Goal: Task Accomplishment & Management: Use online tool/utility

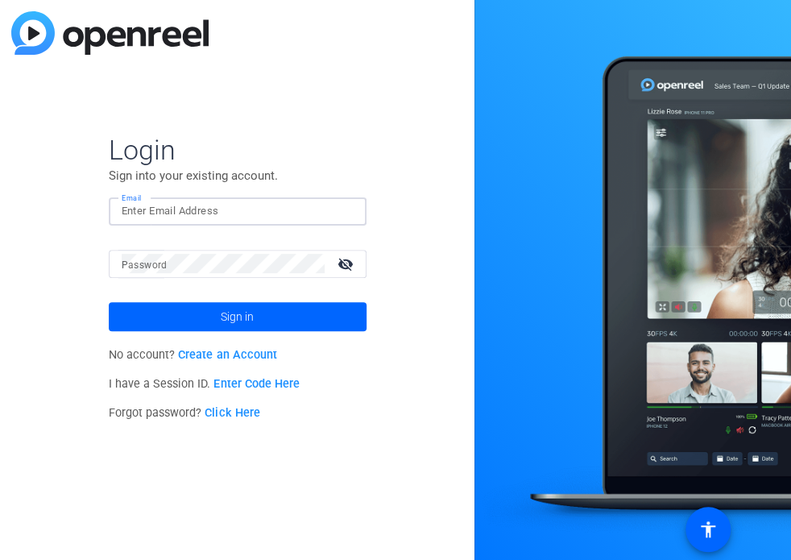
click at [229, 207] on input "Email" at bounding box center [238, 210] width 232 height 19
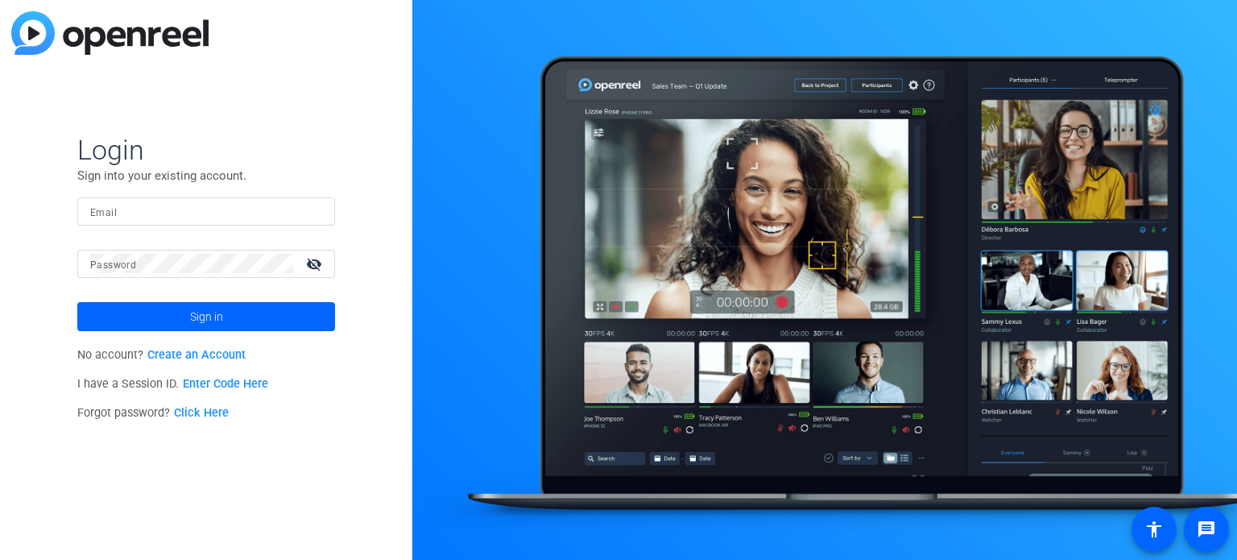
click at [94, 199] on div at bounding box center [206, 211] width 232 height 28
type input "natashacolborne@gmail.com"
click at [126, 266] on mat-label "Password" at bounding box center [113, 264] width 46 height 11
click at [77, 302] on button "Sign in" at bounding box center [206, 316] width 258 height 29
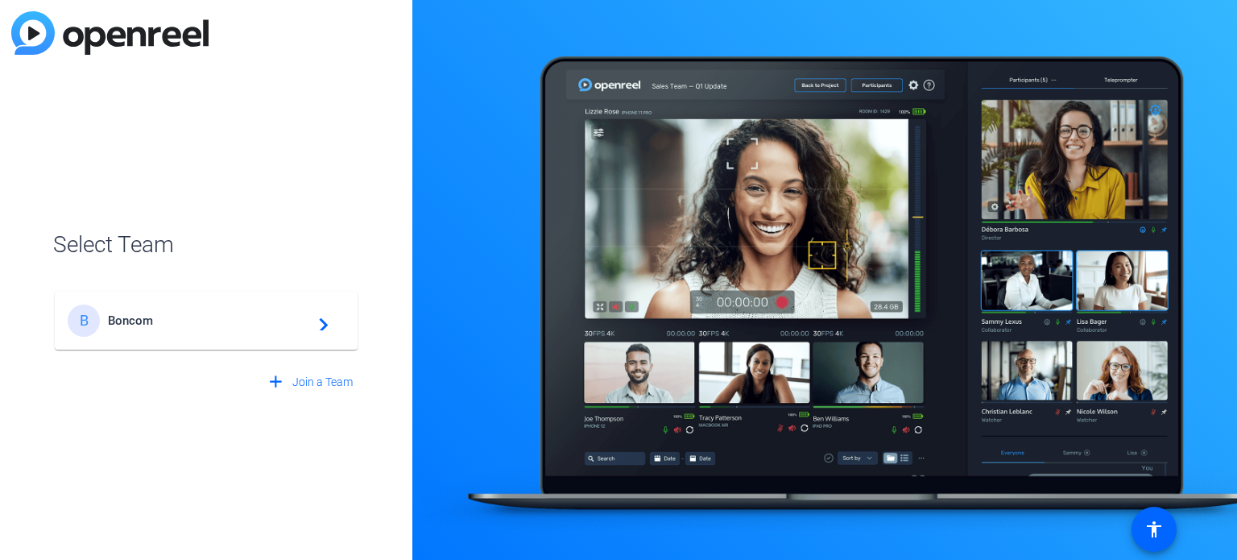
click at [201, 315] on span "Boncom" at bounding box center [208, 320] width 201 height 14
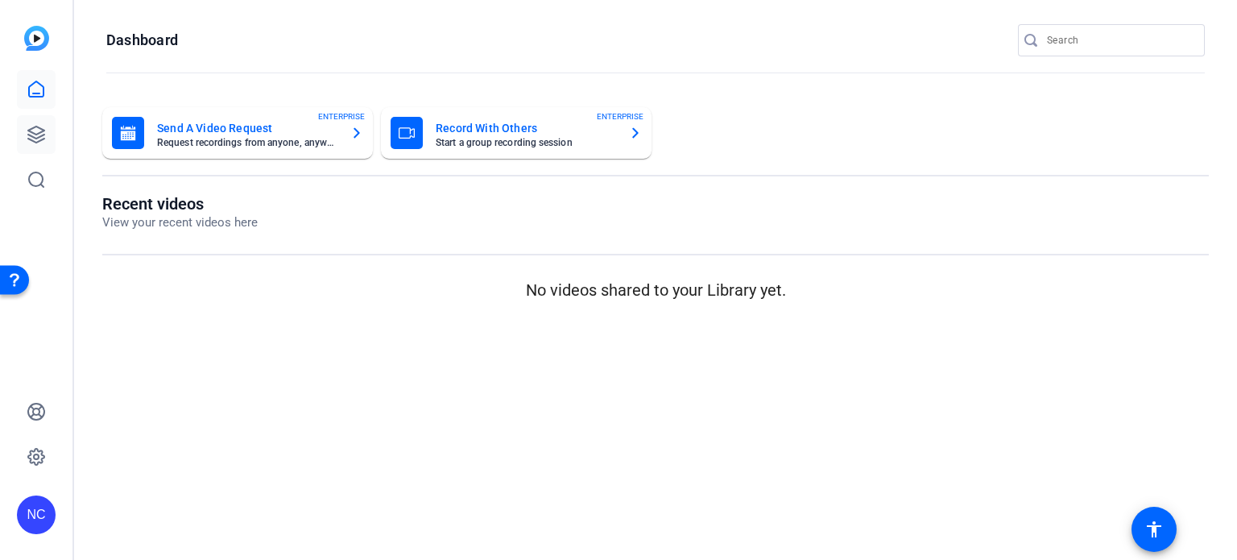
drag, startPoint x: 30, startPoint y: 147, endPoint x: 38, endPoint y: 130, distance: 18.7
click at [38, 130] on icon at bounding box center [36, 134] width 19 height 19
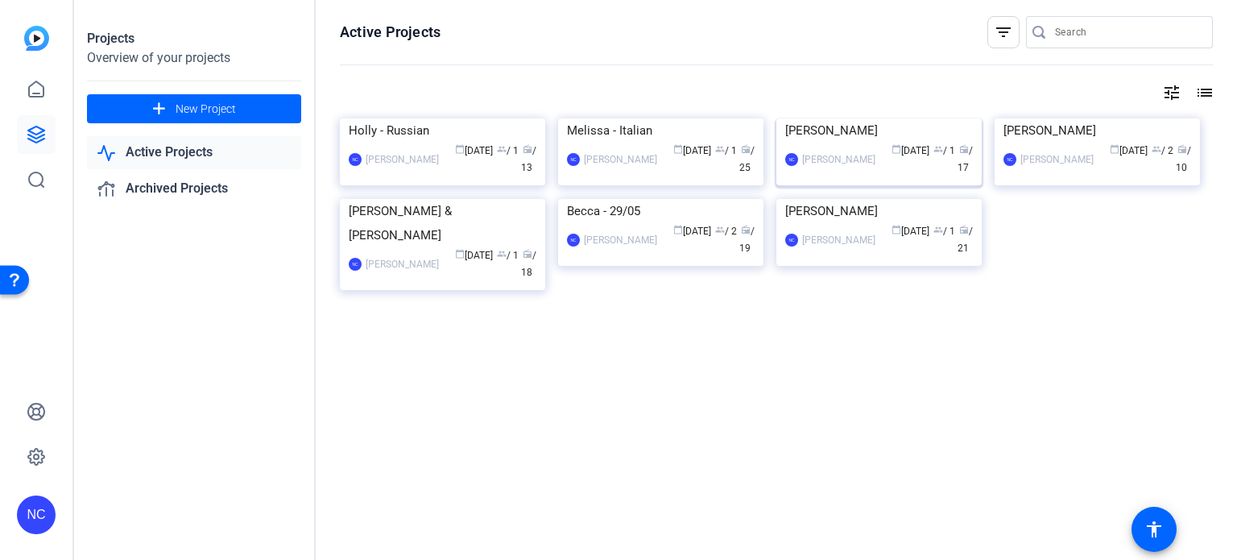
click at [926, 118] on img at bounding box center [878, 118] width 205 height 0
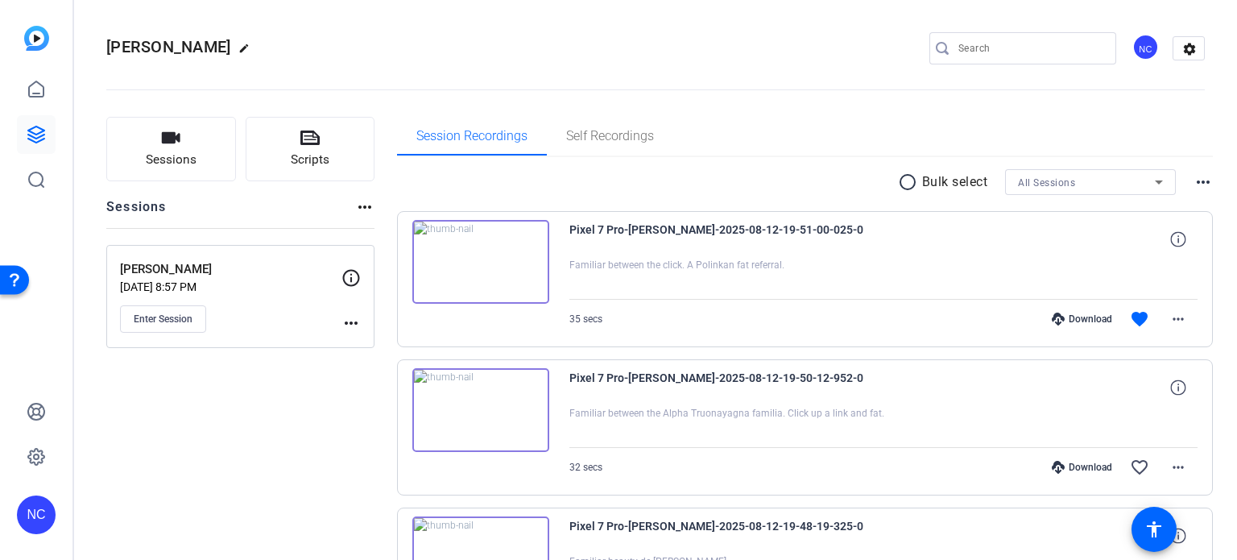
click at [508, 267] on img at bounding box center [480, 262] width 137 height 84
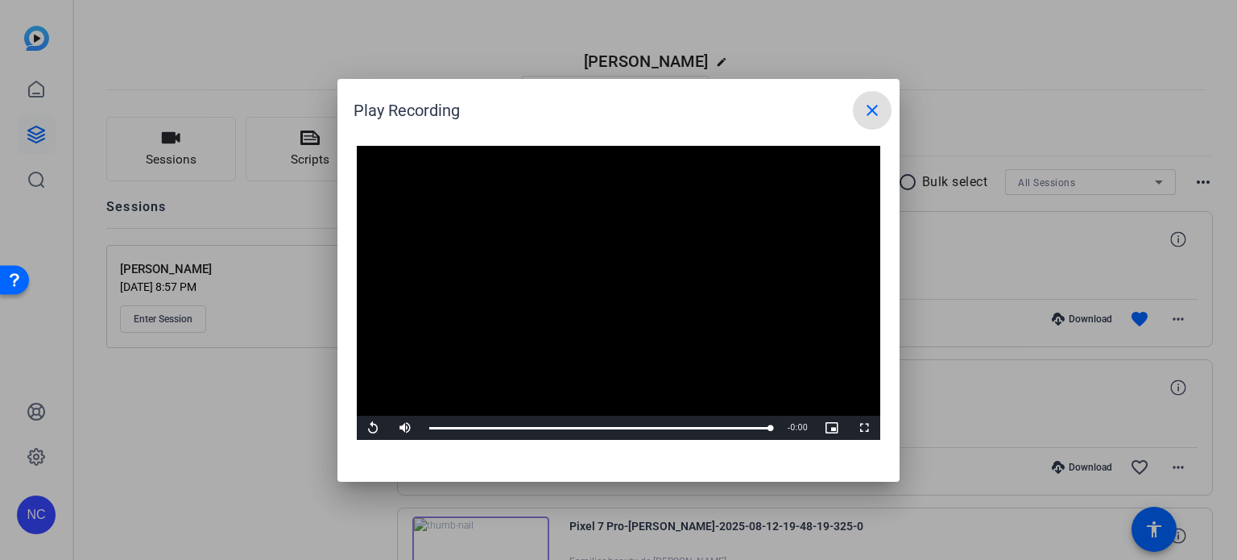
click at [855, 112] on span at bounding box center [872, 110] width 39 height 39
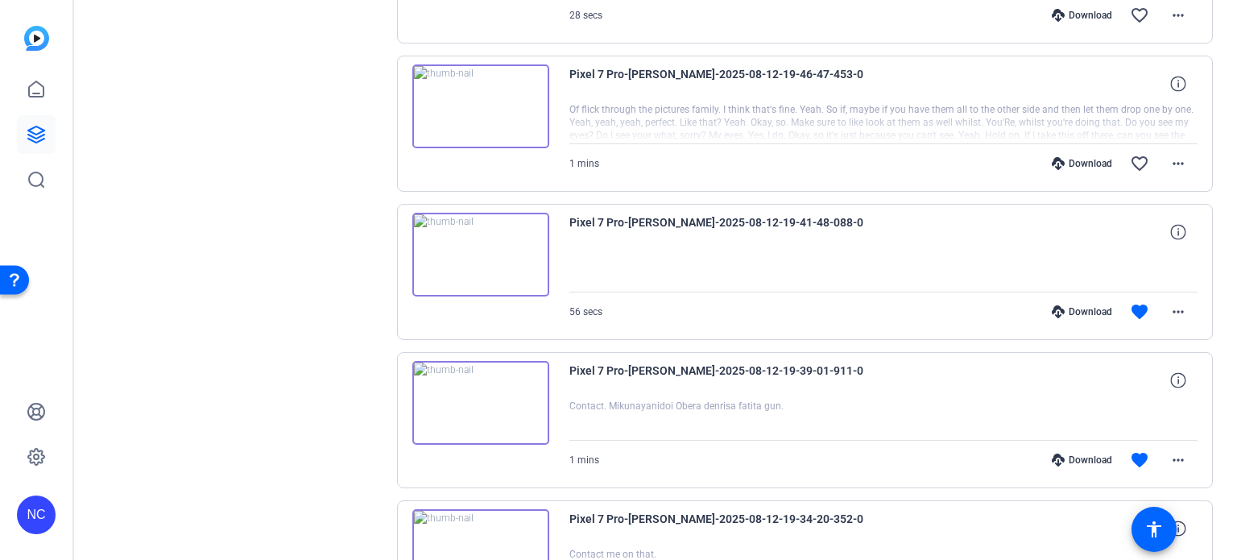
scroll to position [570, 0]
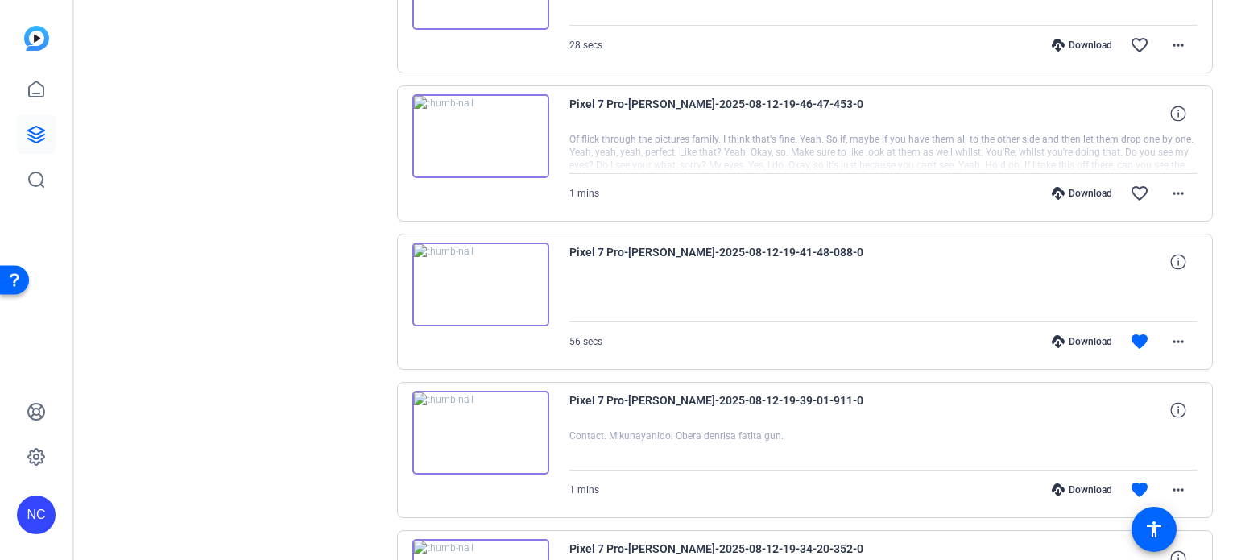
click at [482, 289] on img at bounding box center [480, 284] width 137 height 84
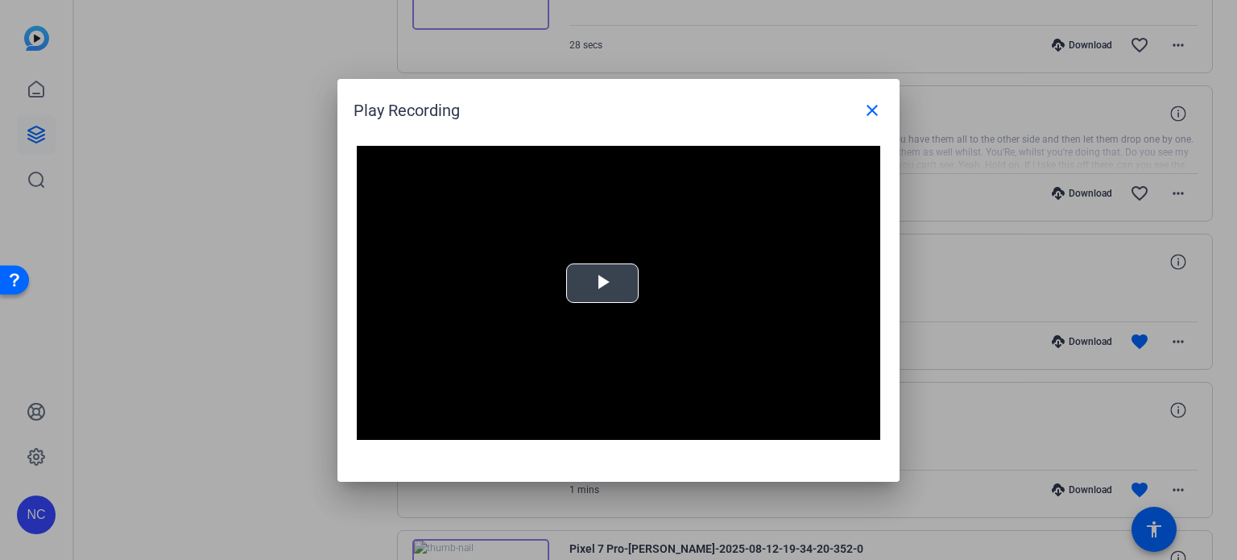
click at [602, 283] on span "Video Player" at bounding box center [602, 283] width 0 height 0
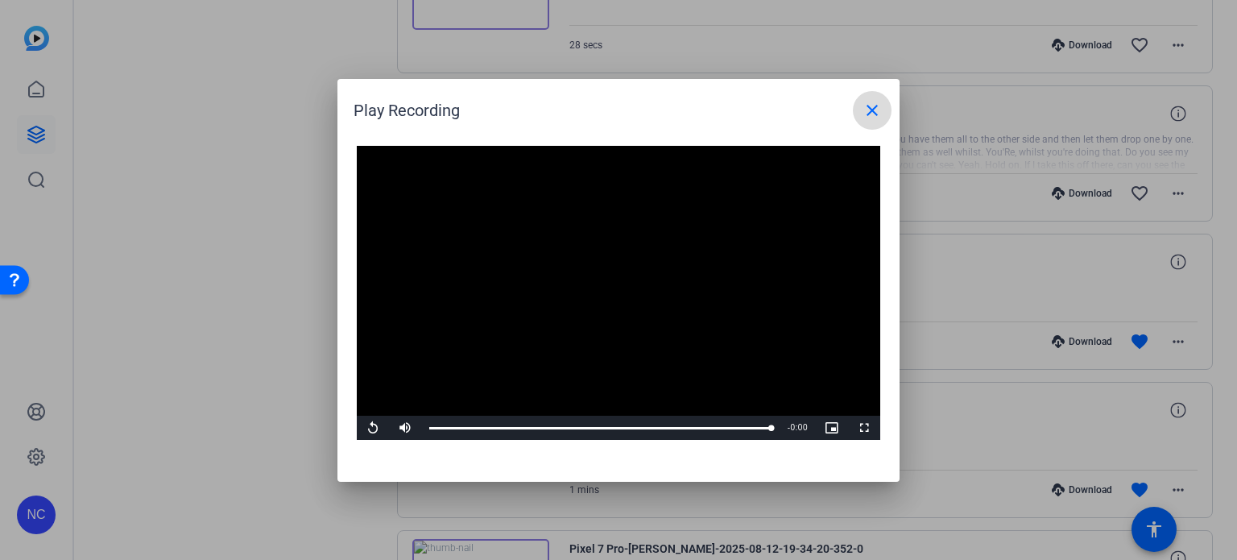
click at [880, 114] on mat-icon "close" at bounding box center [871, 110] width 19 height 19
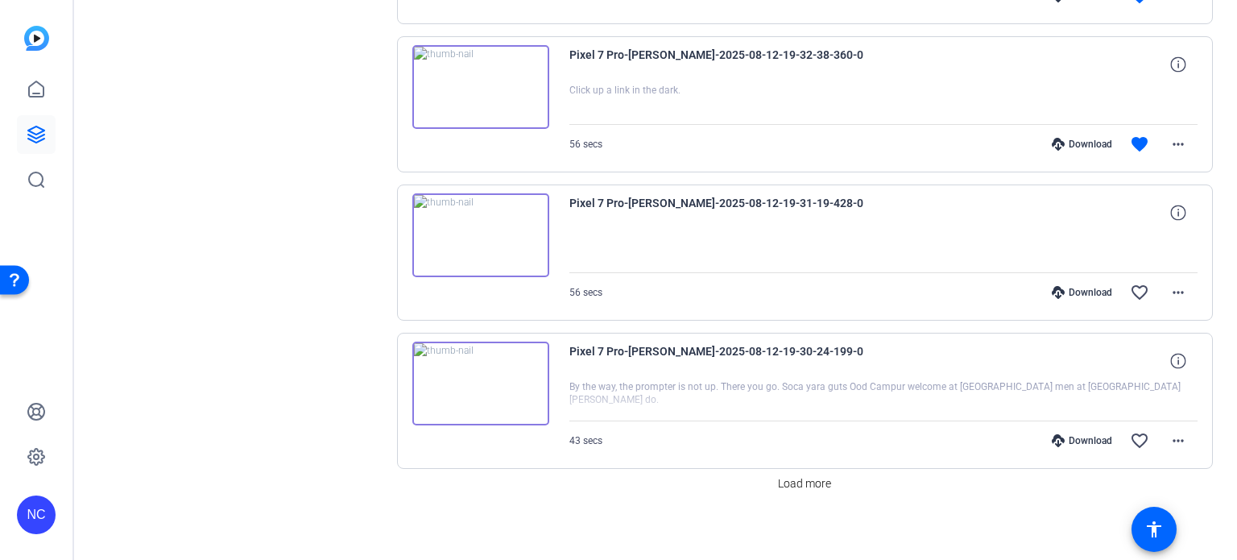
scroll to position [1216, 0]
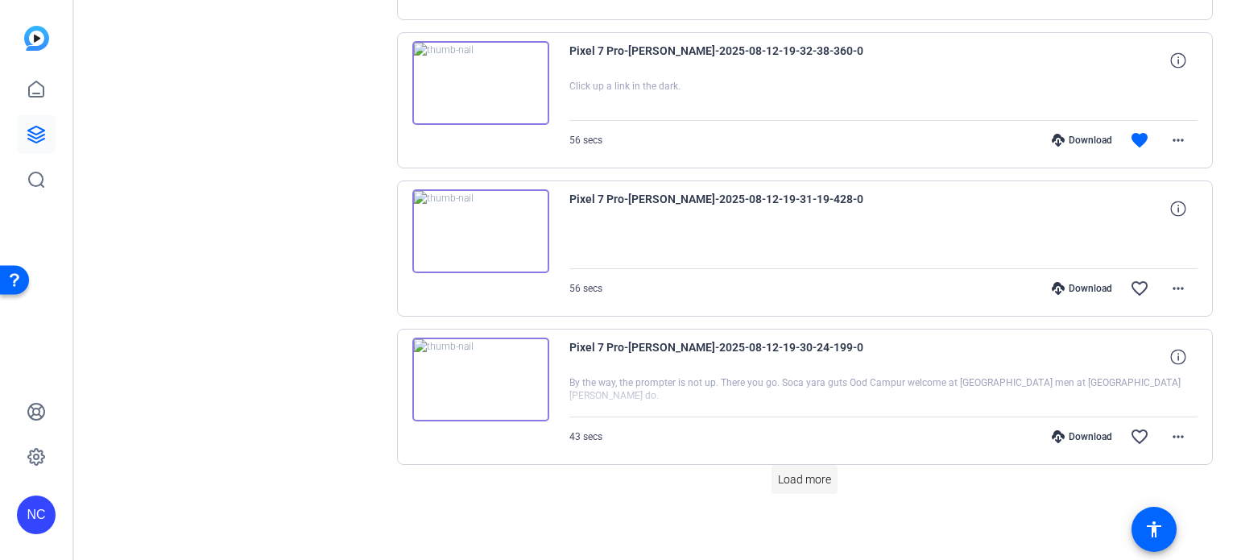
click at [821, 471] on span "Load more" at bounding box center [804, 479] width 53 height 17
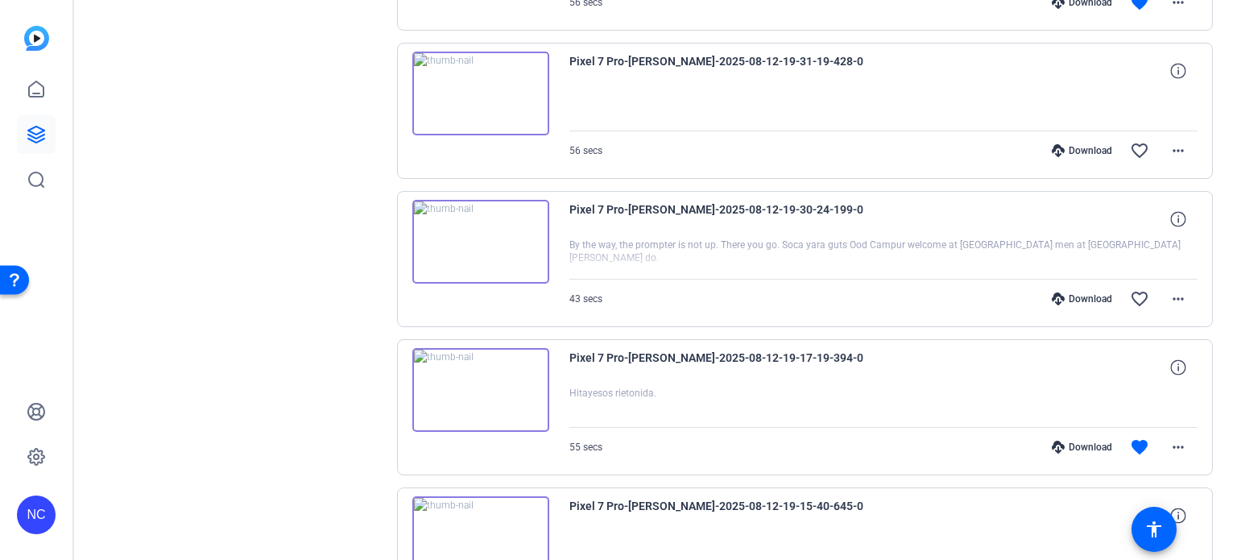
scroll to position [1346, 0]
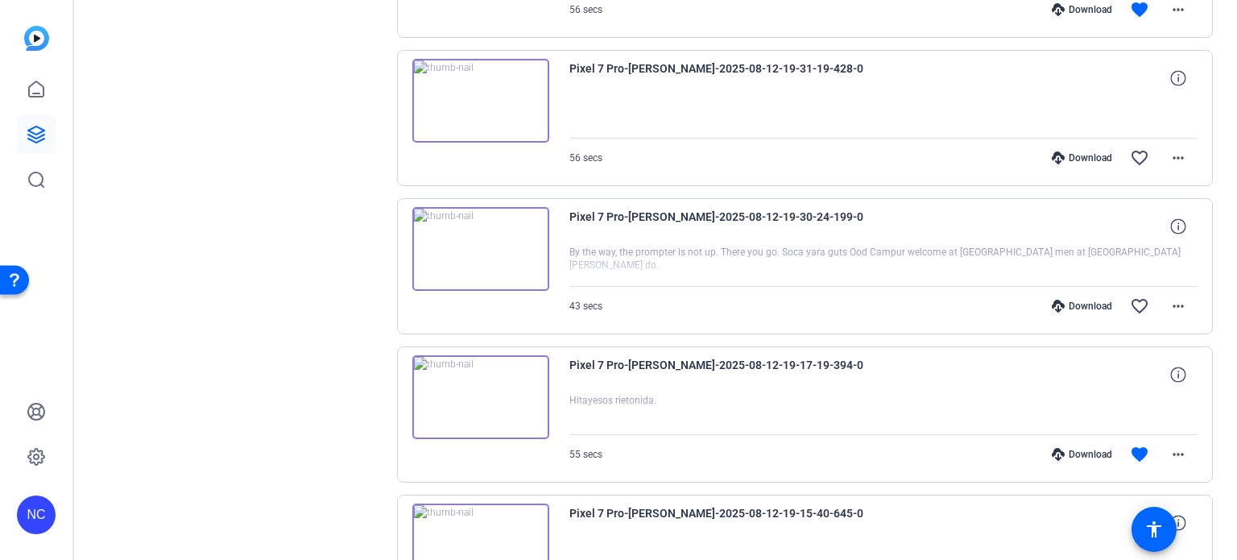
click at [475, 394] on img at bounding box center [480, 397] width 137 height 84
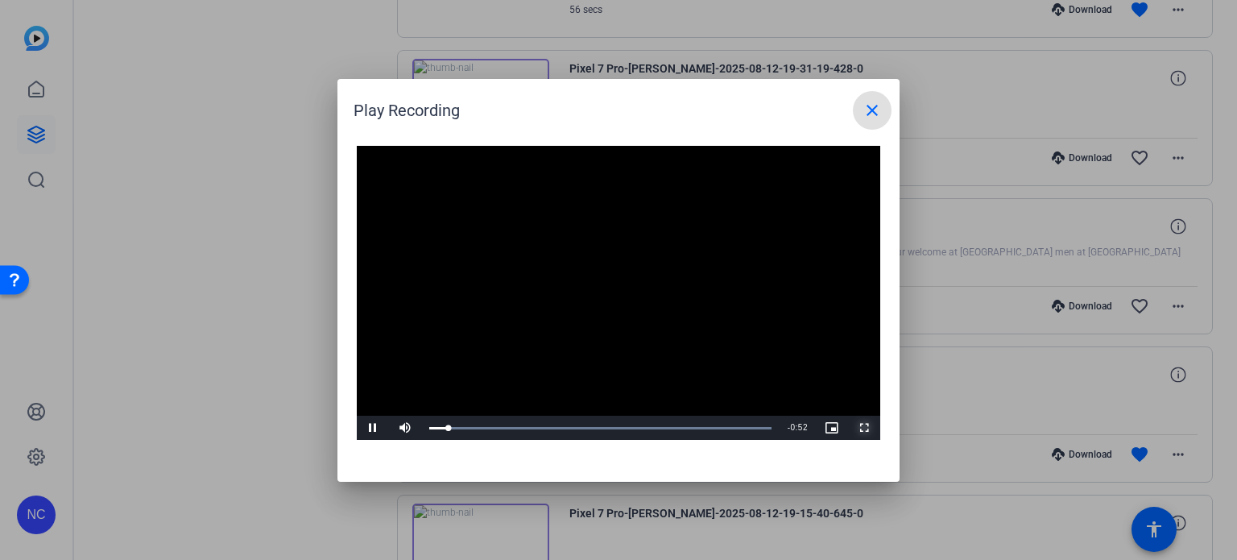
click at [862, 428] on span "Video Player" at bounding box center [864, 428] width 32 height 0
click at [872, 110] on mat-icon "close" at bounding box center [871, 110] width 19 height 19
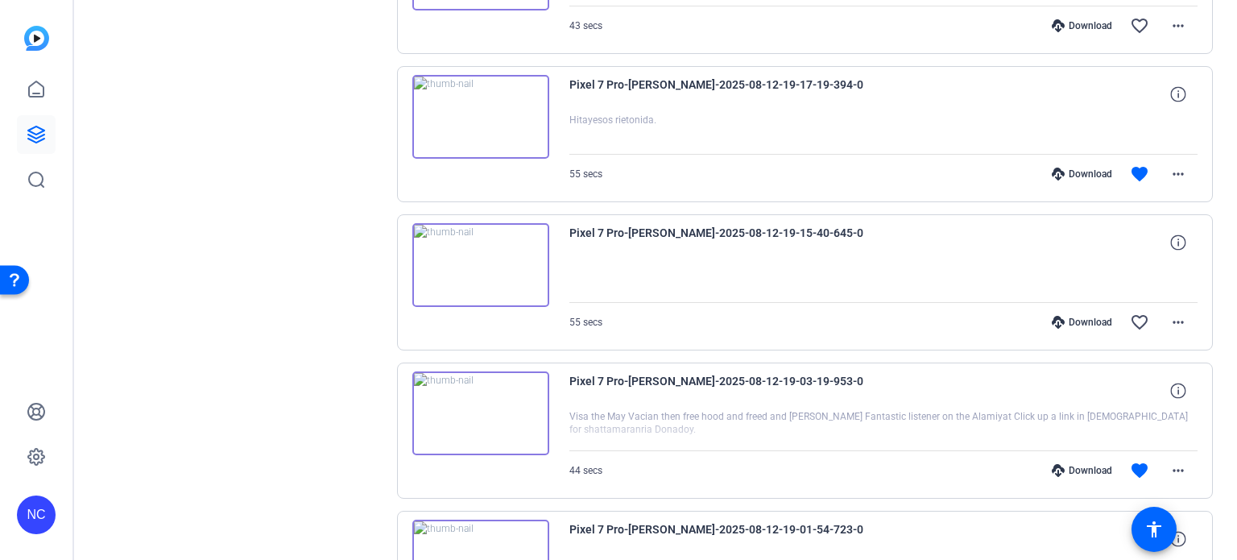
scroll to position [1628, 0]
drag, startPoint x: 42, startPoint y: 101, endPoint x: 38, endPoint y: 90, distance: 11.2
click at [38, 90] on icon at bounding box center [36, 89] width 19 height 19
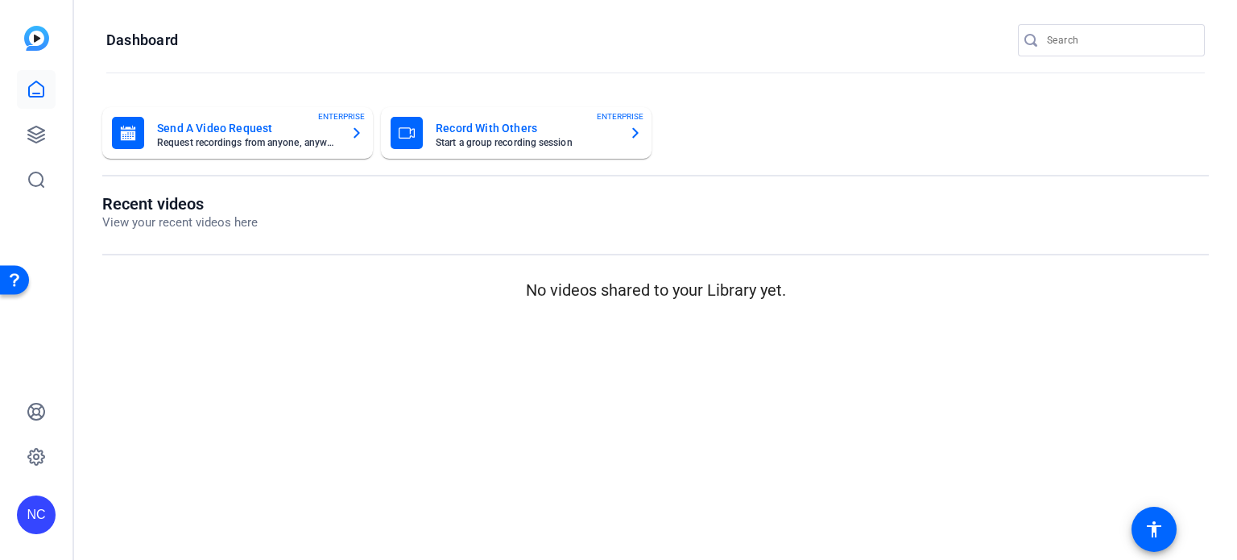
click at [564, 128] on mat-card-title "Record With Others" at bounding box center [526, 127] width 180 height 19
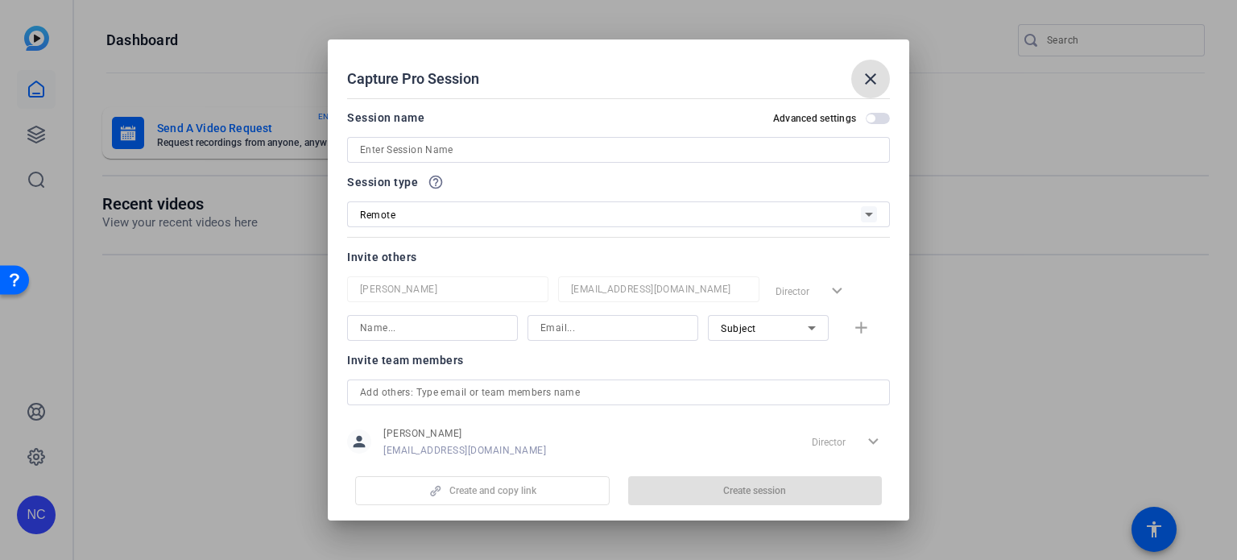
click at [557, 151] on input at bounding box center [618, 149] width 517 height 19
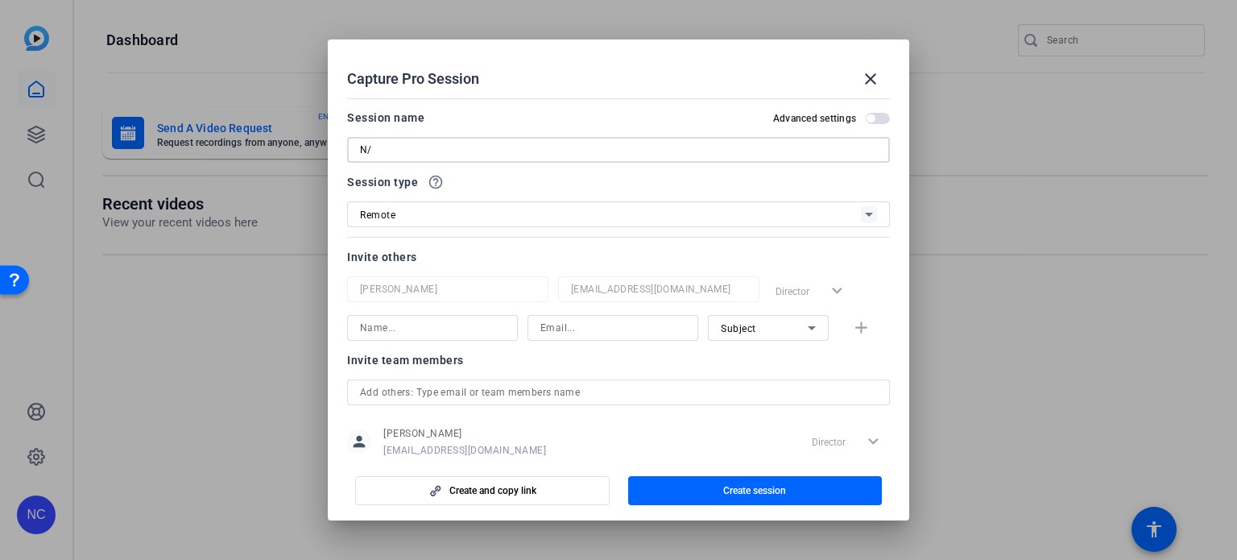
type input "N"
type input "Bronwyn - Swedish"
click at [424, 217] on div "Remote" at bounding box center [610, 215] width 501 height 20
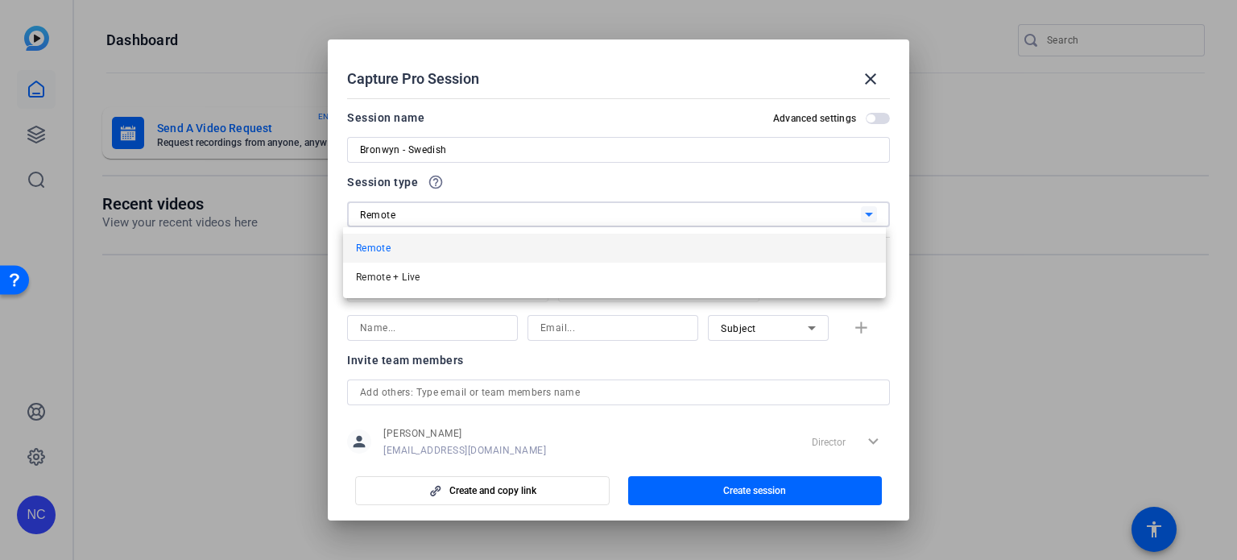
click at [424, 217] on div at bounding box center [618, 280] width 1237 height 560
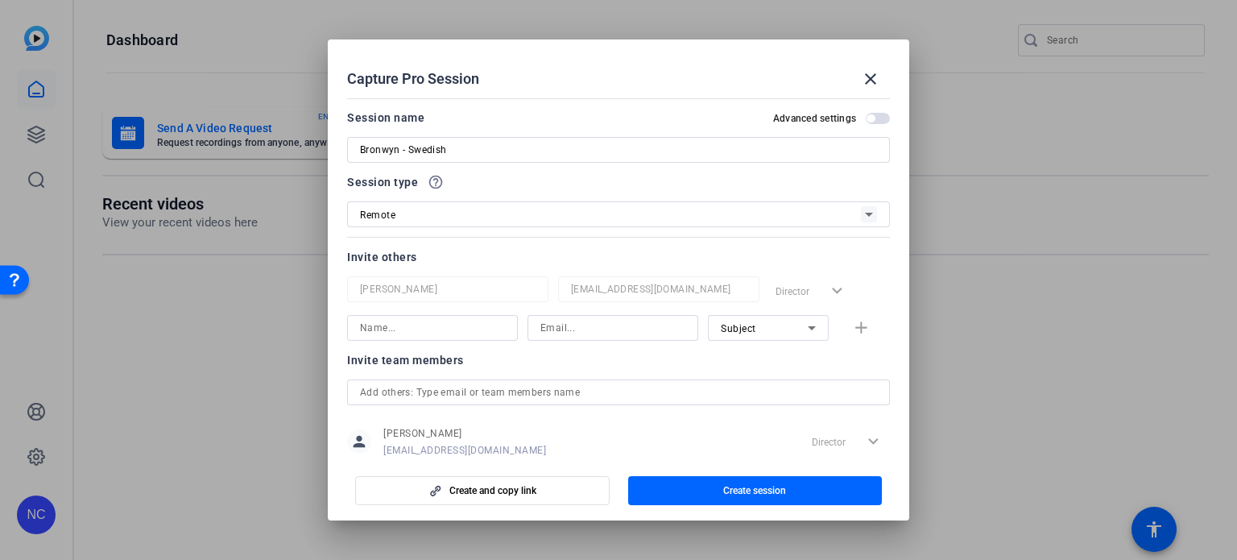
click at [393, 333] on input at bounding box center [432, 327] width 145 height 19
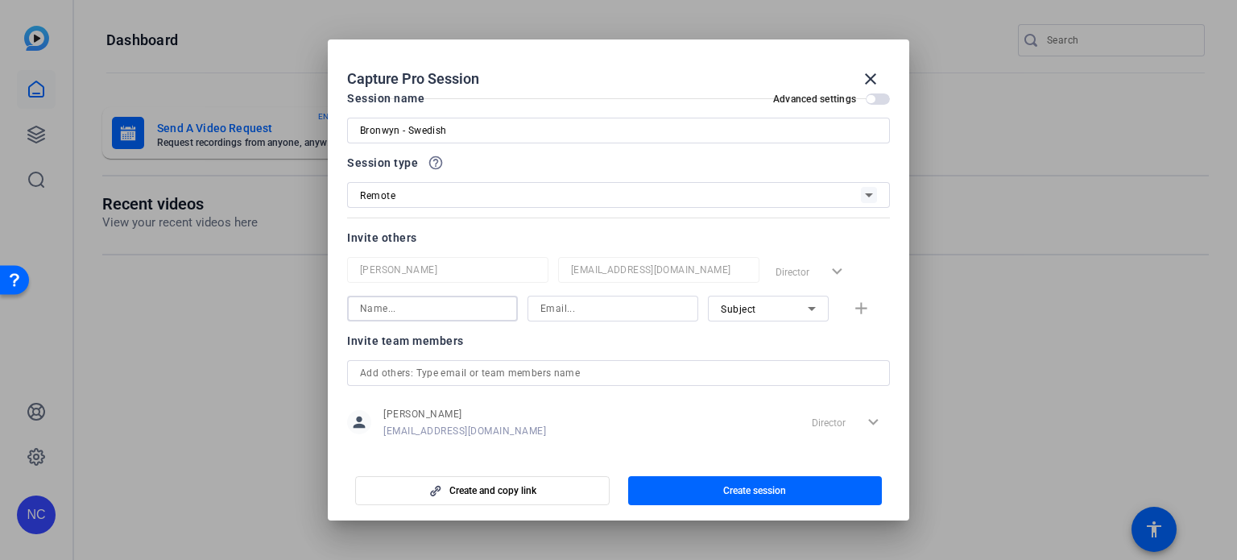
scroll to position [39, 0]
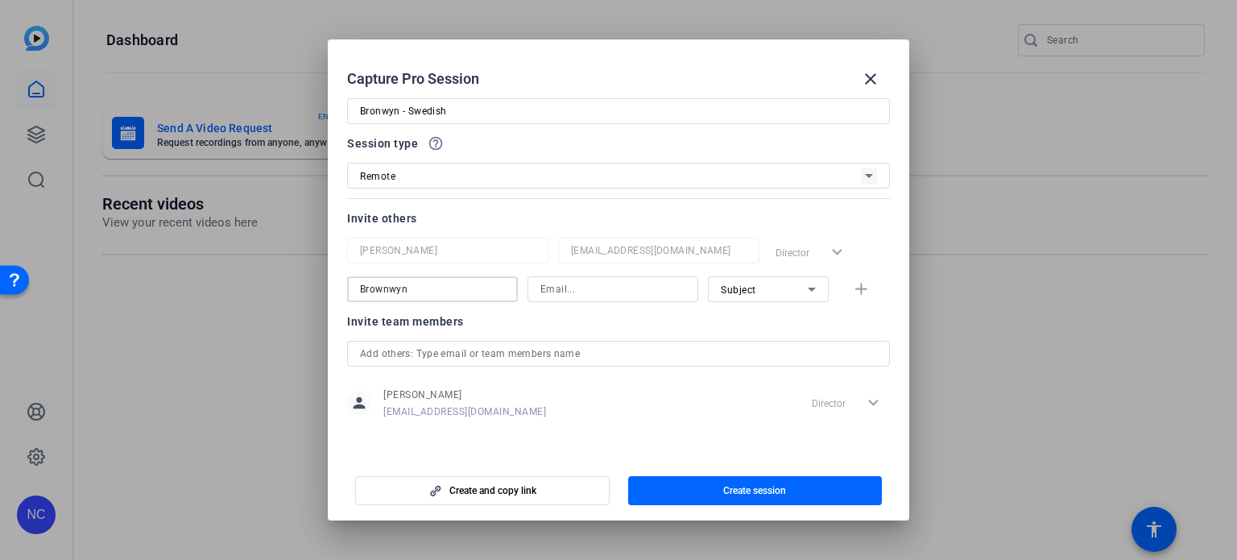
click at [375, 292] on input "Brownwyn" at bounding box center [432, 288] width 145 height 19
click at [367, 291] on input "Browyn" at bounding box center [432, 288] width 145 height 19
type input "Bronwyn"
click at [567, 298] on input at bounding box center [612, 288] width 145 height 19
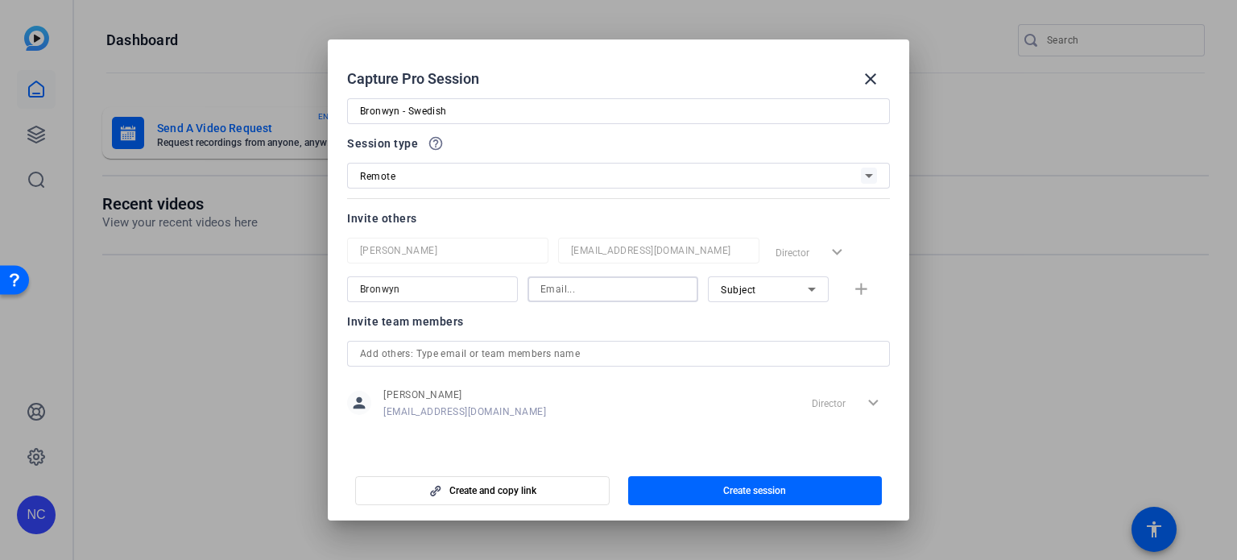
type input "bronleijones@gmail.com"
click at [700, 490] on span "button" at bounding box center [755, 490] width 254 height 39
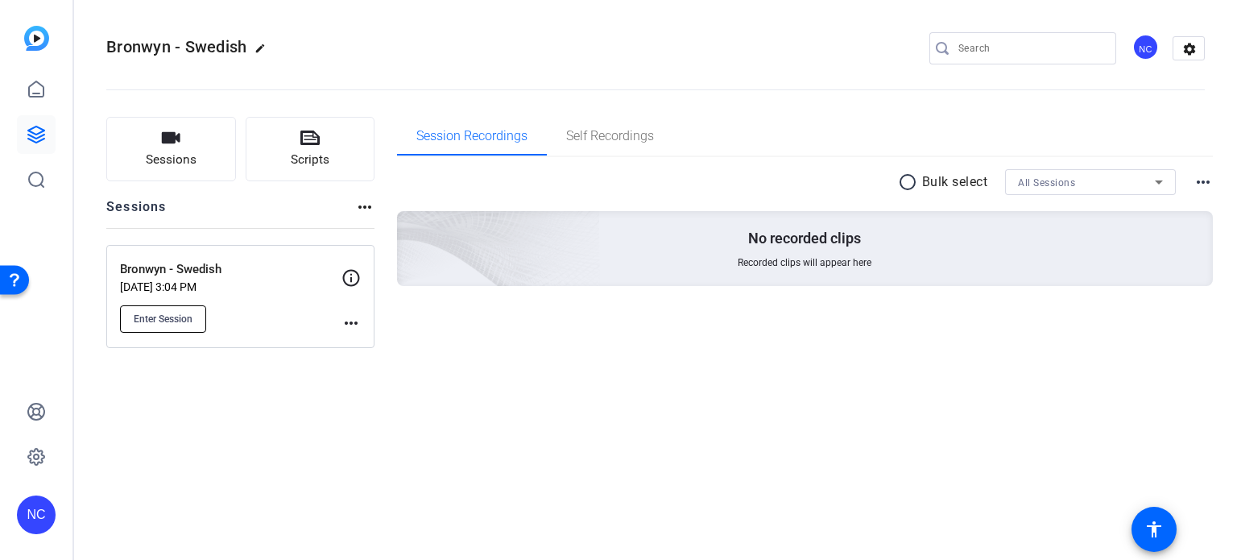
click at [199, 312] on button "Enter Session" at bounding box center [163, 318] width 86 height 27
click at [357, 277] on icon at bounding box center [350, 277] width 19 height 19
click at [353, 315] on mat-icon "more_horiz" at bounding box center [350, 322] width 19 height 19
click at [364, 337] on span "Edit Session" at bounding box center [390, 345] width 73 height 19
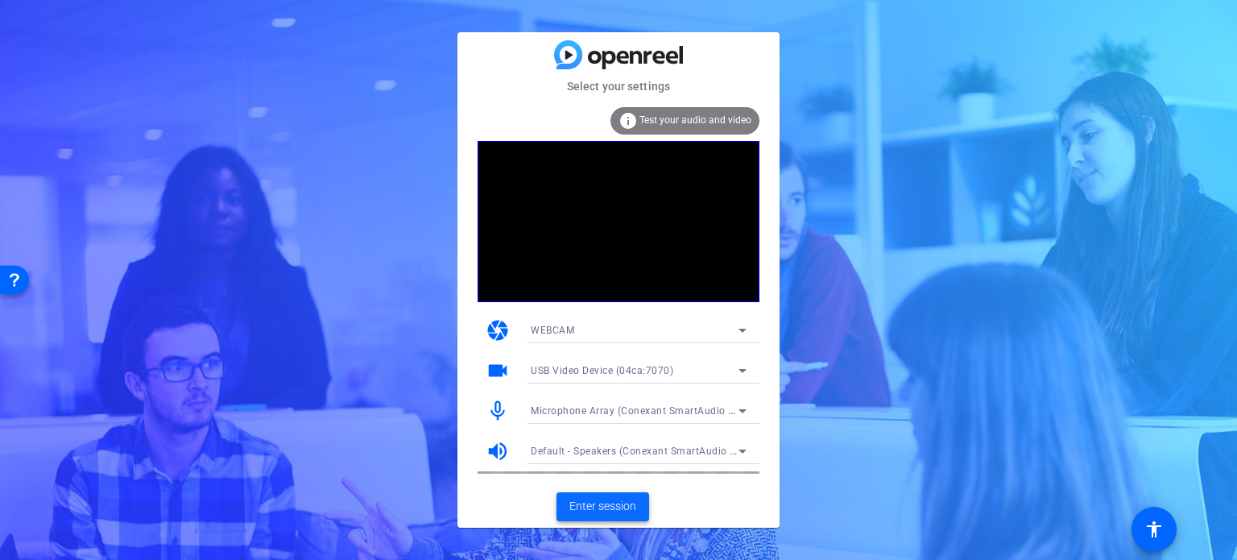
click at [614, 498] on span "Enter session" at bounding box center [602, 506] width 67 height 17
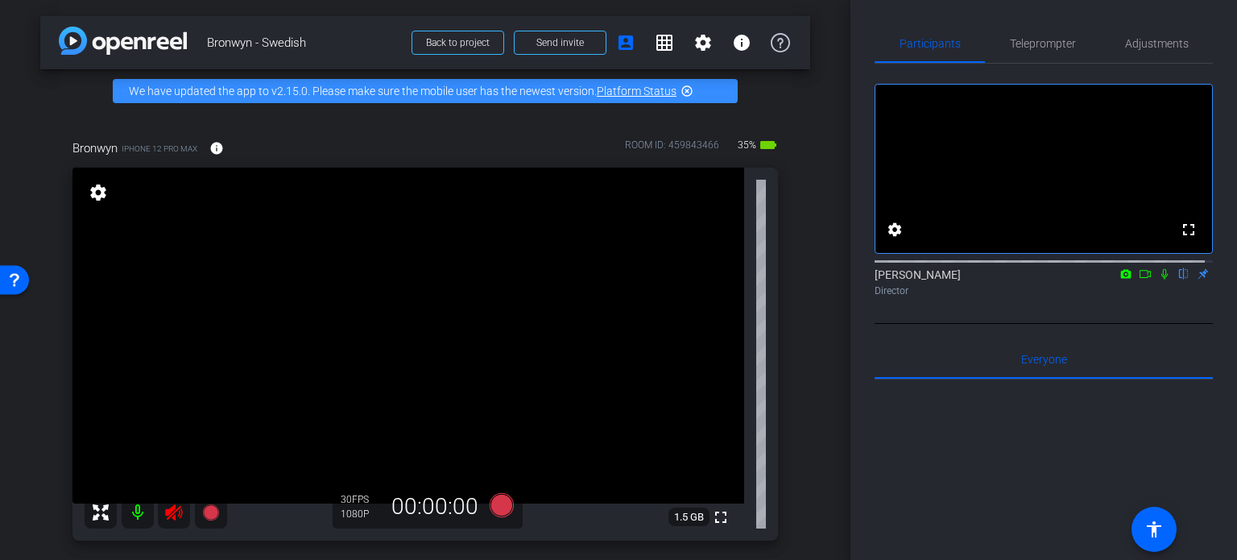
click at [189, 506] on mat-icon at bounding box center [174, 512] width 32 height 32
click at [177, 511] on icon at bounding box center [173, 511] width 19 height 19
click at [142, 515] on mat-icon at bounding box center [138, 512] width 32 height 32
click at [1161, 279] on icon at bounding box center [1164, 274] width 6 height 10
click at [1027, 52] on span "Teleprompter" at bounding box center [1043, 43] width 66 height 39
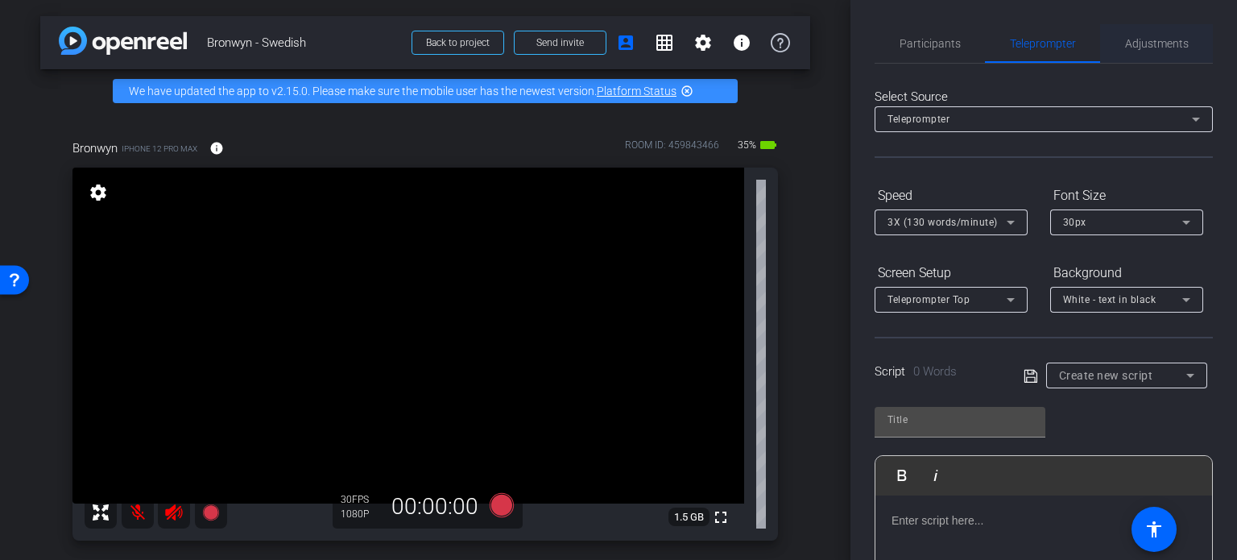
click at [1125, 31] on span "Adjustments" at bounding box center [1157, 43] width 64 height 39
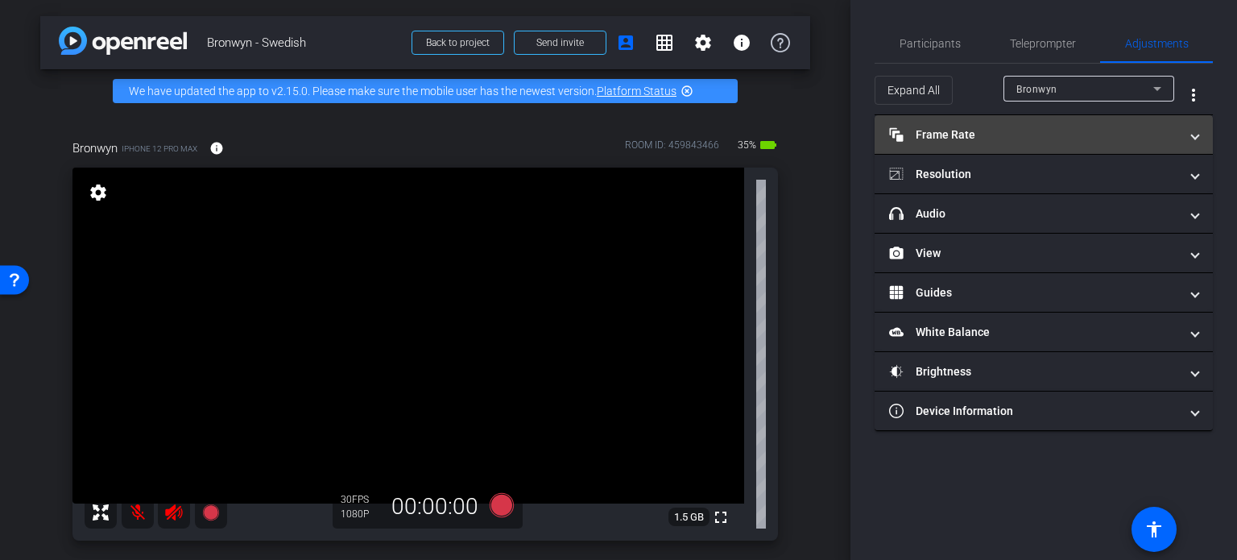
click at [982, 147] on mat-expansion-panel-header "Frame Rate Frame Rate" at bounding box center [1043, 134] width 338 height 39
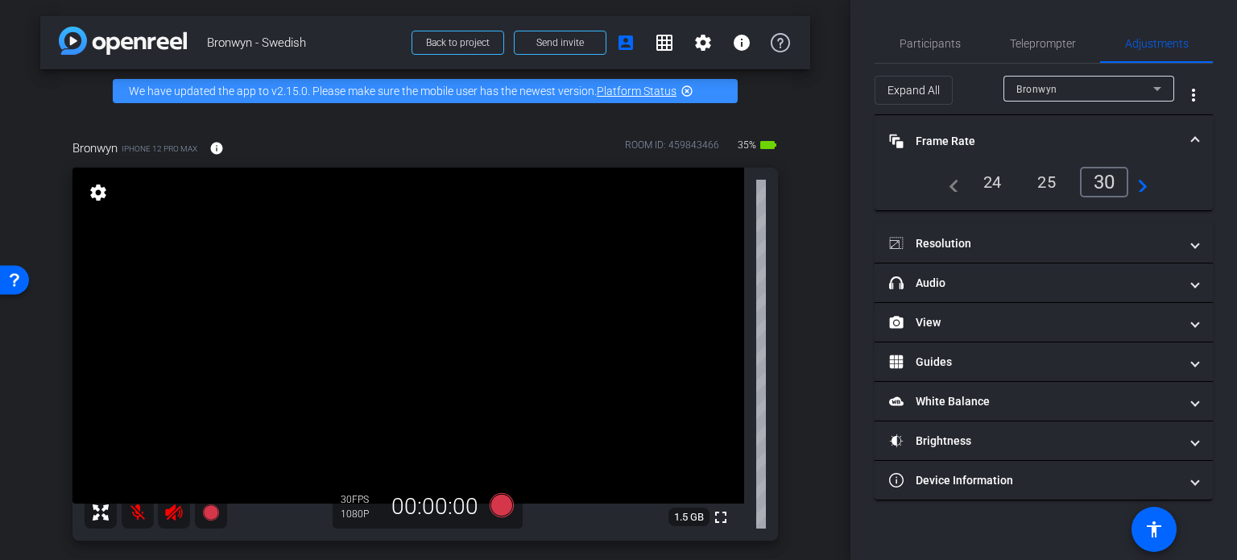
click at [1142, 187] on mat-icon "navigate_next" at bounding box center [1137, 181] width 19 height 19
click at [1131, 187] on mat-icon "navigate_next" at bounding box center [1137, 181] width 19 height 19
click at [1122, 187] on div "60" at bounding box center [1107, 181] width 43 height 27
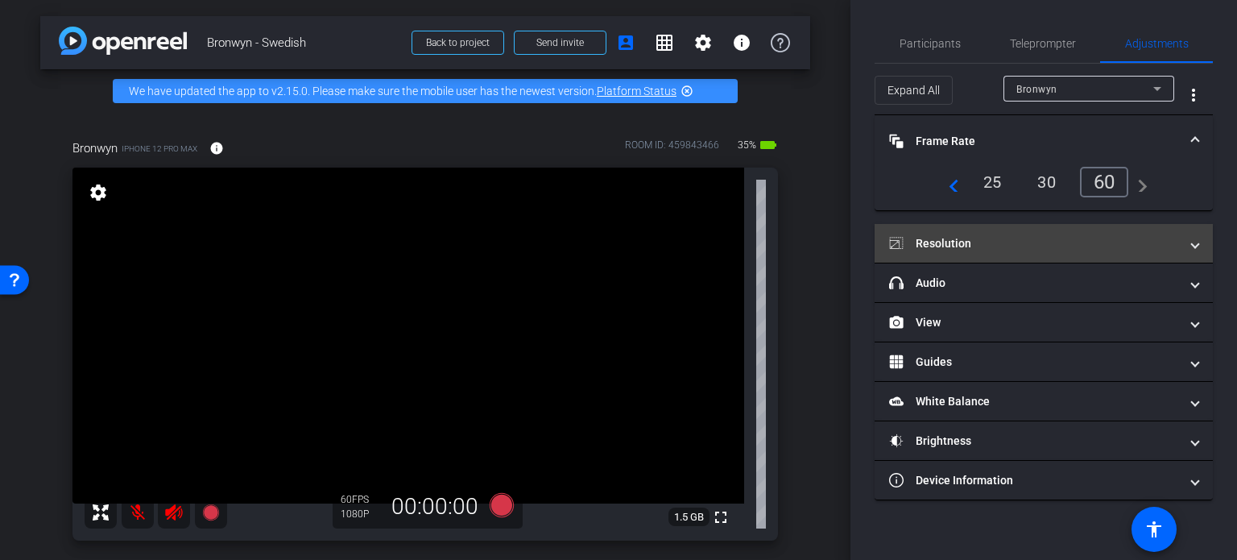
click at [1101, 240] on mat-panel-title "Resolution" at bounding box center [1034, 243] width 290 height 17
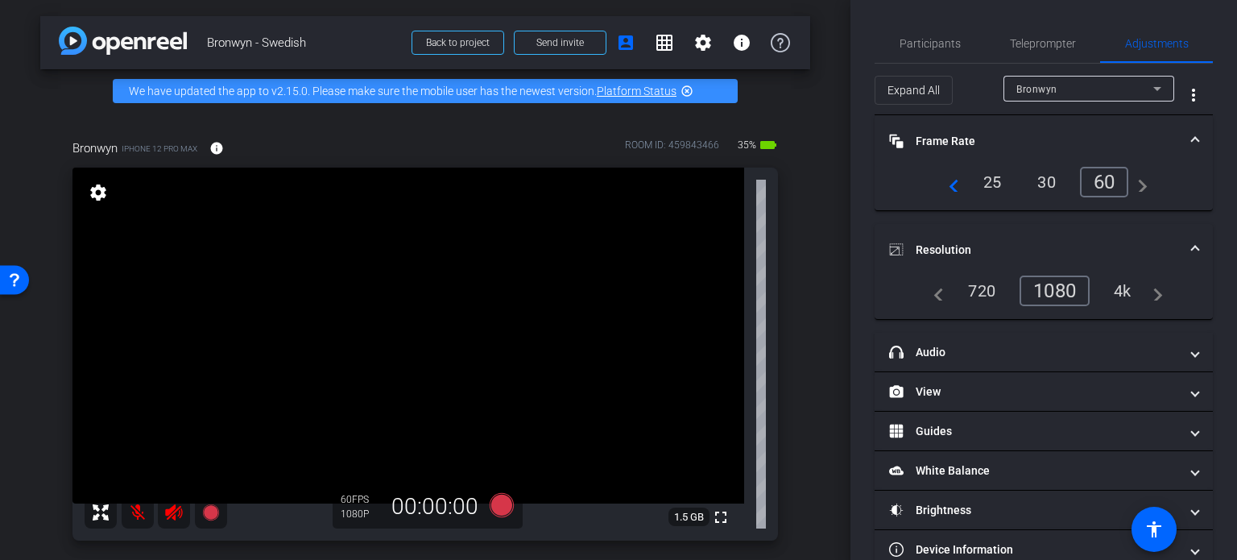
click at [1123, 287] on div "4k" at bounding box center [1122, 290] width 42 height 27
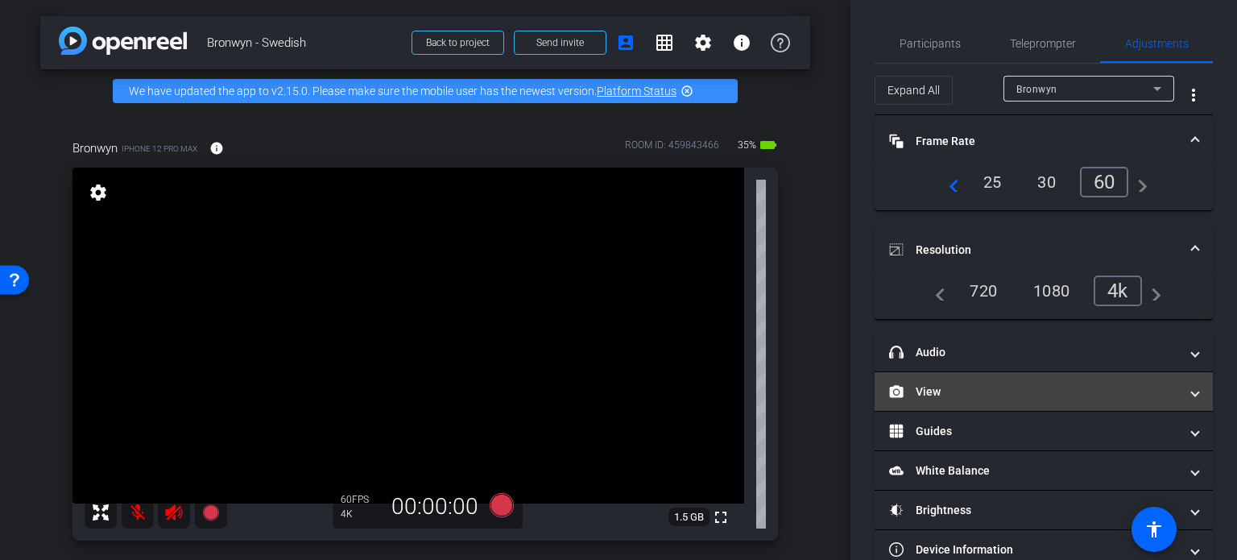
click at [1085, 397] on mat-panel-title "View" at bounding box center [1034, 391] width 290 height 17
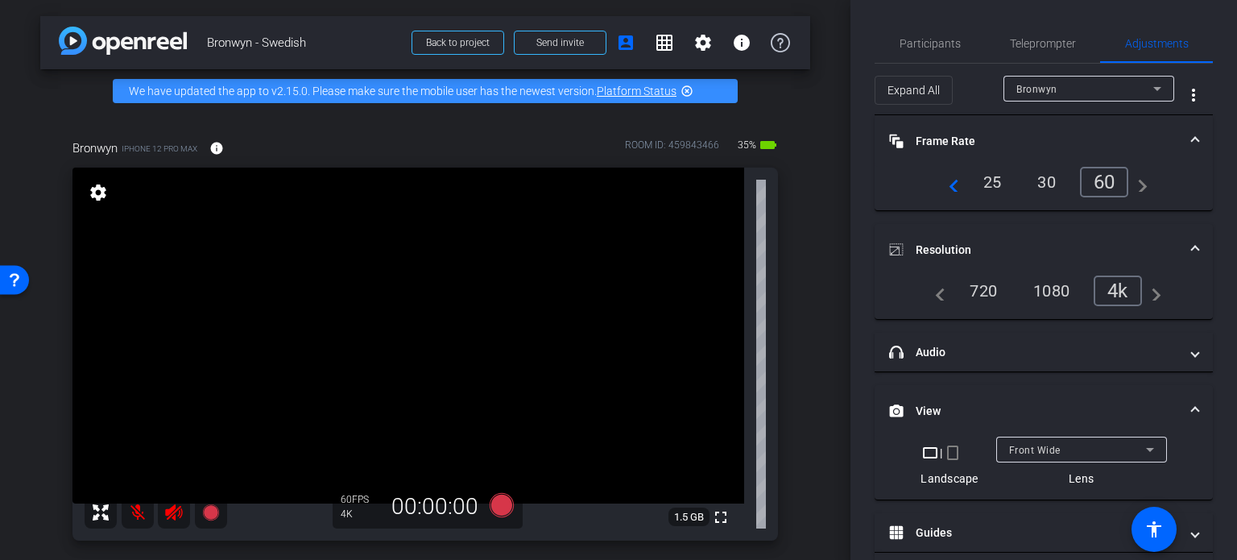
click at [943, 450] on mat-icon "crop_portrait" at bounding box center [952, 452] width 19 height 19
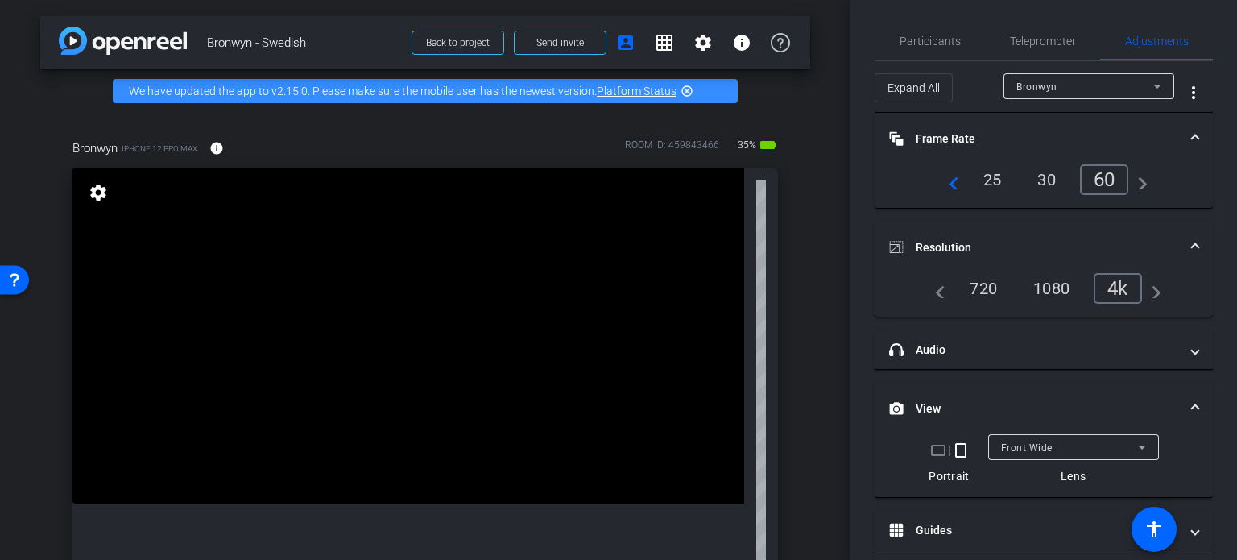
scroll to position [132, 0]
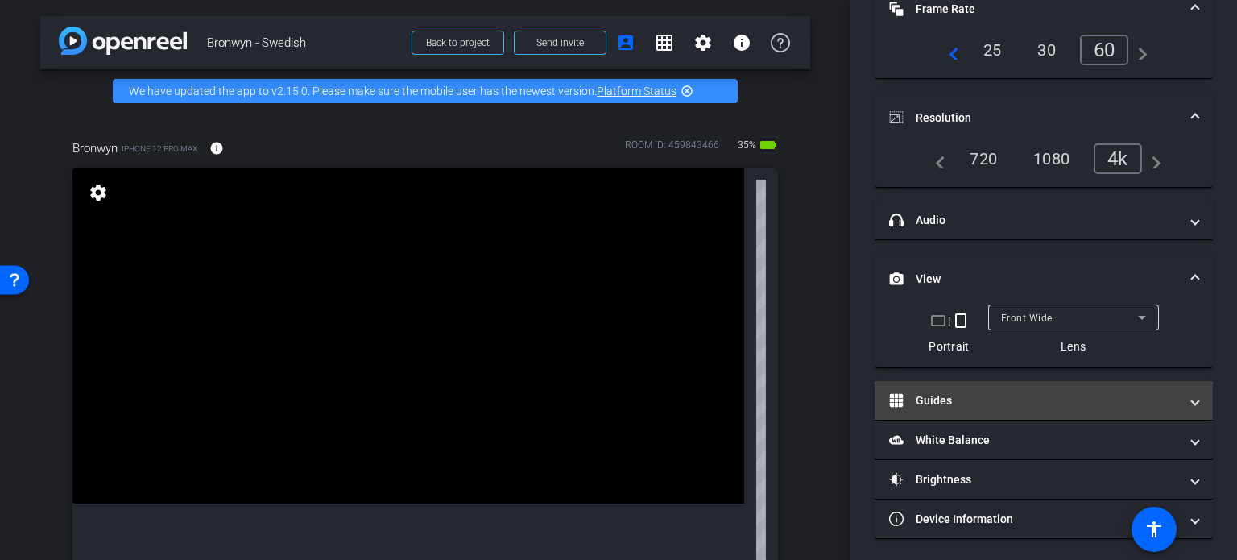
click at [963, 402] on mat-panel-title "Guides" at bounding box center [1034, 400] width 290 height 17
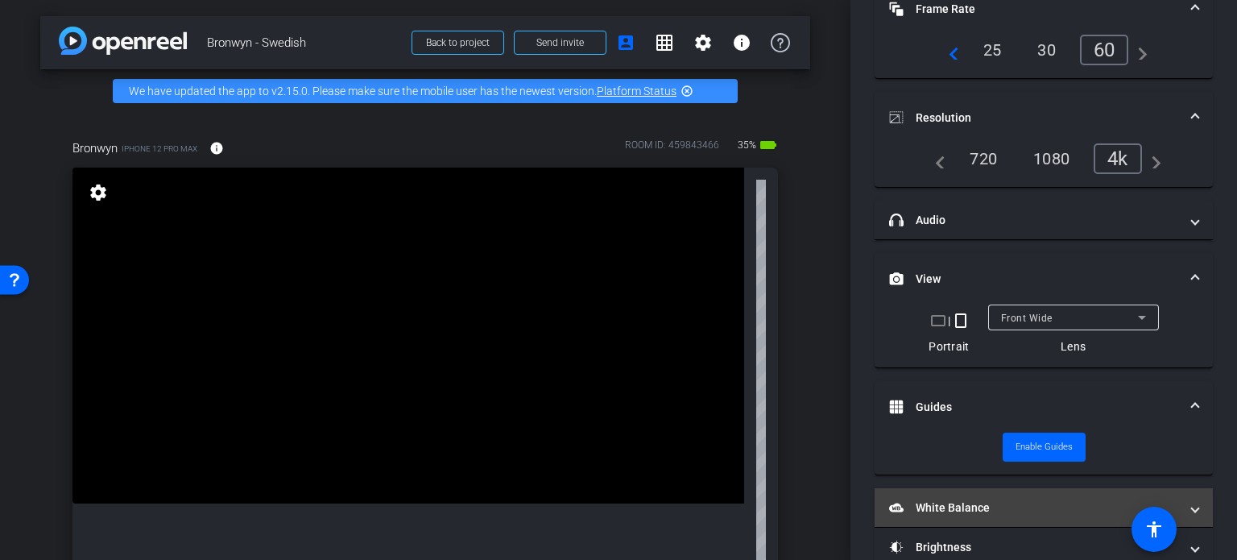
click at [992, 490] on mat-expansion-panel-header "White Balance White Balance" at bounding box center [1043, 507] width 338 height 39
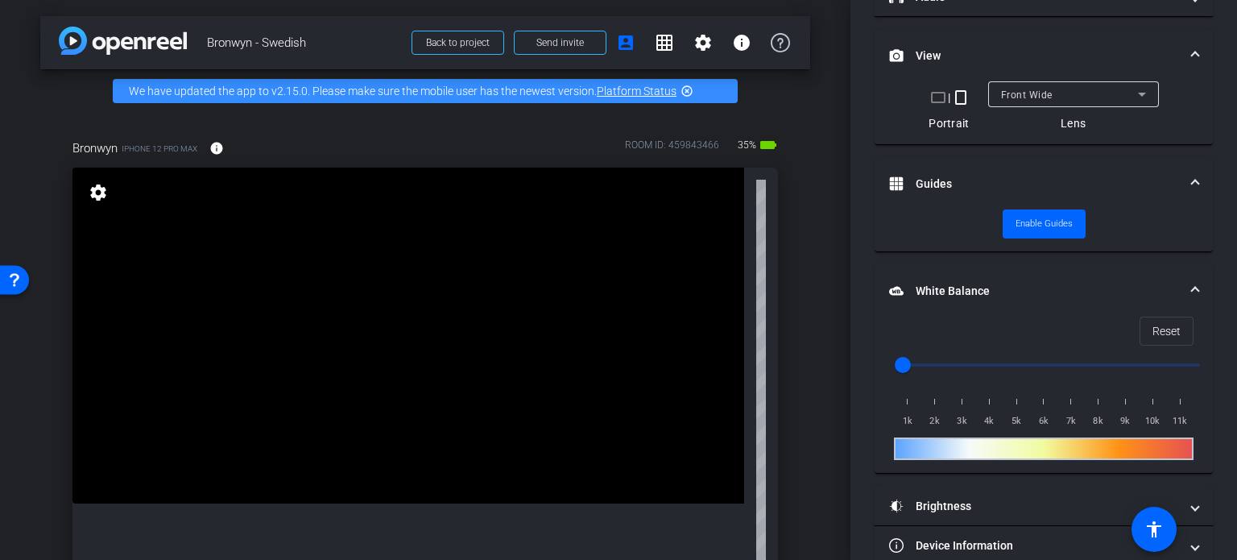
scroll to position [382, 0]
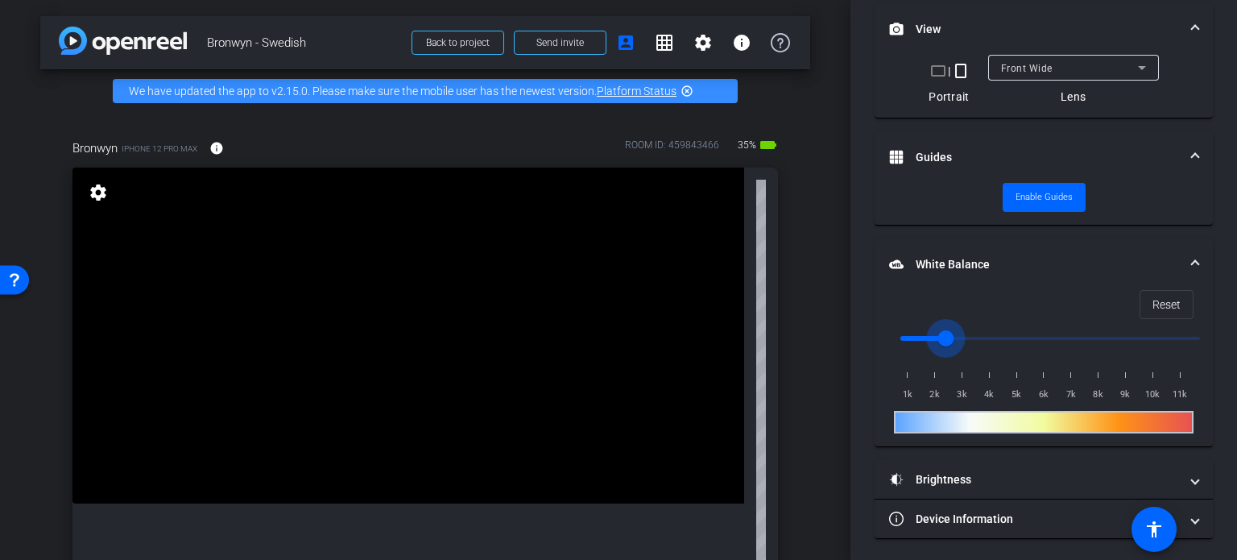
type input "2500"
click at [940, 335] on input "range" at bounding box center [1049, 337] width 333 height 35
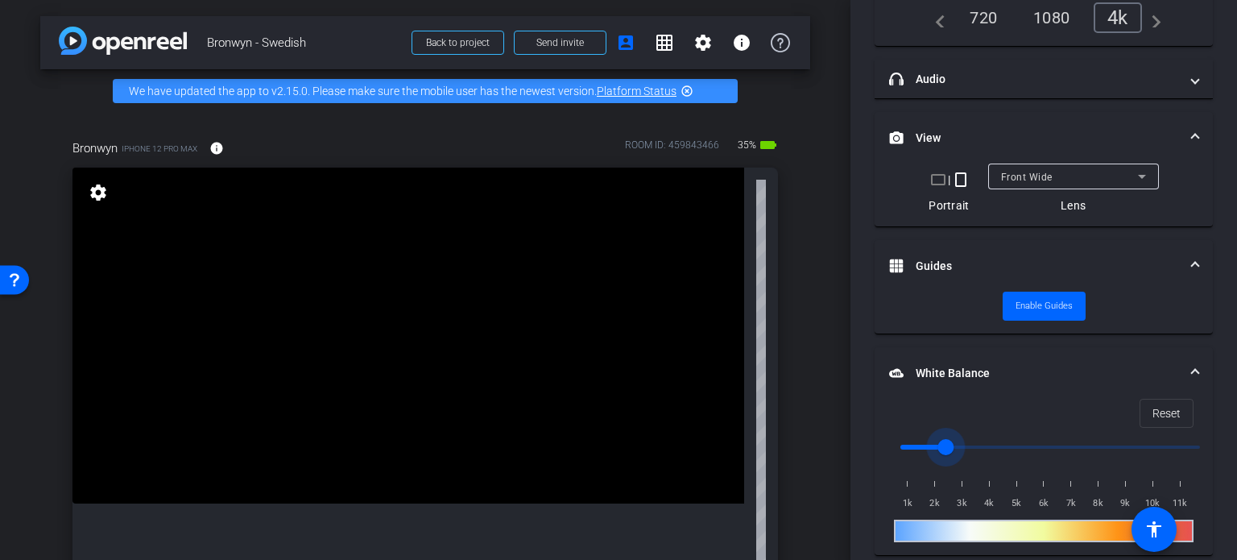
scroll to position [0, 0]
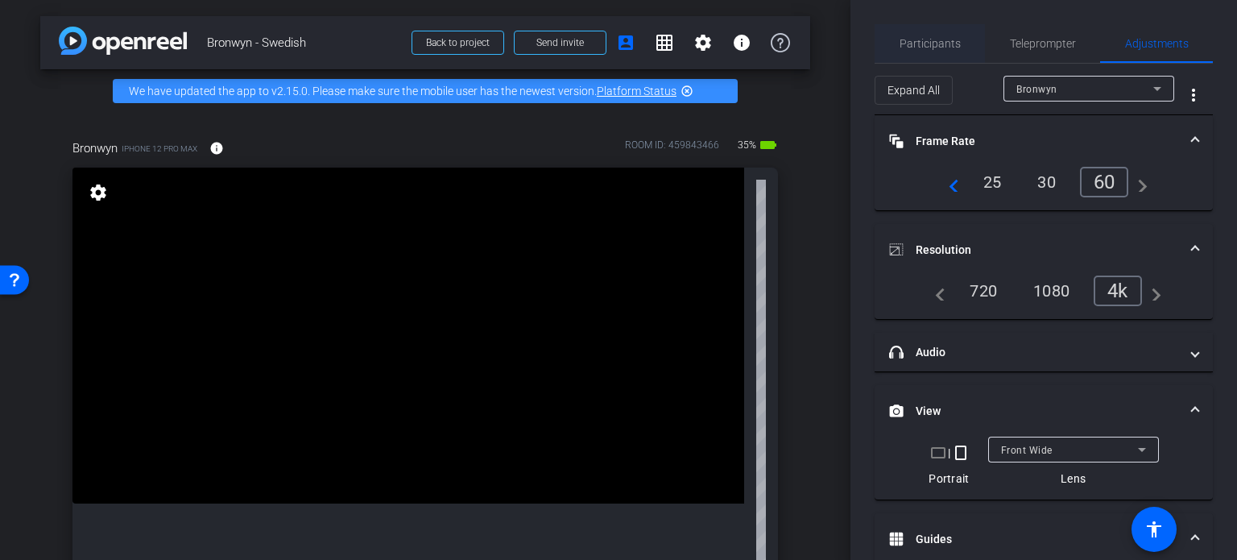
click at [960, 48] on div "Participants" at bounding box center [929, 43] width 110 height 39
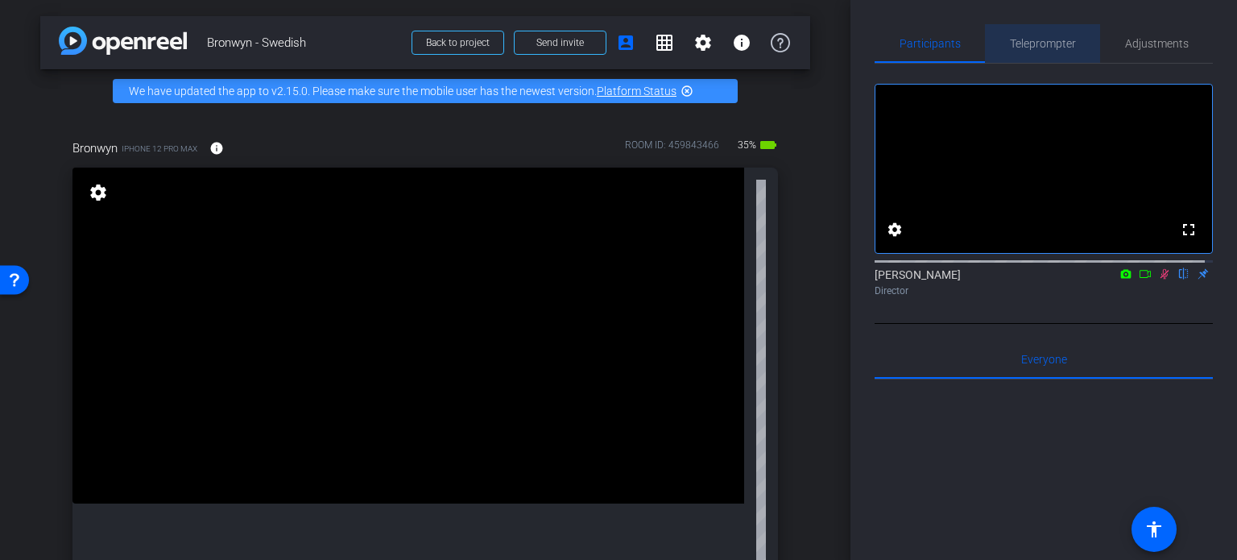
click at [1040, 29] on span "Teleprompter" at bounding box center [1043, 43] width 66 height 39
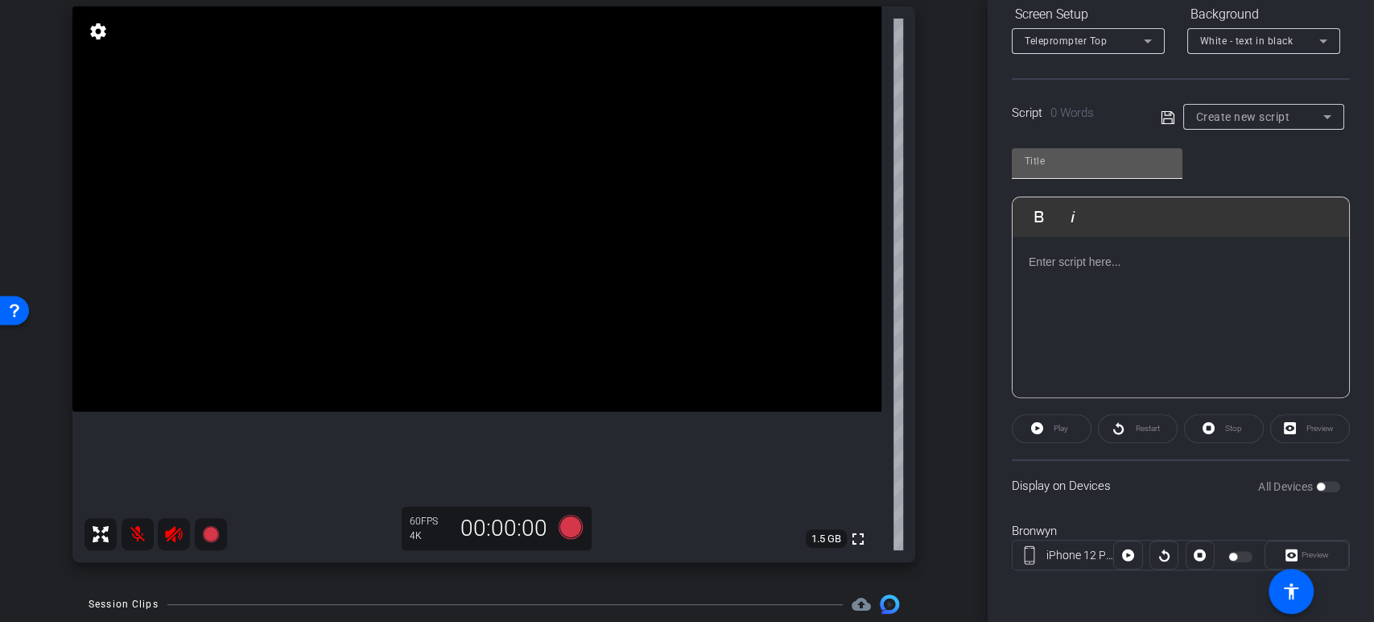
scroll to position [257, 0]
click at [1082, 161] on input "text" at bounding box center [1097, 162] width 145 height 19
type input "Prayer"
click at [1113, 270] on p at bounding box center [1181, 263] width 304 height 18
click at [1075, 288] on div at bounding box center [1181, 318] width 337 height 161
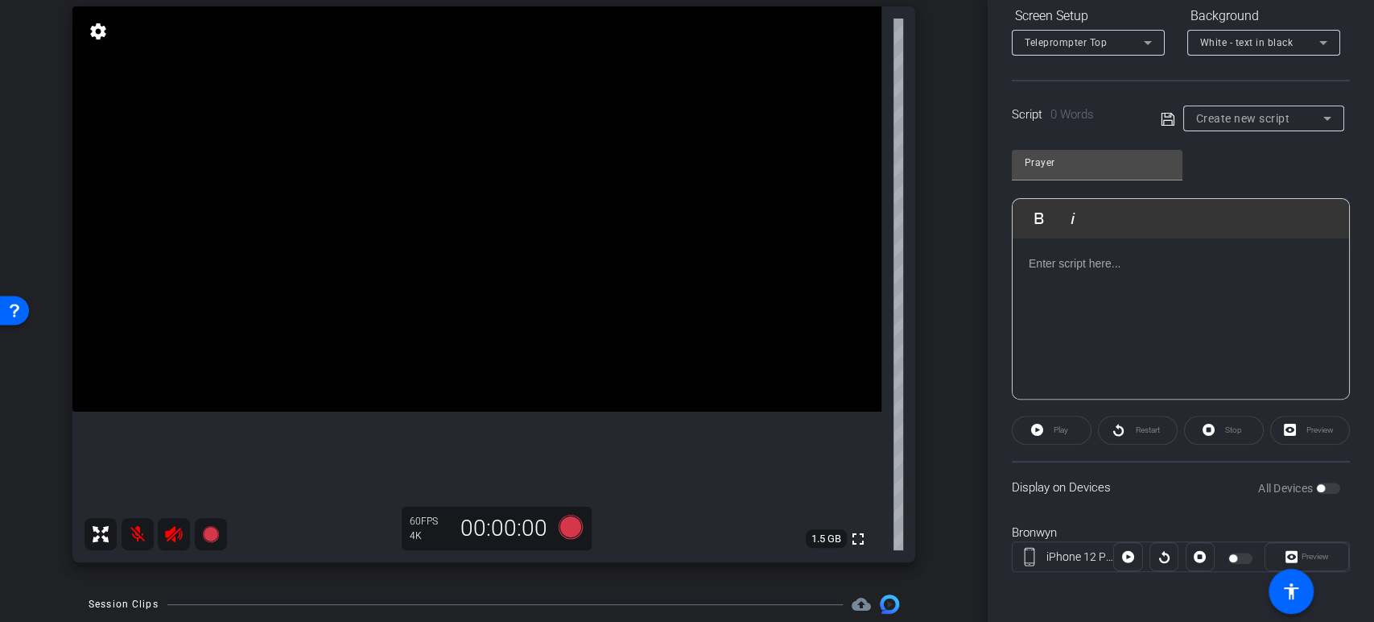
click at [1073, 282] on div at bounding box center [1181, 318] width 337 height 161
click at [1068, 275] on div at bounding box center [1181, 318] width 337 height 161
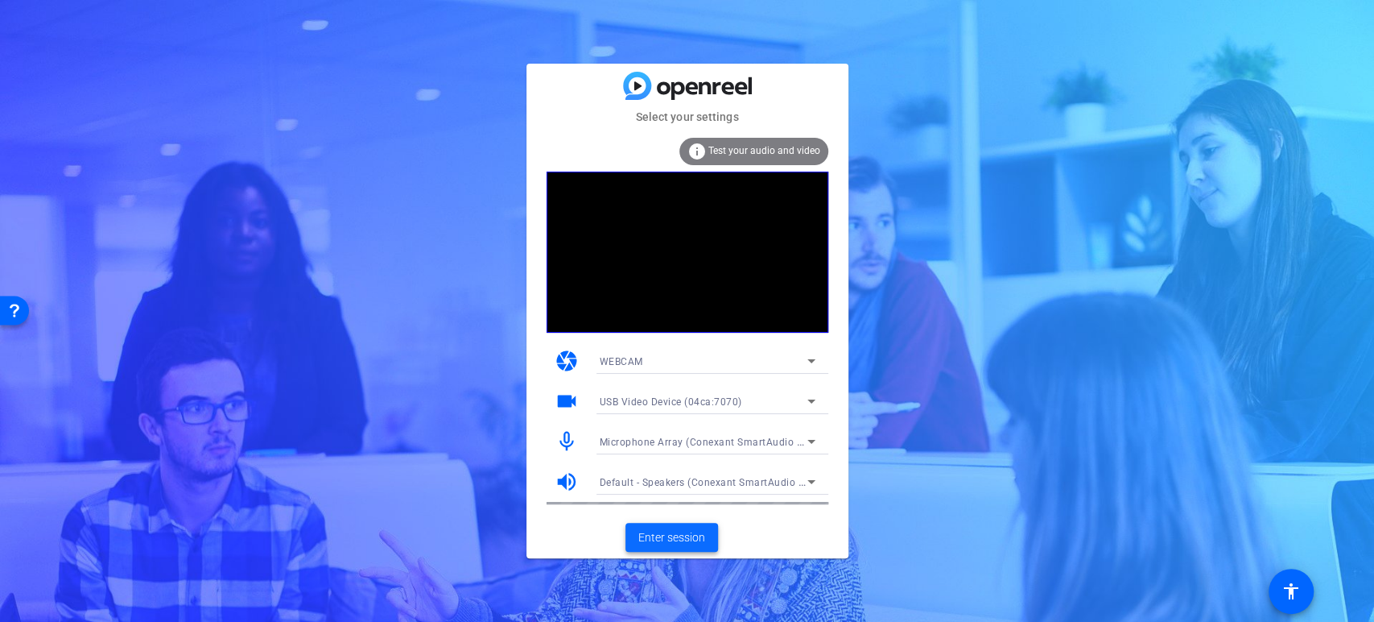
click at [700, 529] on span "Enter session" at bounding box center [671, 537] width 67 height 17
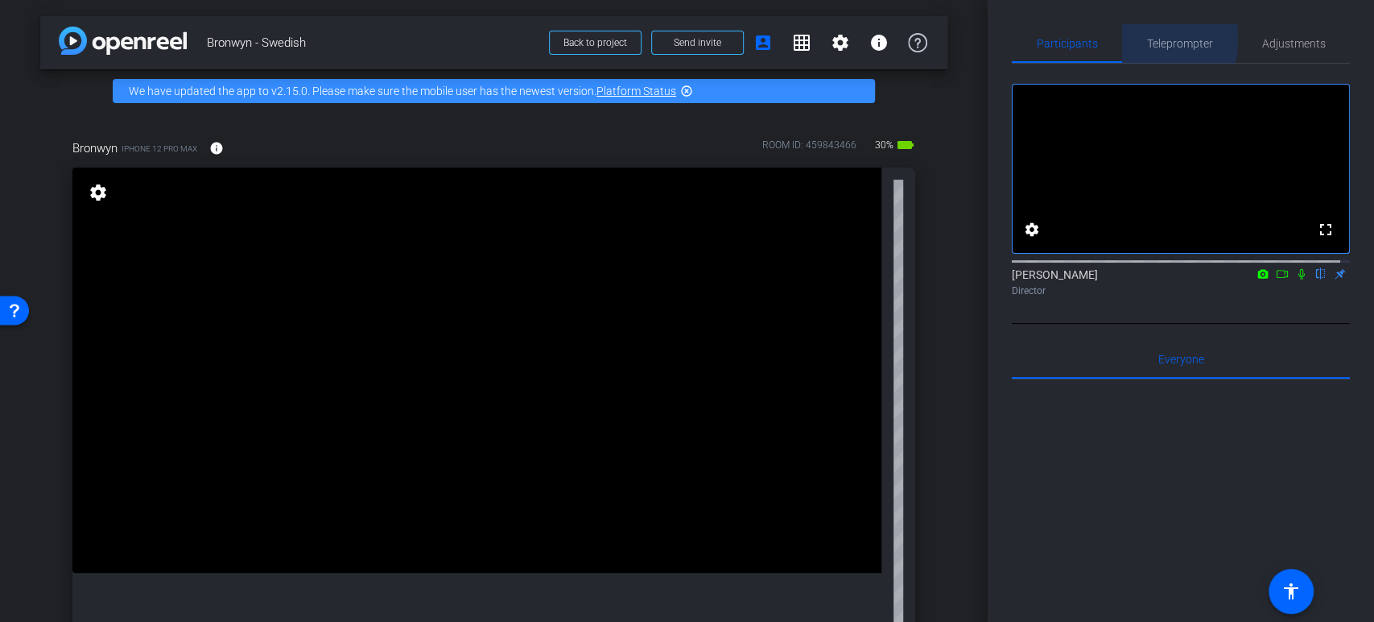
drag, startPoint x: 1144, startPoint y: 32, endPoint x: 1162, endPoint y: 40, distance: 19.5
click at [1162, 40] on span "Teleprompter" at bounding box center [1180, 43] width 66 height 11
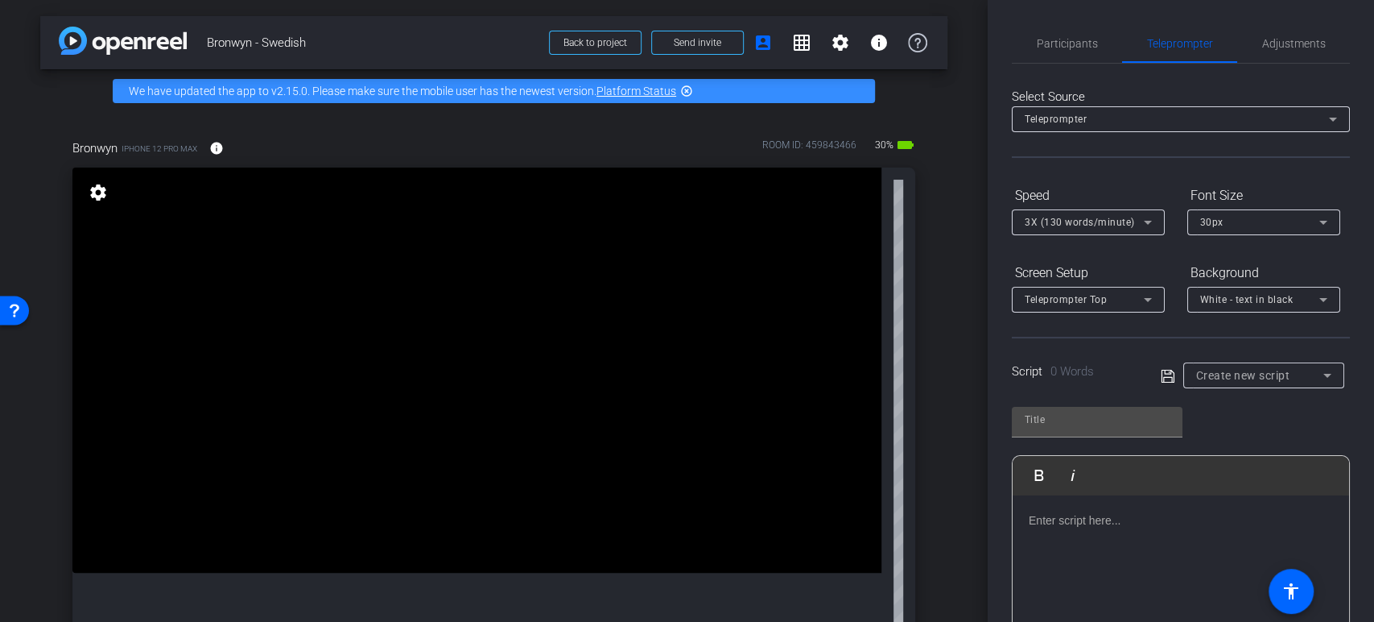
click at [1188, 382] on div "Create new script" at bounding box center [1264, 375] width 161 height 26
click at [1193, 381] on div at bounding box center [687, 311] width 1374 height 622
click at [1172, 410] on div at bounding box center [1097, 422] width 171 height 31
type input "Prayer"
click at [1191, 546] on div at bounding box center [1181, 575] width 337 height 161
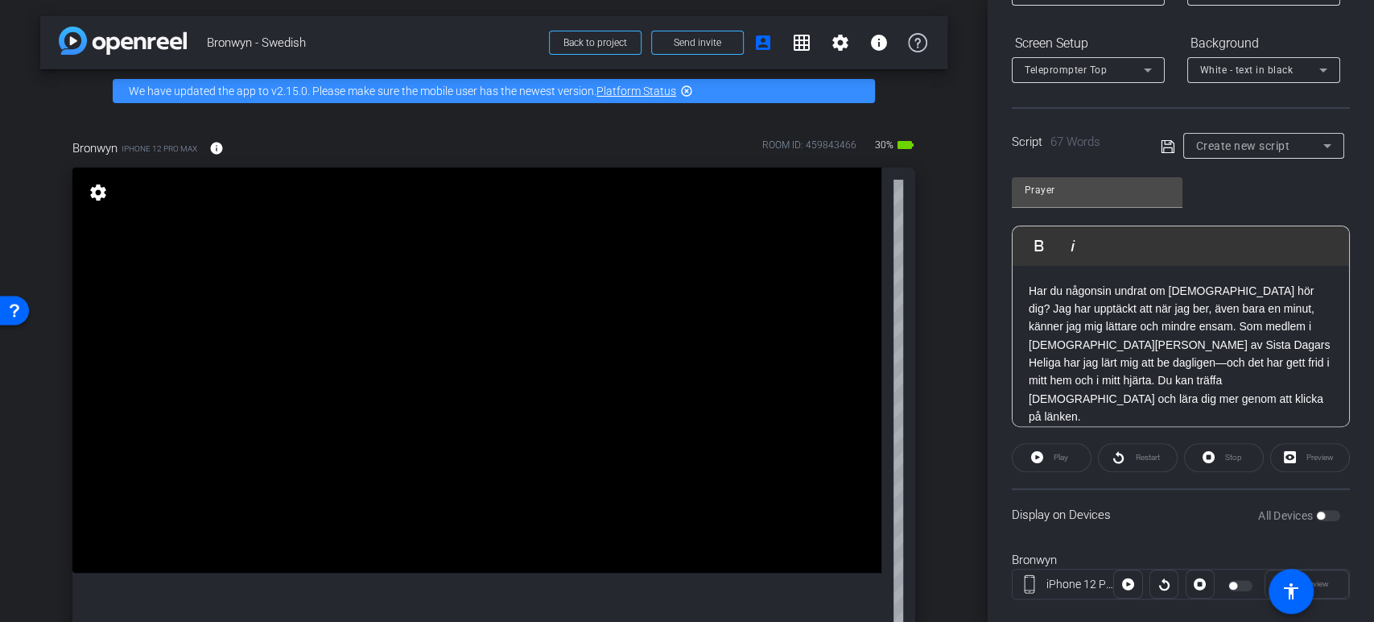
scroll to position [257, 0]
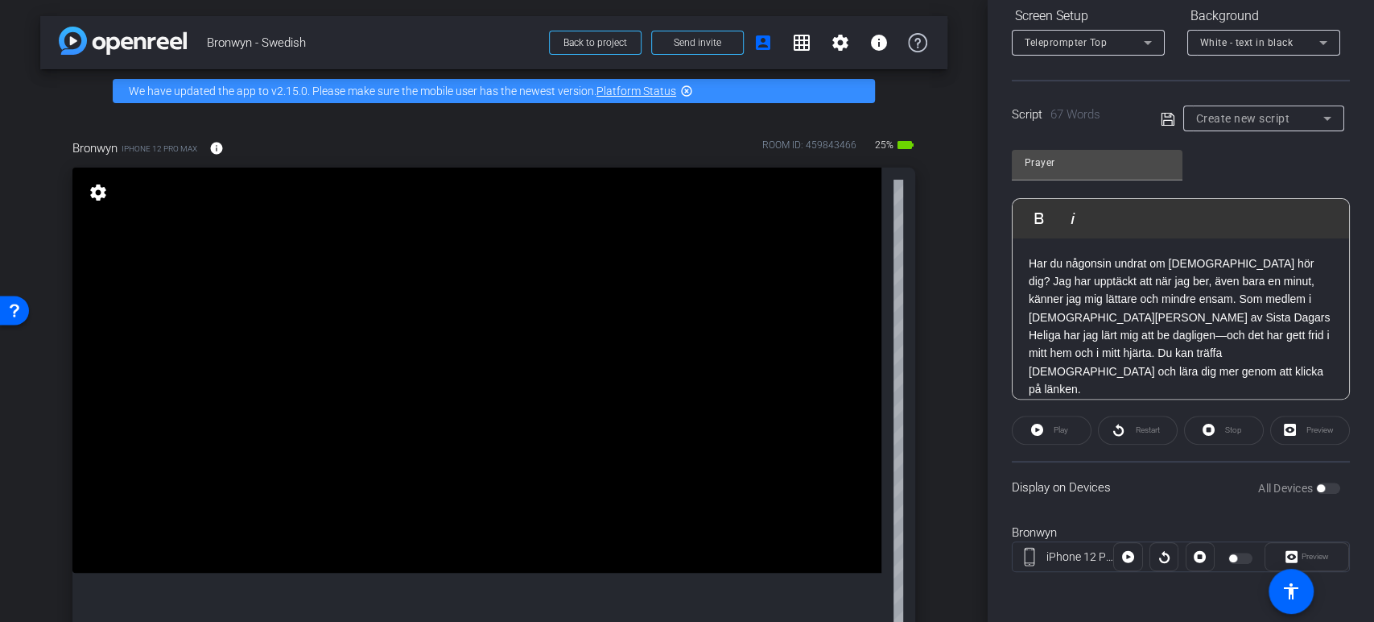
click at [1166, 119] on icon at bounding box center [1167, 118] width 13 height 13
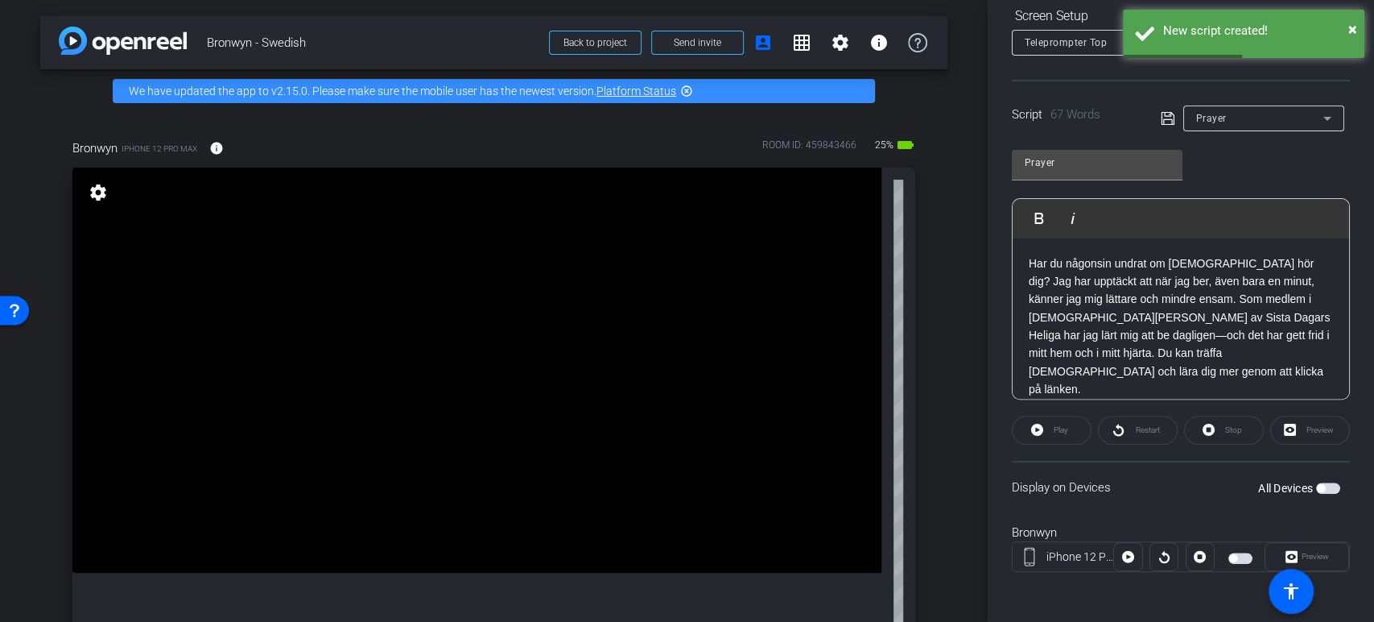
click at [1123, 556] on div at bounding box center [1128, 556] width 29 height 29
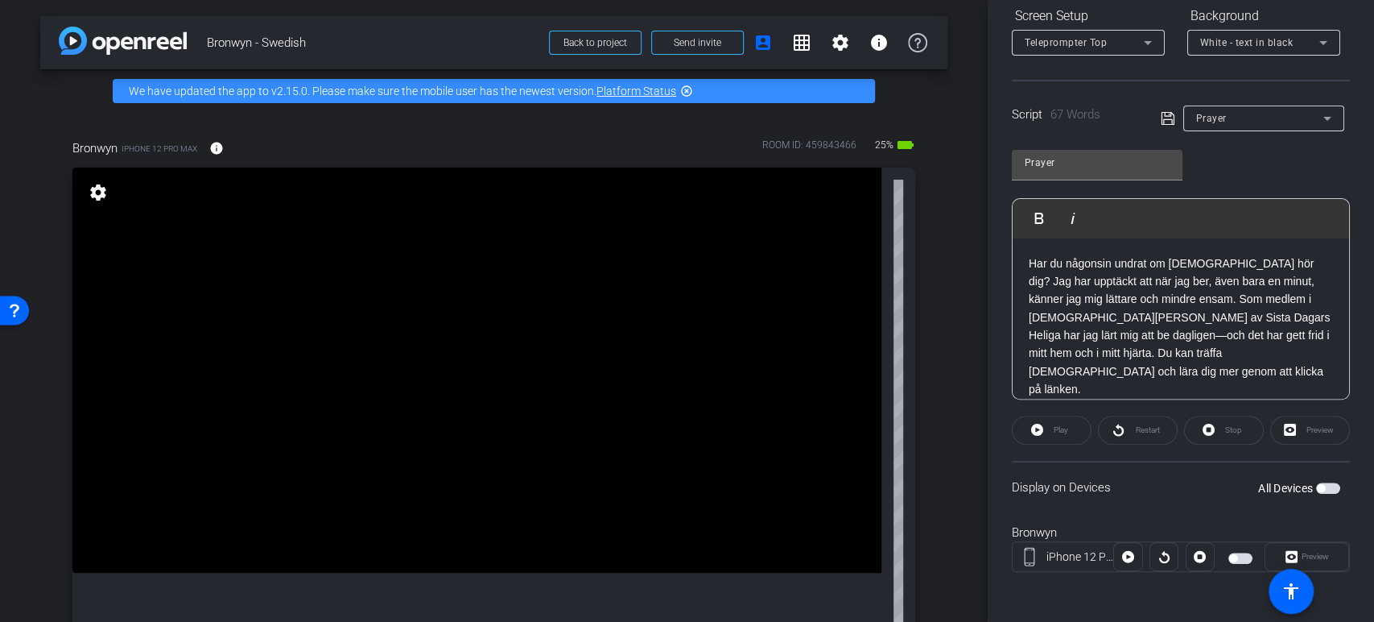
click at [1317, 484] on span "button" at bounding box center [1321, 488] width 8 height 8
drag, startPoint x: 1127, startPoint y: 559, endPoint x: 1194, endPoint y: 514, distance: 80.2
click at [1194, 514] on div "Bronwyn iPhone 12 Pro Max Preview" at bounding box center [1181, 555] width 338 height 87
click at [1127, 558] on icon at bounding box center [1128, 557] width 12 height 12
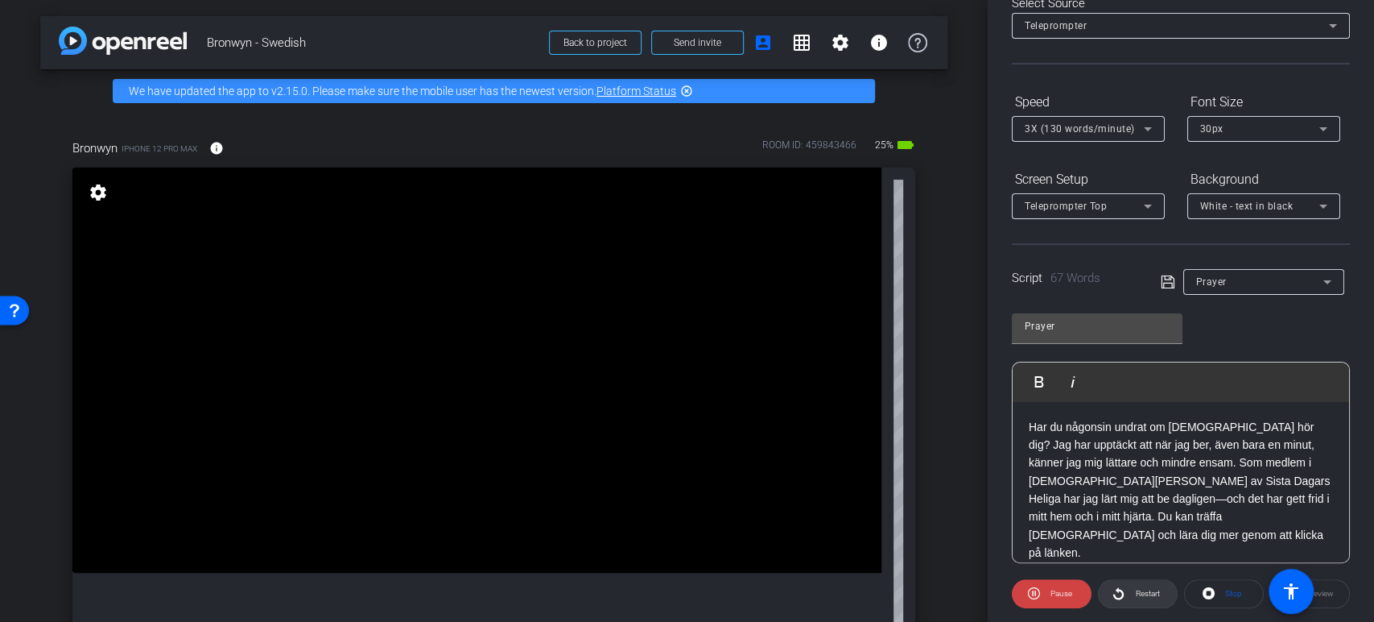
scroll to position [0, 0]
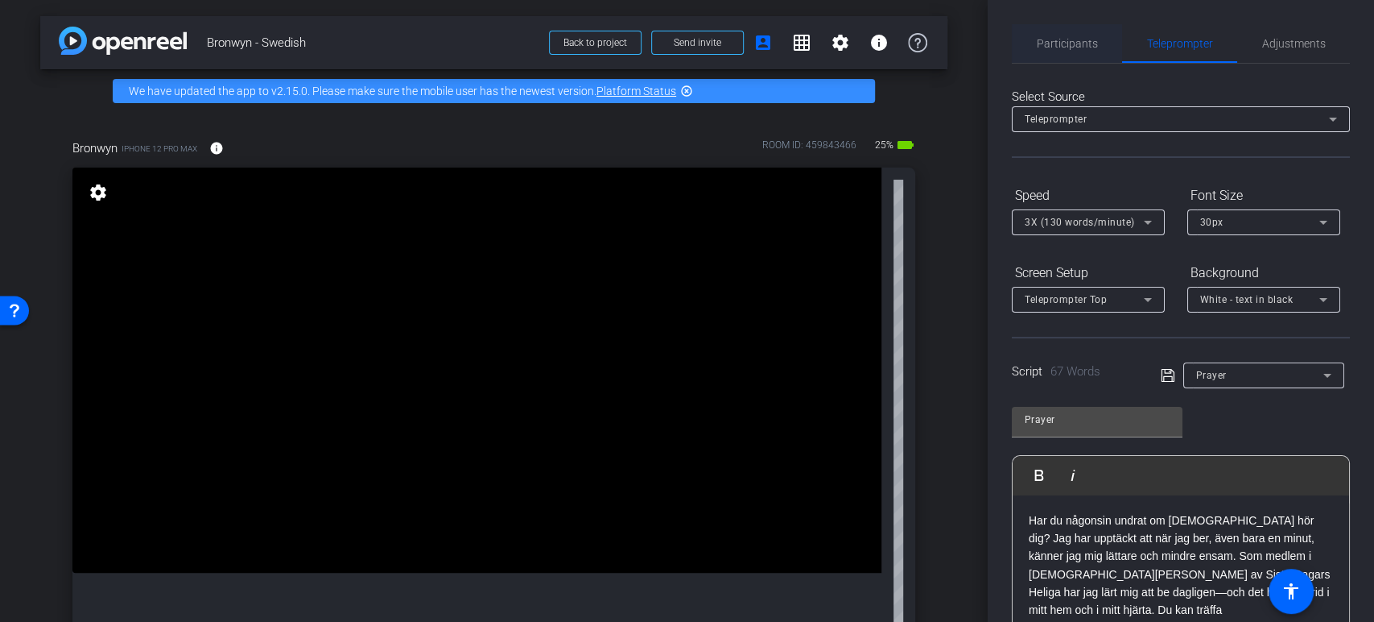
click at [1041, 27] on span "Participants" at bounding box center [1067, 43] width 61 height 39
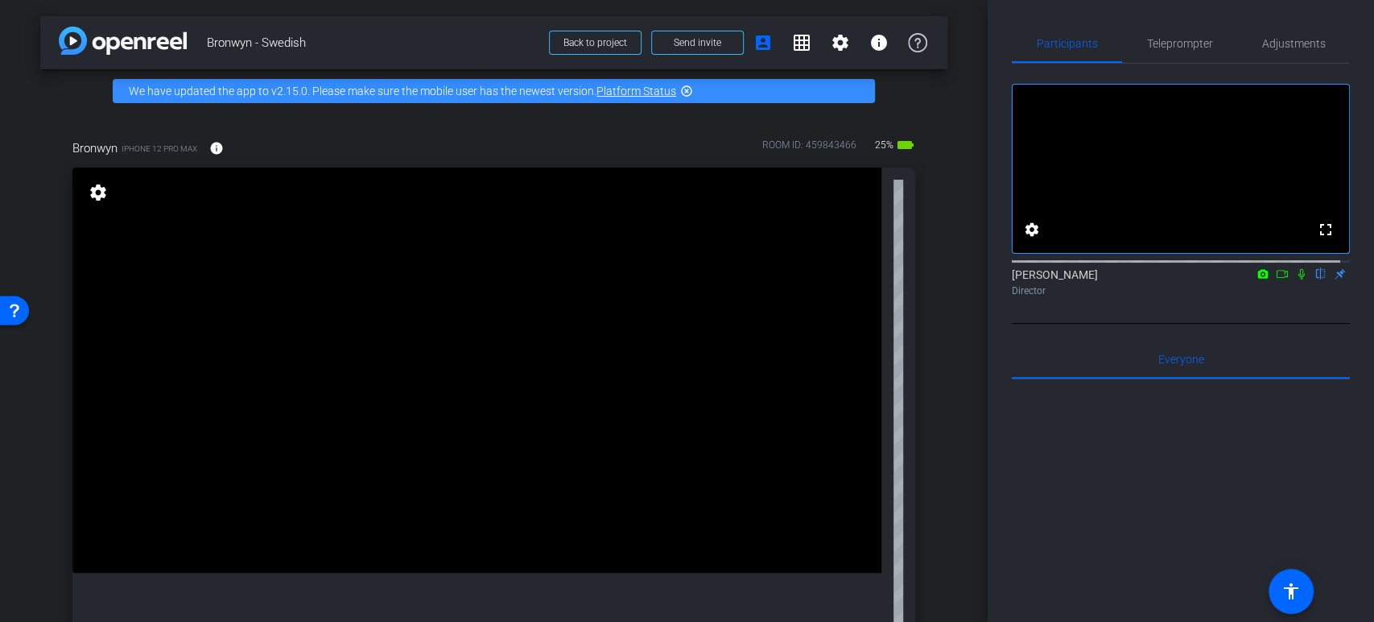
click at [1273, 281] on mat-icon at bounding box center [1282, 274] width 19 height 14
click at [1315, 279] on icon at bounding box center [1321, 273] width 13 height 11
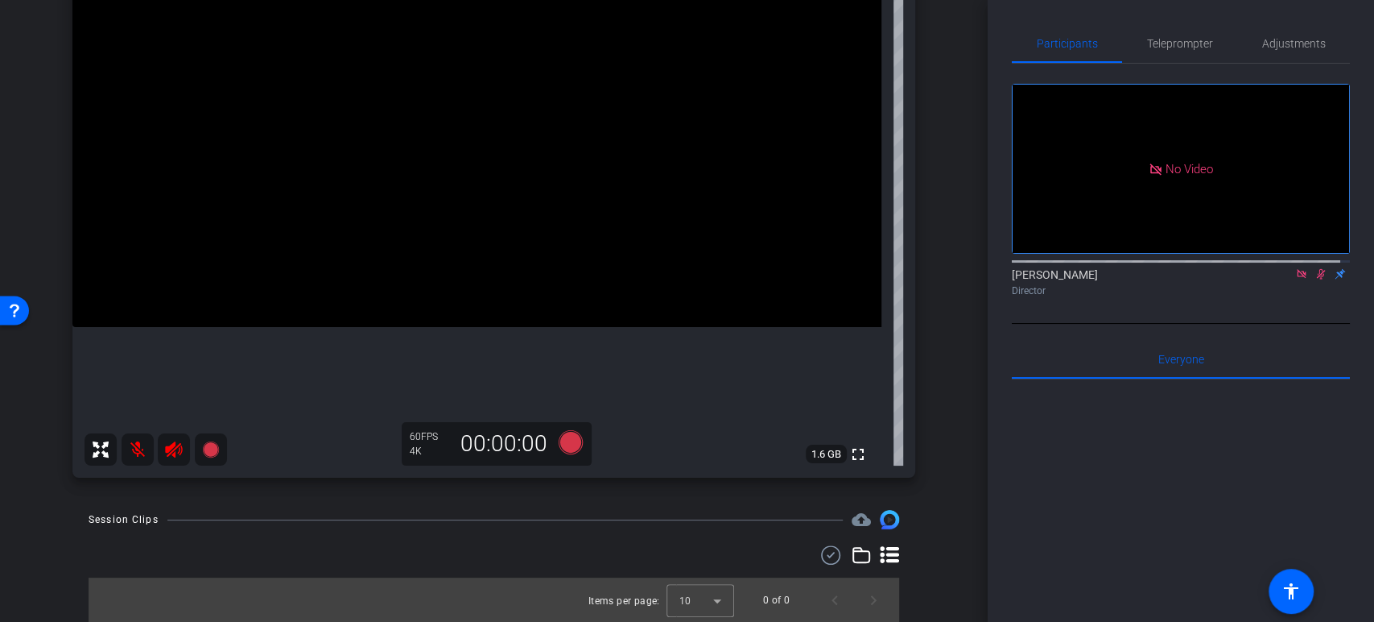
click at [139, 444] on mat-icon at bounding box center [138, 449] width 32 height 32
click at [1156, 38] on span "Teleprompter" at bounding box center [1180, 43] width 66 height 11
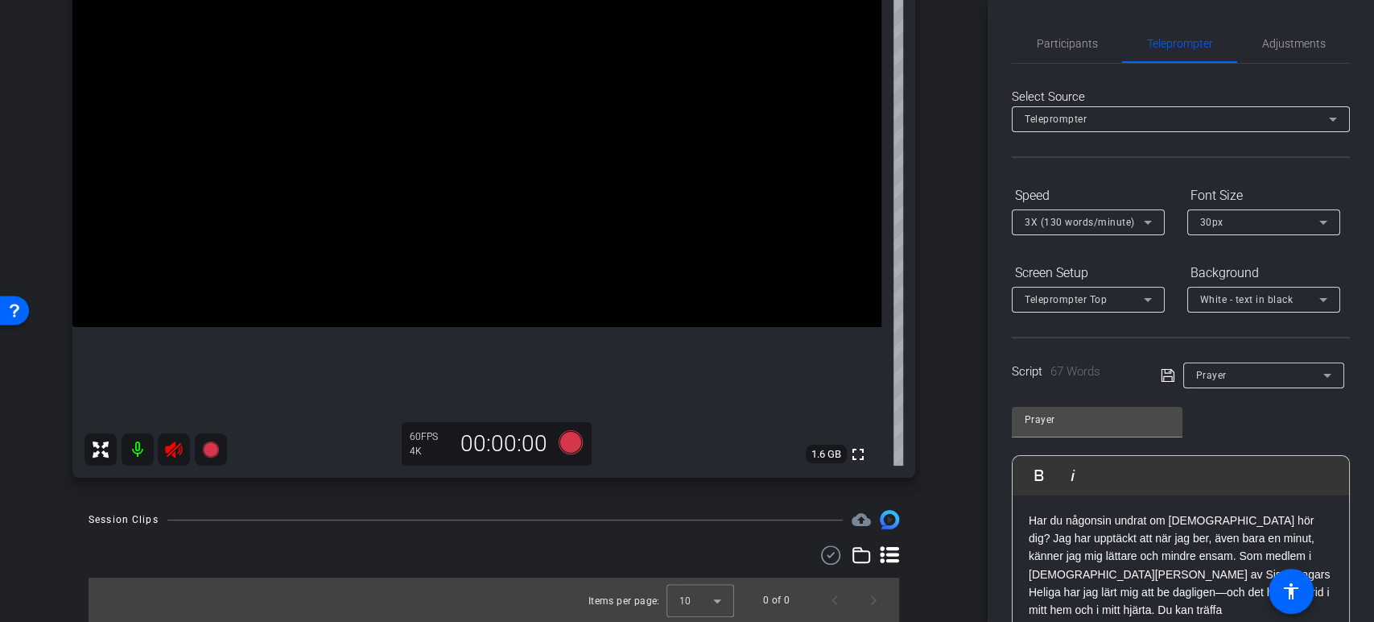
scroll to position [257, 0]
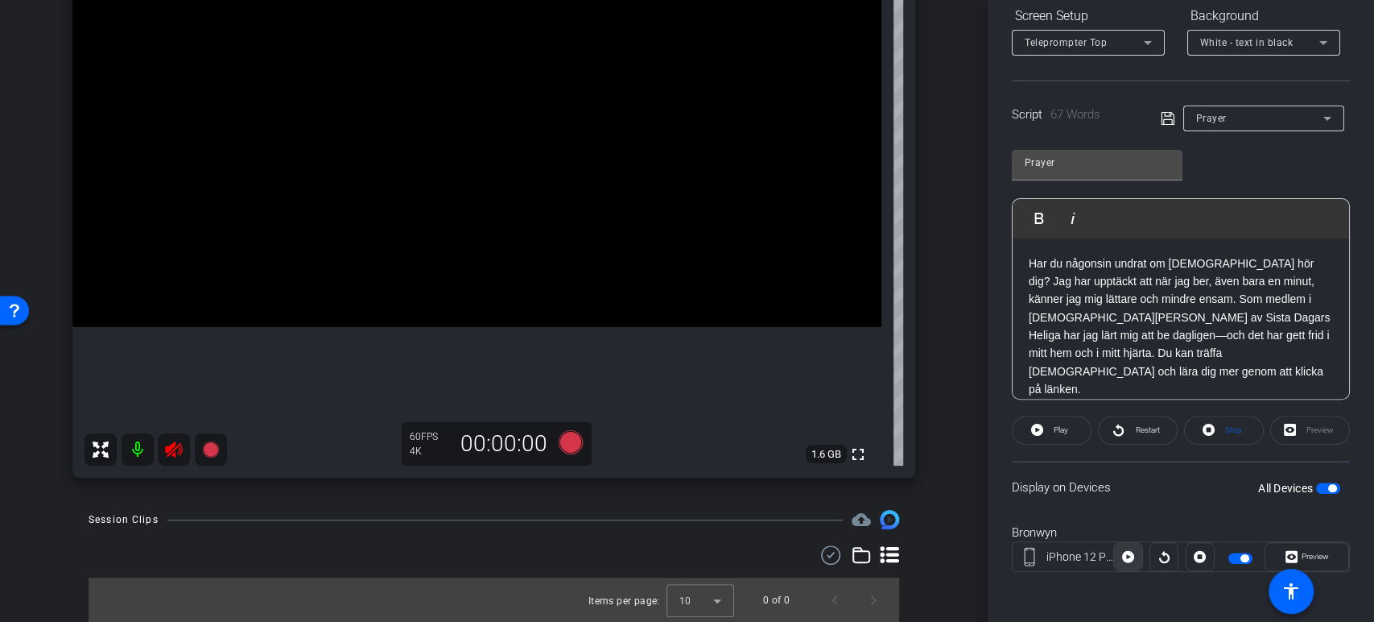
click at [1122, 565] on icon at bounding box center [1128, 556] width 12 height 24
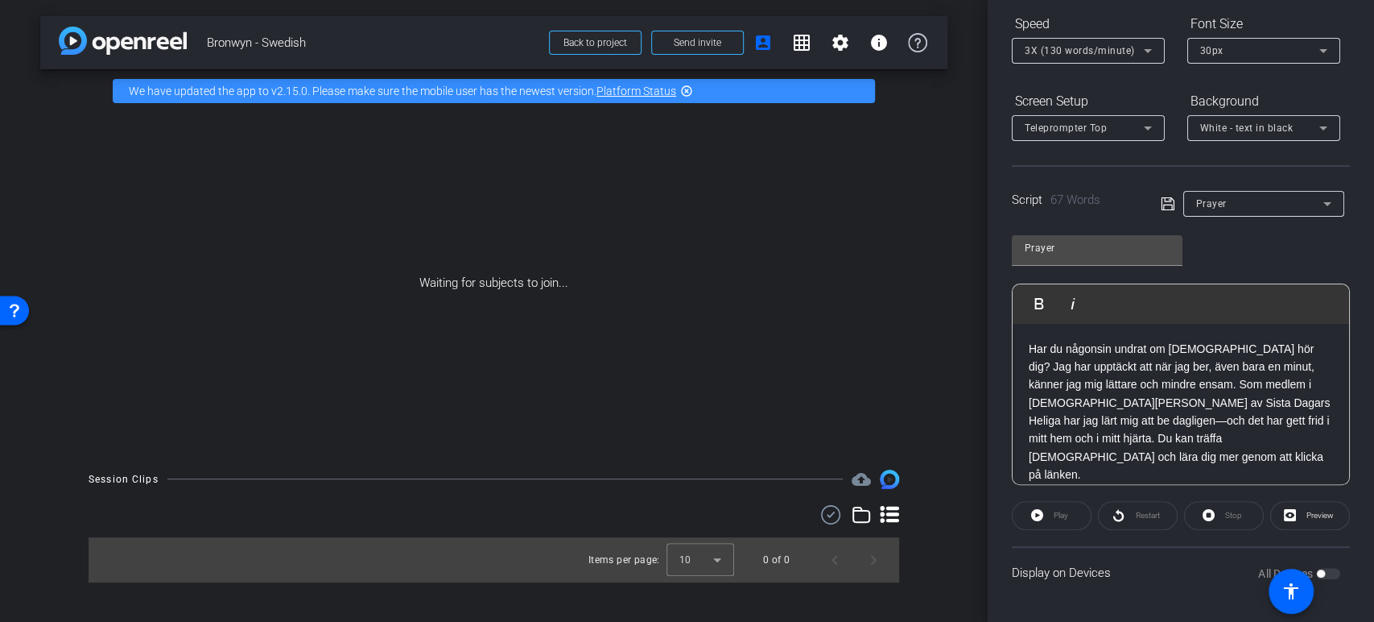
scroll to position [170, 0]
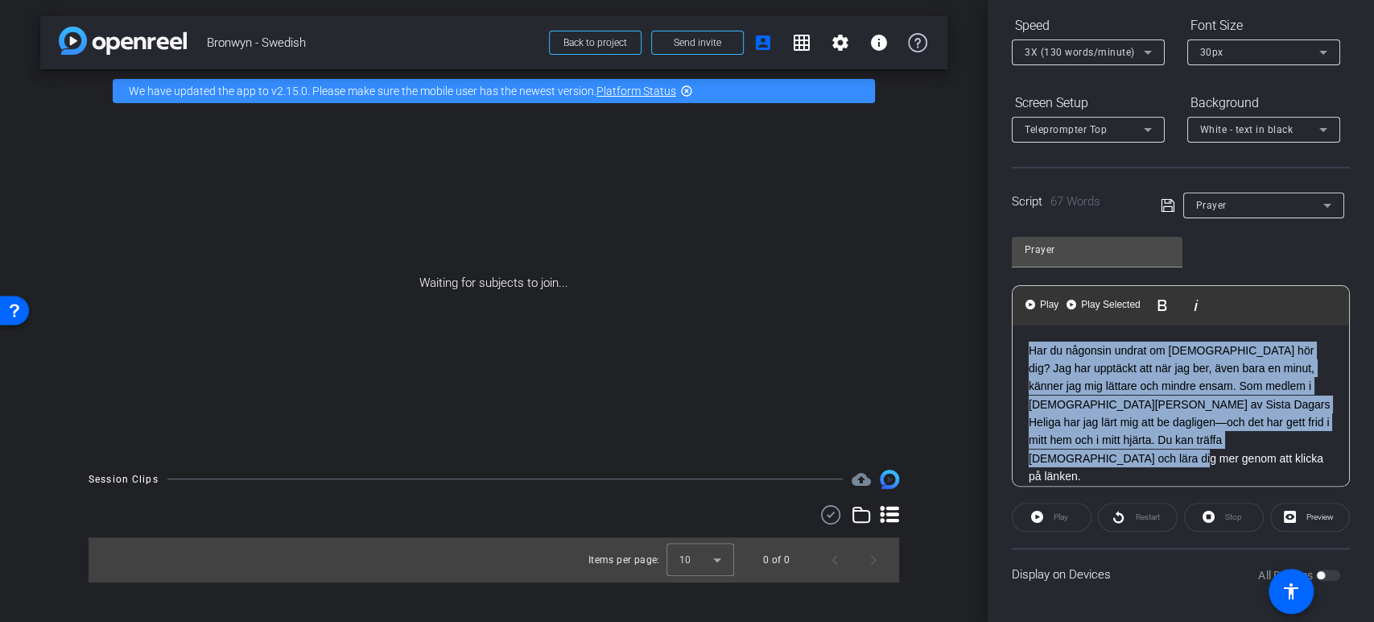
drag, startPoint x: 1329, startPoint y: 439, endPoint x: 936, endPoint y: 310, distance: 412.7
click at [936, 310] on div "arrow_back Bronwyn - Swedish Back to project Send invite account_box grid_on se…" at bounding box center [687, 311] width 1374 height 622
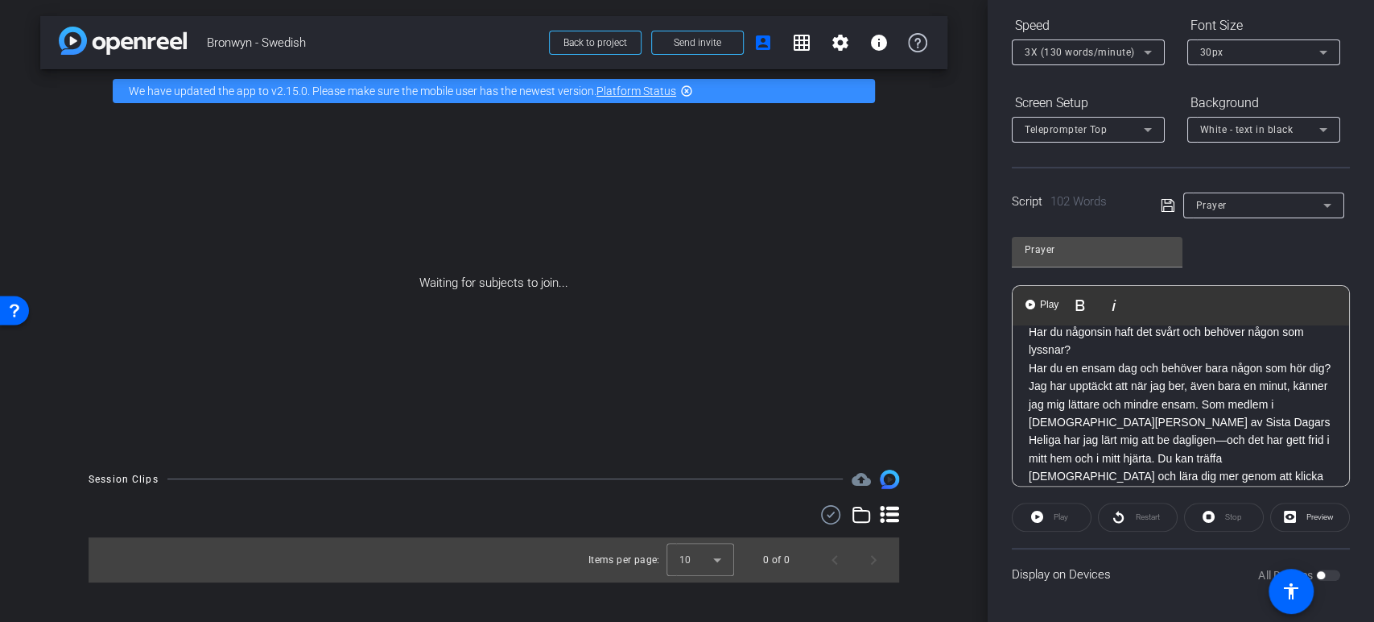
scroll to position [0, 0]
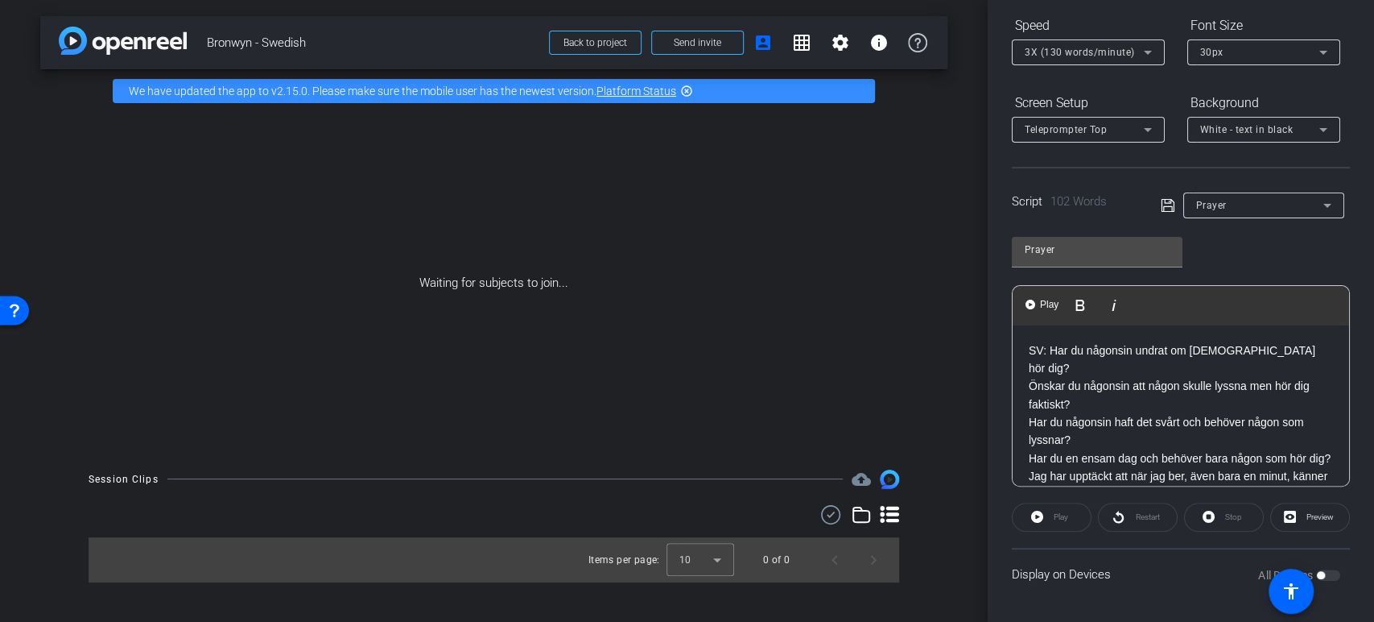
click at [1123, 43] on div "3X (130 words/minute)" at bounding box center [1084, 52] width 119 height 20
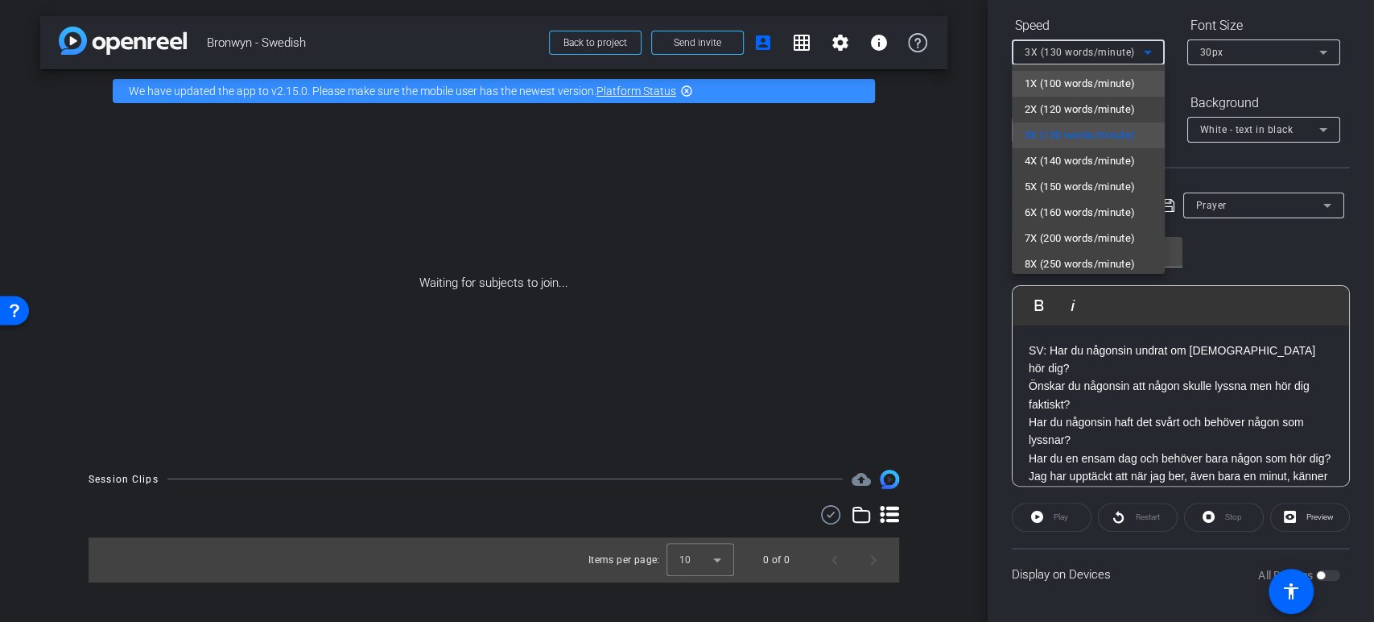
click at [1103, 84] on span "1X (100 words/minute)" at bounding box center [1080, 83] width 111 height 19
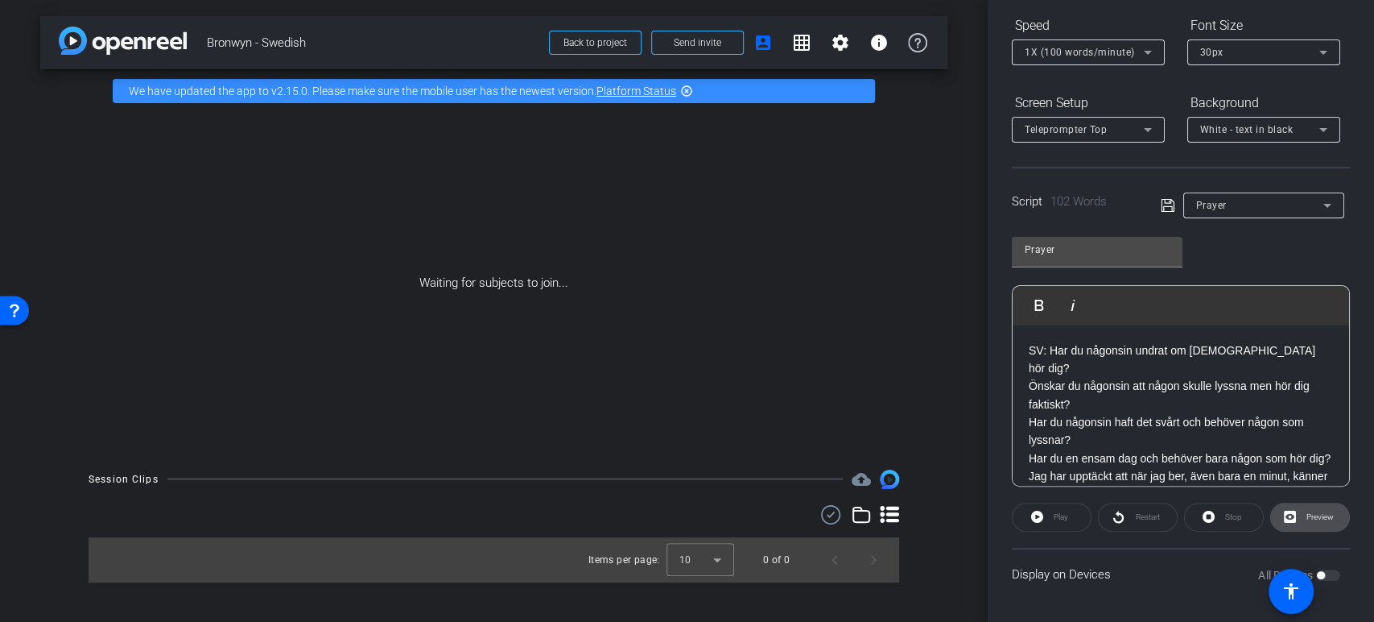
click at [1289, 519] on span at bounding box center [1310, 517] width 78 height 39
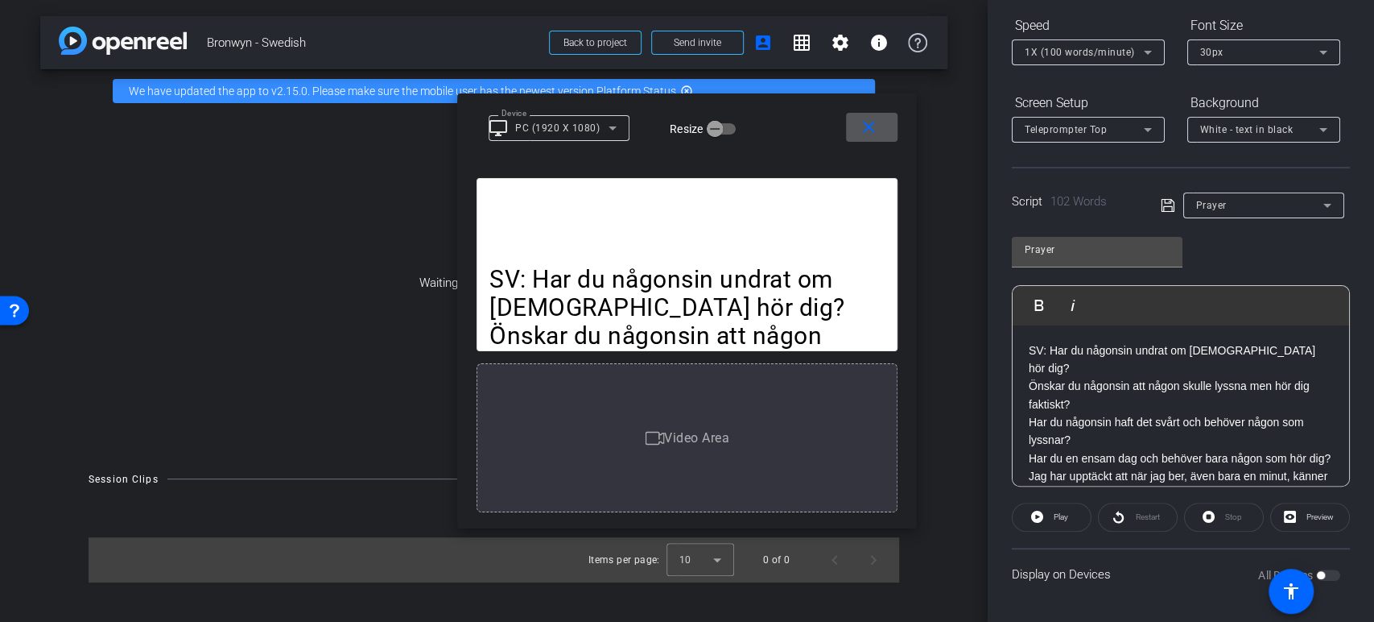
click at [857, 134] on button "close" at bounding box center [872, 127] width 52 height 29
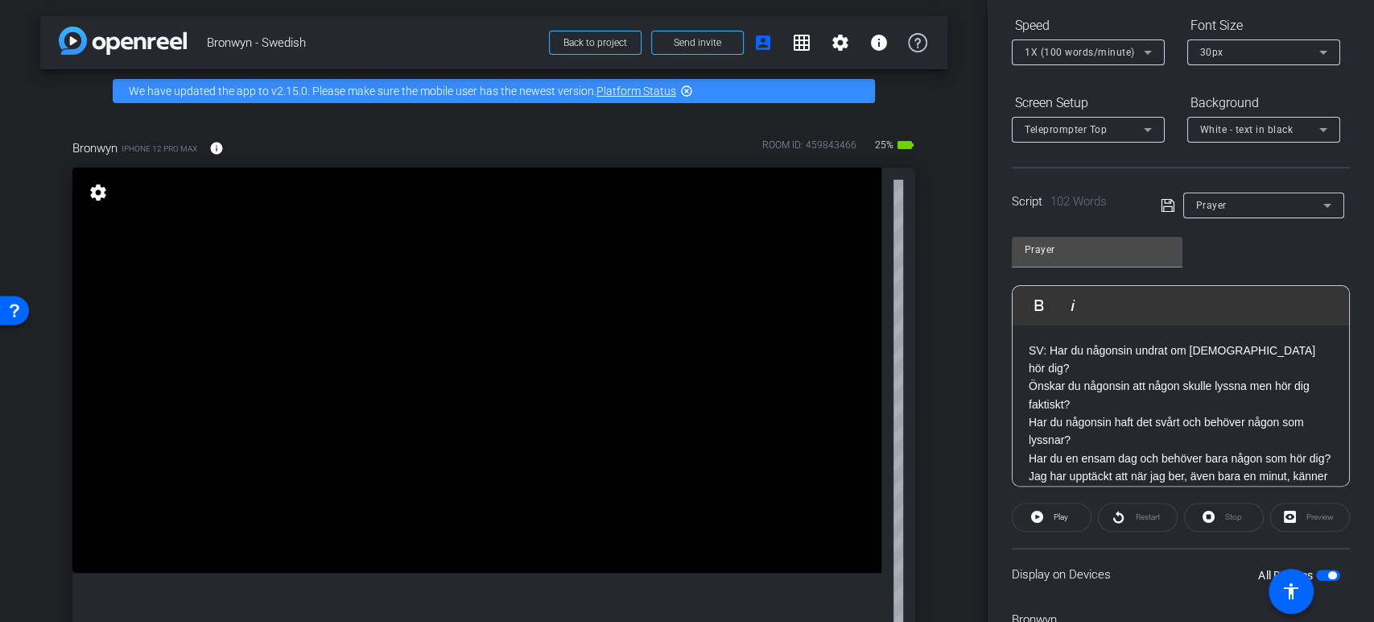
drag, startPoint x: 1111, startPoint y: 509, endPoint x: 1176, endPoint y: 210, distance: 305.6
drag, startPoint x: 1176, startPoint y: 210, endPoint x: 1198, endPoint y: 232, distance: 31.3
drag, startPoint x: 1198, startPoint y: 232, endPoint x: 1147, endPoint y: 192, distance: 65.4
drag, startPoint x: 1147, startPoint y: 192, endPoint x: 1166, endPoint y: 206, distance: 24.2
click at [1166, 206] on icon at bounding box center [1168, 205] width 14 height 19
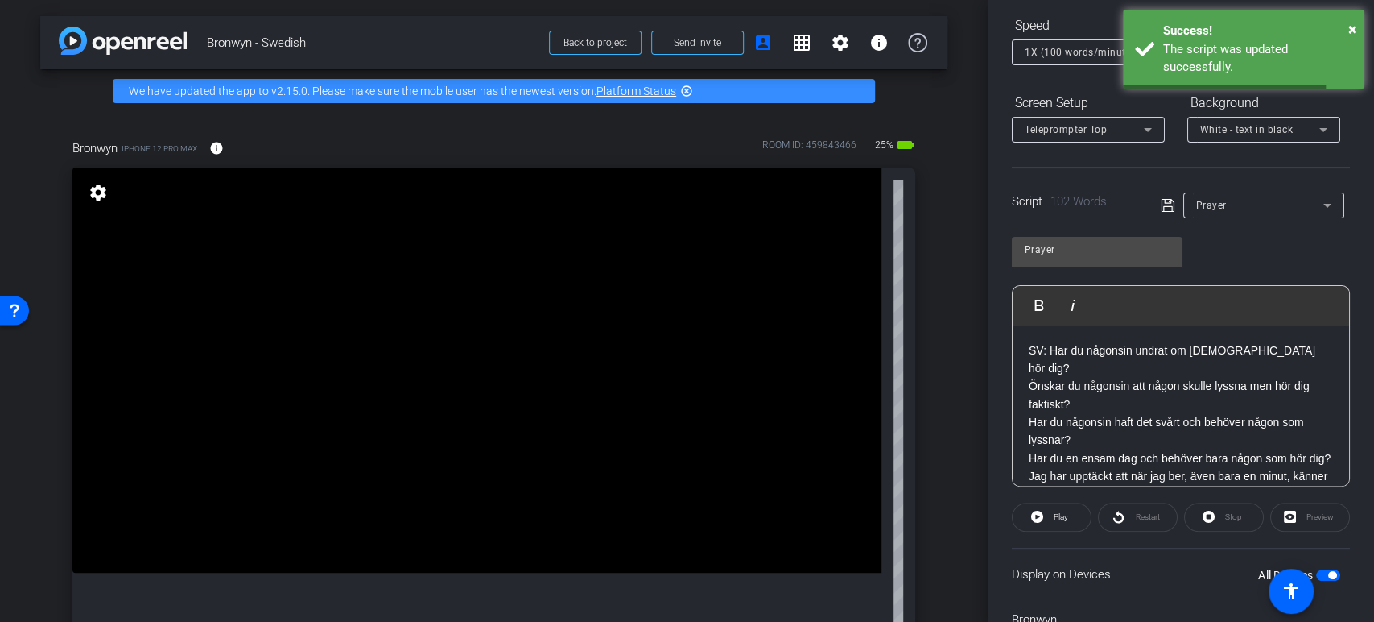
click at [1166, 206] on icon at bounding box center [1168, 205] width 14 height 19
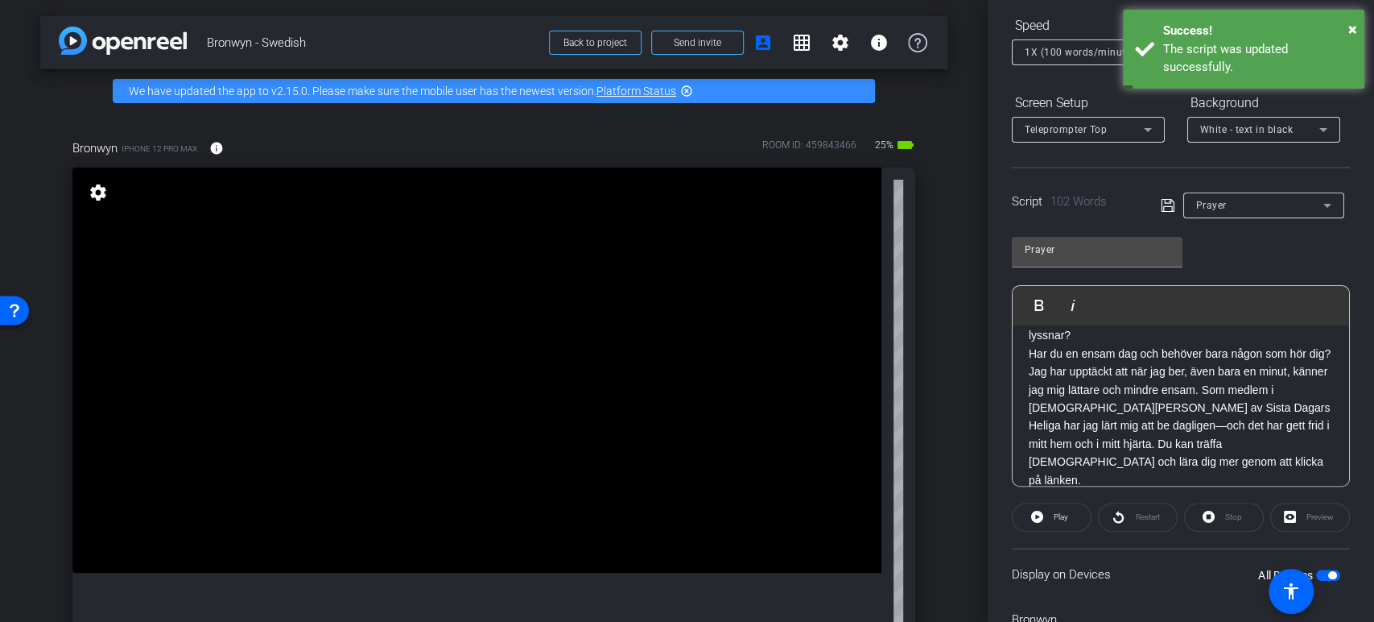
scroll to position [257, 0]
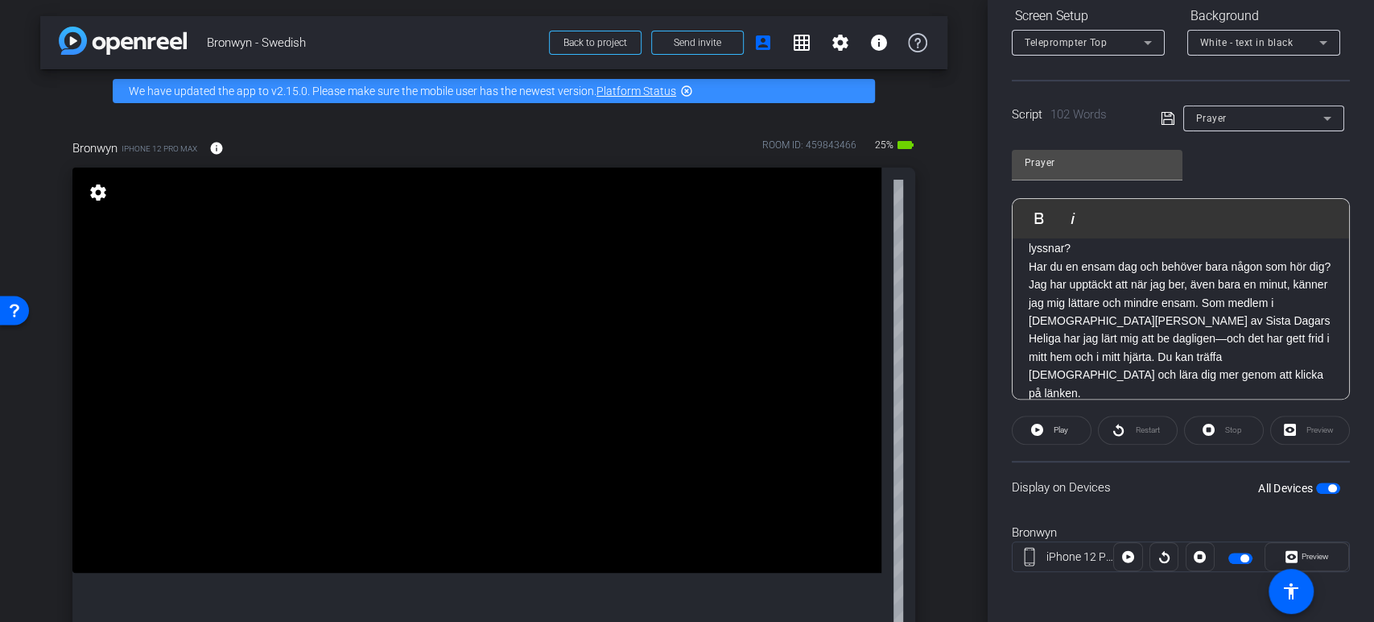
click at [1233, 548] on mat-slide-toggle at bounding box center [1242, 556] width 27 height 19
click at [1241, 558] on span "button" at bounding box center [1245, 558] width 8 height 8
click at [1233, 558] on span "button" at bounding box center [1241, 557] width 24 height 11
click at [1057, 427] on span "Play" at bounding box center [1061, 429] width 14 height 9
click at [1057, 427] on span "Pause" at bounding box center [1062, 429] width 22 height 9
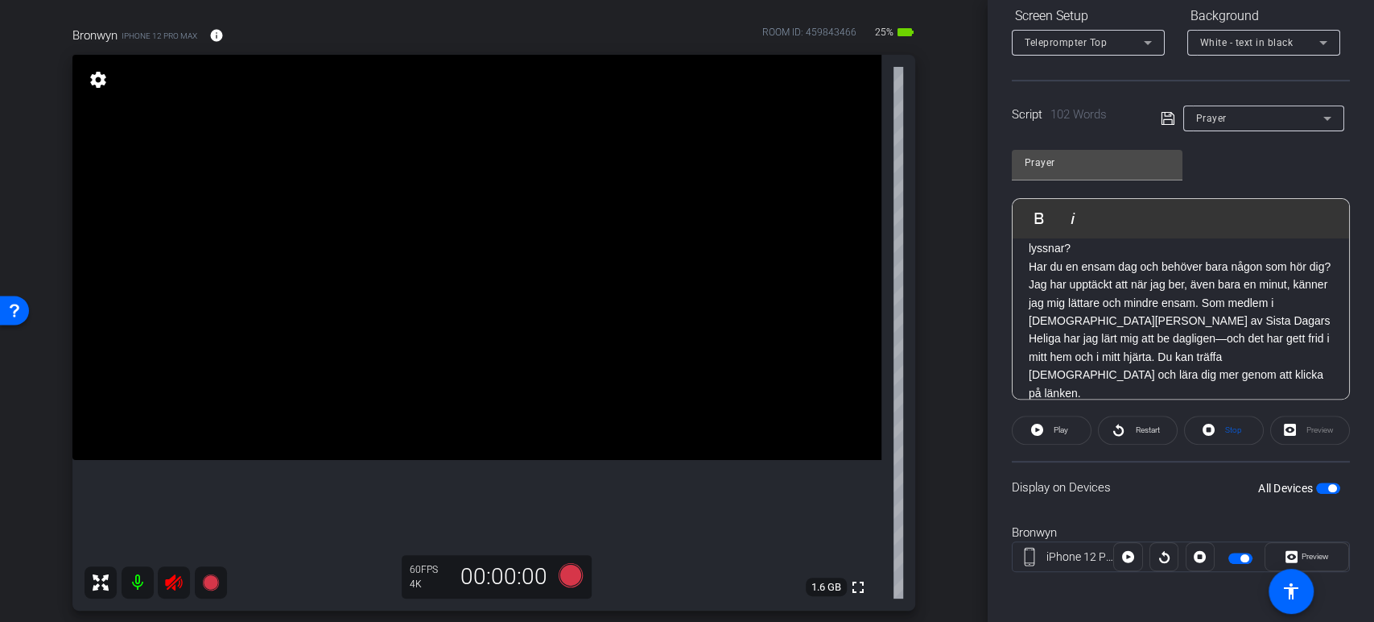
scroll to position [112, 0]
click at [1127, 554] on icon at bounding box center [1128, 557] width 12 height 12
click at [1127, 554] on icon at bounding box center [1128, 556] width 12 height 24
drag, startPoint x: 1167, startPoint y: 553, endPoint x: 1340, endPoint y: 196, distance: 396.1
click at [1340, 196] on div "Prayer Play Play from this location Play Selected Play and display the selected…" at bounding box center [1181, 269] width 338 height 262
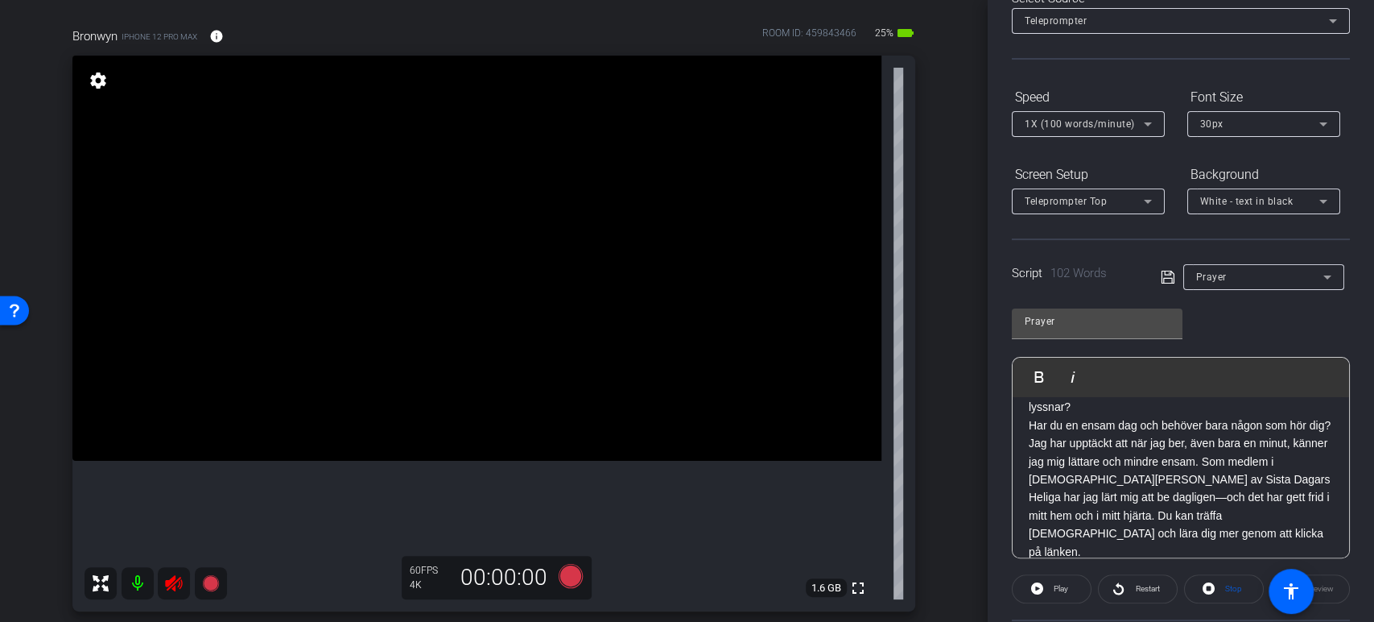
scroll to position [0, 0]
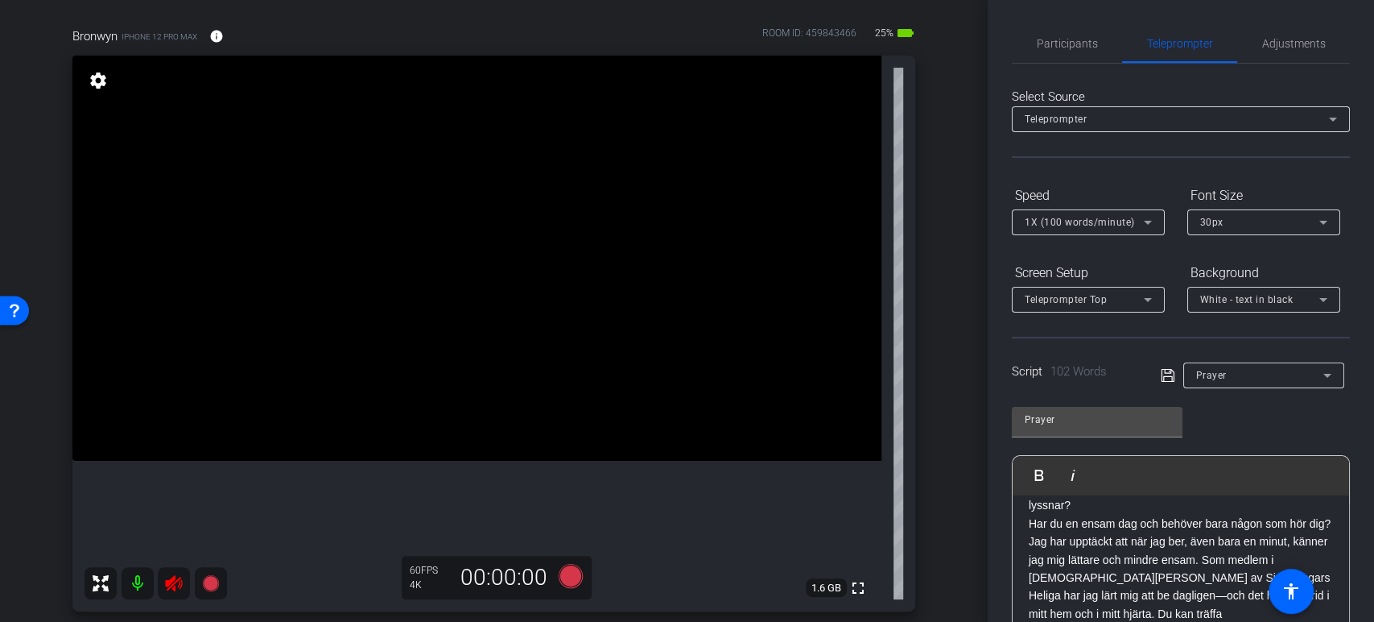
click at [1299, 212] on div "30px" at bounding box center [1259, 222] width 119 height 20
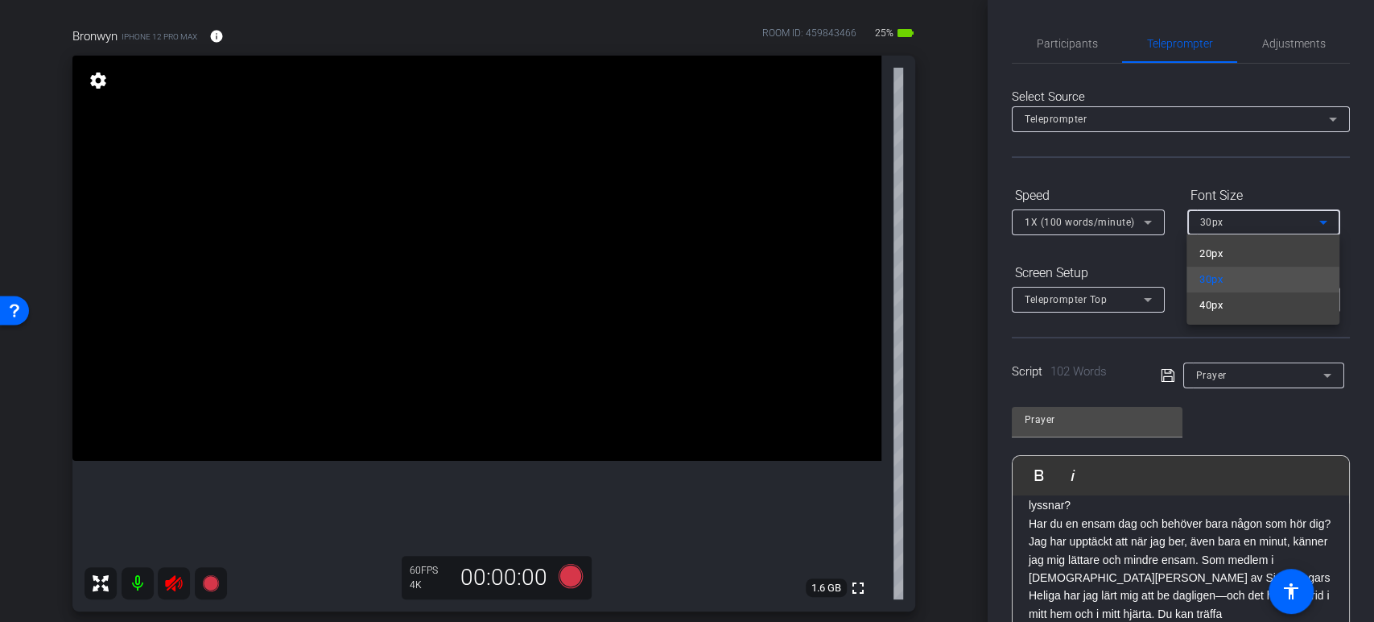
drag, startPoint x: 1246, startPoint y: 308, endPoint x: 1336, endPoint y: 454, distance: 172.1
click at [1336, 454] on div at bounding box center [687, 311] width 1374 height 622
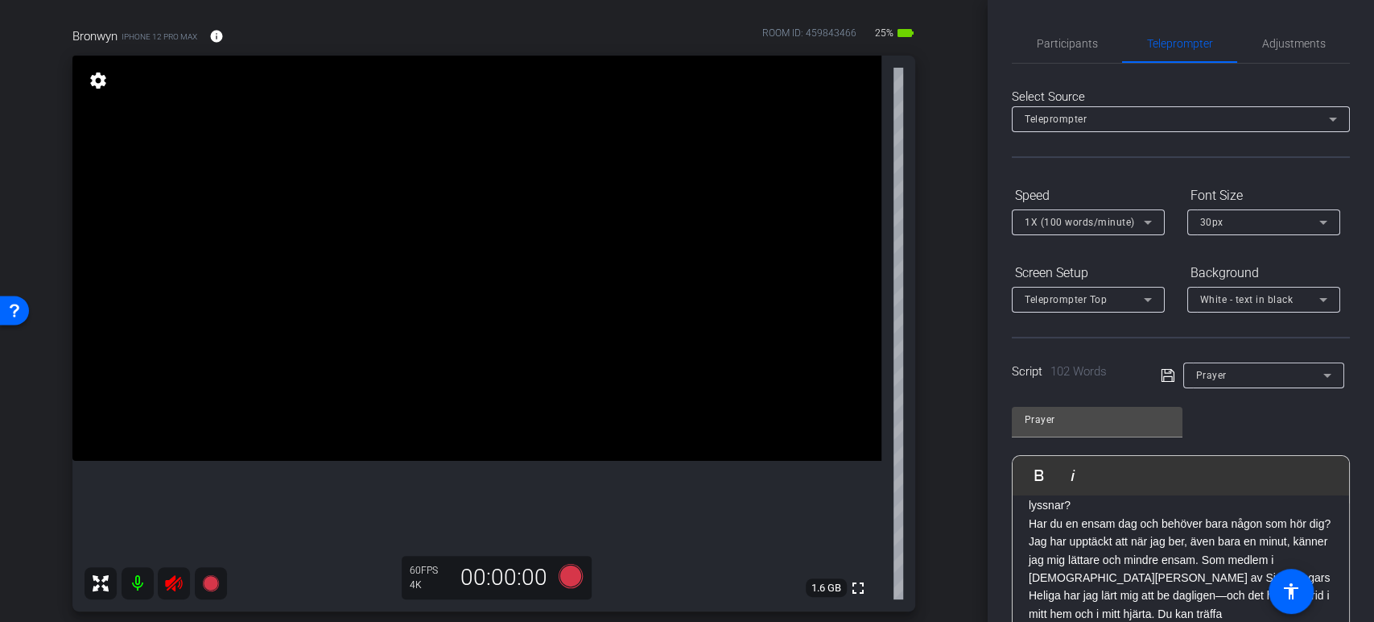
click at [1287, 223] on div "30px" at bounding box center [1259, 222] width 119 height 20
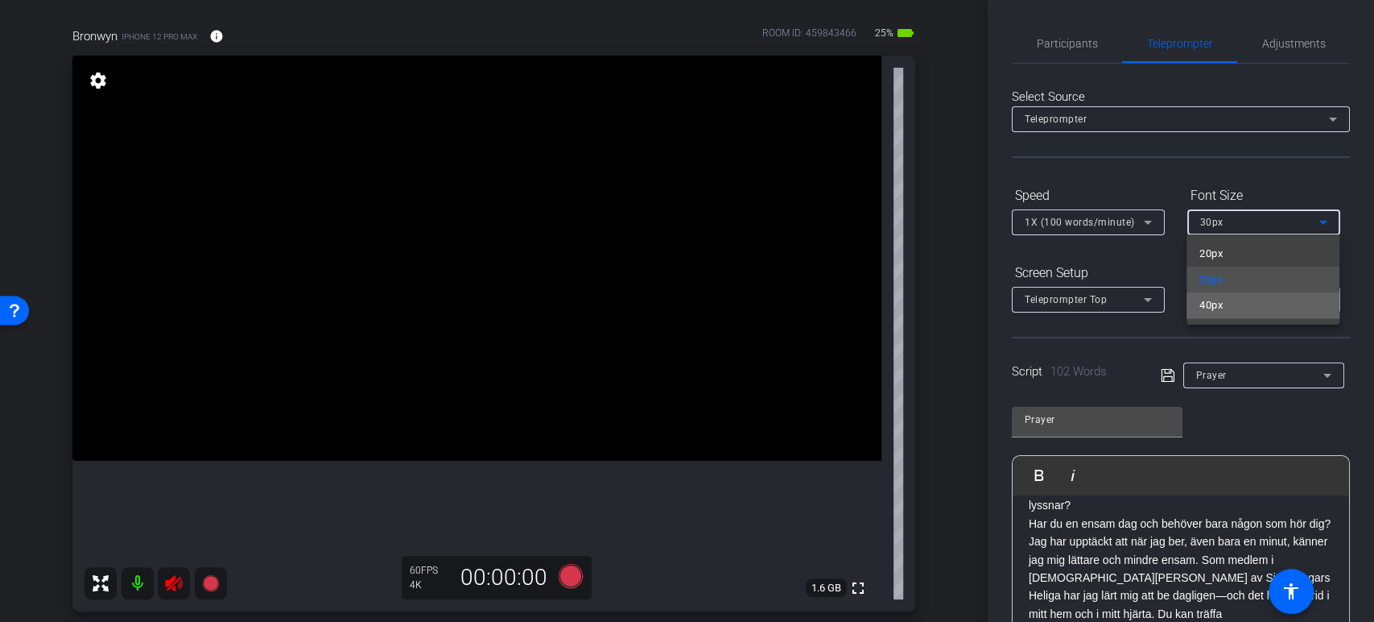
click at [1223, 315] on mat-option "40px" at bounding box center [1263, 305] width 153 height 26
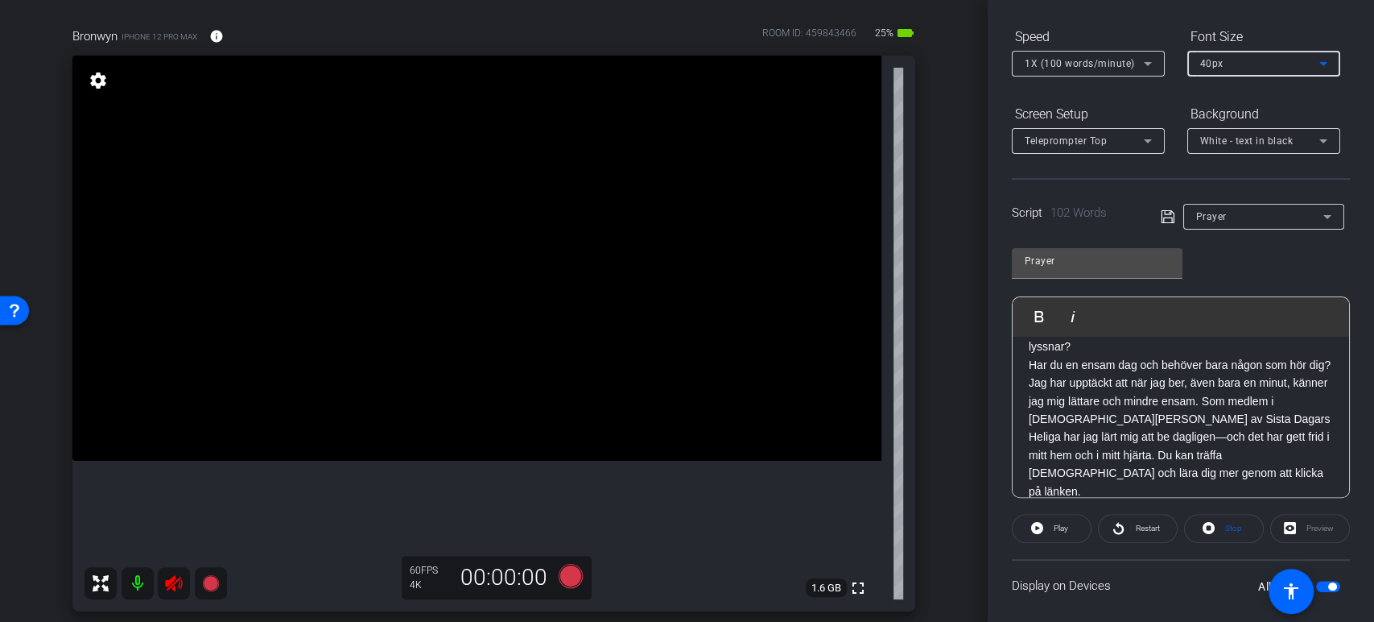
scroll to position [257, 0]
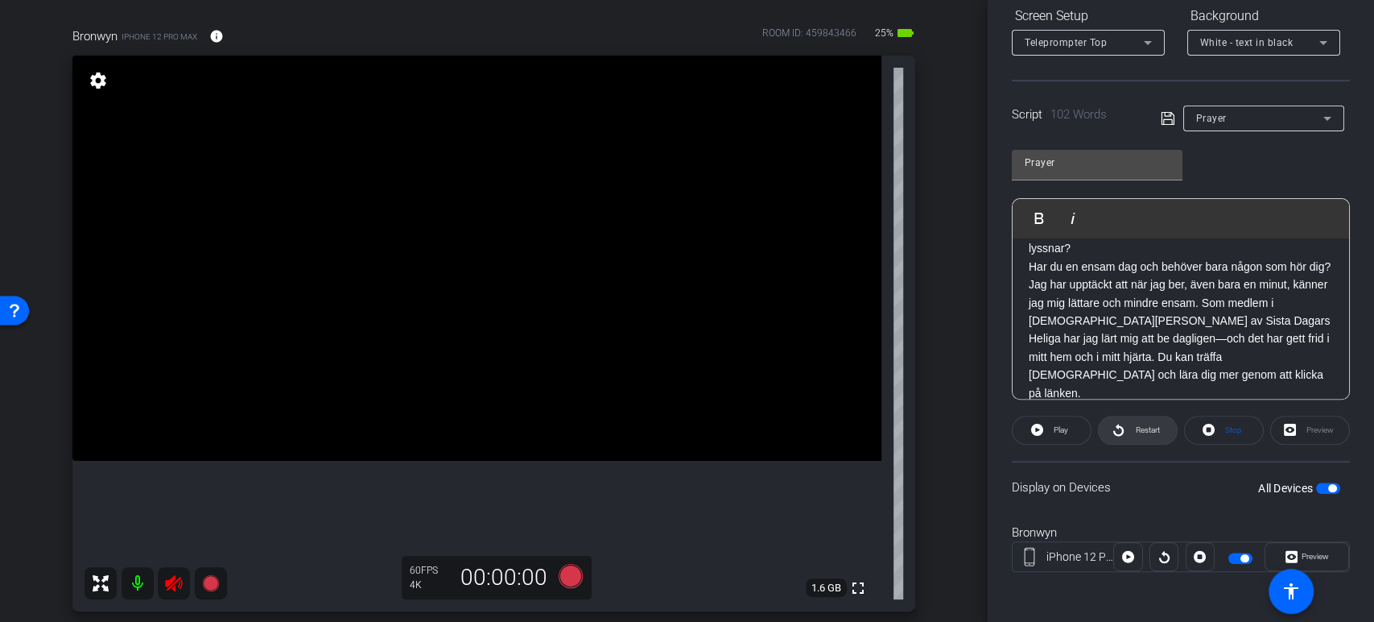
click at [1101, 424] on span at bounding box center [1138, 430] width 78 height 39
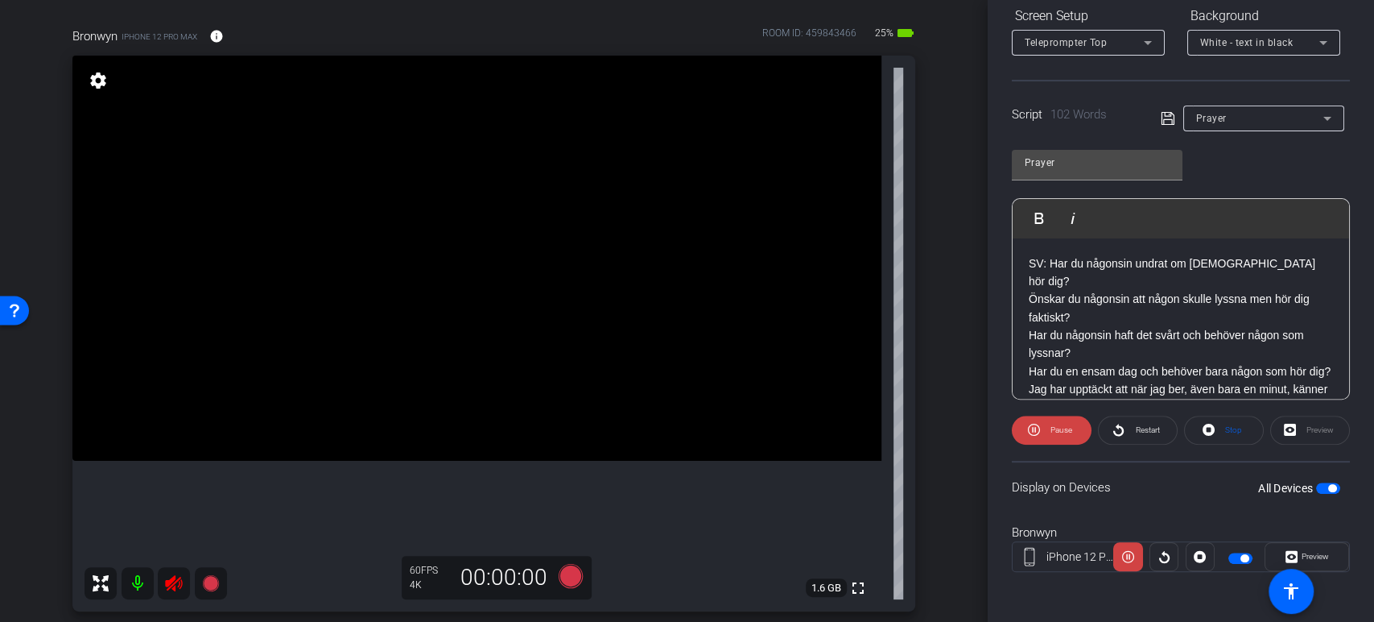
click at [1270, 262] on p "SV: Har du någonsin undrat om Gud hör dig?" at bounding box center [1181, 272] width 304 height 36
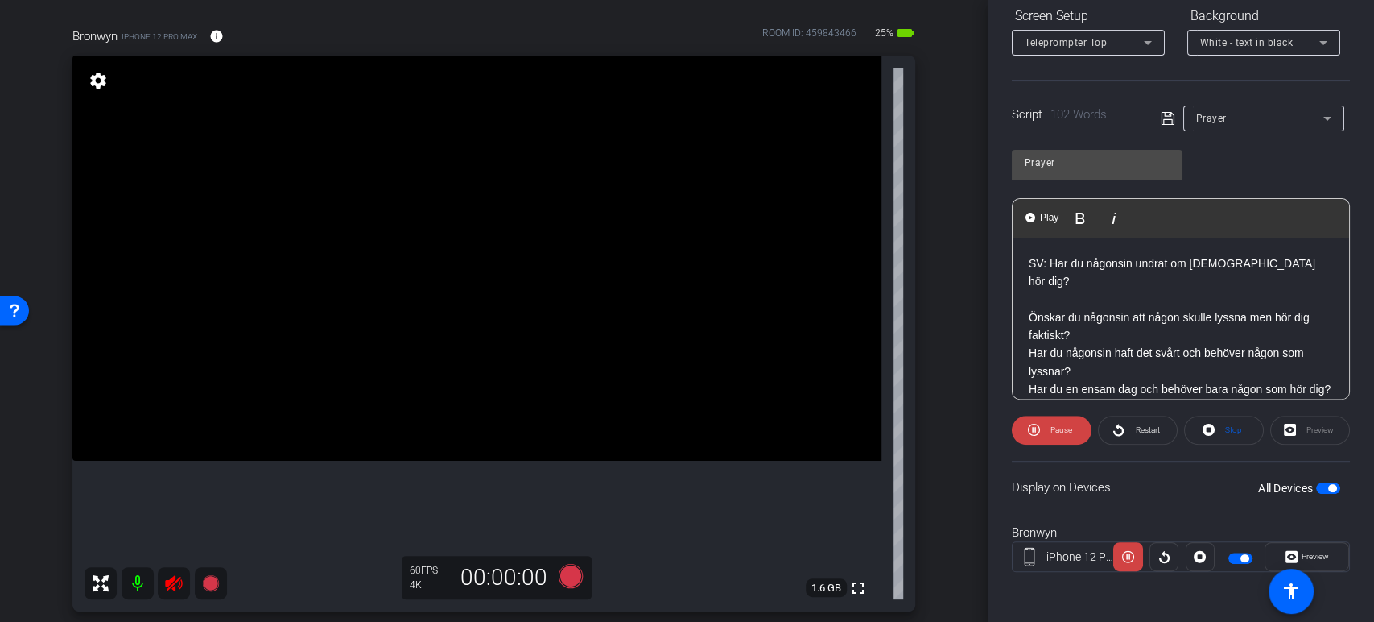
click at [1082, 311] on p "Önskar du någonsin att någon skulle lyssna men hör dig faktiskt?" at bounding box center [1181, 326] width 304 height 36
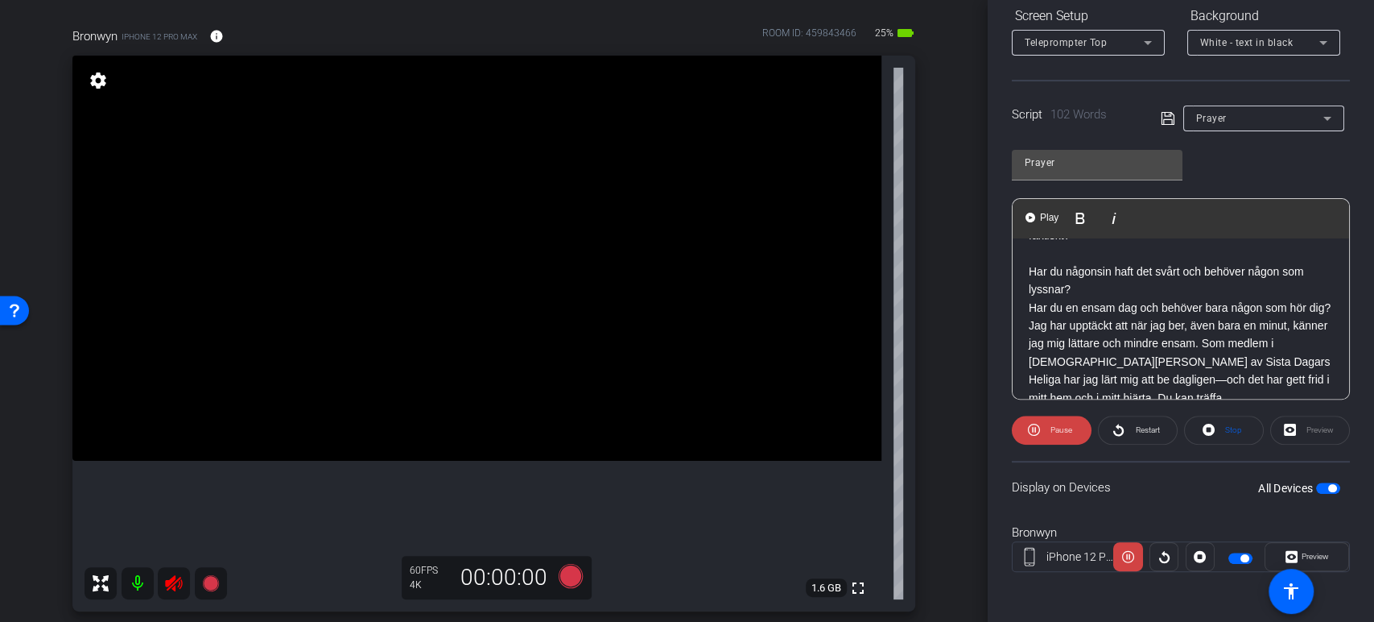
scroll to position [110, 0]
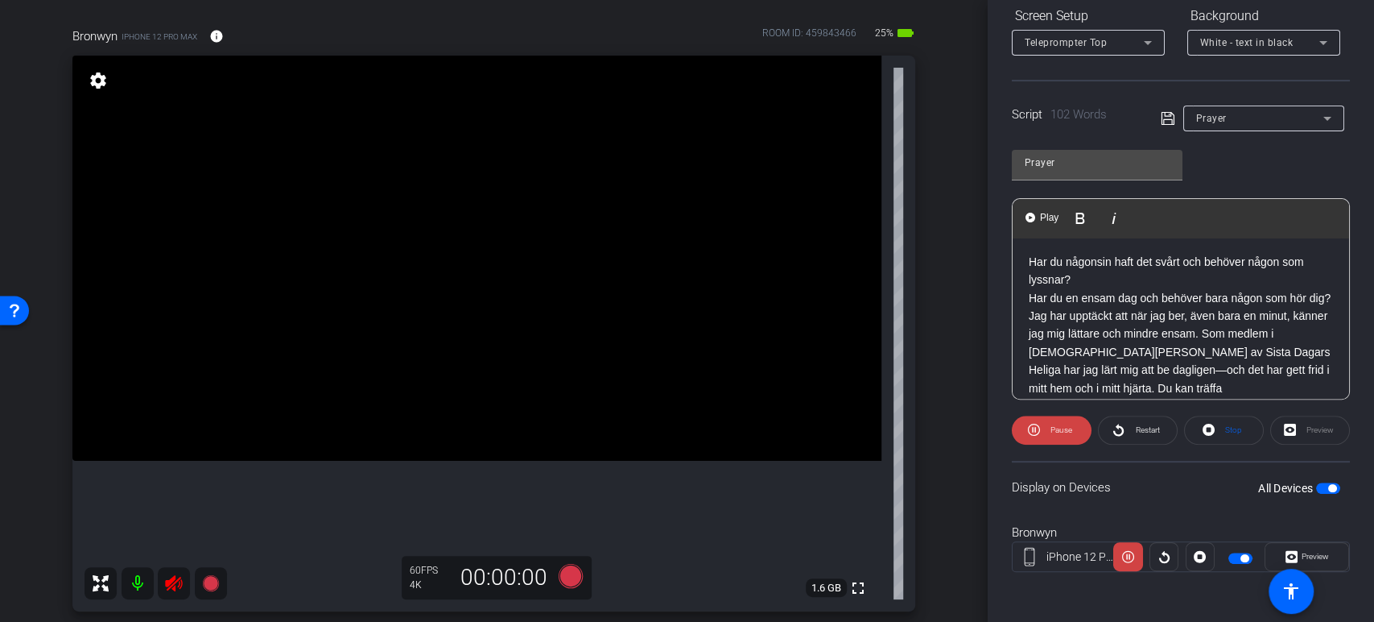
click at [1080, 260] on p "Har du någonsin haft det svårt och behöver någon som lyssnar?" at bounding box center [1181, 271] width 304 height 36
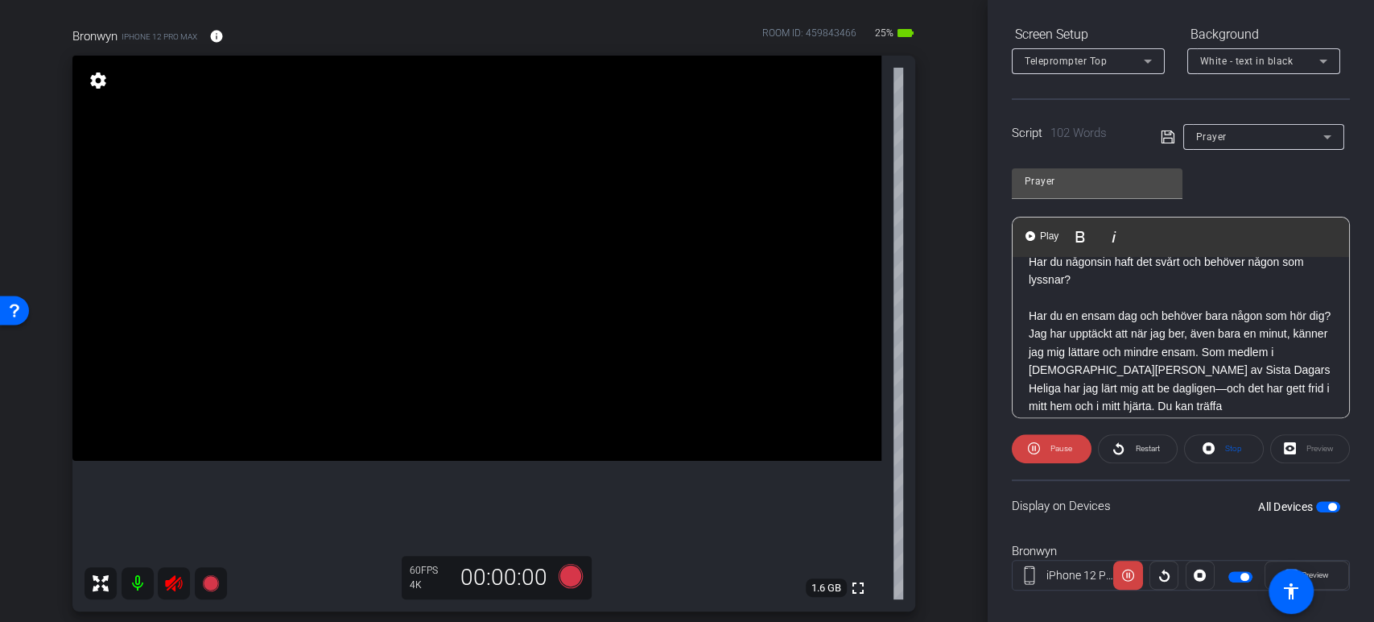
click at [1074, 320] on p "Har du en ensam dag och behöver bara någon som hör dig?" at bounding box center [1181, 316] width 304 height 18
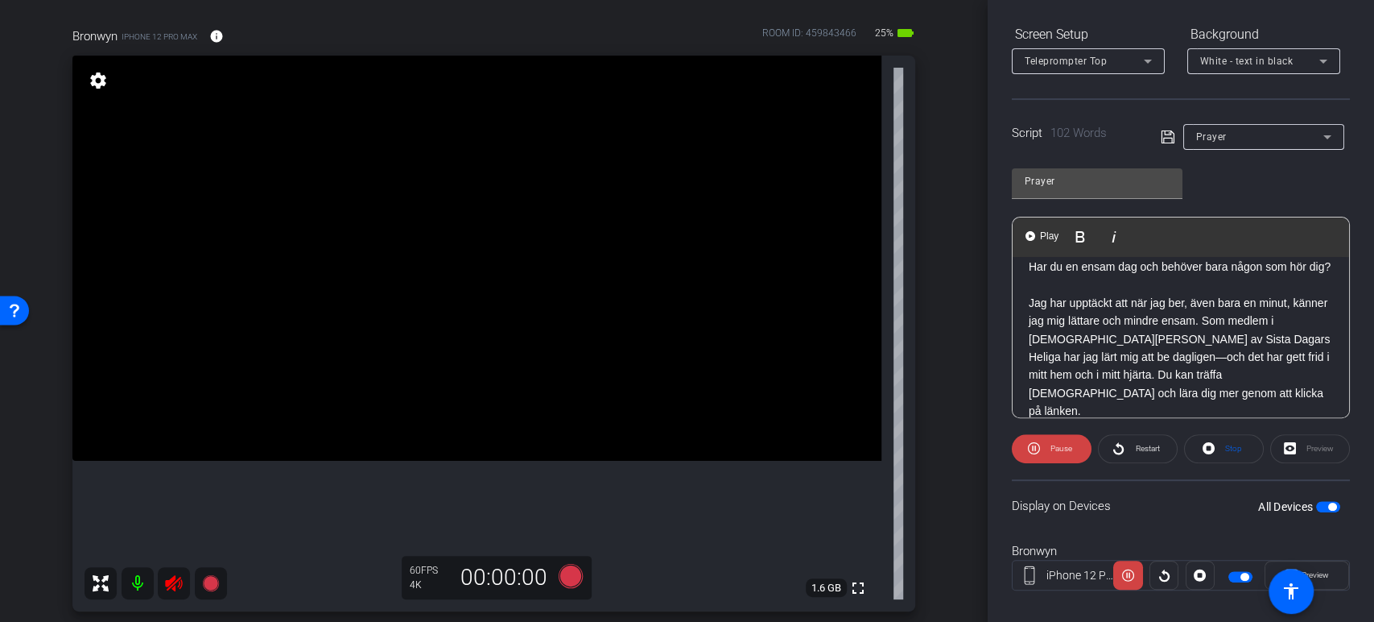
scroll to position [0, 0]
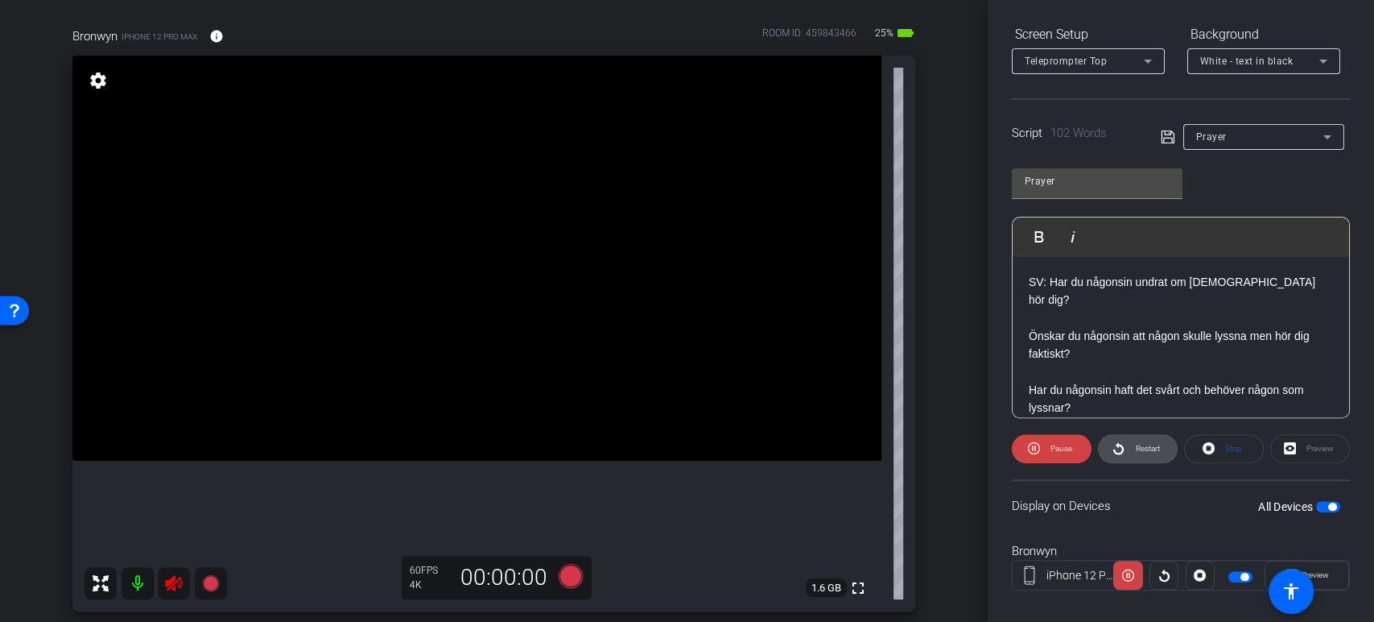
click at [1146, 451] on span "Restart" at bounding box center [1145, 448] width 28 height 23
click at [1075, 443] on span at bounding box center [1052, 448] width 80 height 39
drag, startPoint x: 1105, startPoint y: 447, endPoint x: 1136, endPoint y: 436, distance: 32.3
click at [1136, 437] on span "Restart" at bounding box center [1145, 448] width 28 height 23
click at [1083, 445] on span at bounding box center [1052, 448] width 80 height 39
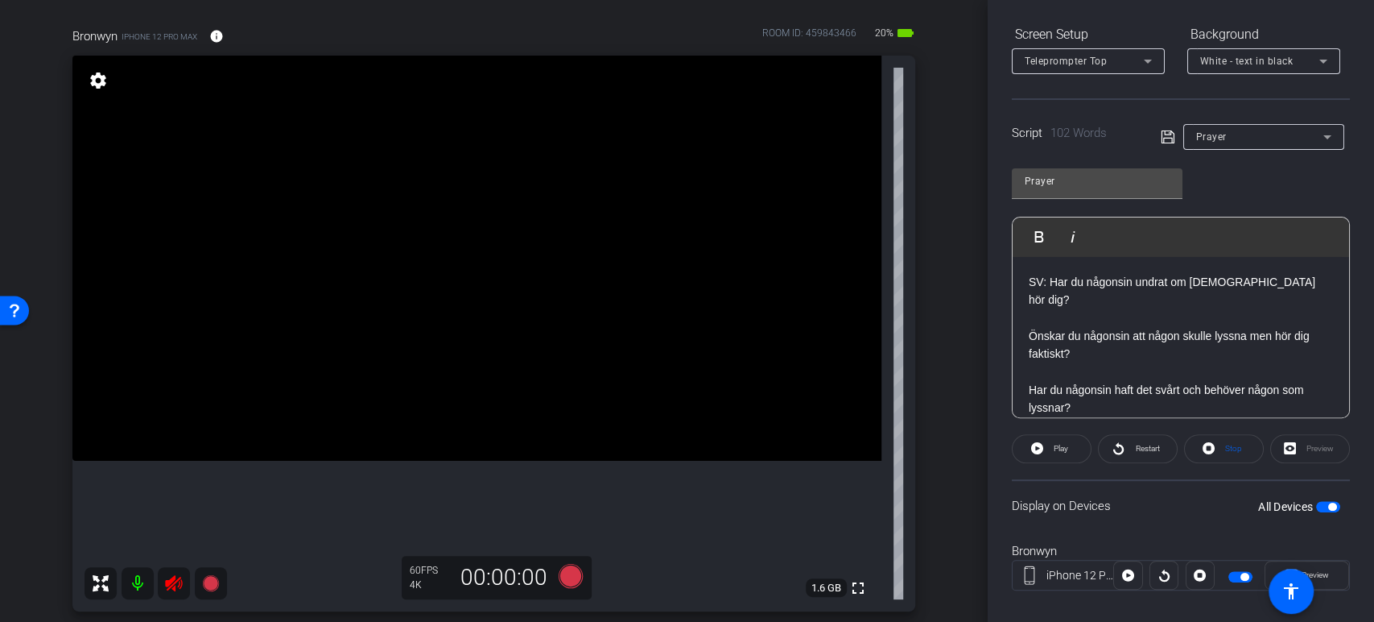
click at [1105, 362] on p at bounding box center [1181, 371] width 304 height 18
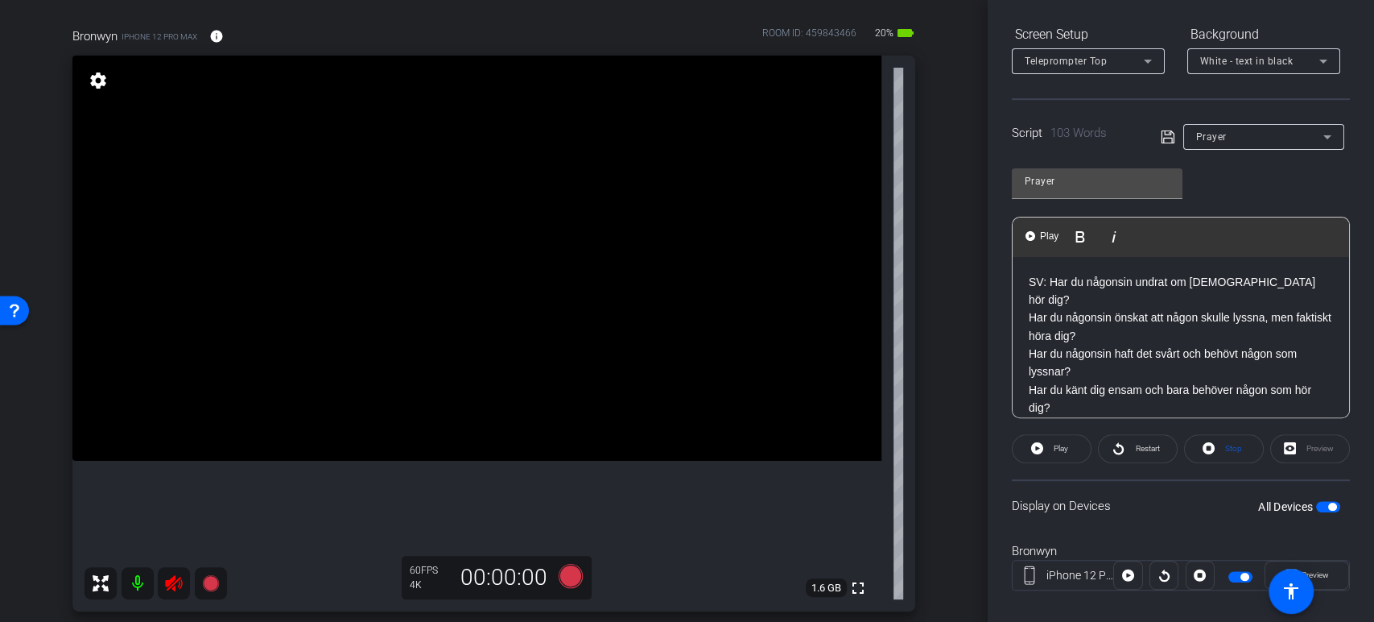
click at [1277, 274] on p "SV: Har du någonsin undrat om Gud hör dig?" at bounding box center [1181, 291] width 304 height 36
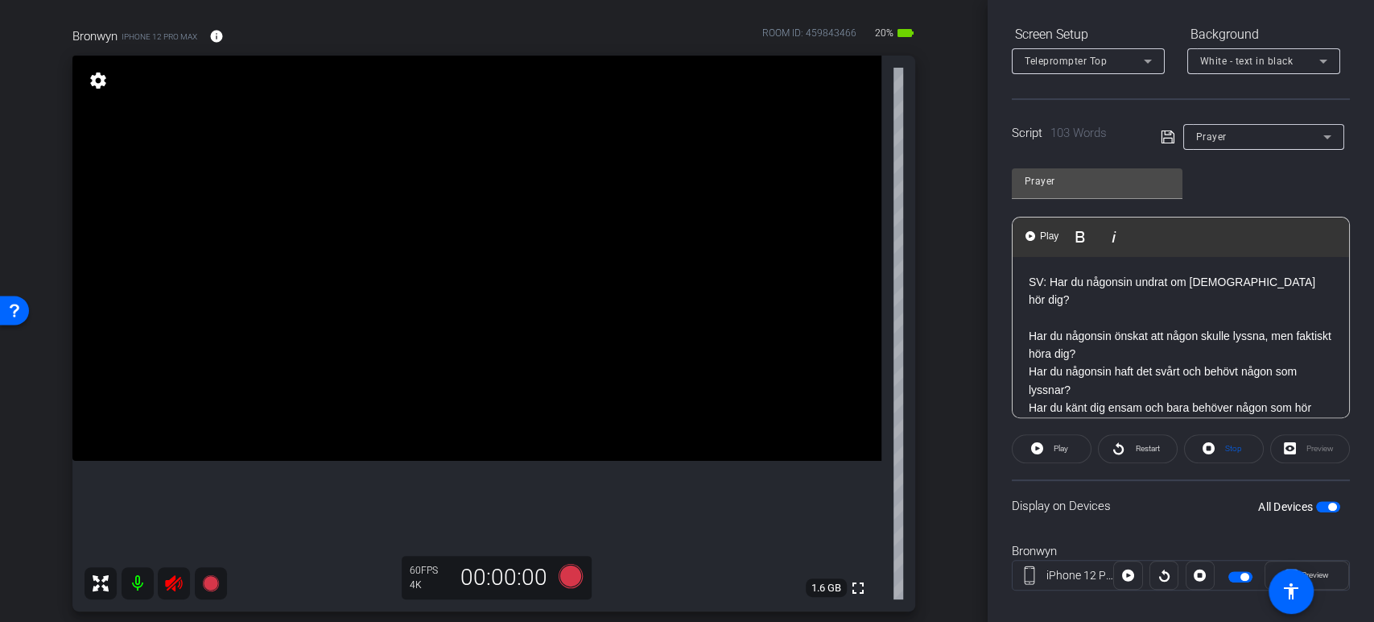
click at [1138, 333] on p "Har du någonsin önskat att någon skulle lyssna, men faktiskt höra dig?" at bounding box center [1181, 345] width 304 height 36
click at [1099, 381] on p "Har du någonsin haft det svårt och behövt någon som lyssnar?" at bounding box center [1181, 399] width 304 height 36
click at [1092, 387] on p "Har du någonsin haft det svårt och behövt någon som lyssnar?" at bounding box center [1181, 399] width 304 height 36
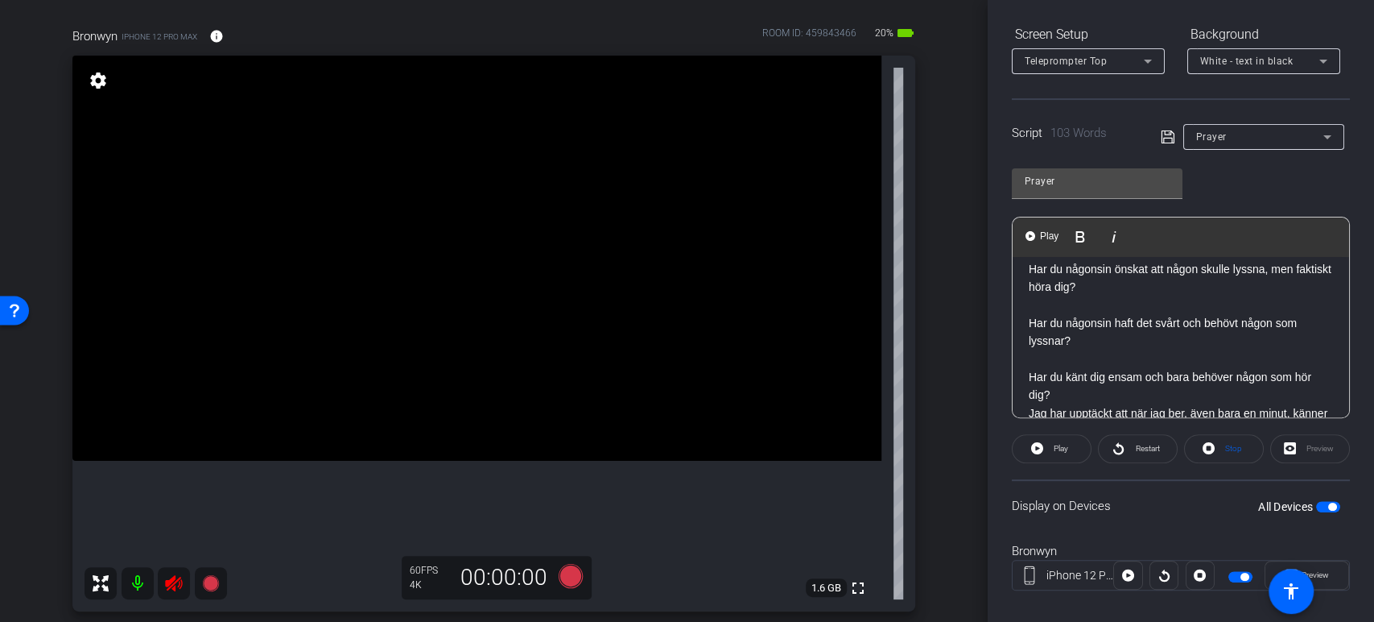
scroll to position [70, 0]
click at [1084, 378] on p "Har du känt dig ensam och bara behöver någon som hör dig?" at bounding box center [1181, 383] width 304 height 36
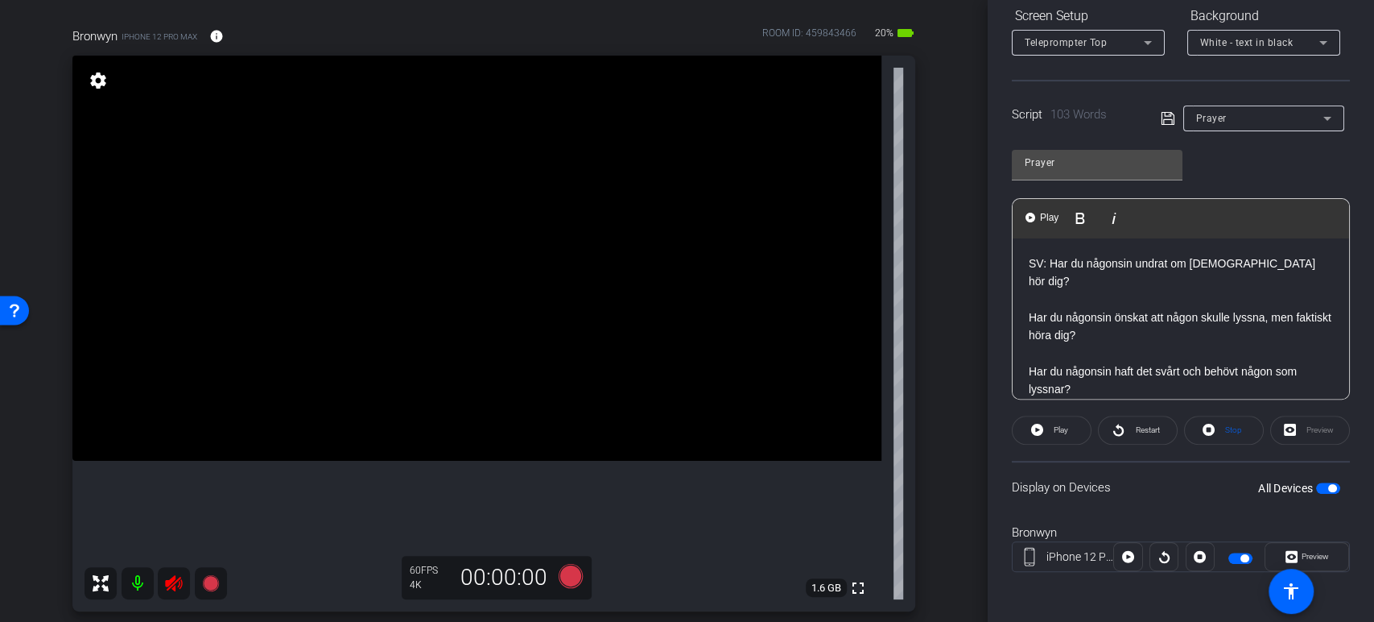
scroll to position [0, 0]
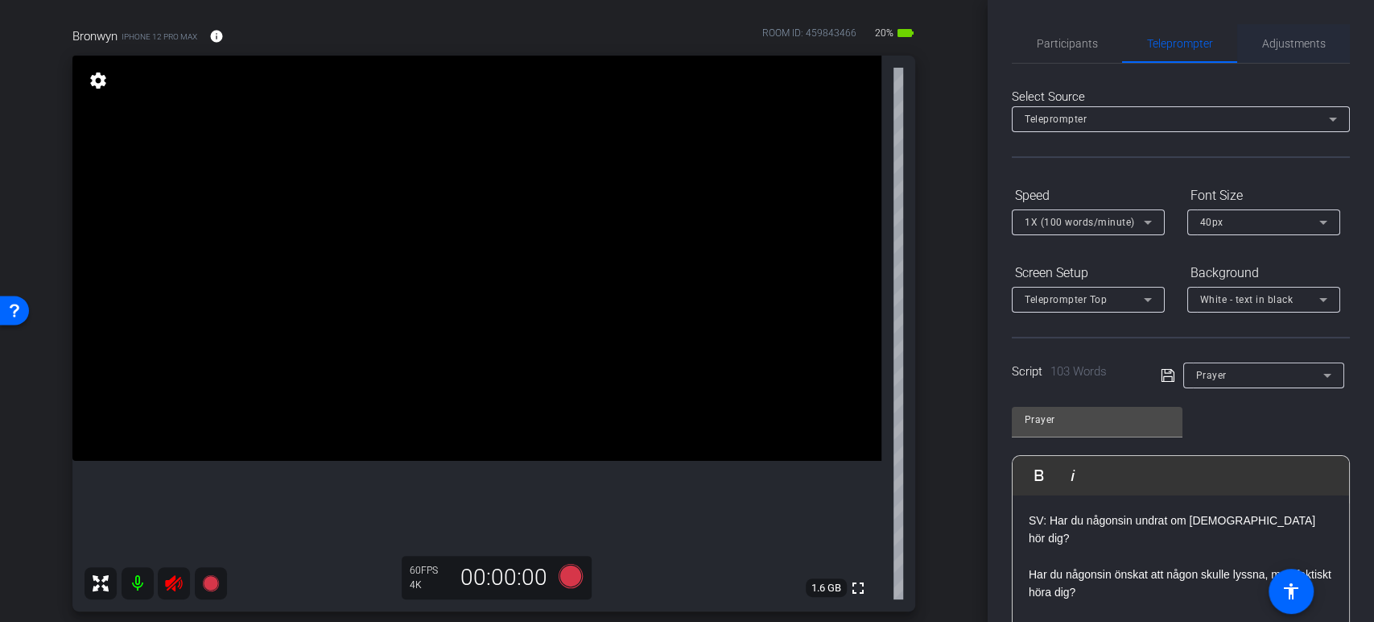
click at [1287, 48] on span "Adjustments" at bounding box center [1294, 43] width 64 height 11
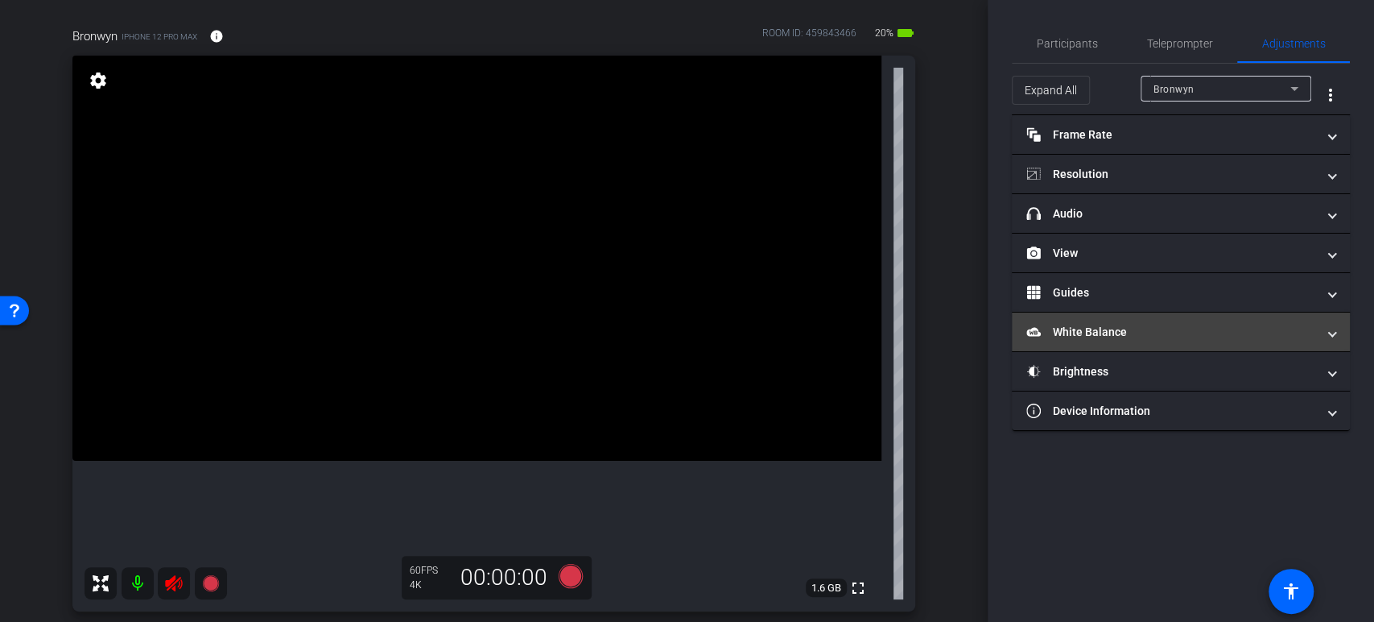
click at [1210, 321] on mat-expansion-panel-header "White Balance White Balance" at bounding box center [1181, 331] width 338 height 39
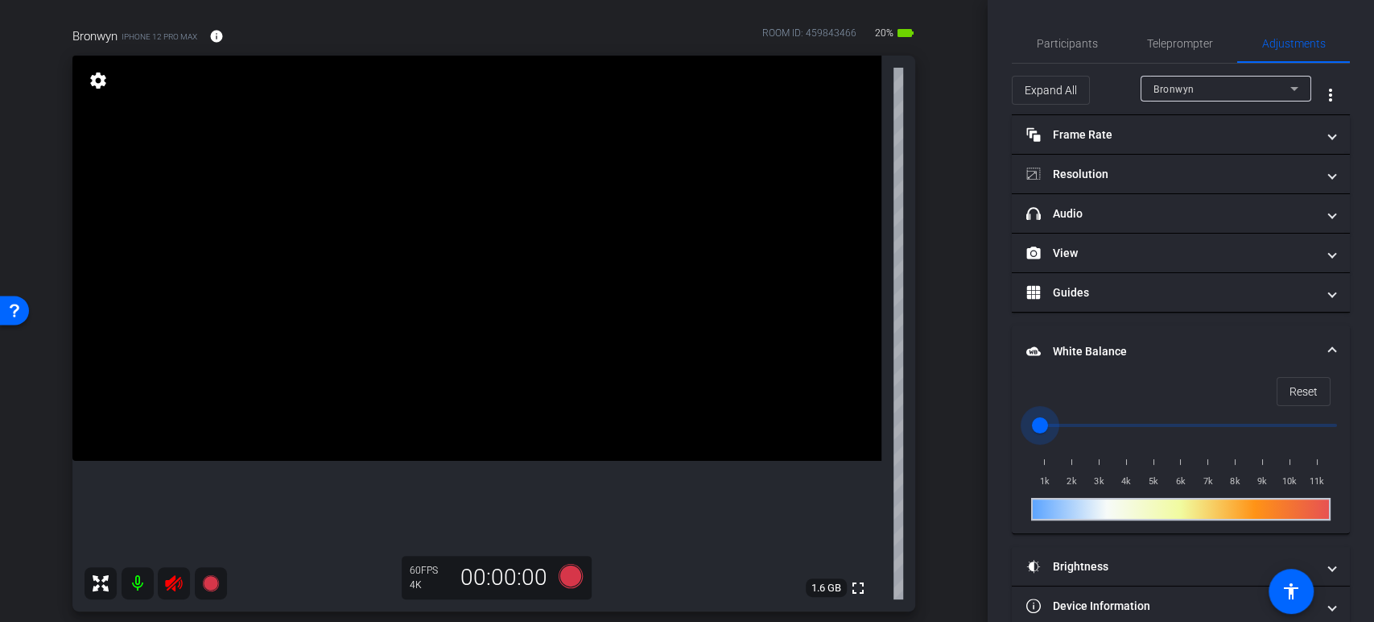
drag, startPoint x: 1052, startPoint y: 424, endPoint x: 1192, endPoint y: 439, distance: 140.9
drag, startPoint x: 1316, startPoint y: 378, endPoint x: 1297, endPoint y: 398, distance: 26.8
drag, startPoint x: 1297, startPoint y: 398, endPoint x: 1262, endPoint y: 419, distance: 41.1
click at [1262, 419] on input "range" at bounding box center [1187, 424] width 333 height 35
click at [1291, 391] on span "Reset" at bounding box center [1304, 391] width 28 height 31
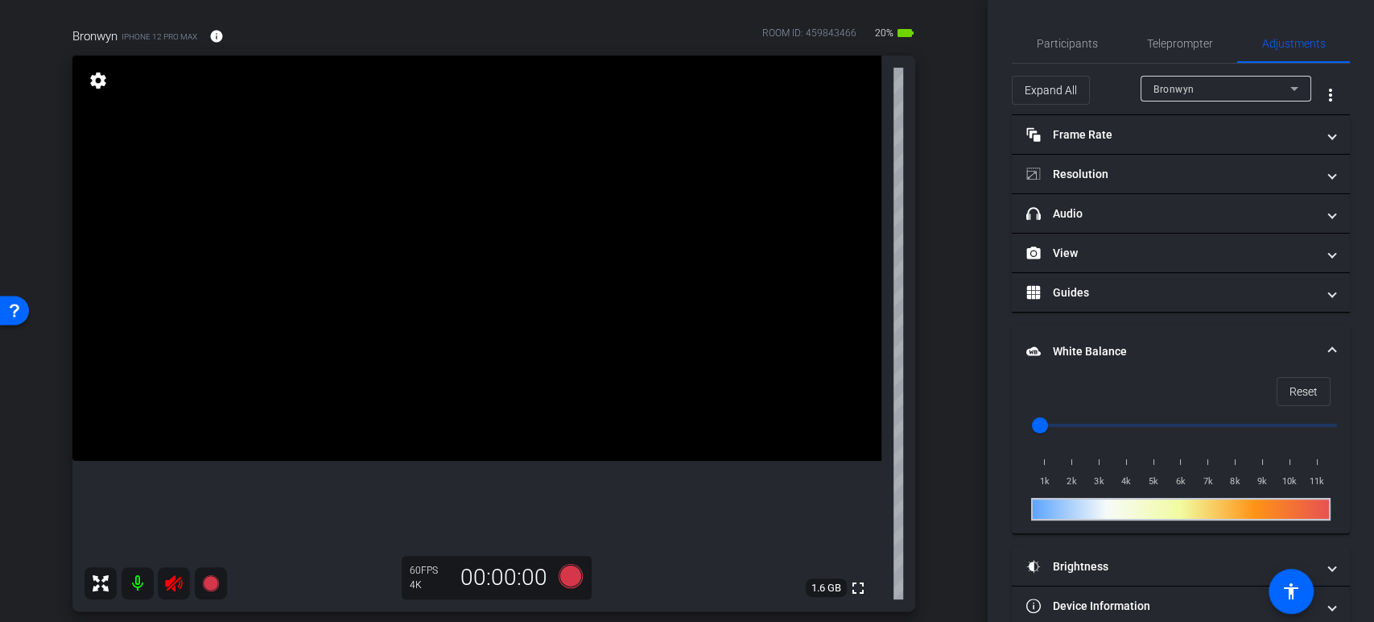
click at [1176, 436] on input "range" at bounding box center [1187, 424] width 333 height 35
drag, startPoint x: 1176, startPoint y: 436, endPoint x: 1221, endPoint y: 446, distance: 46.9
type input "7500"
click at [1221, 443] on input "range" at bounding box center [1187, 424] width 333 height 35
click at [1179, 38] on span "Teleprompter" at bounding box center [1180, 43] width 66 height 11
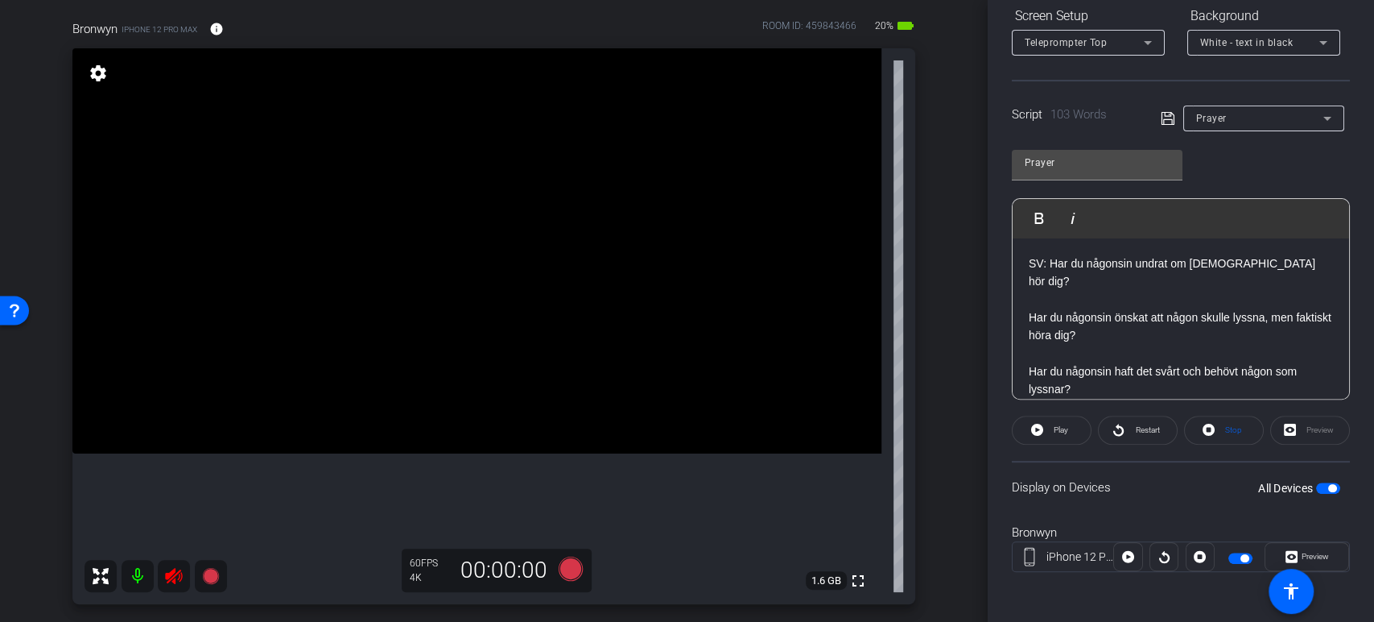
scroll to position [125, 0]
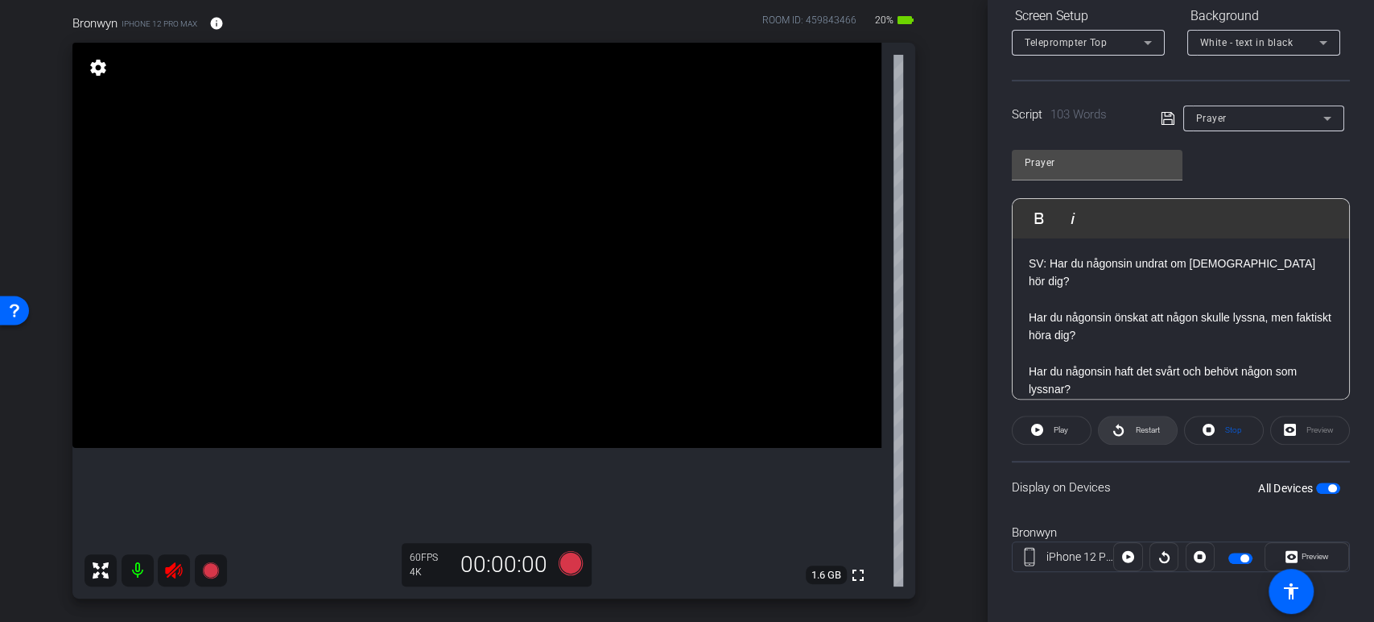
click at [1115, 430] on icon at bounding box center [1119, 429] width 12 height 20
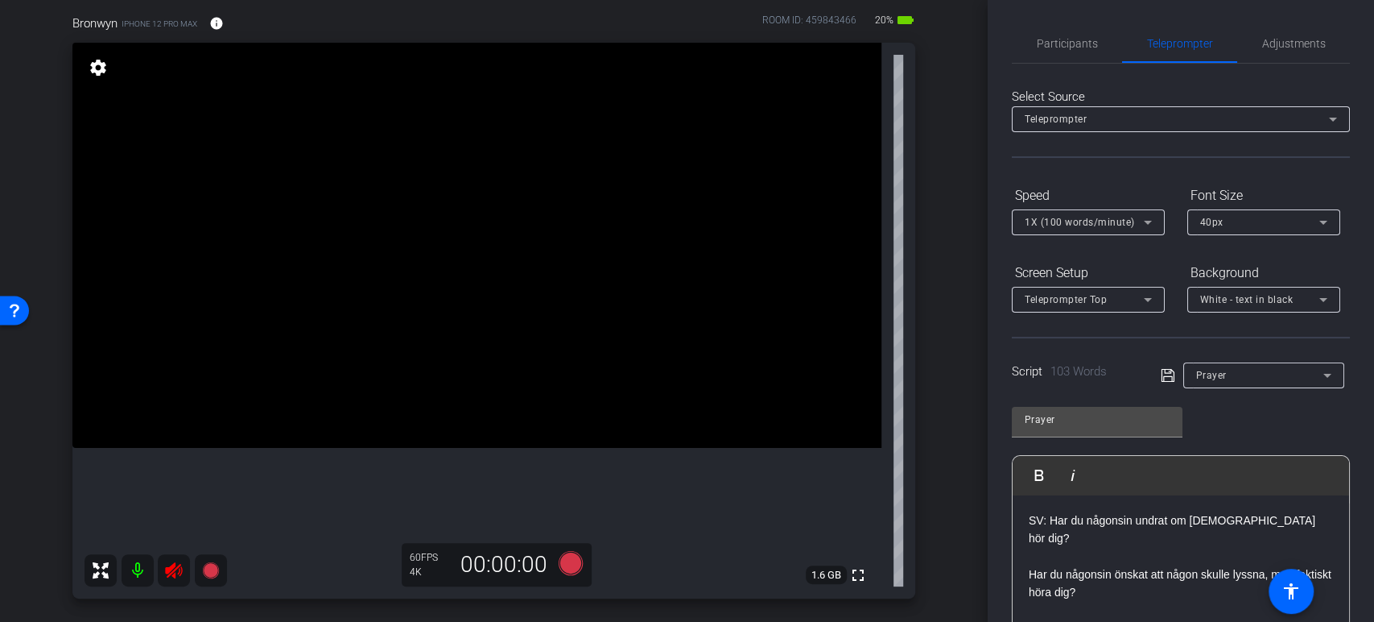
scroll to position [257, 0]
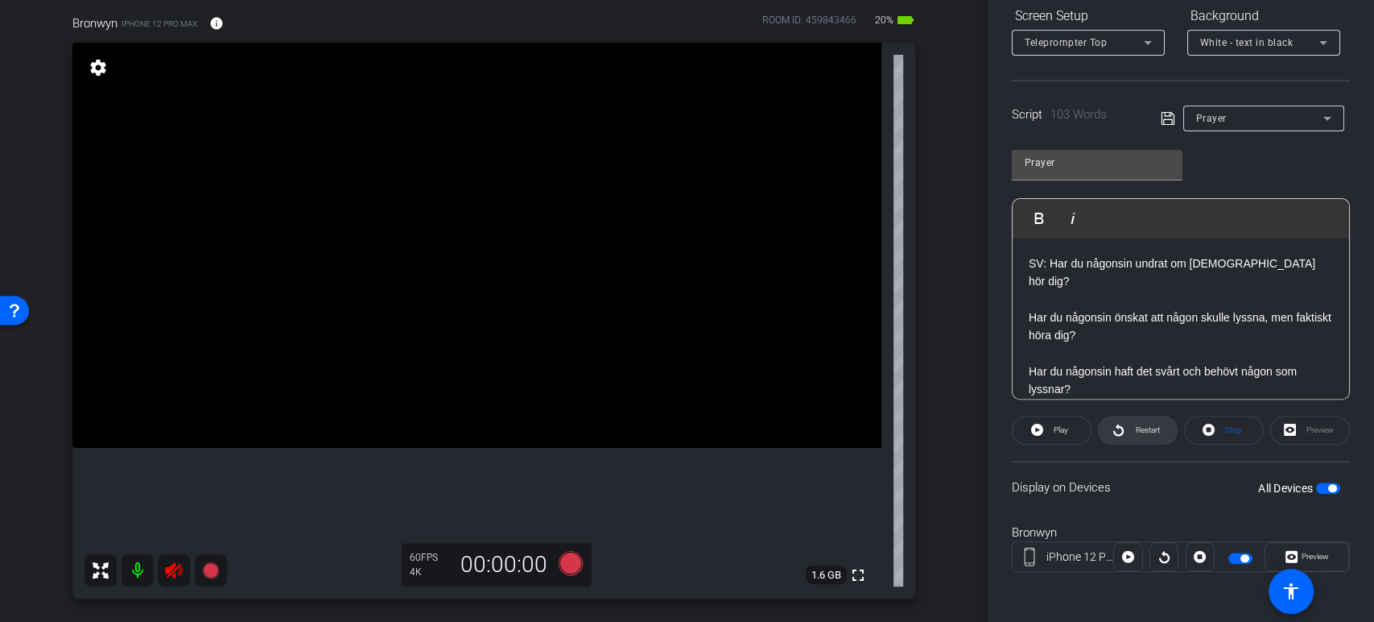
click at [1122, 437] on span at bounding box center [1138, 430] width 78 height 39
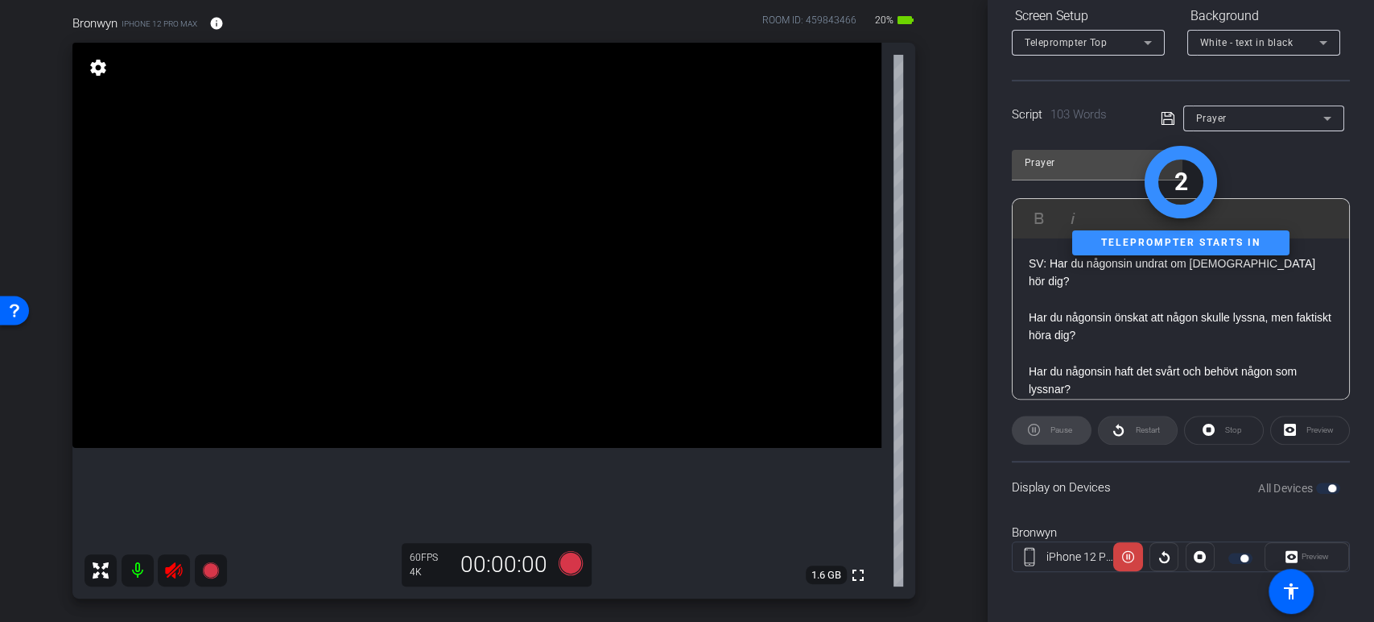
click at [1122, 437] on div "Restart" at bounding box center [1138, 429] width 80 height 29
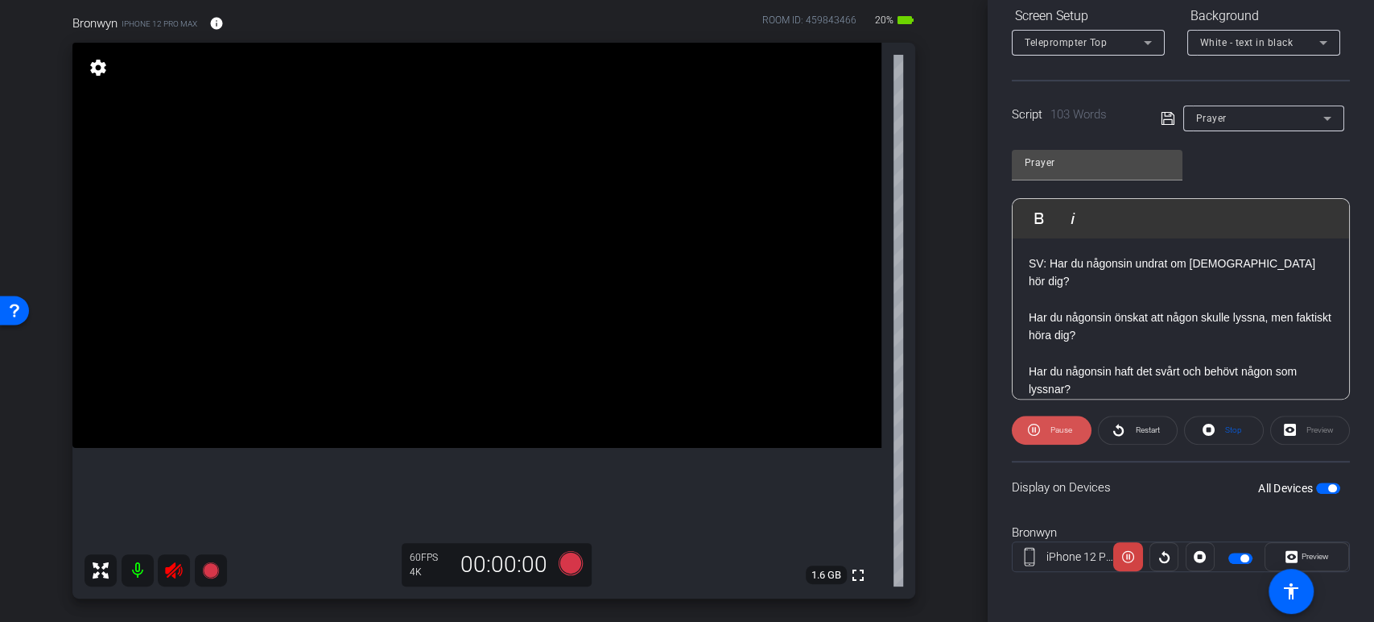
click at [1067, 432] on span "Pause" at bounding box center [1062, 429] width 22 height 9
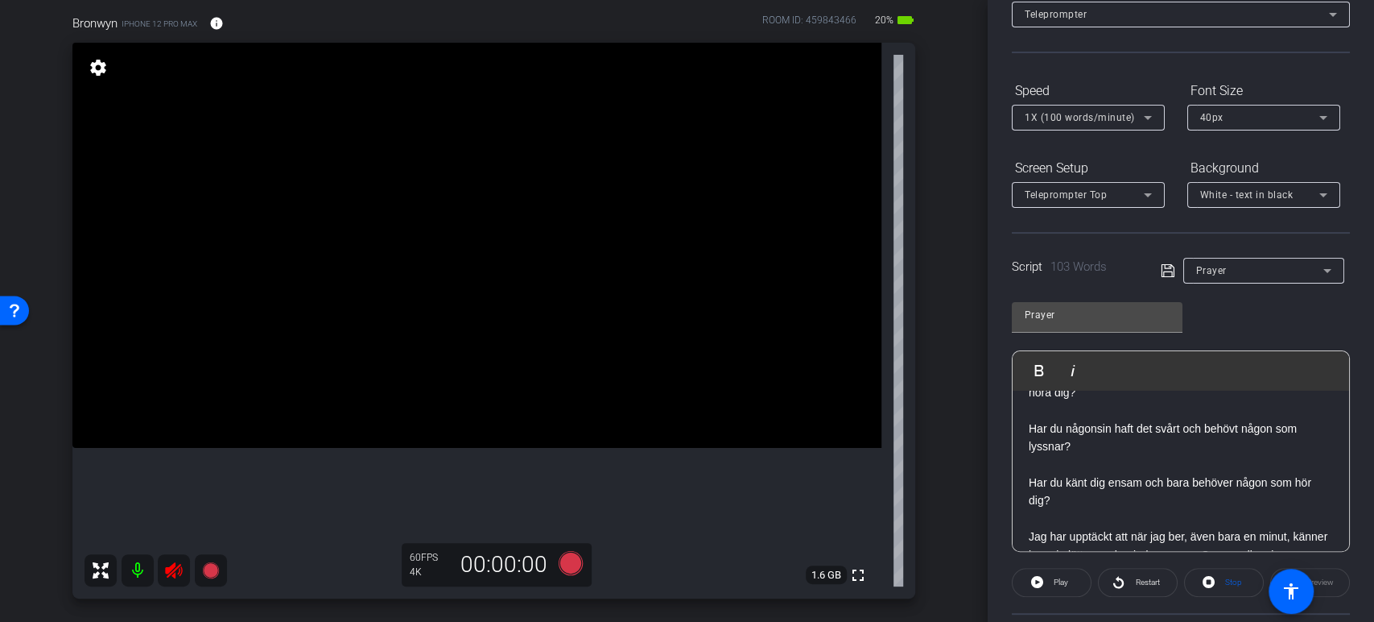
scroll to position [59, 0]
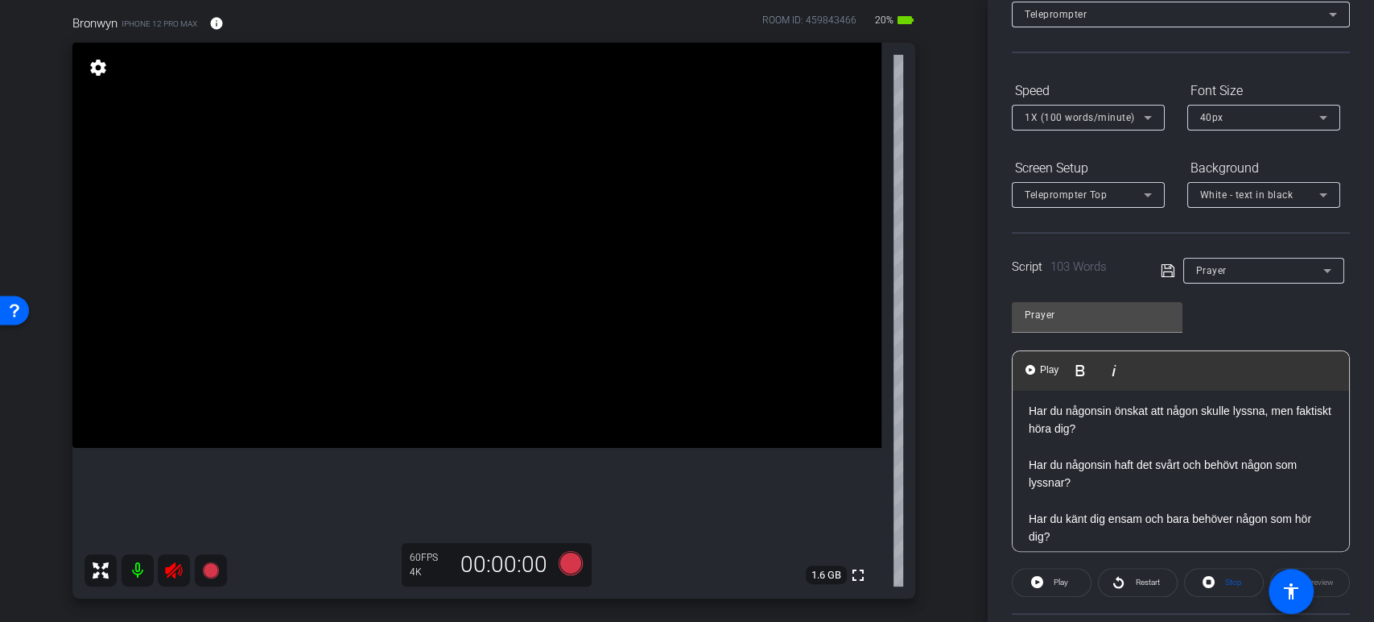
drag, startPoint x: 1058, startPoint y: 520, endPoint x: 1031, endPoint y: 403, distance: 120.7
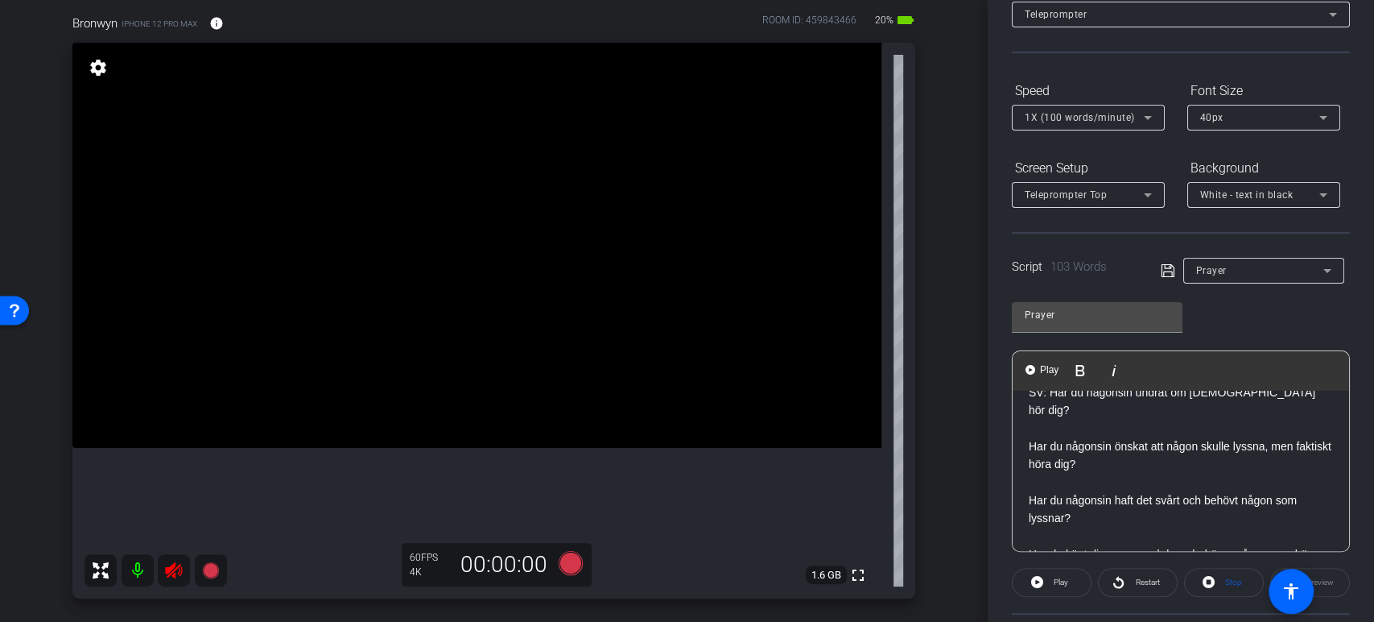
scroll to position [0, 0]
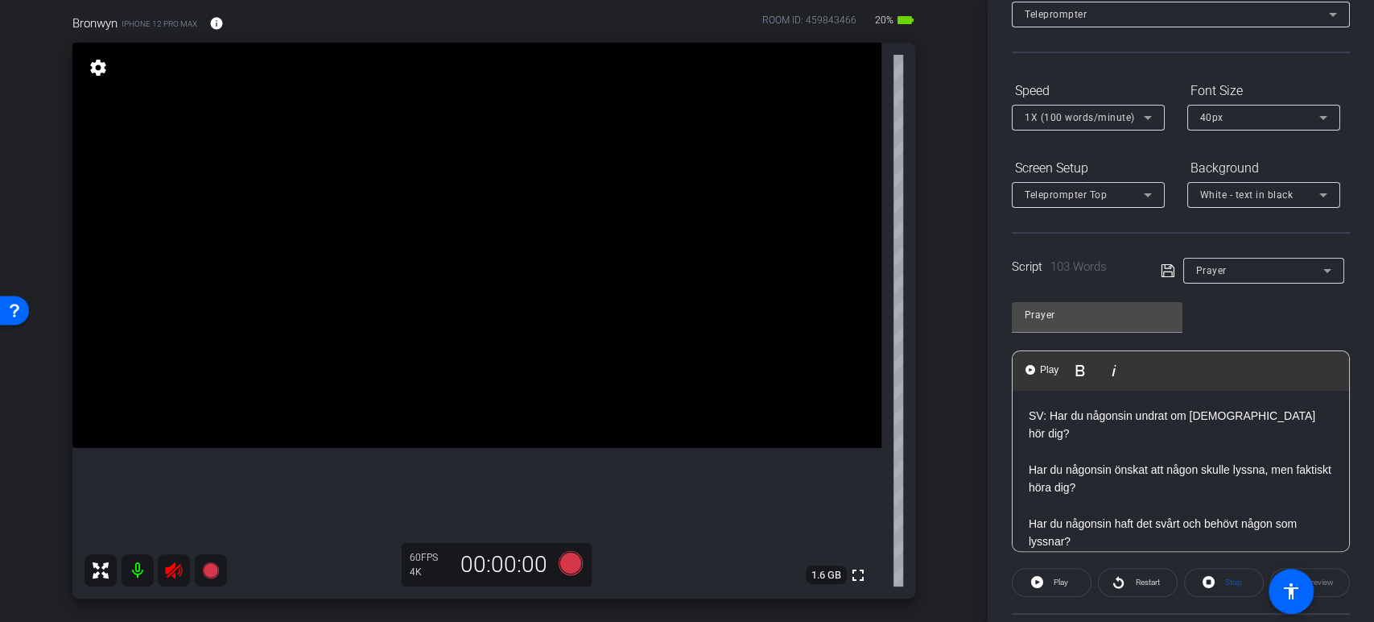
drag, startPoint x: 1026, startPoint y: 451, endPoint x: 1095, endPoint y: 523, distance: 99.6
drag, startPoint x: 1095, startPoint y: 523, endPoint x: 1030, endPoint y: 454, distance: 94.5
click at [1030, 461] on p "Har du någonsin önskat att någon skulle lyssna, men faktiskt höra dig?" at bounding box center [1181, 479] width 304 height 36
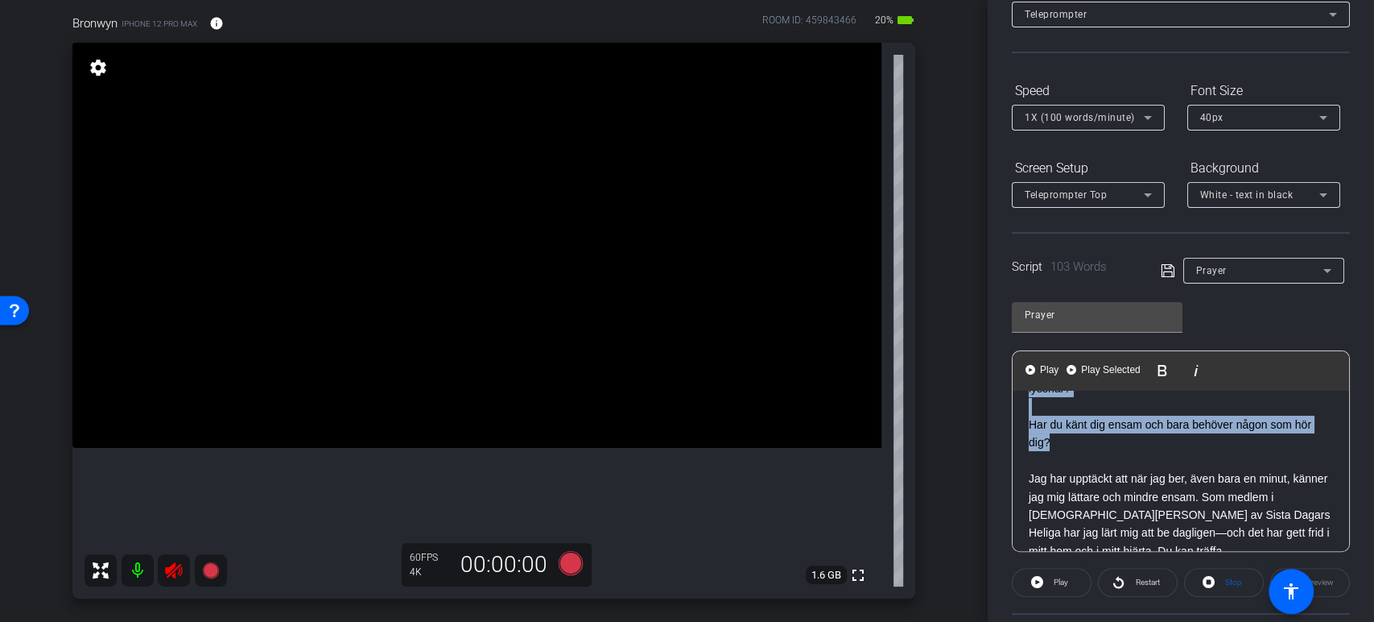
scroll to position [177, 0]
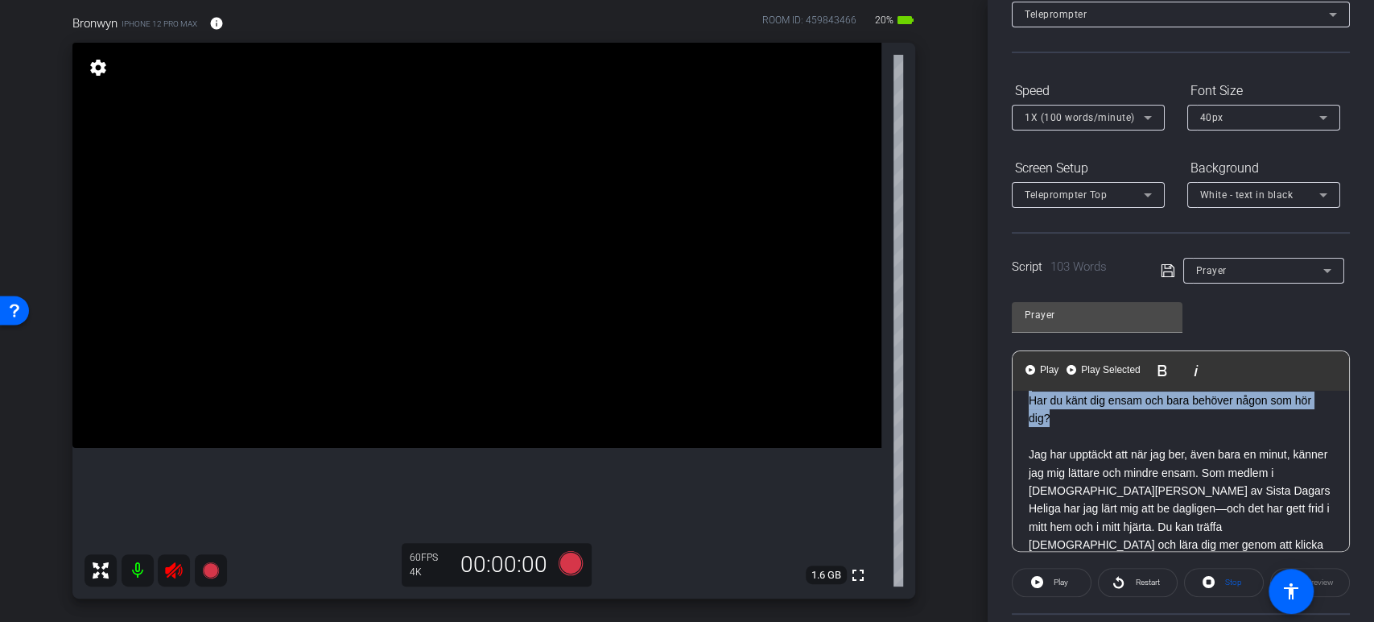
drag, startPoint x: 1030, startPoint y: 452, endPoint x: 1075, endPoint y: 406, distance: 64.3
click at [1075, 406] on div "SV: Har du någonsin undrat om Gud hör dig? Har du någonsin önskat att någon sku…" at bounding box center [1181, 400] width 337 height 374
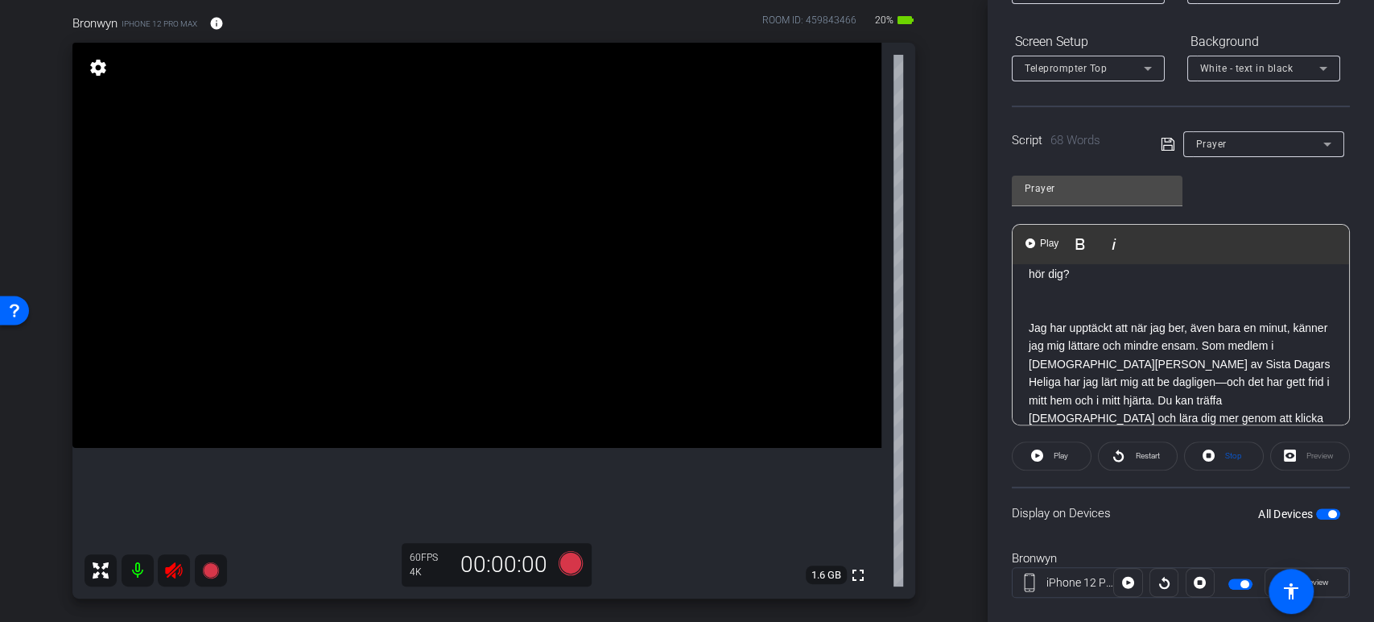
scroll to position [249, 0]
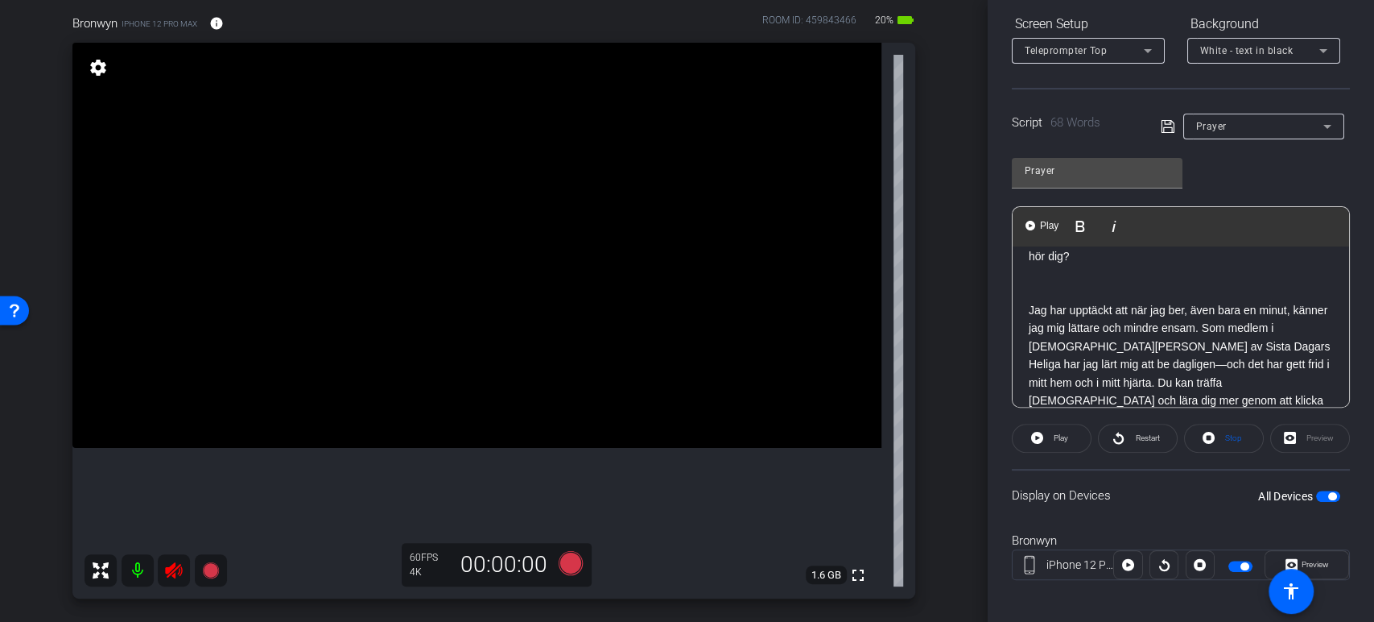
click at [1033, 283] on p at bounding box center [1181, 292] width 304 height 18
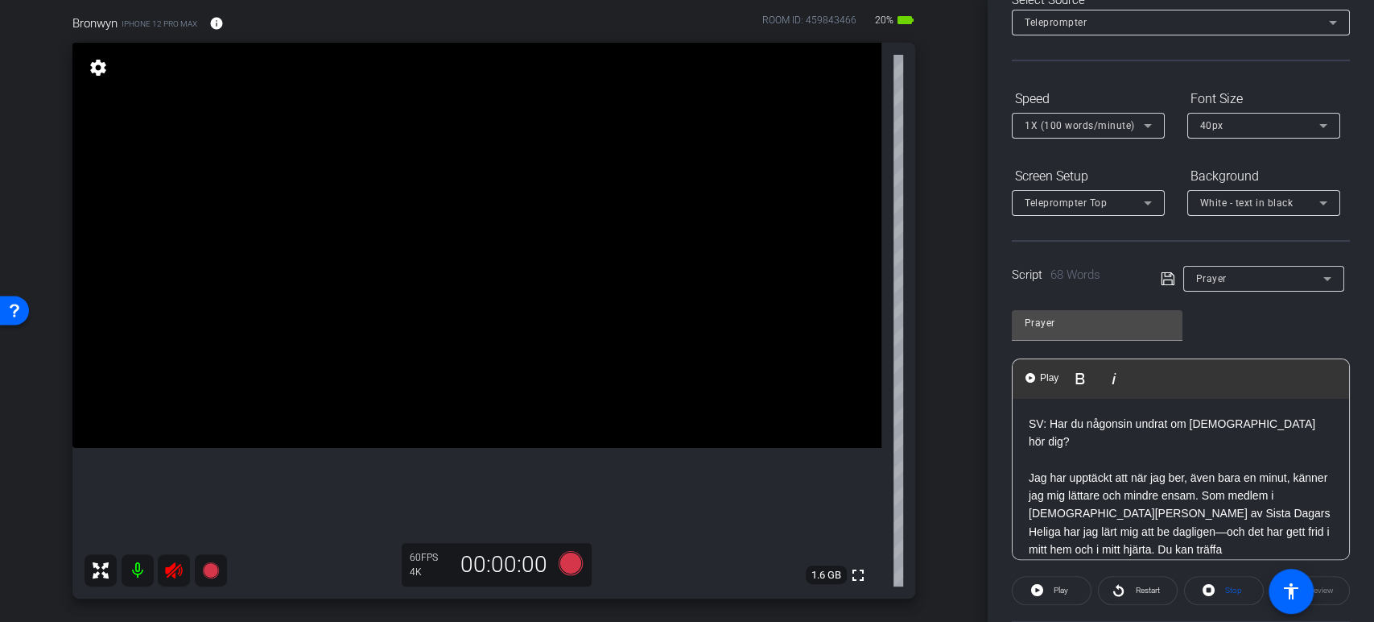
scroll to position [0, 0]
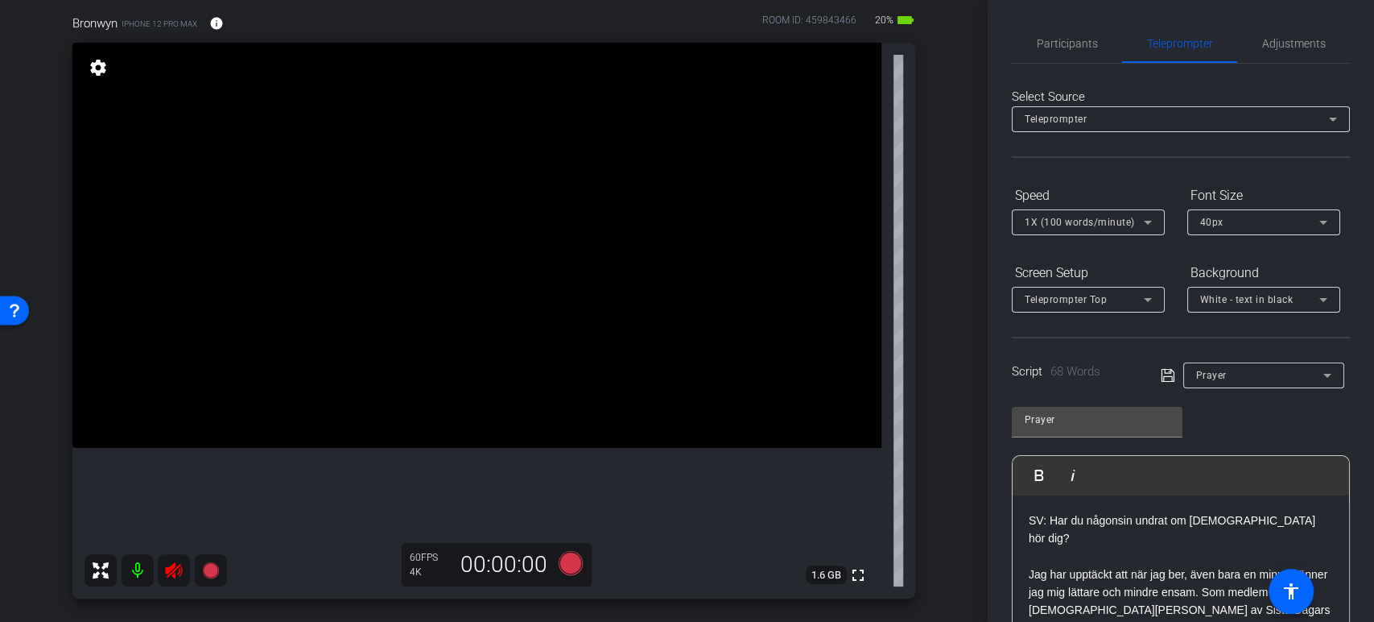
click at [208, 565] on icon at bounding box center [210, 570] width 16 height 16
click at [210, 567] on icon at bounding box center [210, 570] width 16 height 16
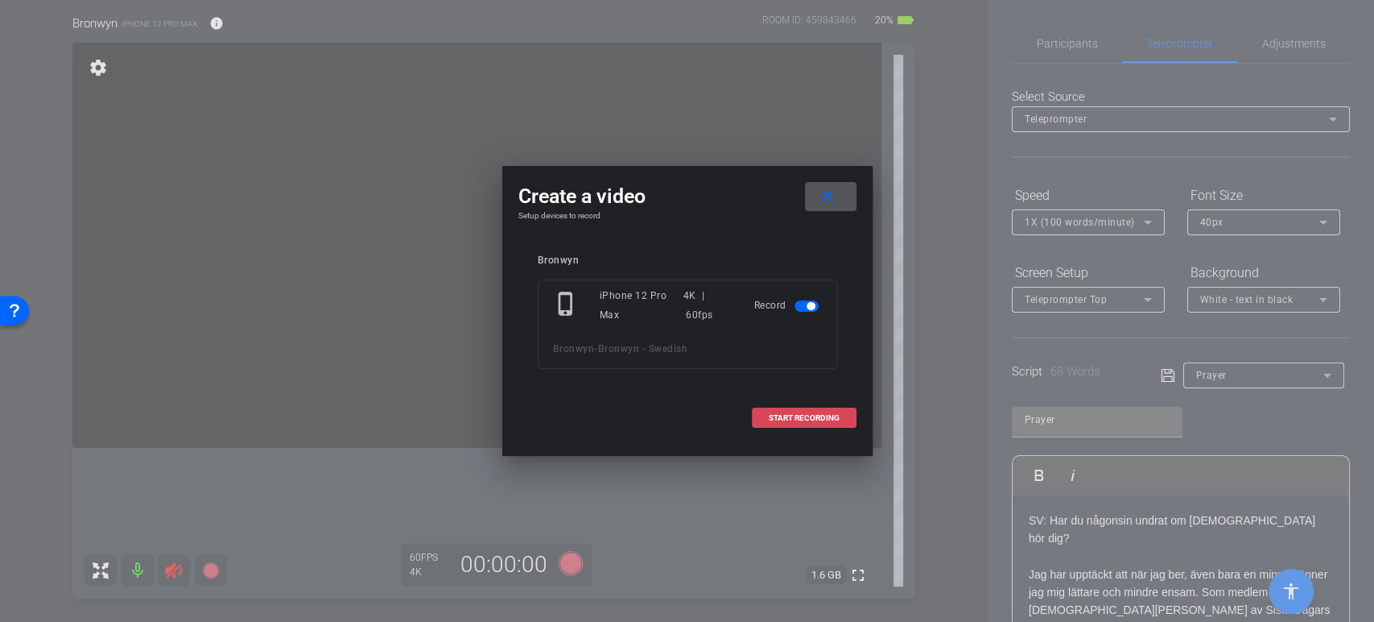
click at [779, 422] on span at bounding box center [804, 418] width 103 height 39
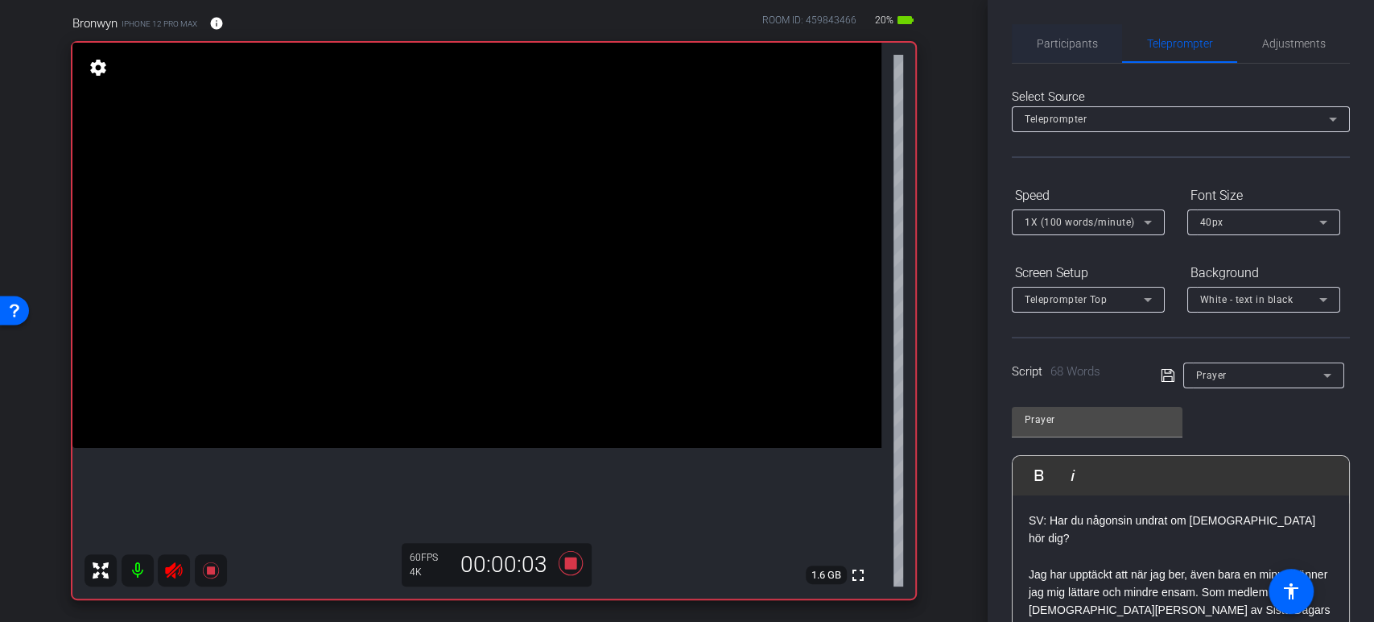
click at [1081, 30] on span "Participants" at bounding box center [1067, 43] width 61 height 39
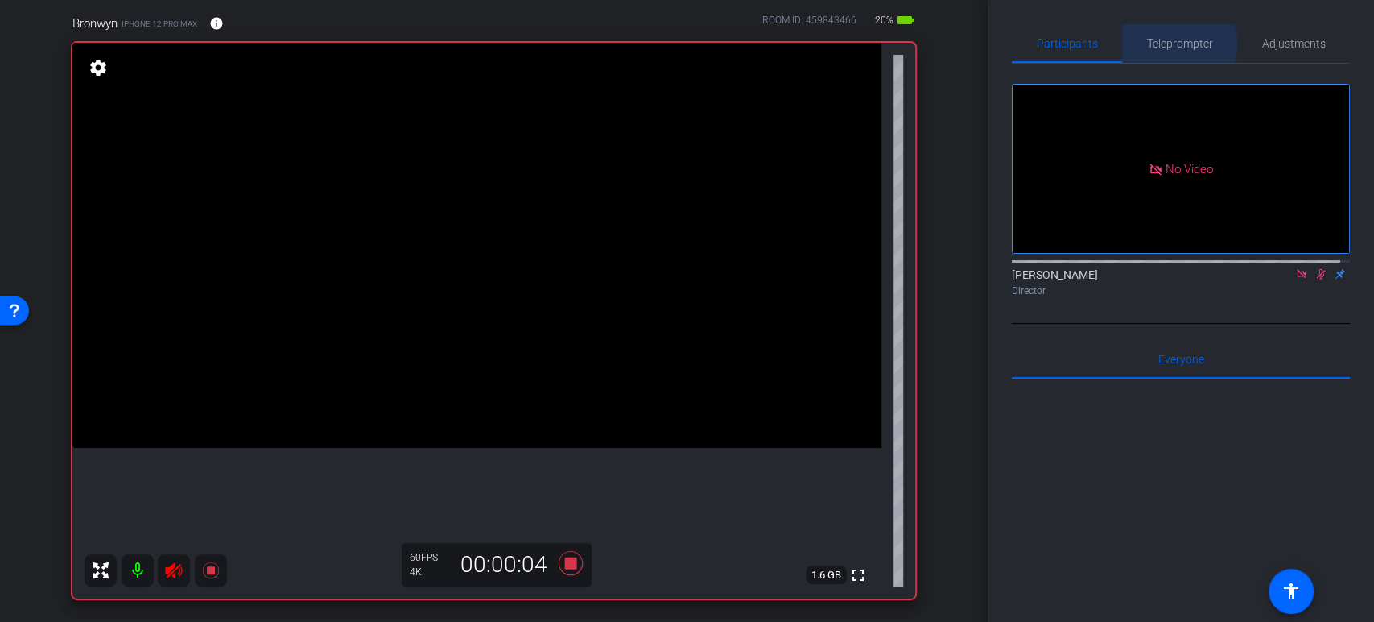
click at [1155, 43] on span "Teleprompter" at bounding box center [1180, 43] width 66 height 11
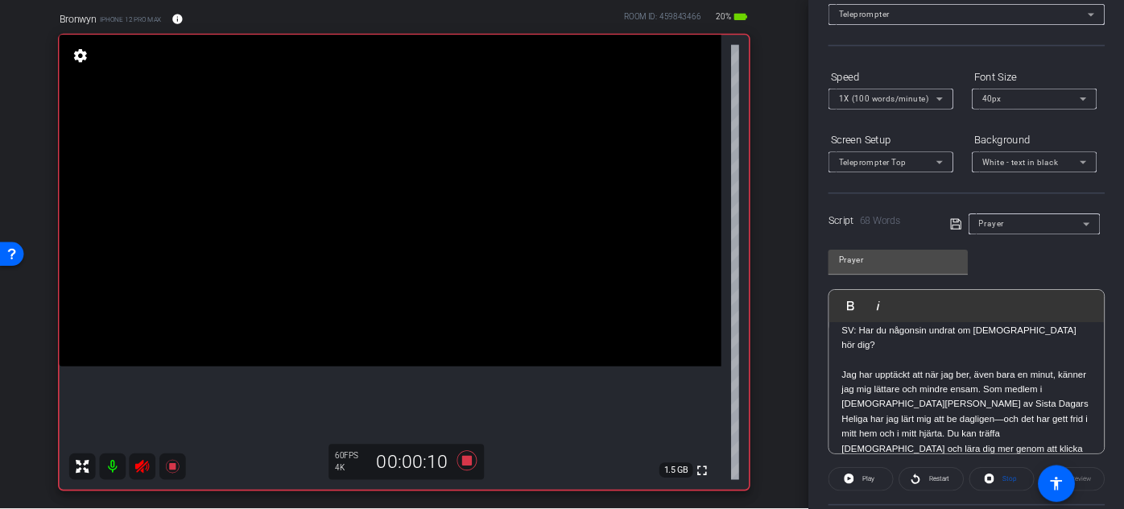
scroll to position [257, 0]
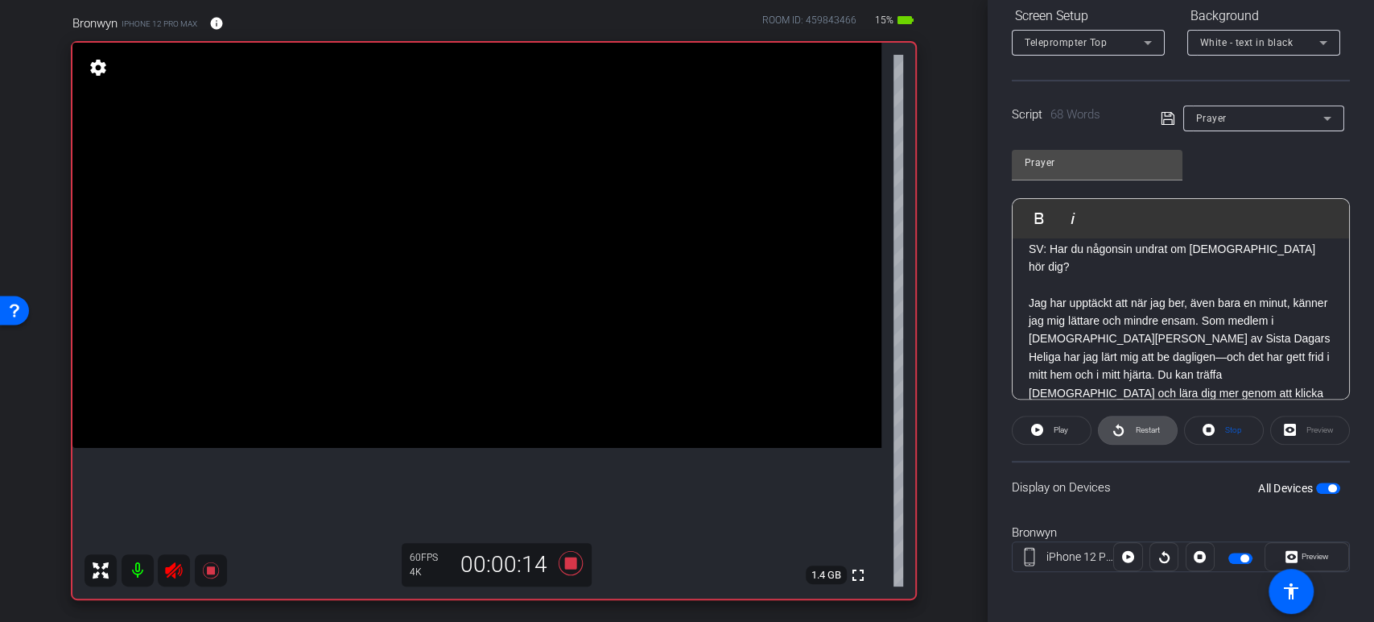
click at [1131, 430] on span "Restart" at bounding box center [1145, 430] width 28 height 23
click at [1064, 428] on span "Pause" at bounding box center [1062, 429] width 22 height 9
click at [1064, 428] on span "Play" at bounding box center [1061, 429] width 14 height 9
click at [1064, 428] on span "Pause" at bounding box center [1062, 429] width 22 height 9
click at [1116, 432] on icon at bounding box center [1119, 429] width 12 height 20
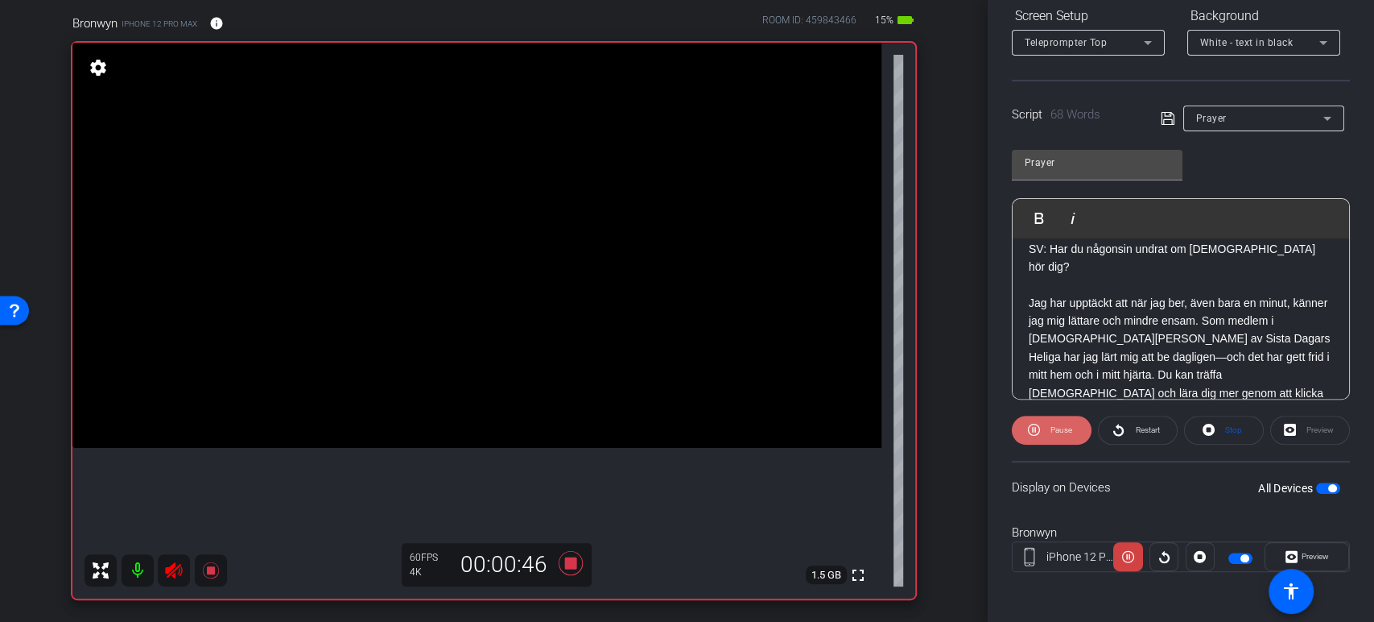
click at [1058, 425] on span "Pause" at bounding box center [1062, 429] width 22 height 9
click at [1029, 437] on span at bounding box center [1052, 430] width 78 height 39
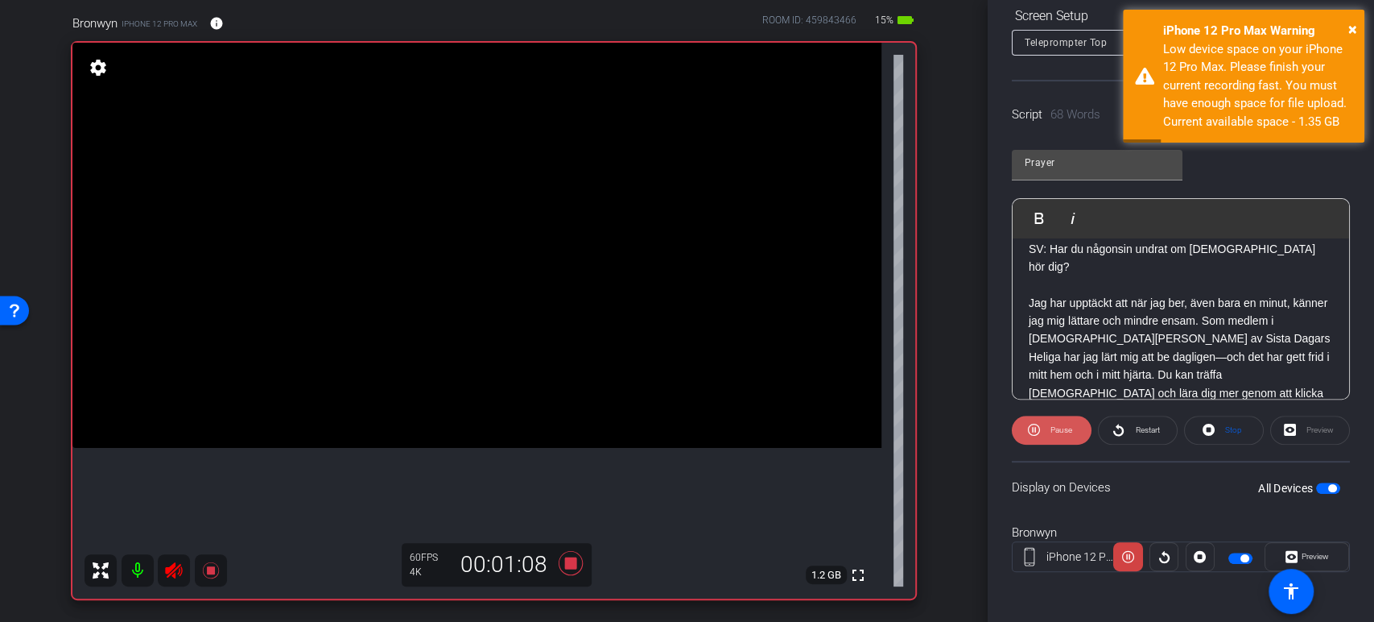
click at [1029, 437] on icon at bounding box center [1034, 429] width 12 height 20
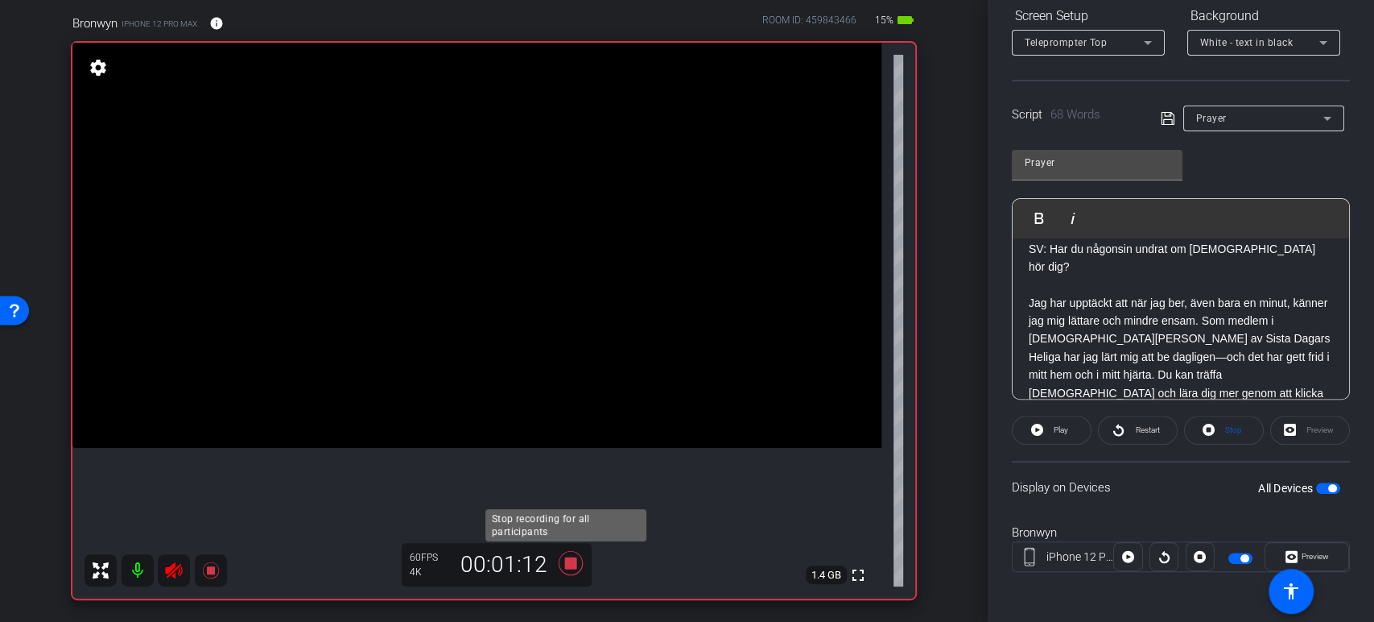
click at [564, 558] on icon at bounding box center [570, 563] width 24 height 24
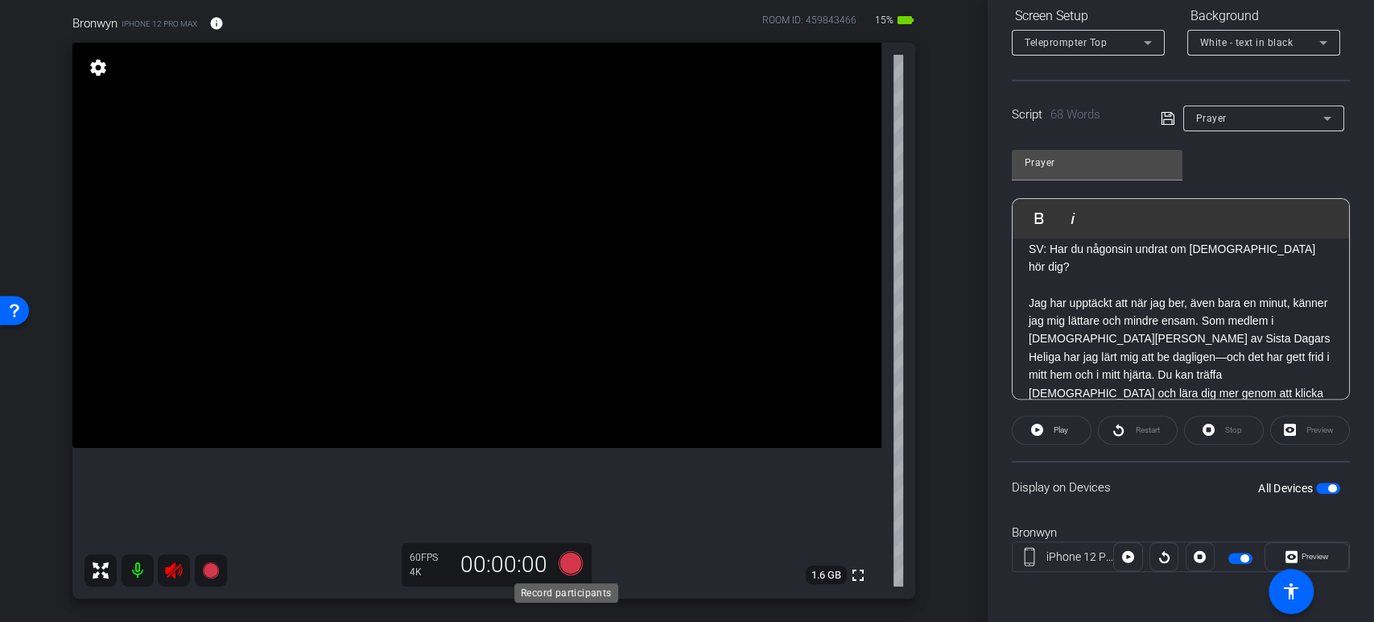
click at [564, 558] on icon at bounding box center [570, 563] width 24 height 24
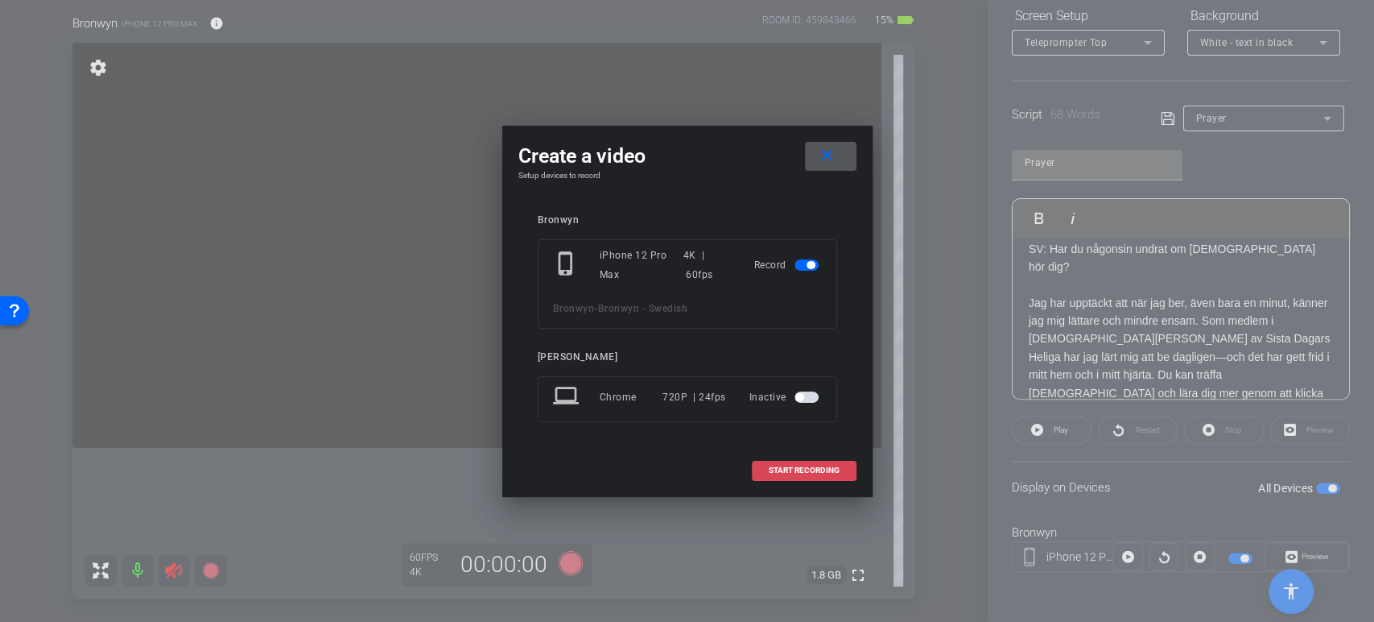
click at [802, 474] on span "START RECORDING" at bounding box center [804, 470] width 71 height 8
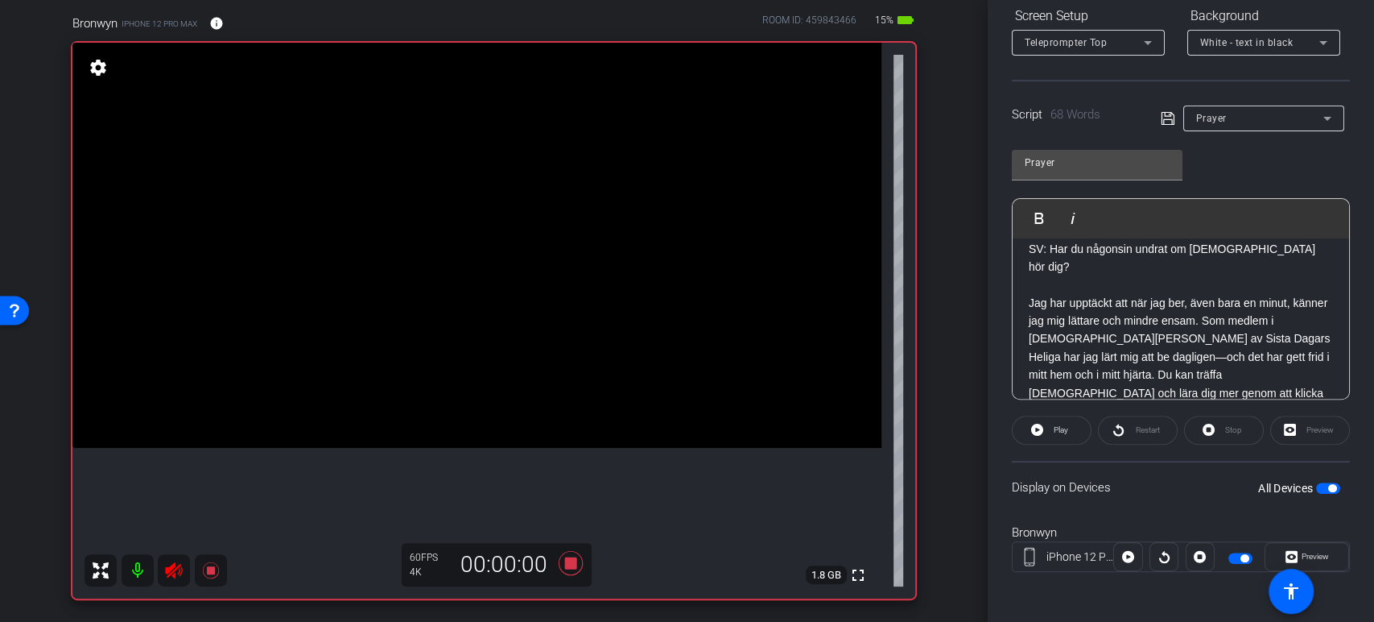
click at [1120, 424] on div "Restart" at bounding box center [1138, 429] width 80 height 29
click at [1121, 436] on div "Restart" at bounding box center [1138, 429] width 80 height 29
click at [1114, 428] on div "Restart" at bounding box center [1138, 429] width 80 height 29
click at [1068, 430] on span at bounding box center [1052, 430] width 78 height 39
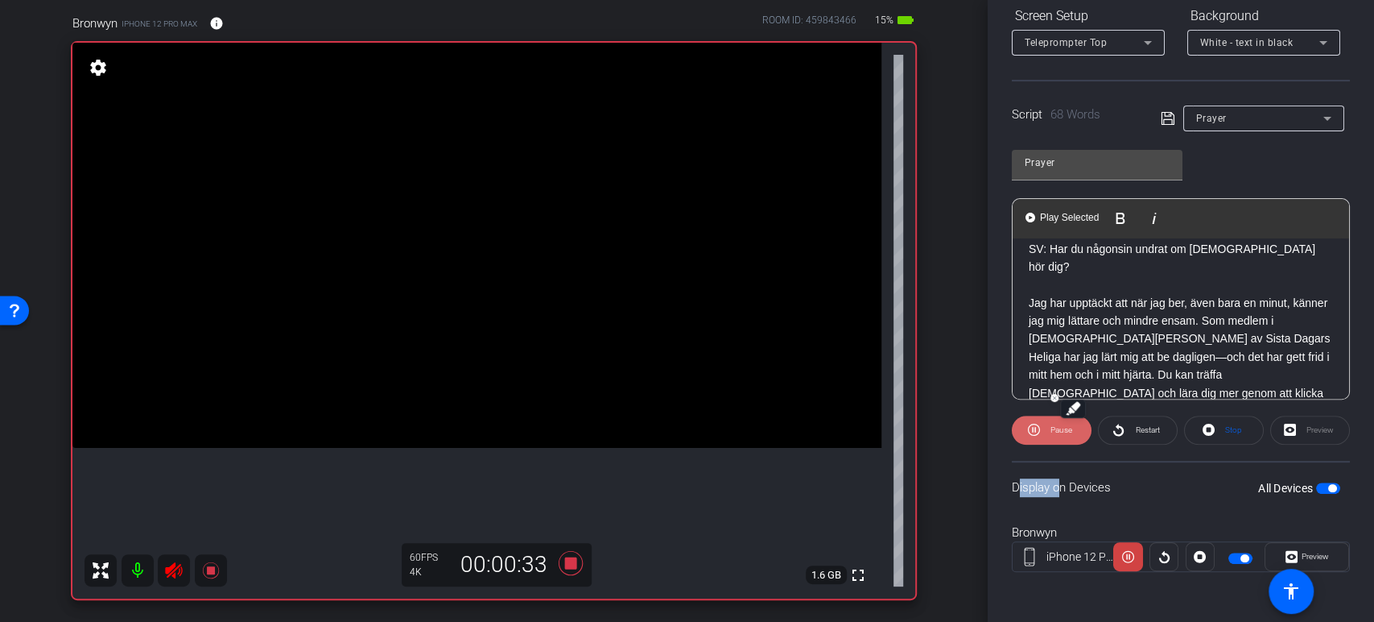
click at [1044, 426] on button "Pause" at bounding box center [1052, 429] width 80 height 29
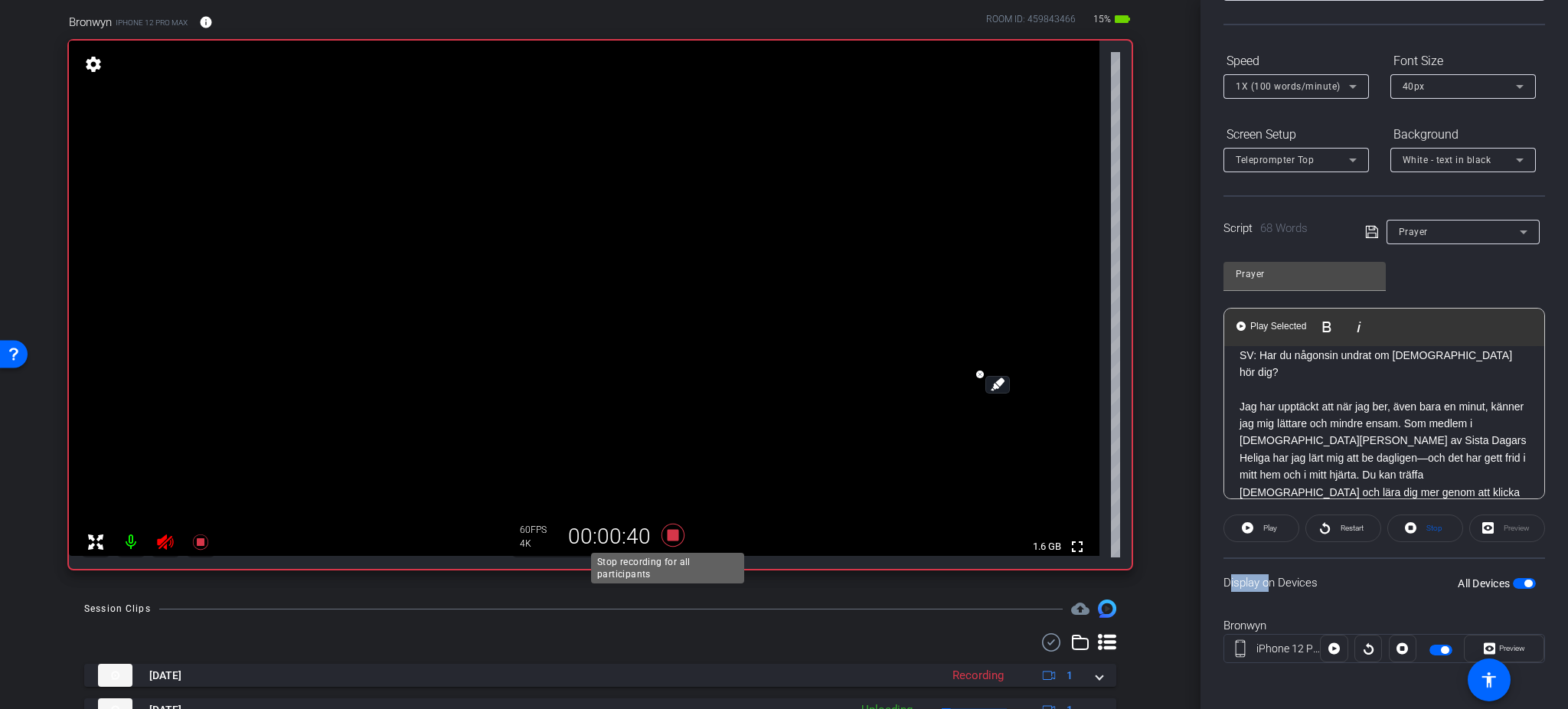
click at [670, 533] on icon at bounding box center [673, 535] width 23 height 23
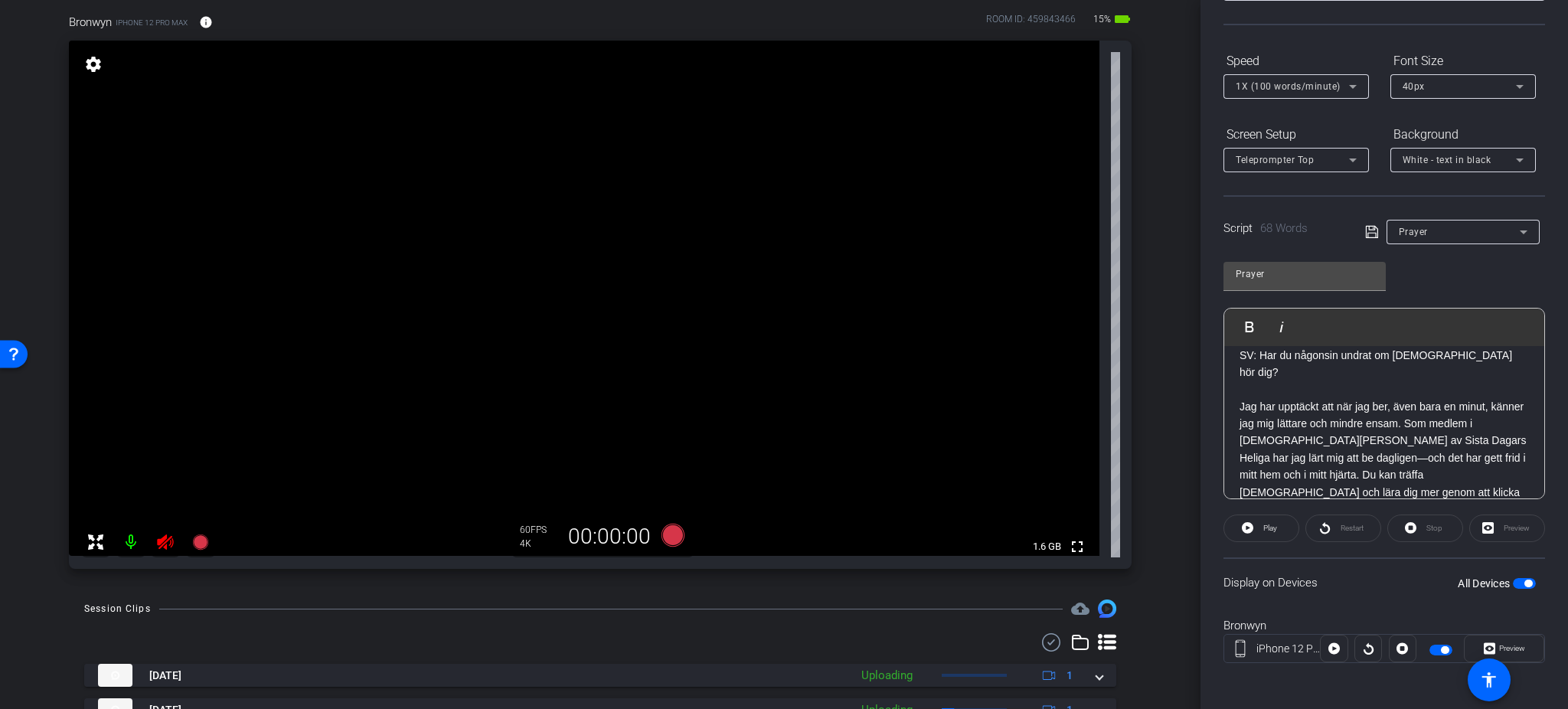
click at [1299, 461] on p "Jag har upptäckt att när jag ber, även bara en minut, känner jag mig lättare oc…" at bounding box center [1384, 458] width 289 height 120
click at [1307, 403] on p "Jag har upptäckt att när jag ber, även bara en minut, känner jag mig lättare oc…" at bounding box center [1384, 438] width 289 height 86
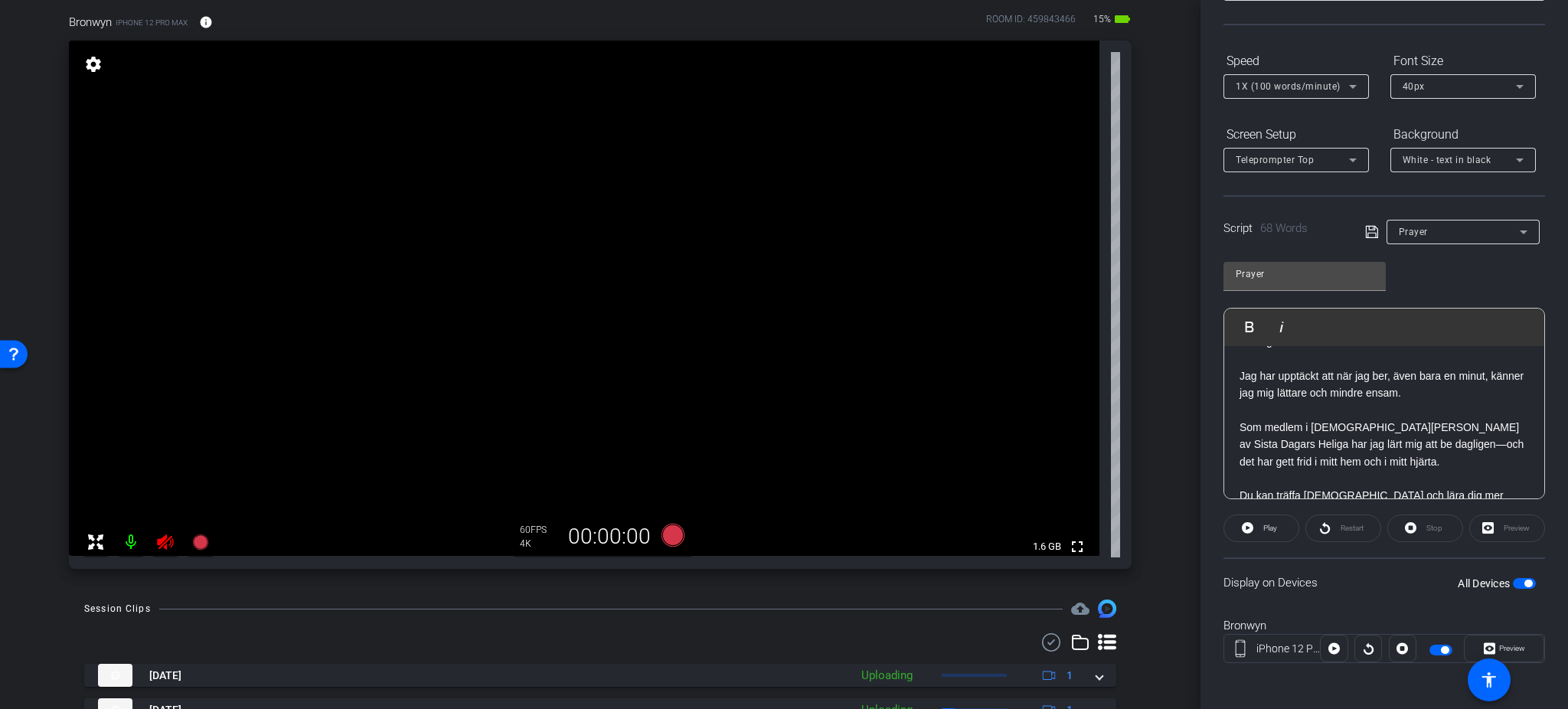
scroll to position [66, 0]
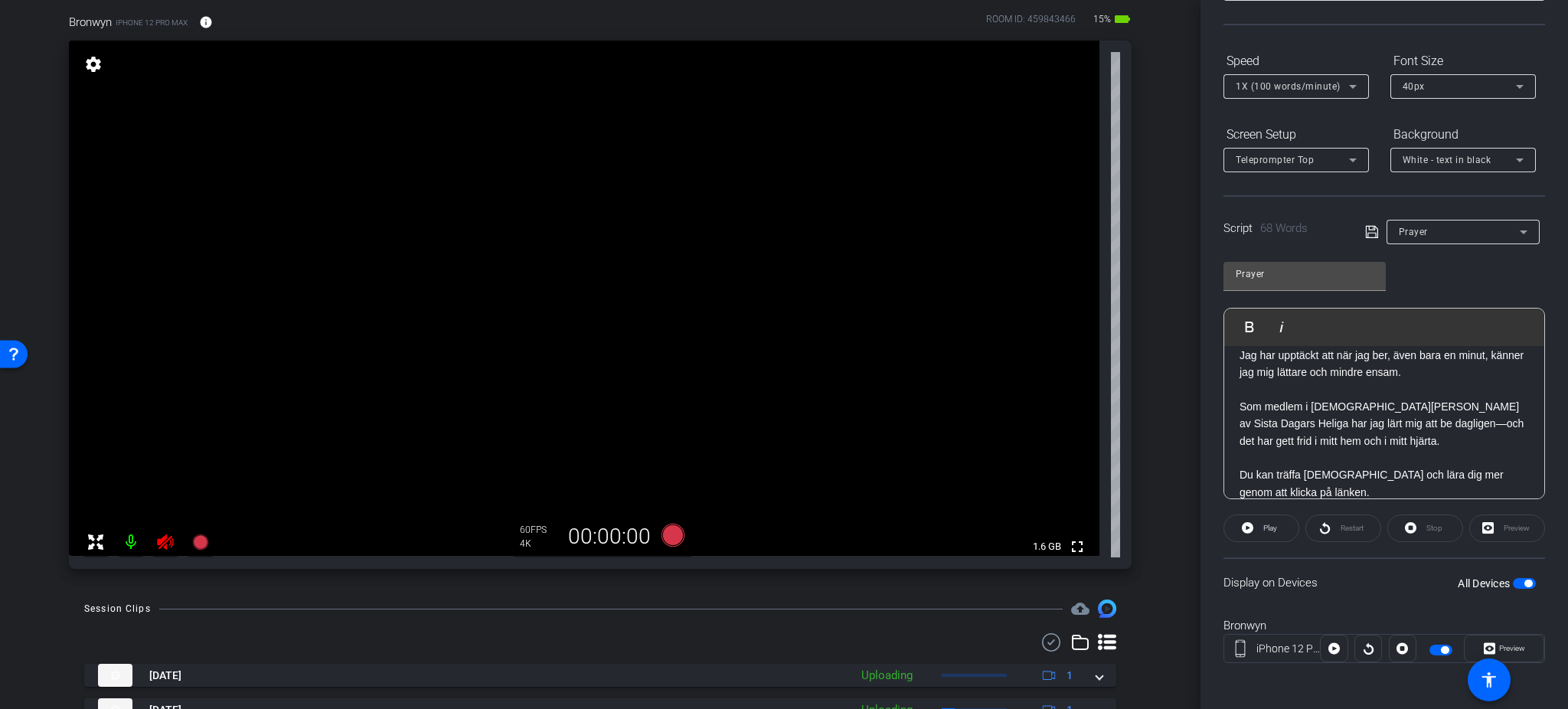
click at [1307, 525] on div "Restart" at bounding box center [1344, 527] width 76 height 28
click at [1307, 526] on div "Restart" at bounding box center [1344, 527] width 76 height 28
click at [1255, 536] on span at bounding box center [1261, 527] width 74 height 37
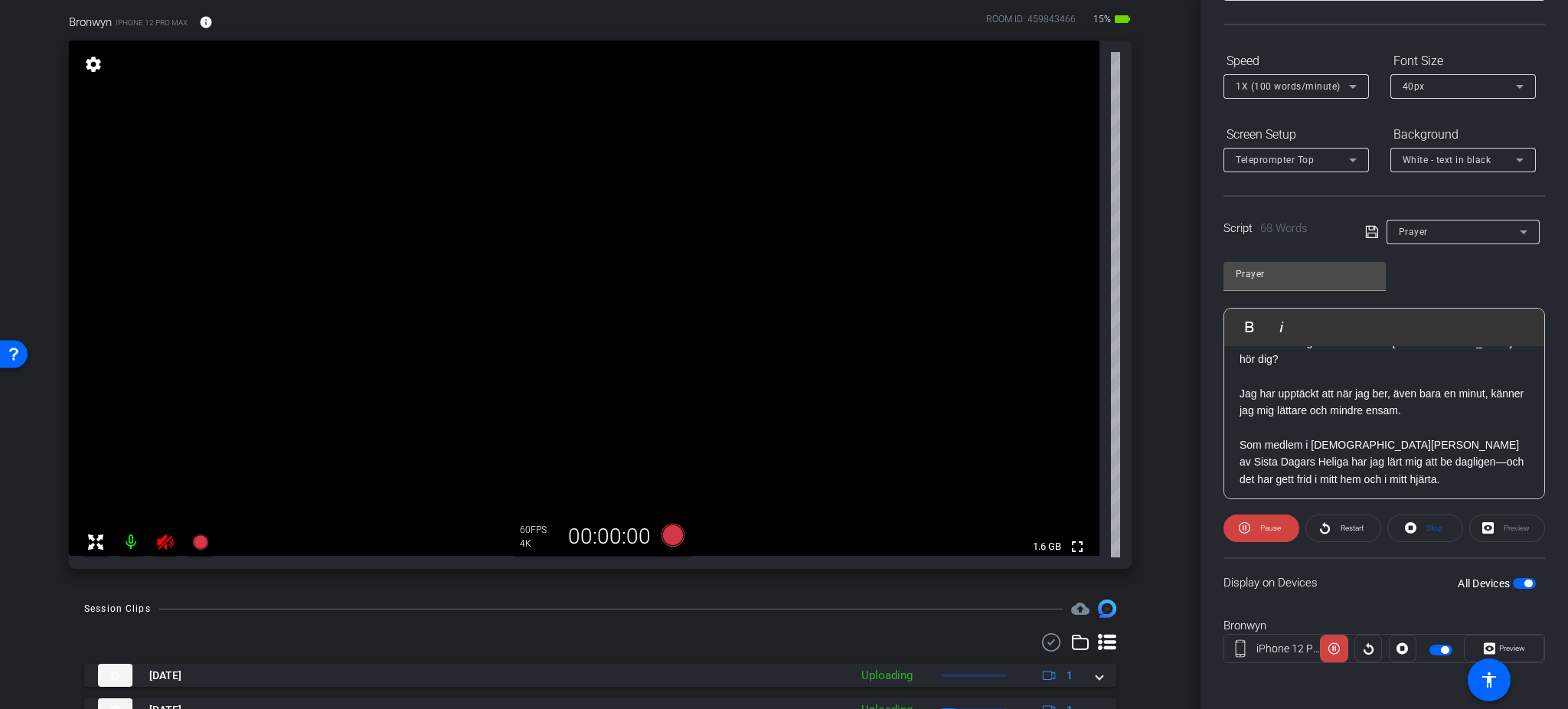
scroll to position [0, 0]
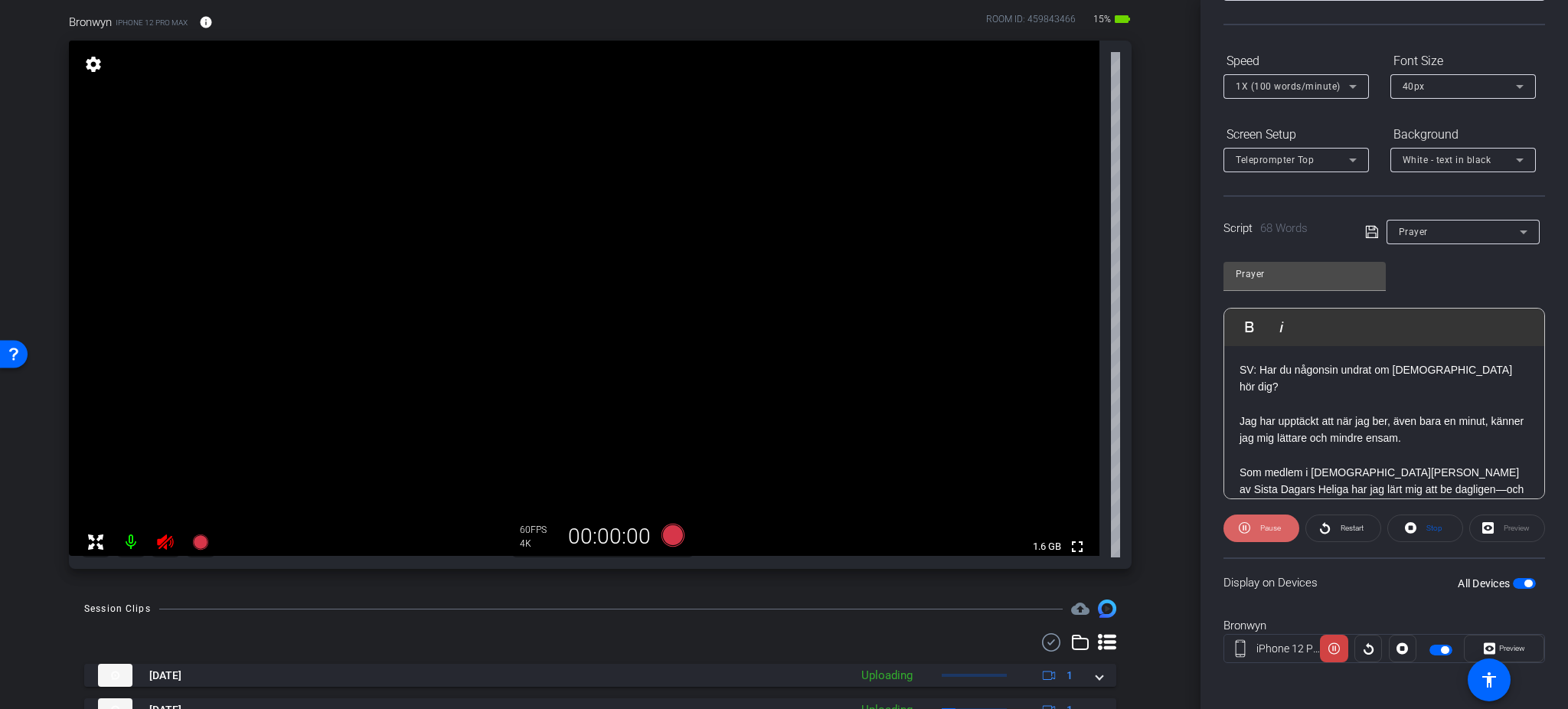
click at [1245, 531] on icon at bounding box center [1245, 527] width 11 height 11
click at [1307, 537] on span at bounding box center [1425, 527] width 74 height 37
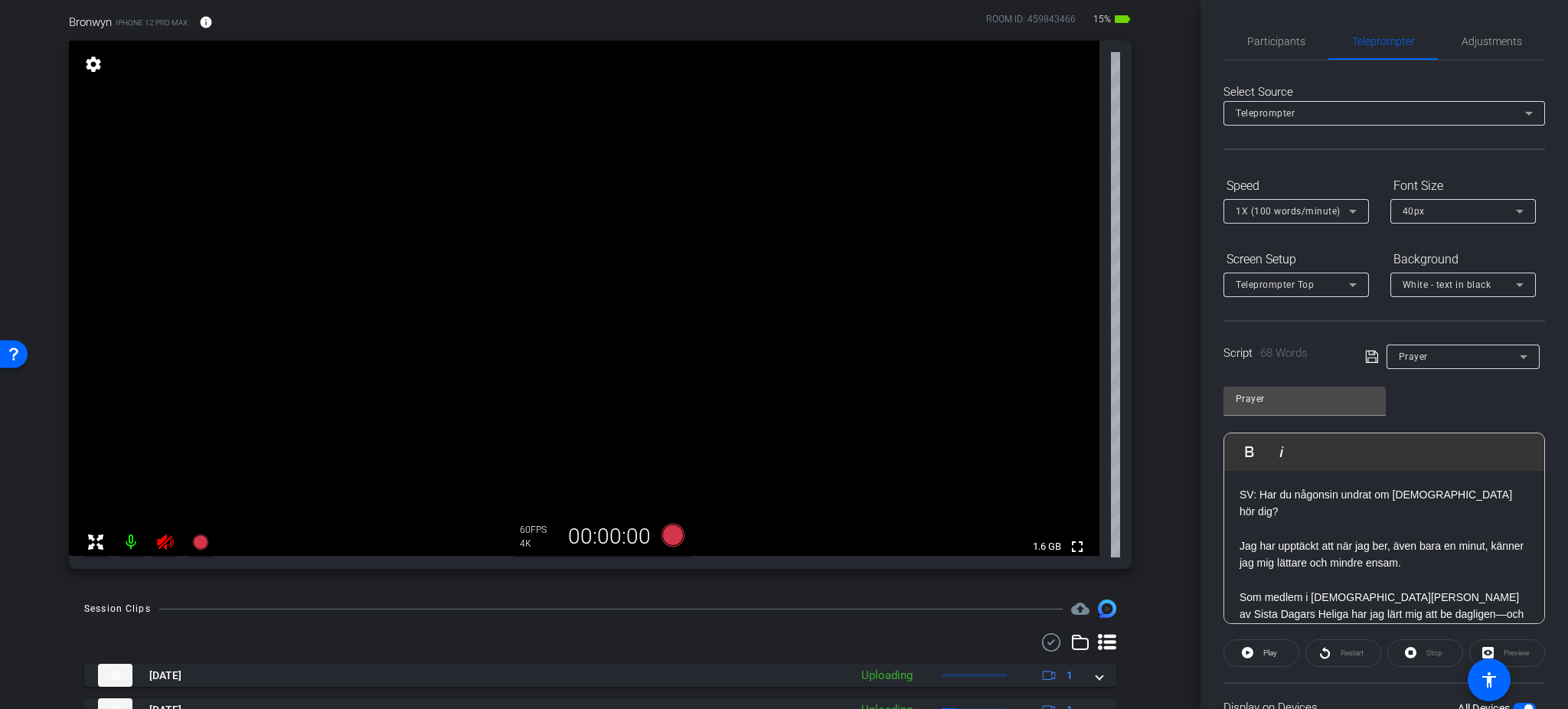
click at [1307, 217] on icon at bounding box center [1352, 211] width 18 height 18
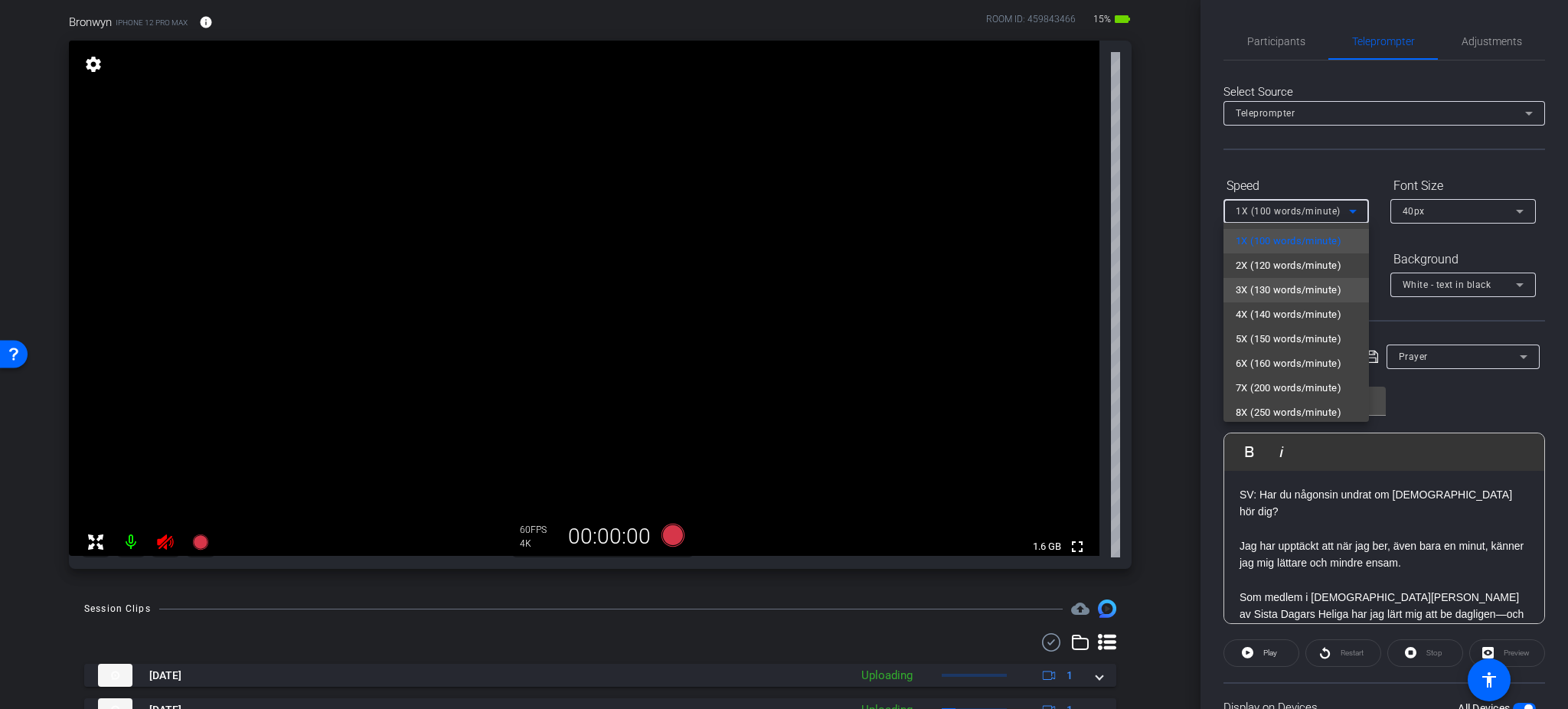
click at [1307, 295] on span "3X (130 words/minute)" at bounding box center [1288, 289] width 106 height 18
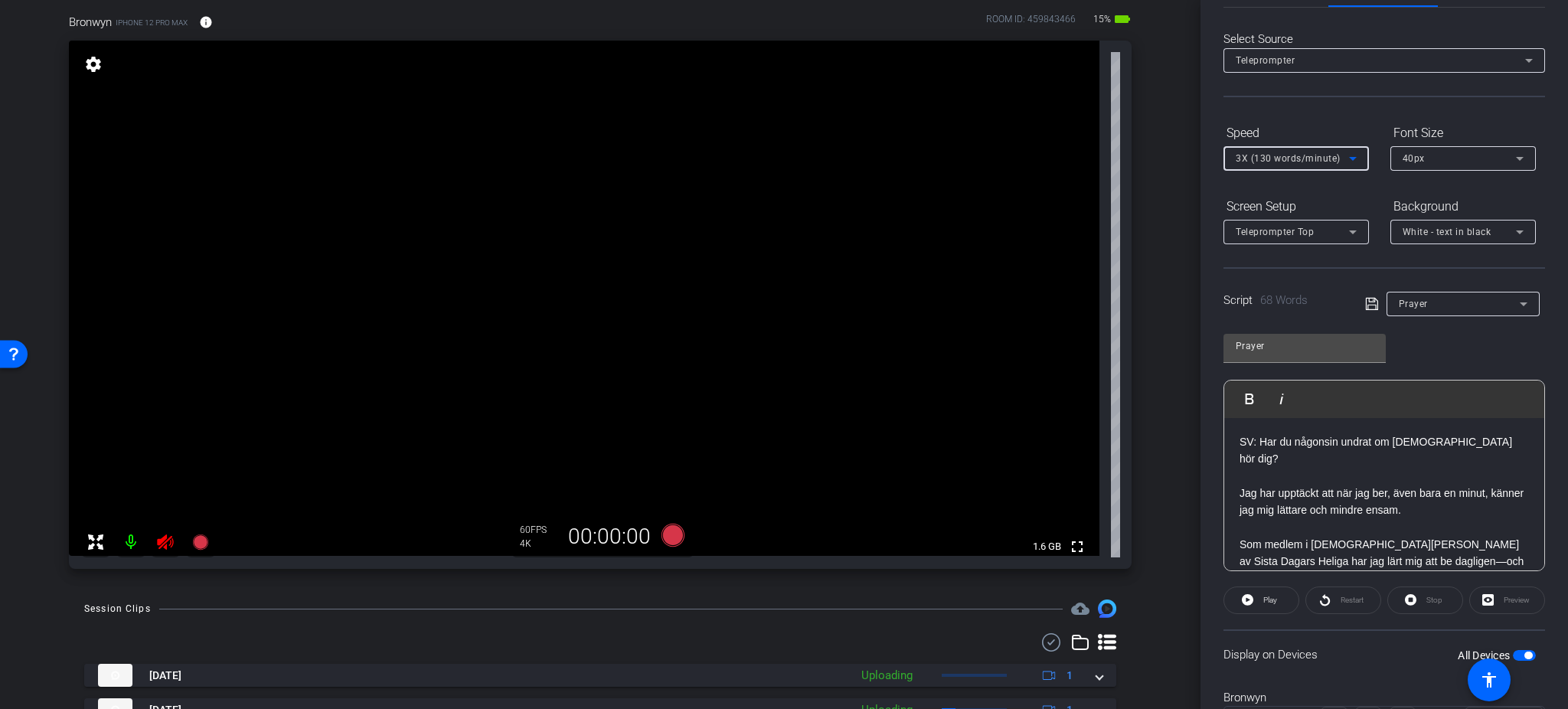
scroll to position [125, 0]
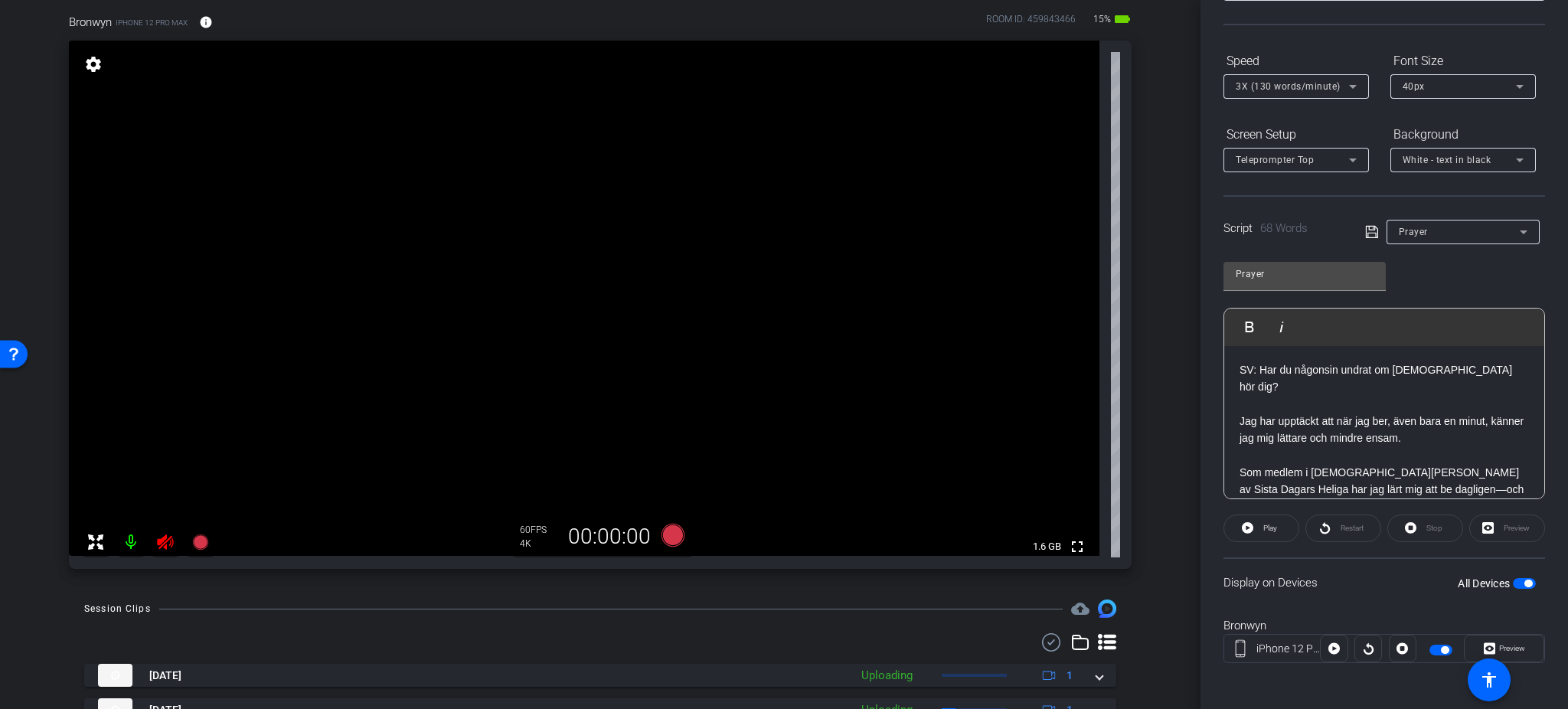
click at [1307, 523] on div "Preview" at bounding box center [1507, 527] width 76 height 28
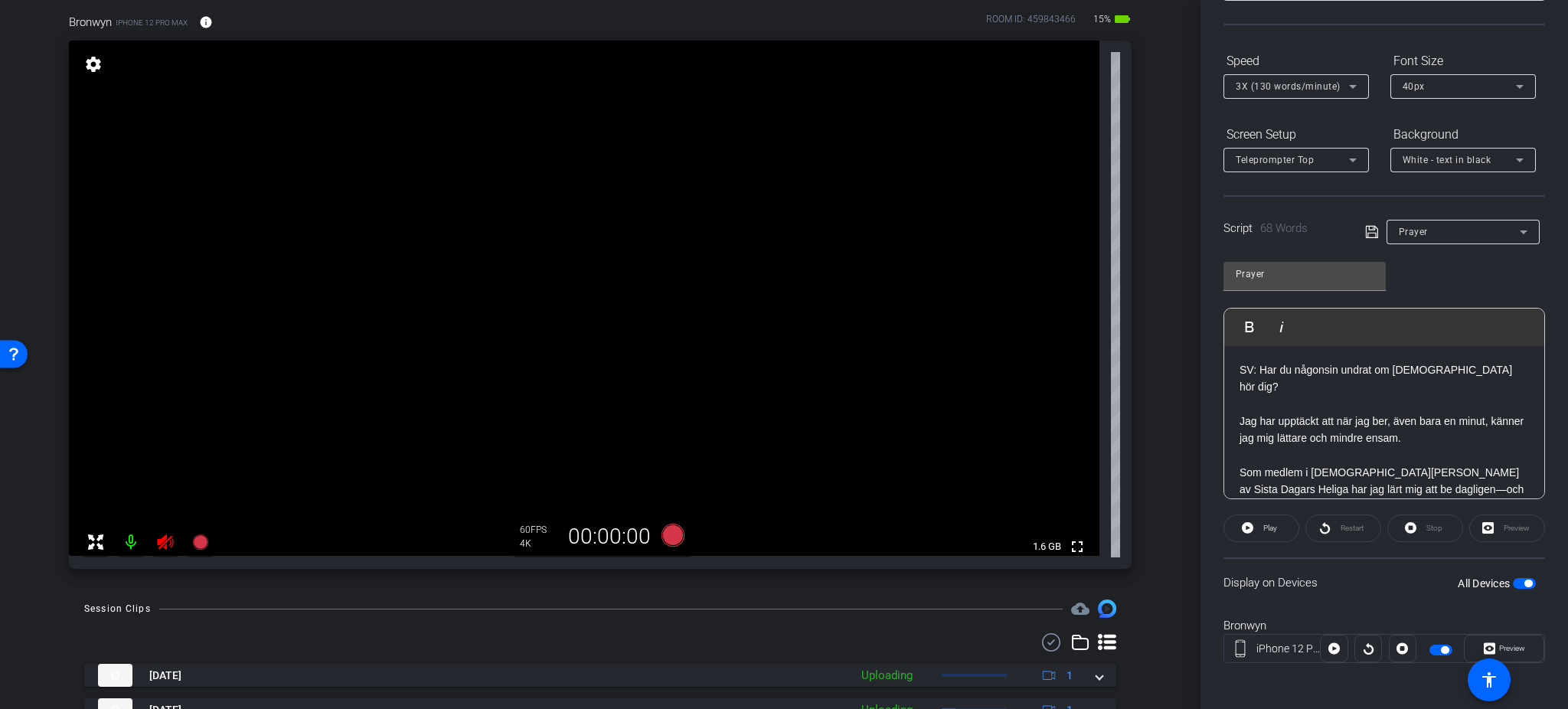
click at [1307, 527] on div "Stop" at bounding box center [1425, 527] width 76 height 28
click at [1307, 521] on div "Stop" at bounding box center [1425, 527] width 76 height 28
click at [1307, 524] on div "Stop" at bounding box center [1425, 527] width 76 height 28
click at [1307, 525] on div "Stop" at bounding box center [1425, 527] width 76 height 28
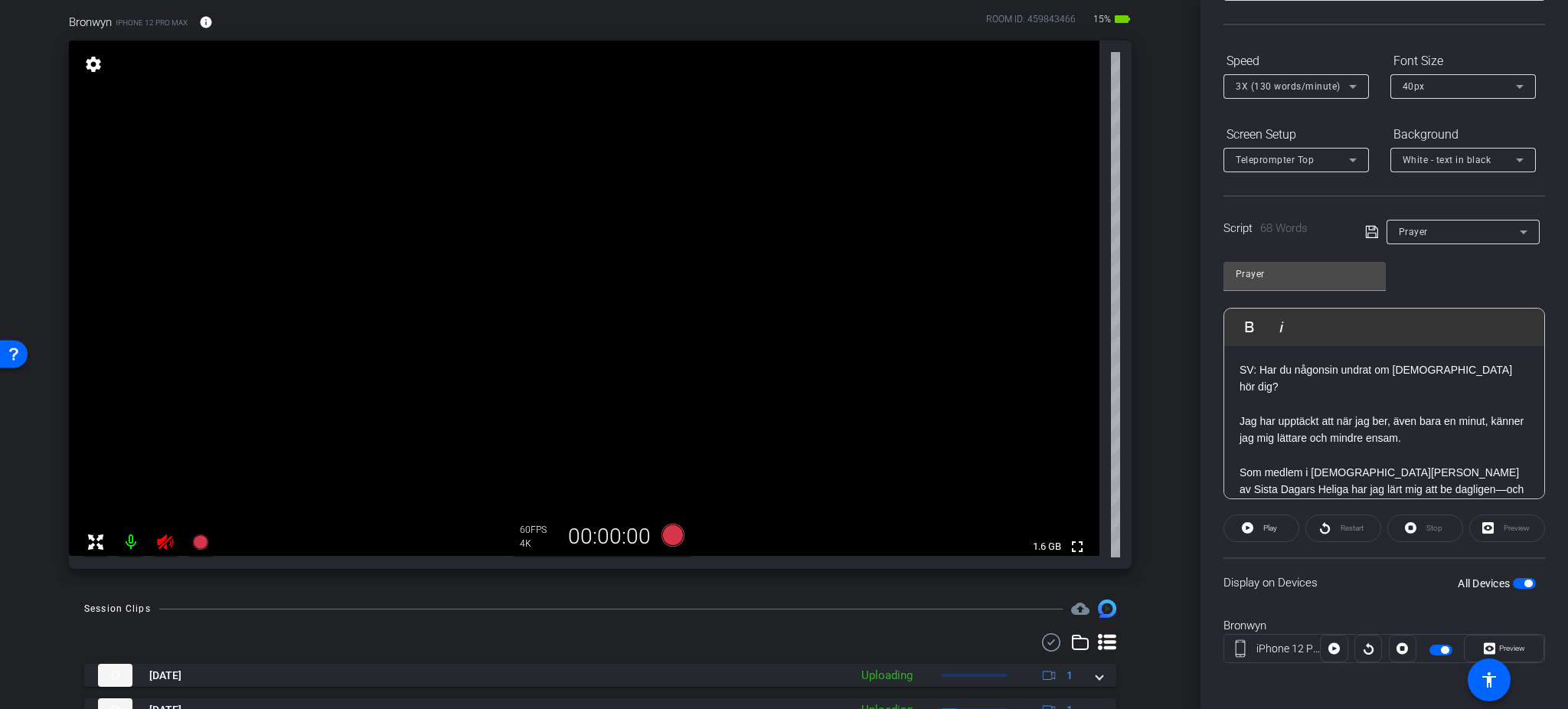
click at [1237, 547] on openreel-capture-teleprompter "Speed 3X (130 words/minute) Font Size 40px Screen Setup Teleprompter Top Backgr…" at bounding box center [1384, 369] width 321 height 642
click at [1301, 549] on openreel-capture-teleprompter "Speed 3X (130 words/minute) Font Size 40px Screen Setup Teleprompter Top Backgr…" at bounding box center [1384, 369] width 321 height 642
click at [1253, 517] on span at bounding box center [1261, 527] width 74 height 37
click at [1256, 517] on span "Pause" at bounding box center [1268, 527] width 25 height 22
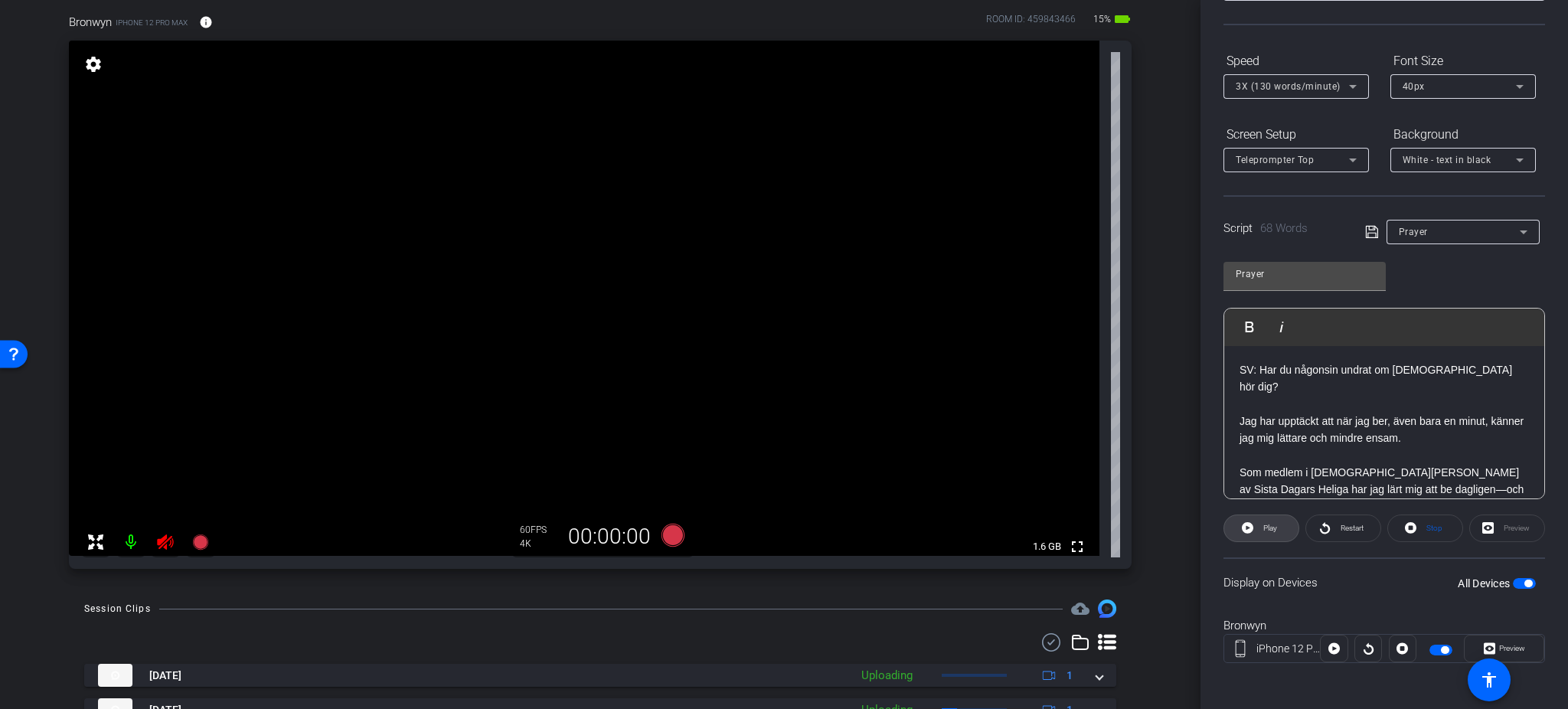
click at [1255, 516] on span at bounding box center [1261, 527] width 74 height 37
drag, startPoint x: 1266, startPoint y: 521, endPoint x: 1208, endPoint y: 644, distance: 136.0
click at [1208, 590] on div "Participants Teleprompter Adjustments Natasha Colborne Director Everyone 0 Mark…" at bounding box center [1384, 354] width 367 height 709
click at [669, 527] on icon at bounding box center [673, 535] width 23 height 23
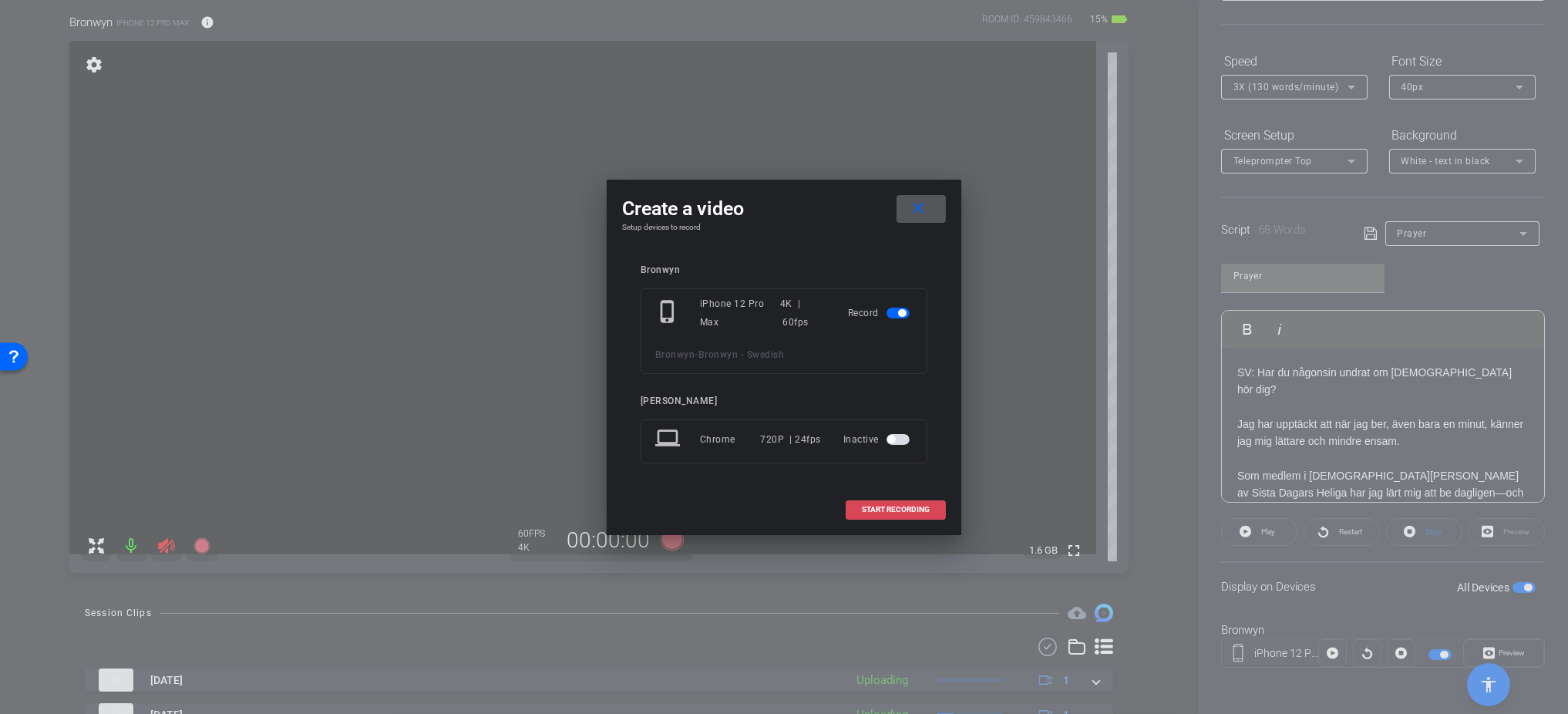
click at [891, 507] on span "START RECORDING" at bounding box center [895, 509] width 68 height 8
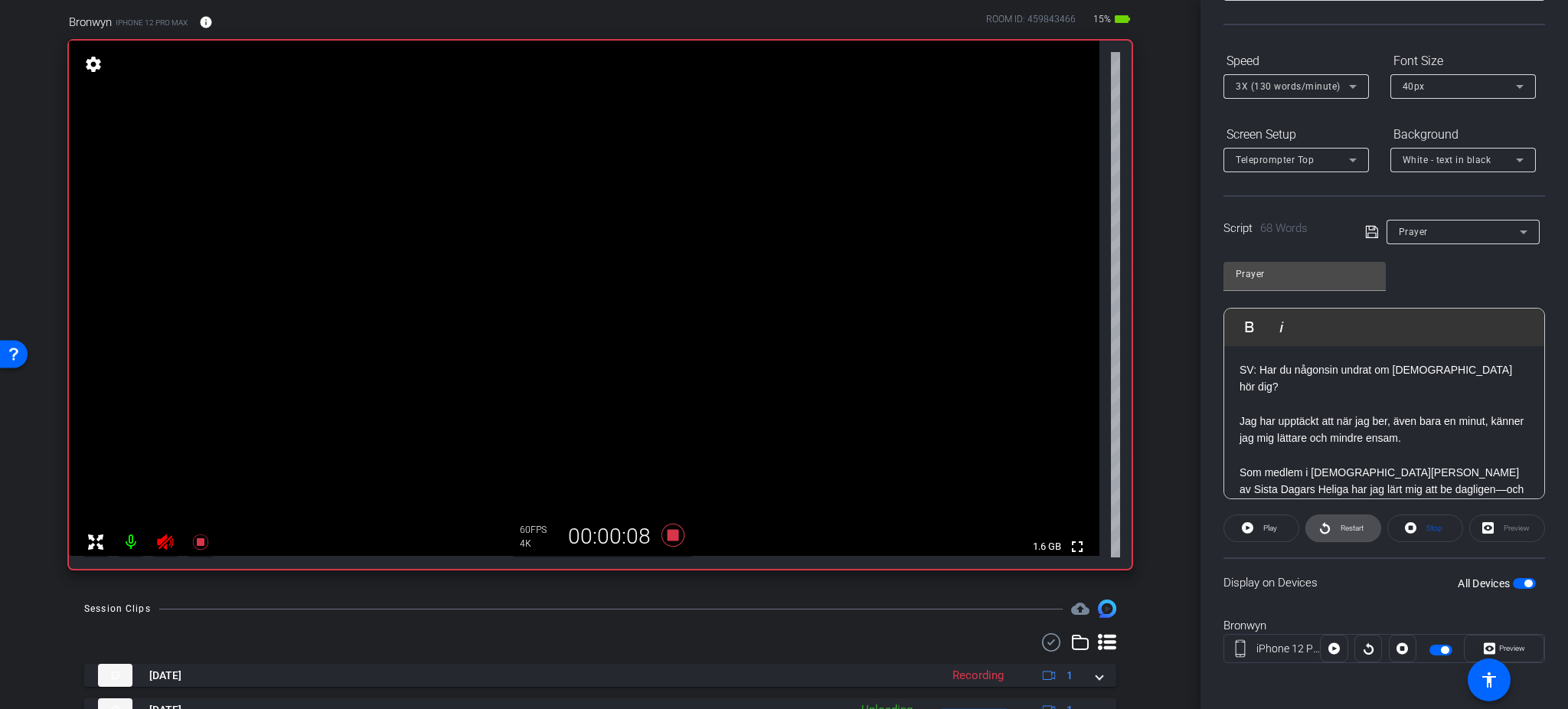
click at [1307, 524] on span at bounding box center [1344, 527] width 74 height 37
click at [1266, 525] on span "Pause" at bounding box center [1270, 527] width 21 height 9
click at [1307, 538] on span at bounding box center [1344, 527] width 74 height 37
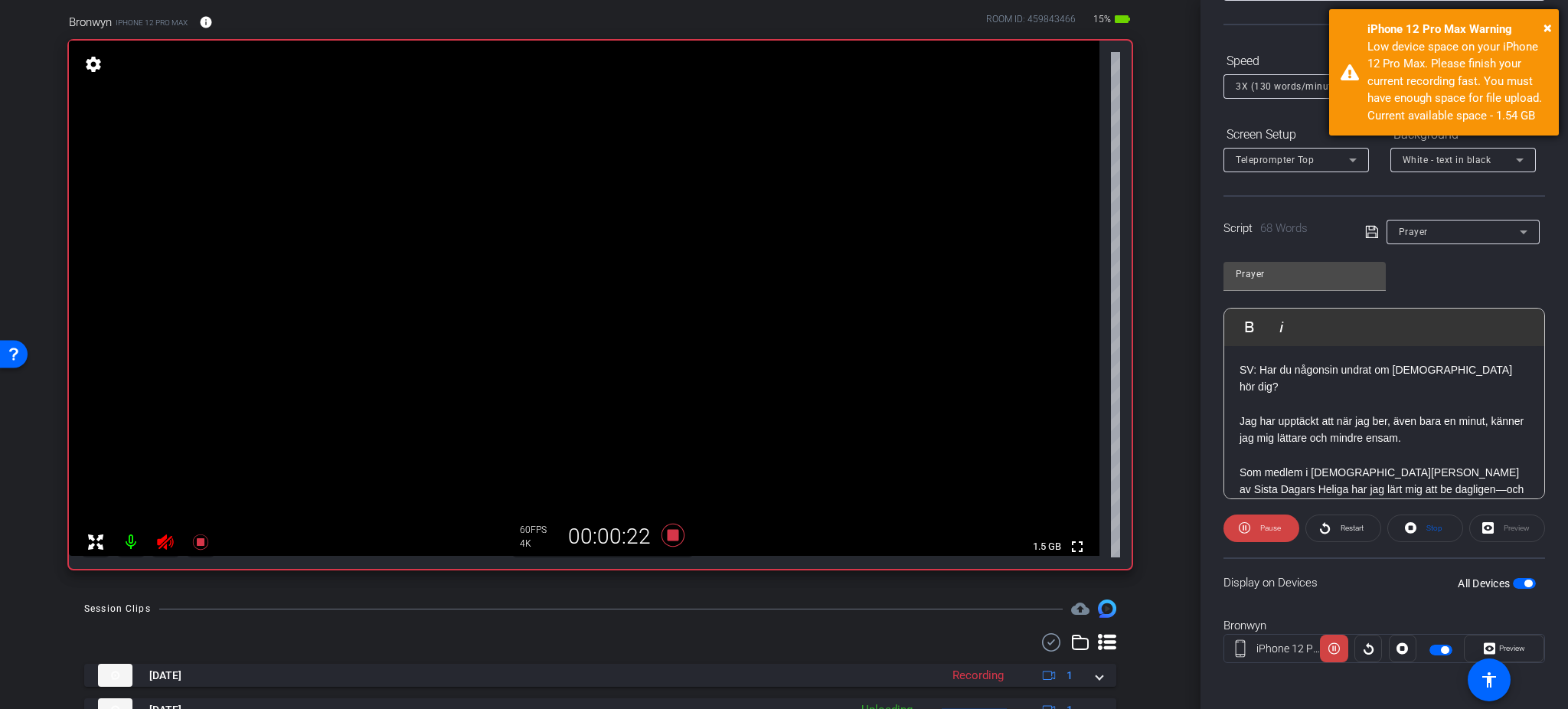
click at [1307, 32] on div "iPhone 12 Pro Max Warning" at bounding box center [1457, 29] width 180 height 18
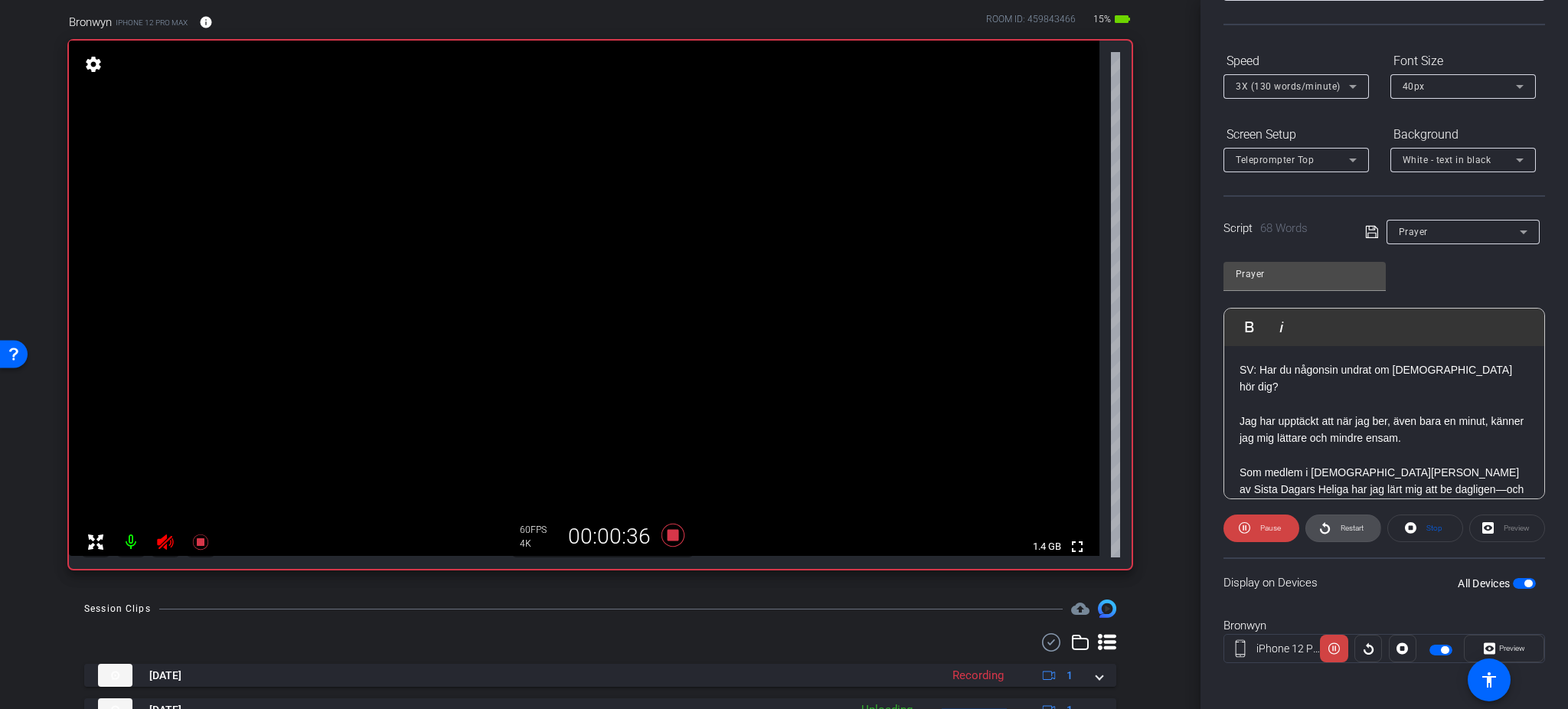
click at [1307, 525] on icon at bounding box center [1325, 527] width 11 height 19
click at [1256, 521] on span "Pause" at bounding box center [1268, 527] width 25 height 22
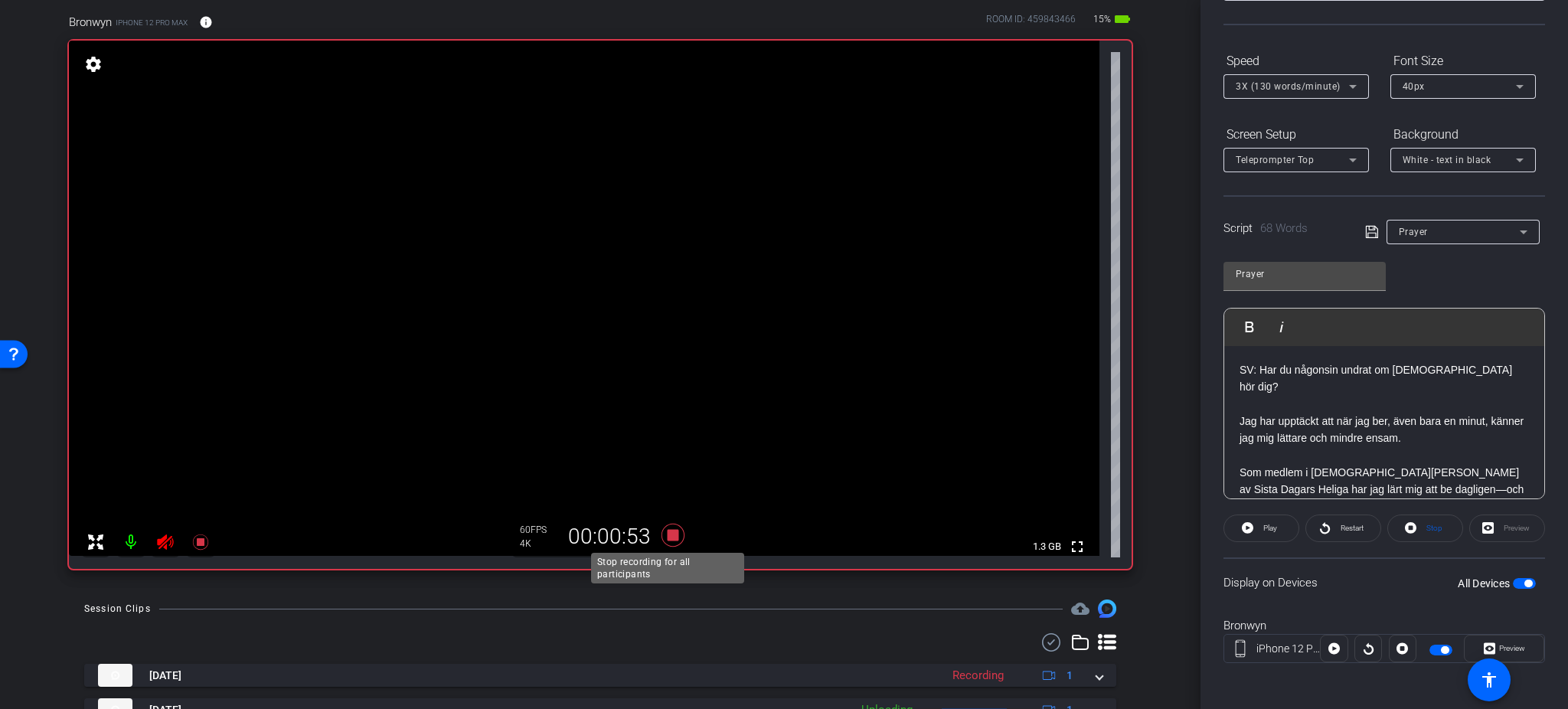
click at [670, 530] on icon at bounding box center [673, 535] width 23 height 23
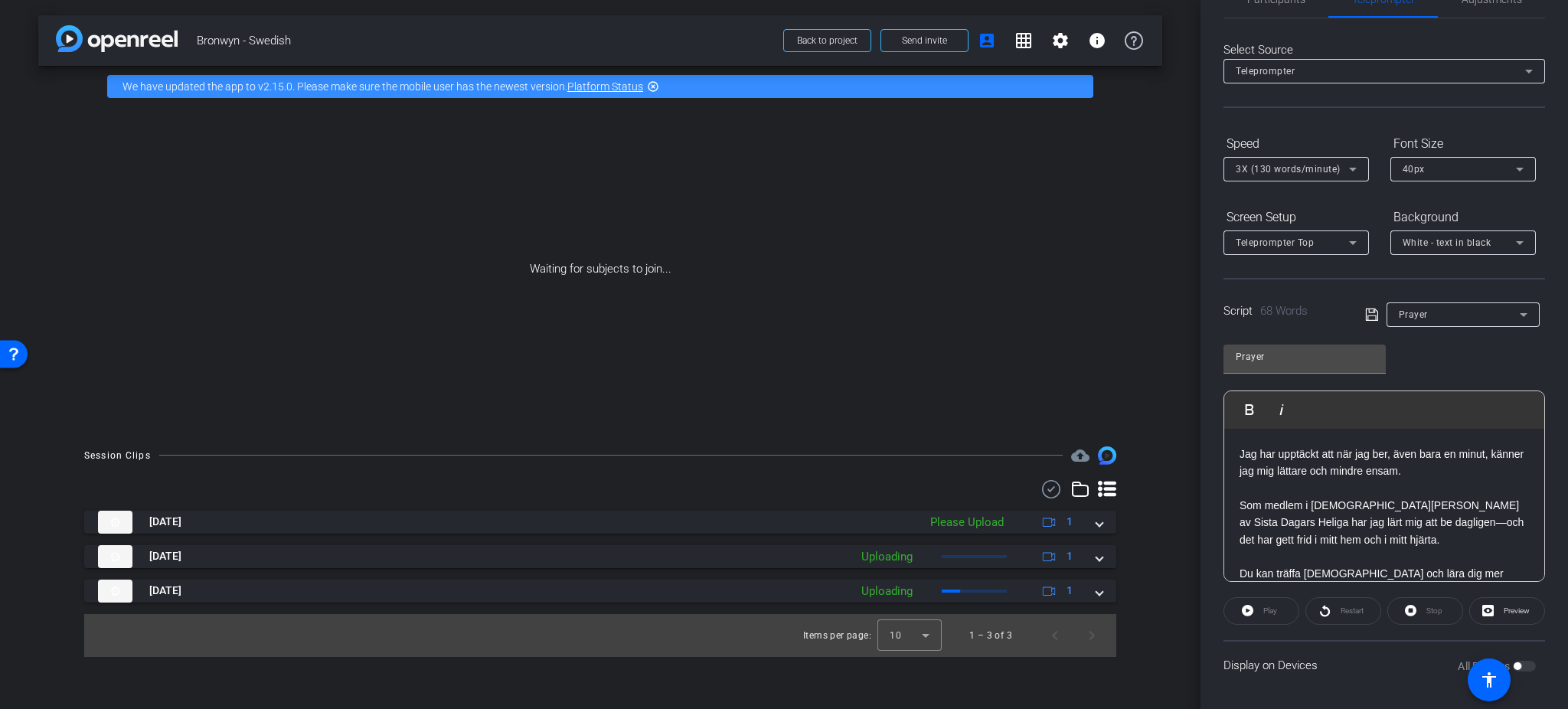
scroll to position [35, 0]
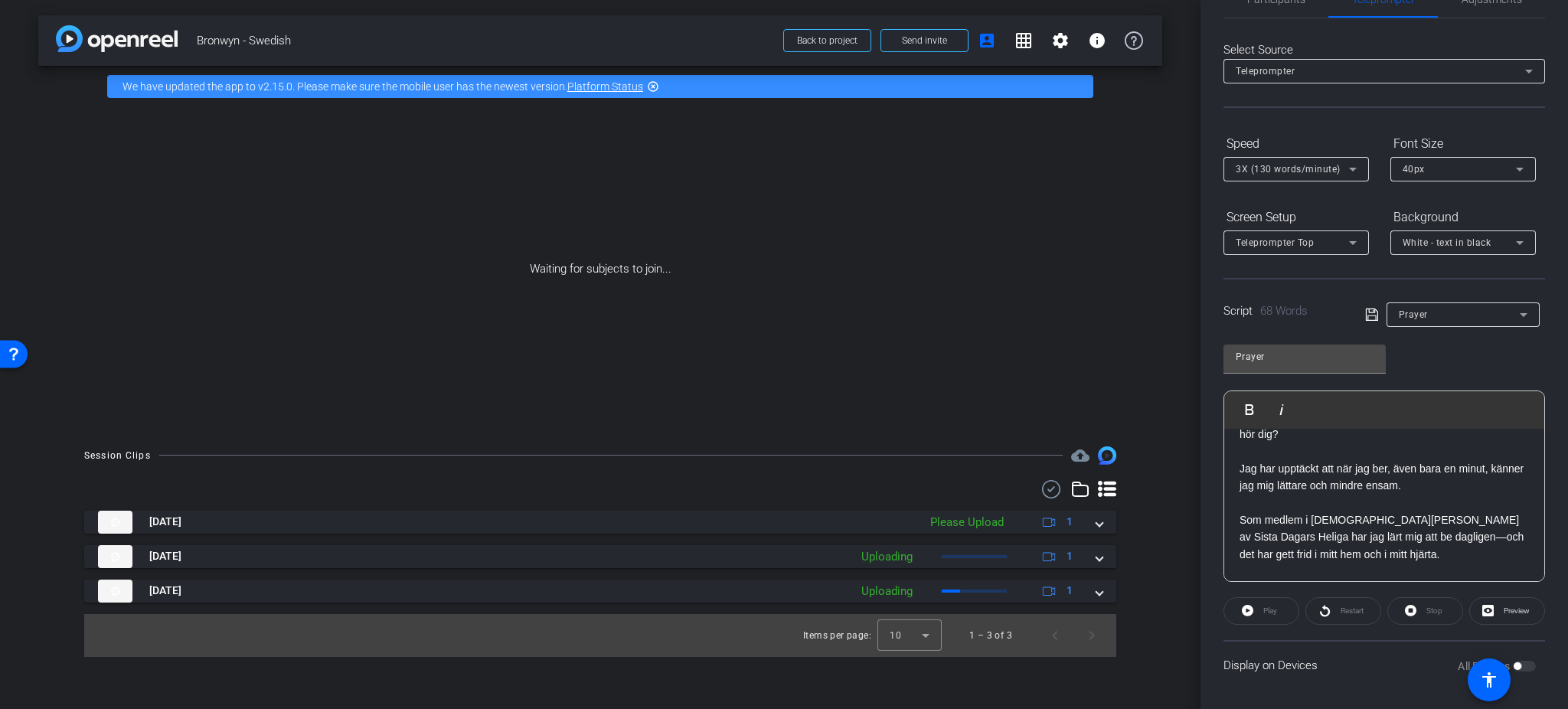
click at [1307, 522] on p "Som medlem i Jesu Kristi Kyrka av Sista Dagars Heliga har jag lärt mig att be d…" at bounding box center [1384, 537] width 289 height 51
click at [1307, 515] on p "Som medlem i Jesu Kristi Kyrka av Sista Dagars Heliga har jag lärt mig att be d…" at bounding box center [1384, 546] width 289 height 68
click at [1307, 538] on p "Som medlem i Jesu Kristi Kyrka av Sista Dagars Heliga har jag lärt mig att be d…" at bounding box center [1384, 554] width 289 height 86
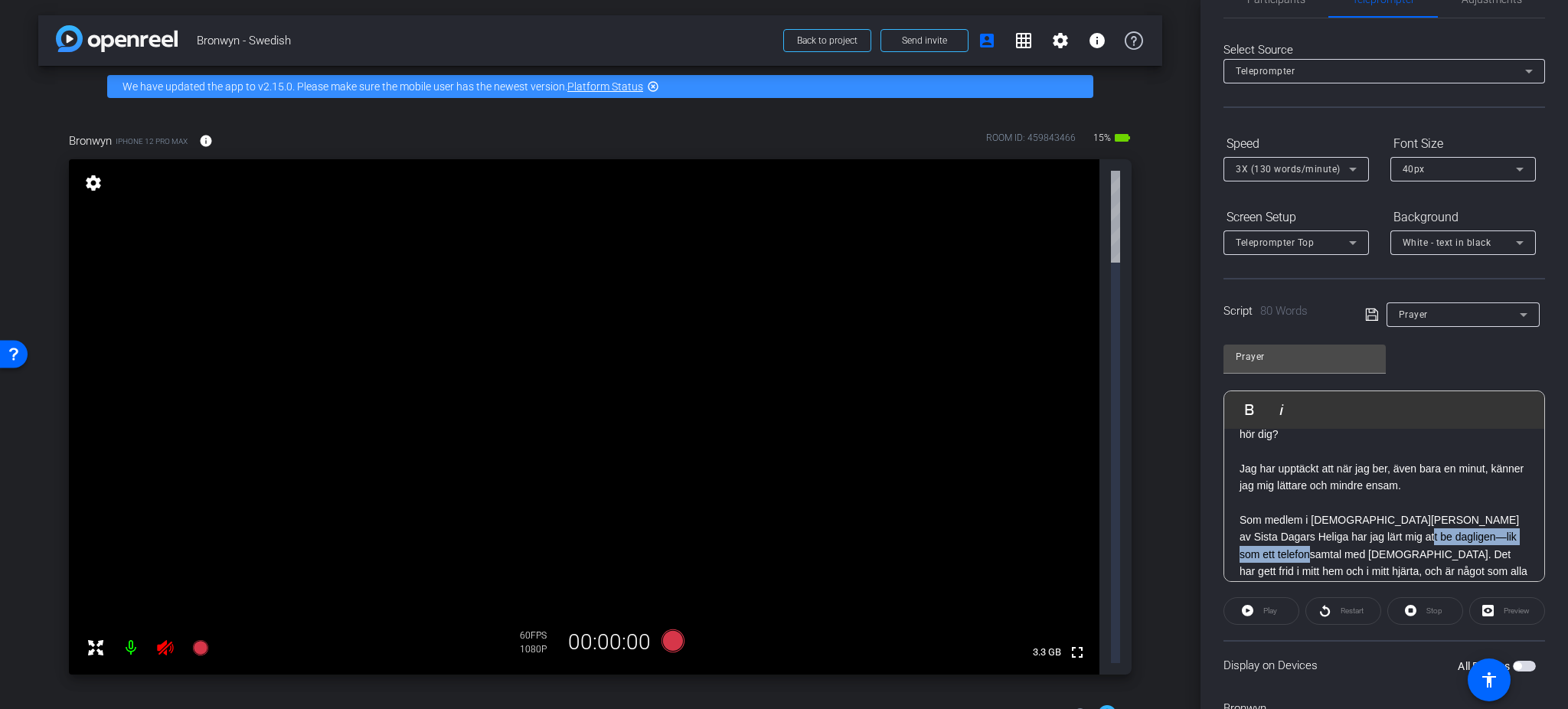
drag, startPoint x: 1347, startPoint y: 535, endPoint x: 1394, endPoint y: 519, distance: 49.6
click at [1307, 519] on p "Som medlem i Jesu Kristi Kyrka av Sista Dagars Heliga har jag lärt mig att be d…" at bounding box center [1384, 554] width 289 height 86
copy p "lik som ett telefonsamtal med Gud"
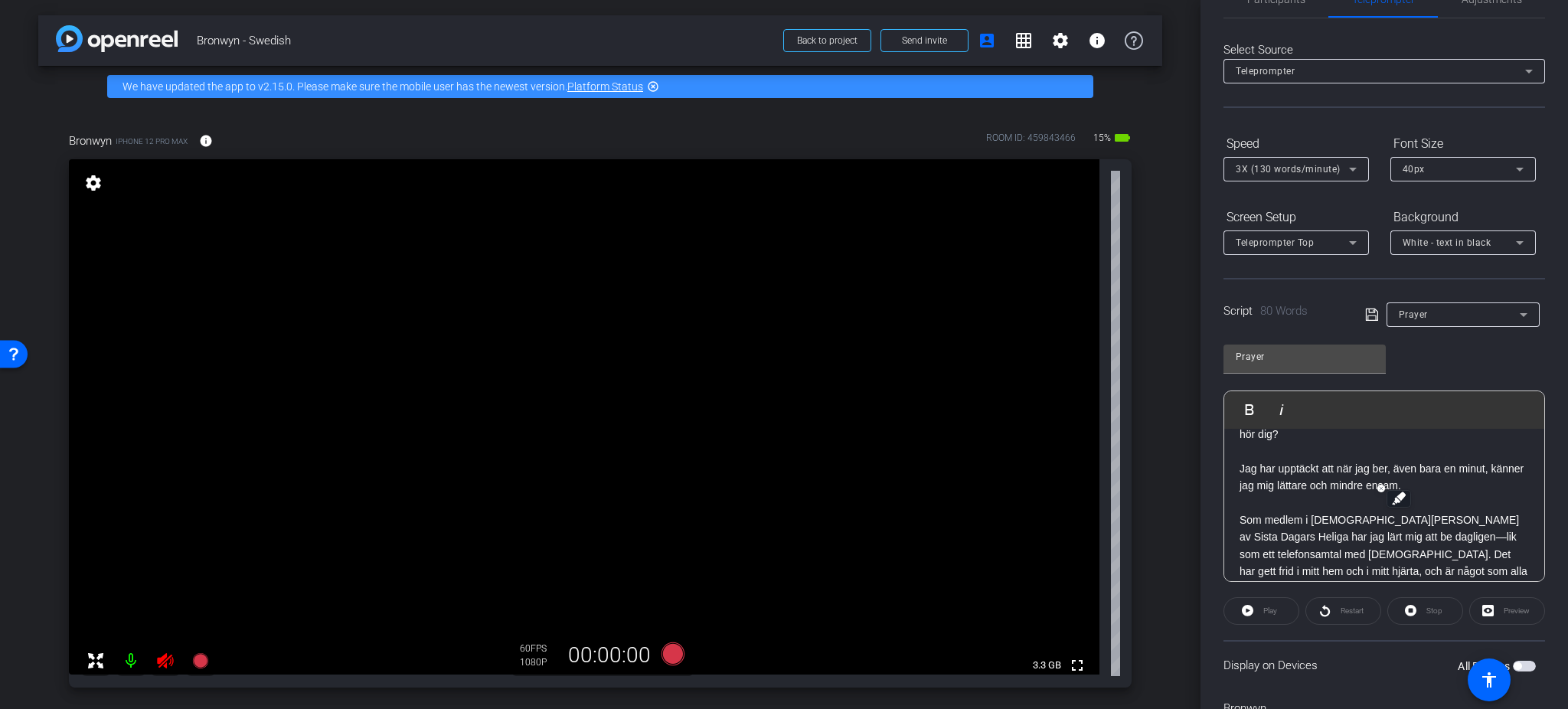
click at [1307, 526] on p "Som medlem i Jesu Kristi Kyrka av Sista Dagars Heliga har jag lärt mig att be d…" at bounding box center [1384, 554] width 289 height 86
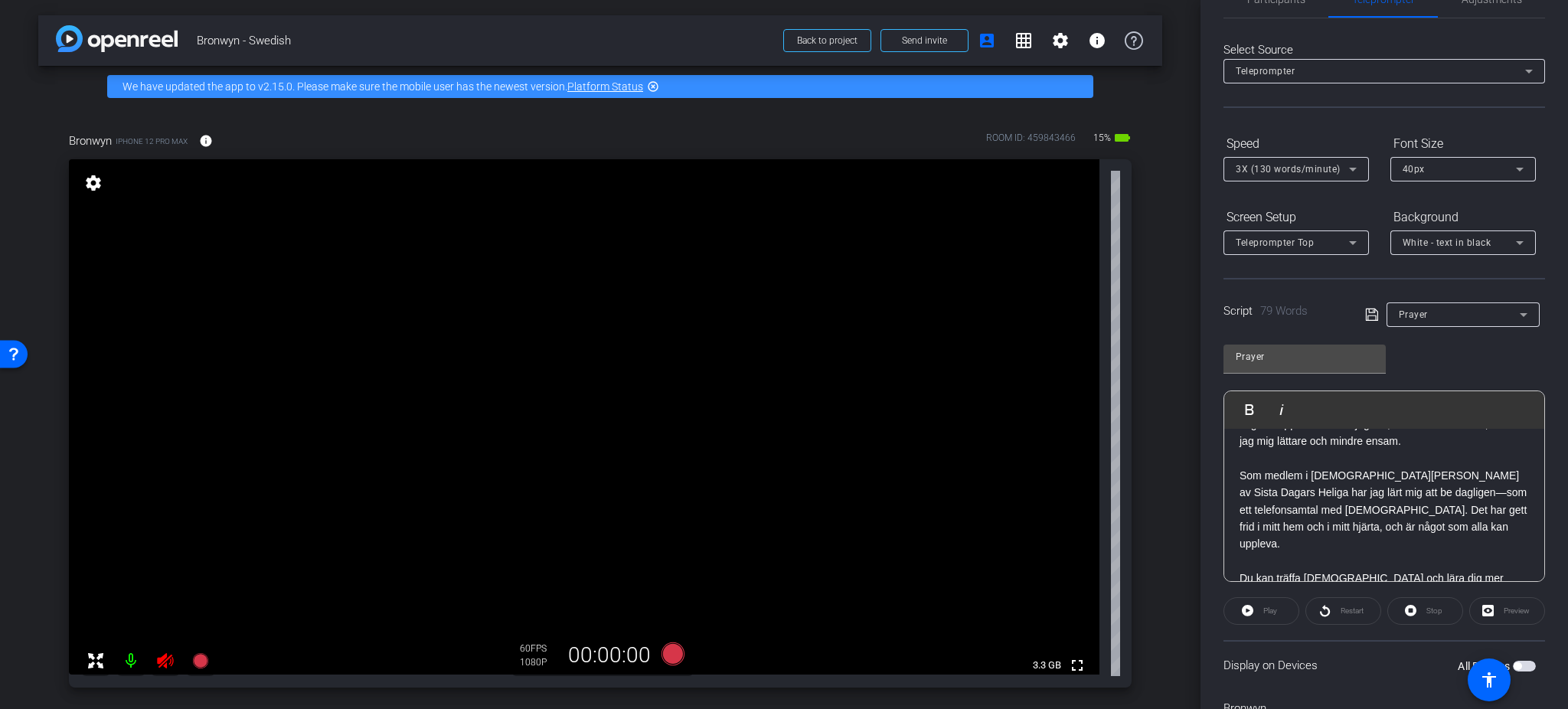
scroll to position [83, 0]
click at [1307, 504] on p "Som medlem i Jesu Kristi Kyrka av Sista Dagars Heliga har jag lärt mig att be d…" at bounding box center [1384, 507] width 289 height 86
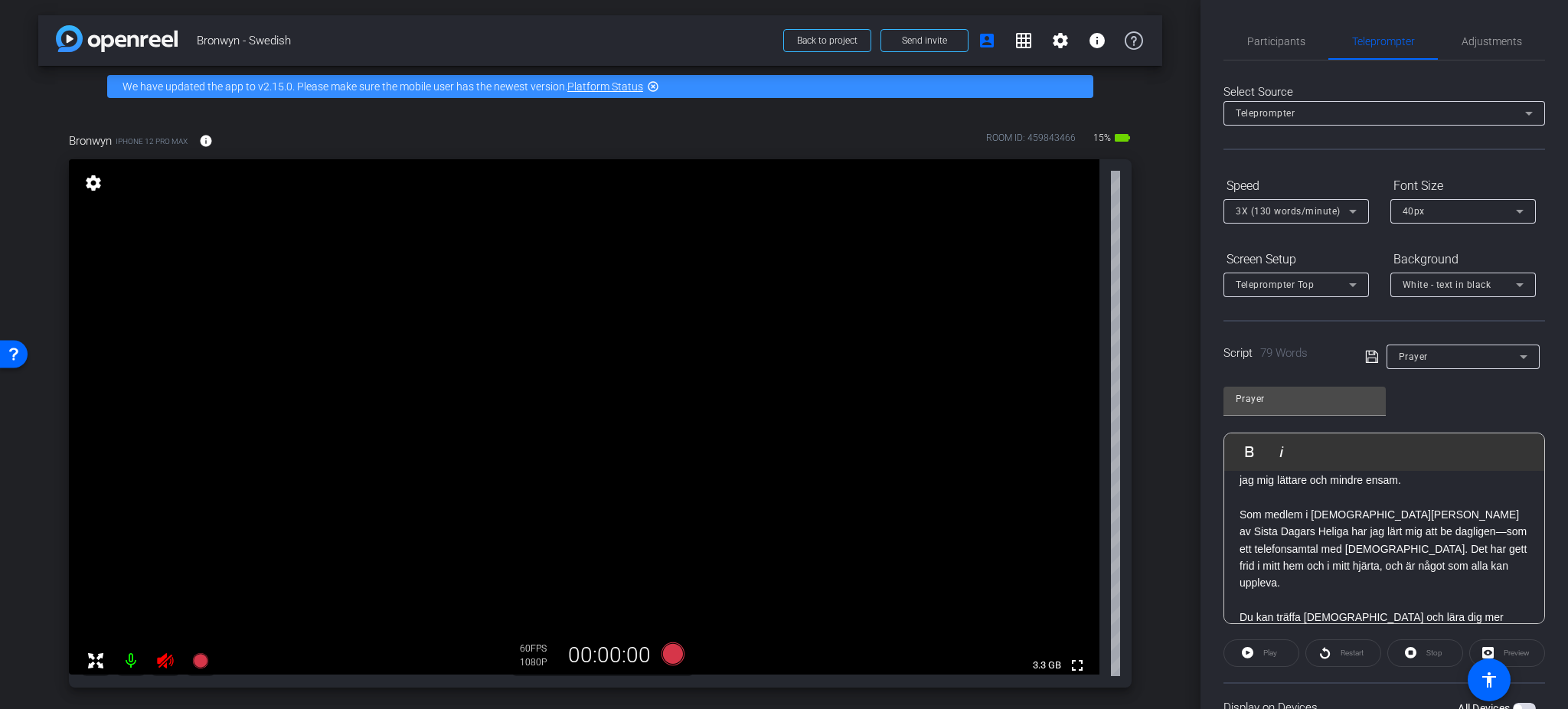
click at [1307, 46] on span "Adjustments" at bounding box center [1492, 41] width 61 height 10
click at [1307, 41] on span "Adjustments" at bounding box center [1492, 41] width 61 height 10
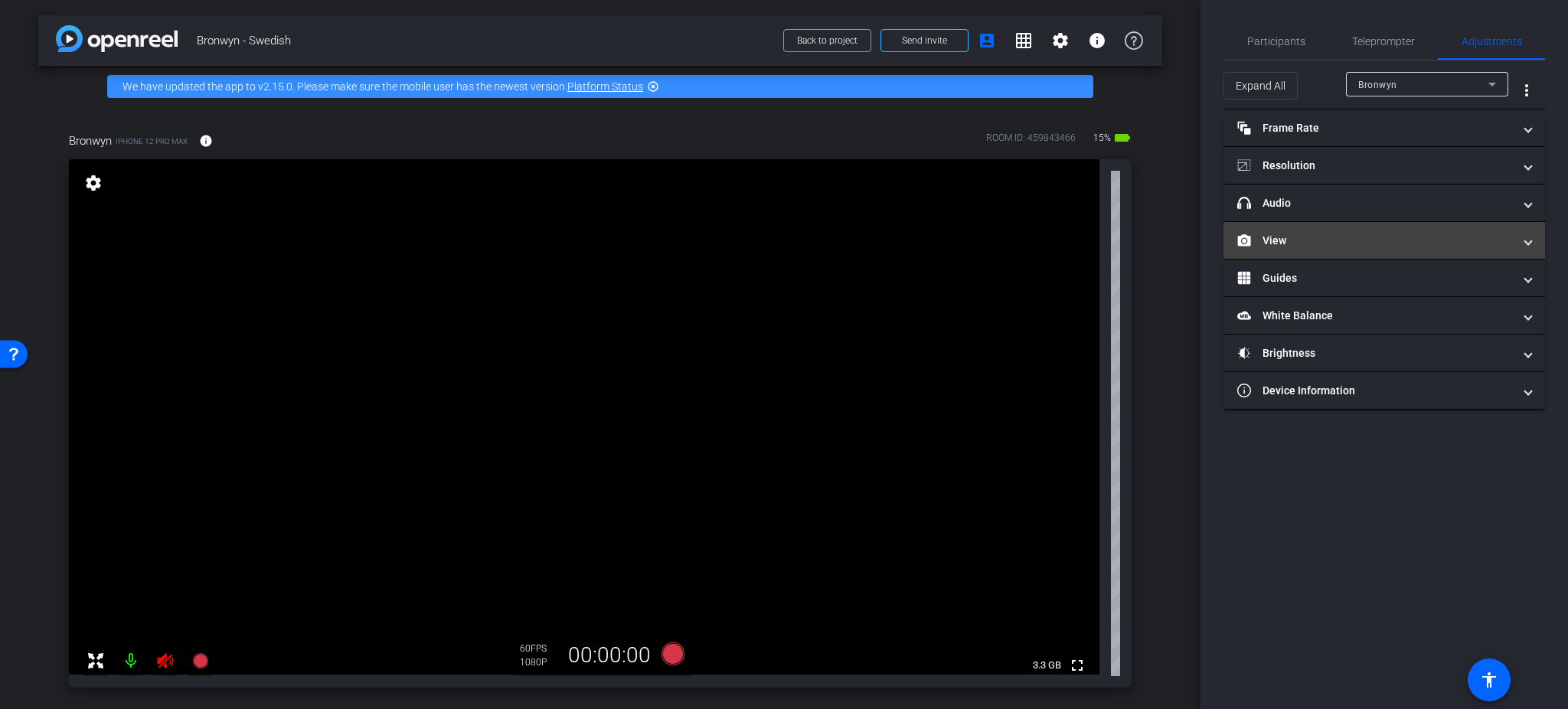
click at [1307, 241] on mat-panel-title "View" at bounding box center [1375, 240] width 276 height 16
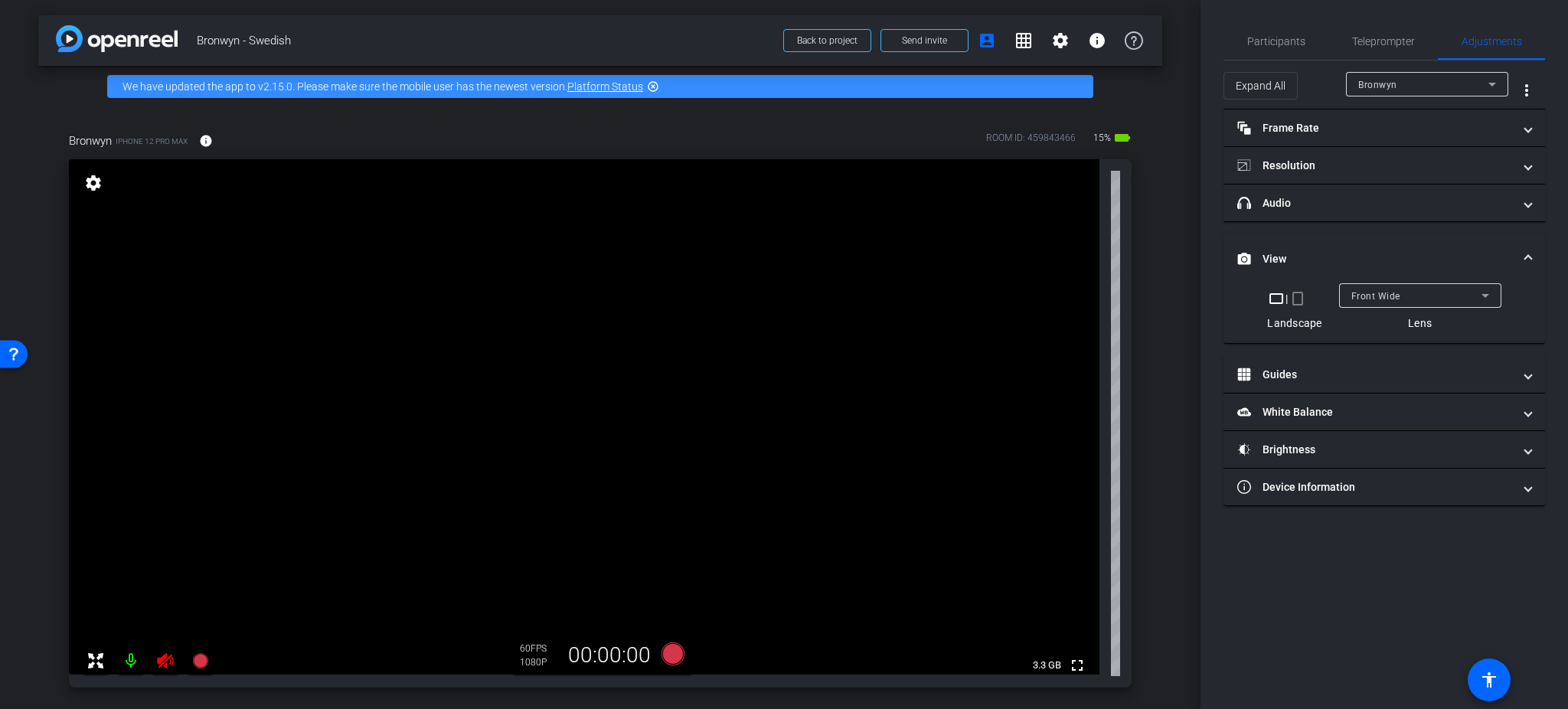
click at [1305, 300] on mat-icon "crop_portrait" at bounding box center [1297, 297] width 18 height 18
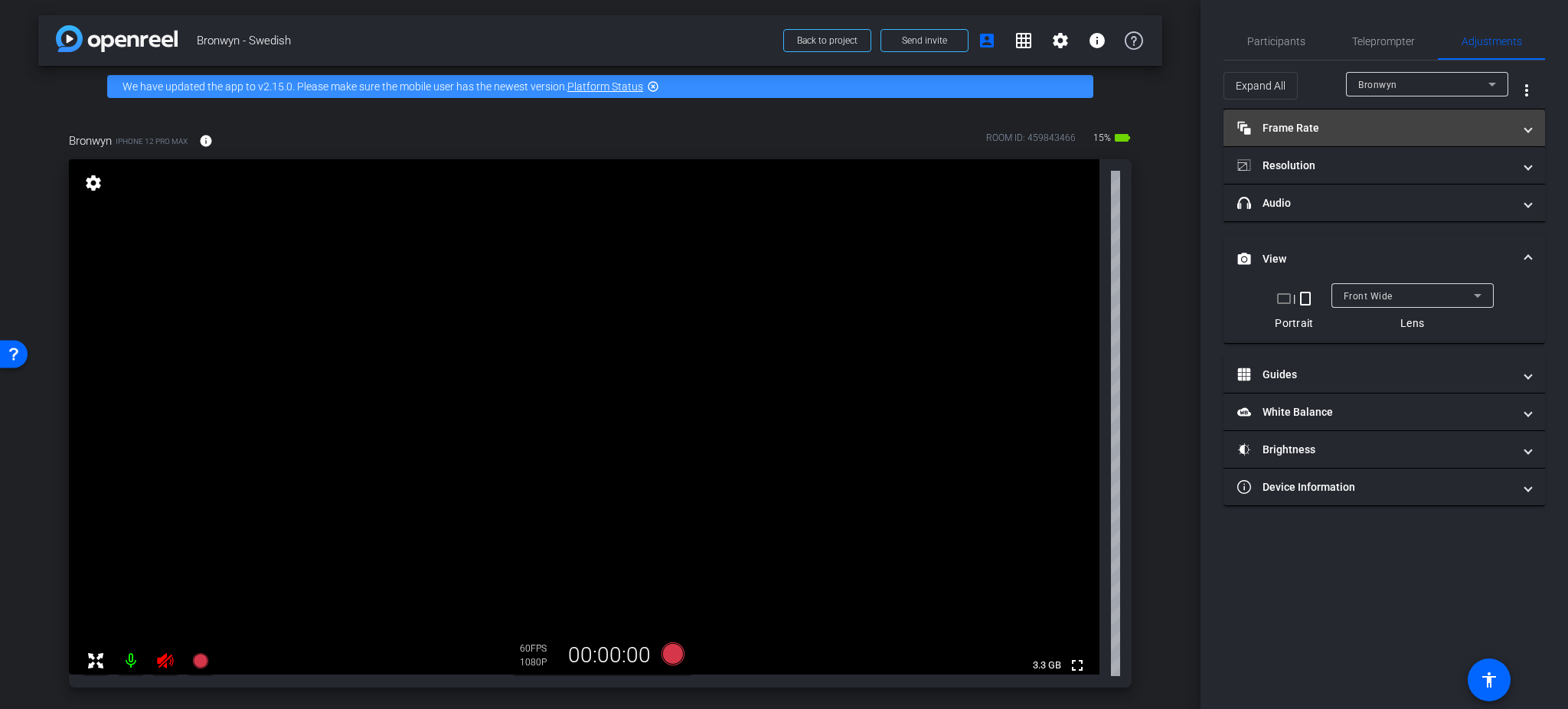
click at [1307, 120] on mat-panel-title "Frame Rate Frame Rate" at bounding box center [1375, 127] width 276 height 16
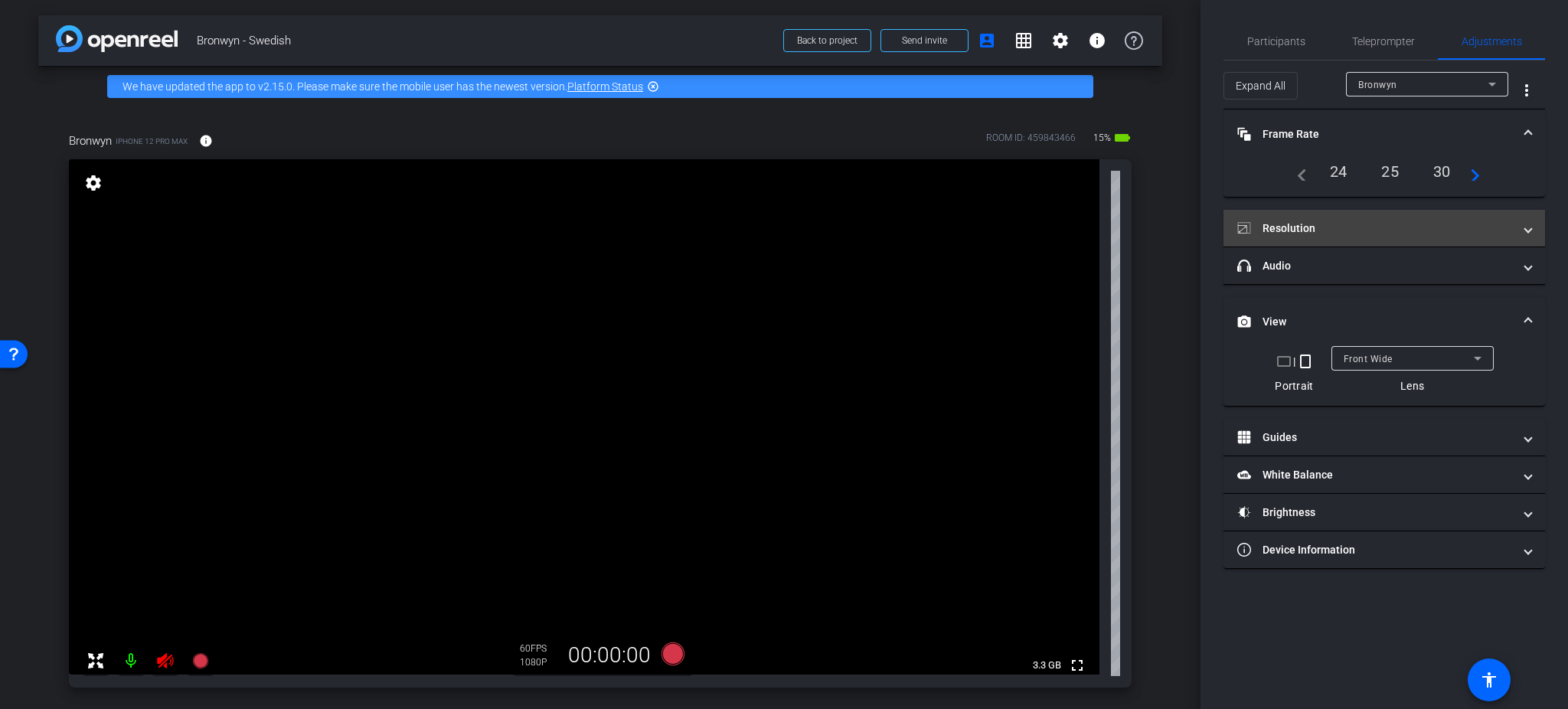
click at [1307, 232] on mat-panel-title "Resolution" at bounding box center [1375, 228] width 276 height 16
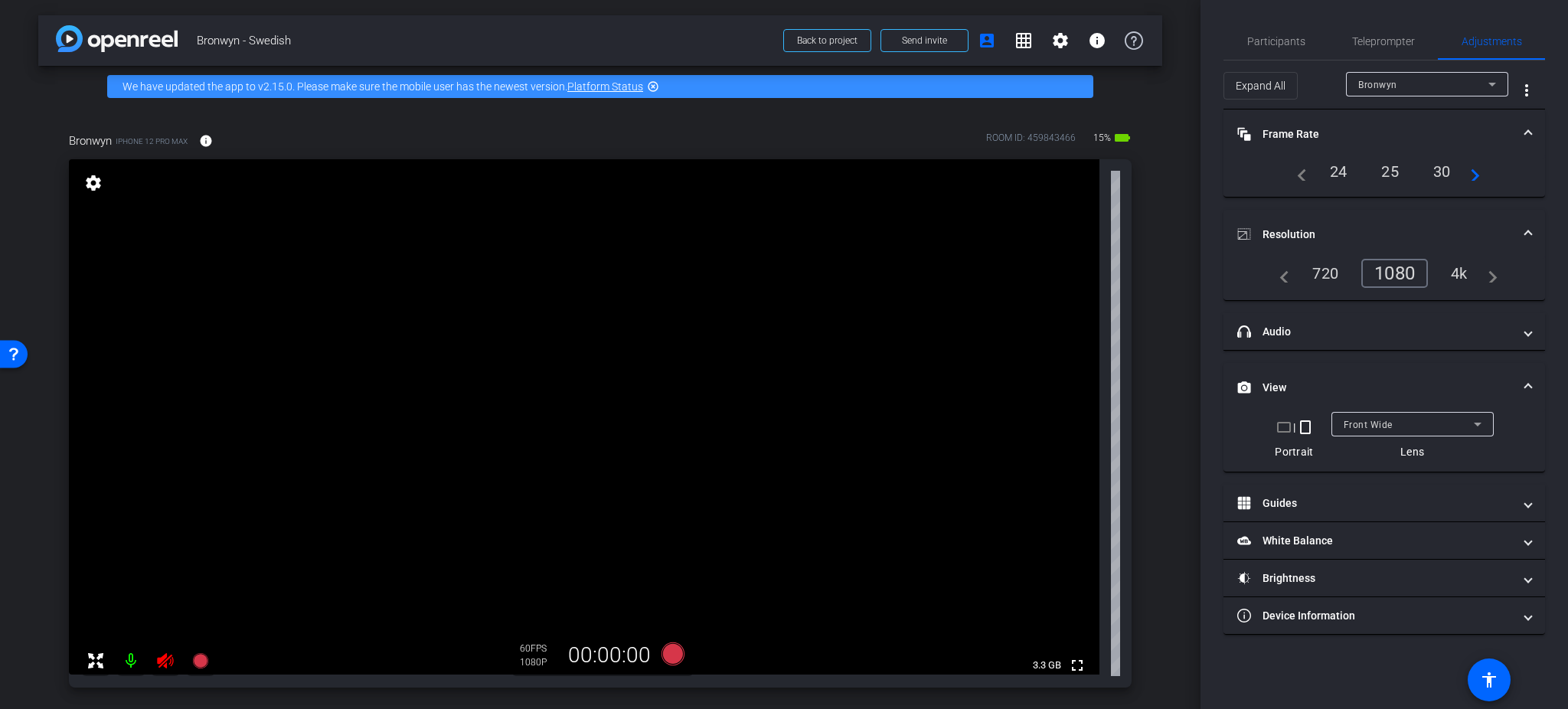
click at [1307, 271] on div "4k" at bounding box center [1460, 273] width 40 height 26
click at [1307, 178] on mat-icon "navigate_next" at bounding box center [1470, 171] width 18 height 18
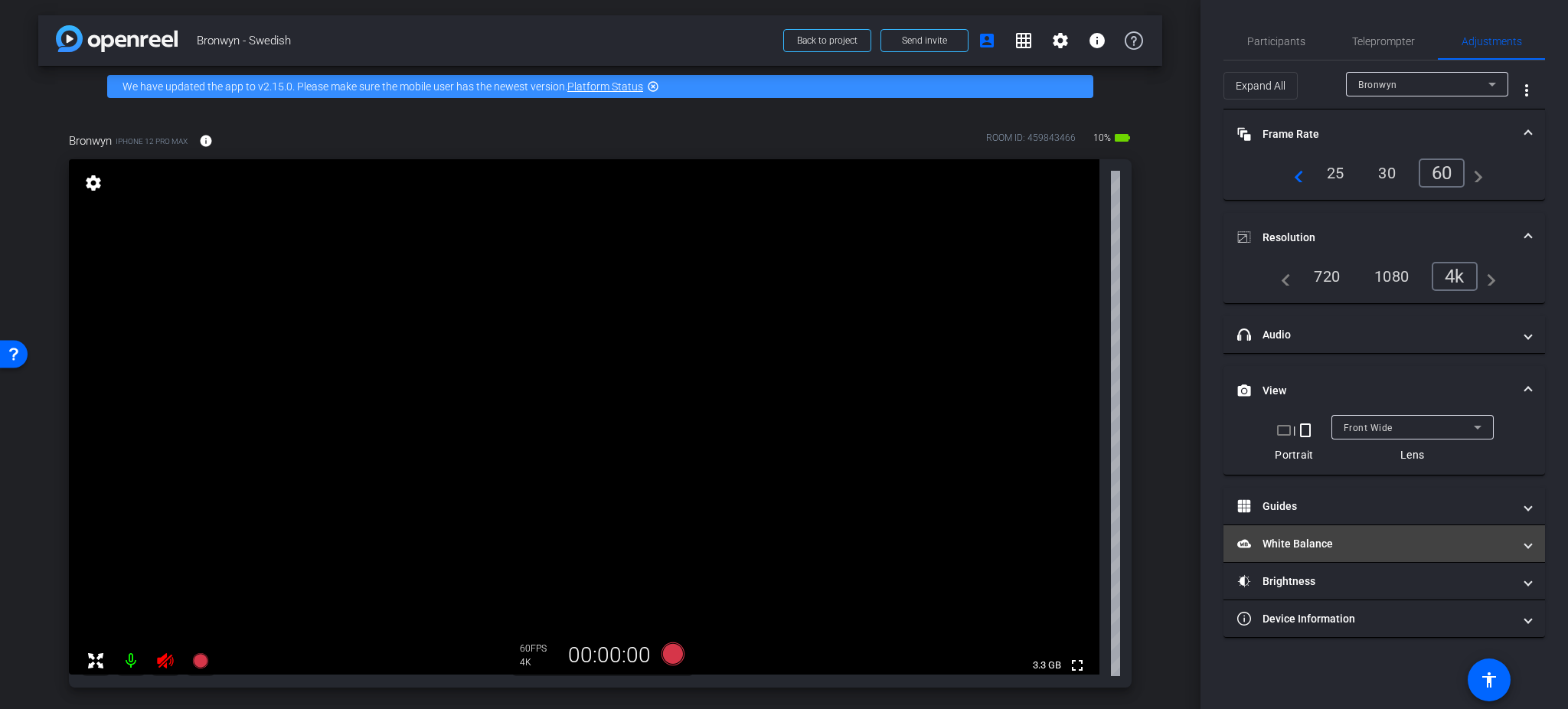
click at [1307, 545] on mat-panel-title "White Balance White Balance" at bounding box center [1375, 544] width 276 height 16
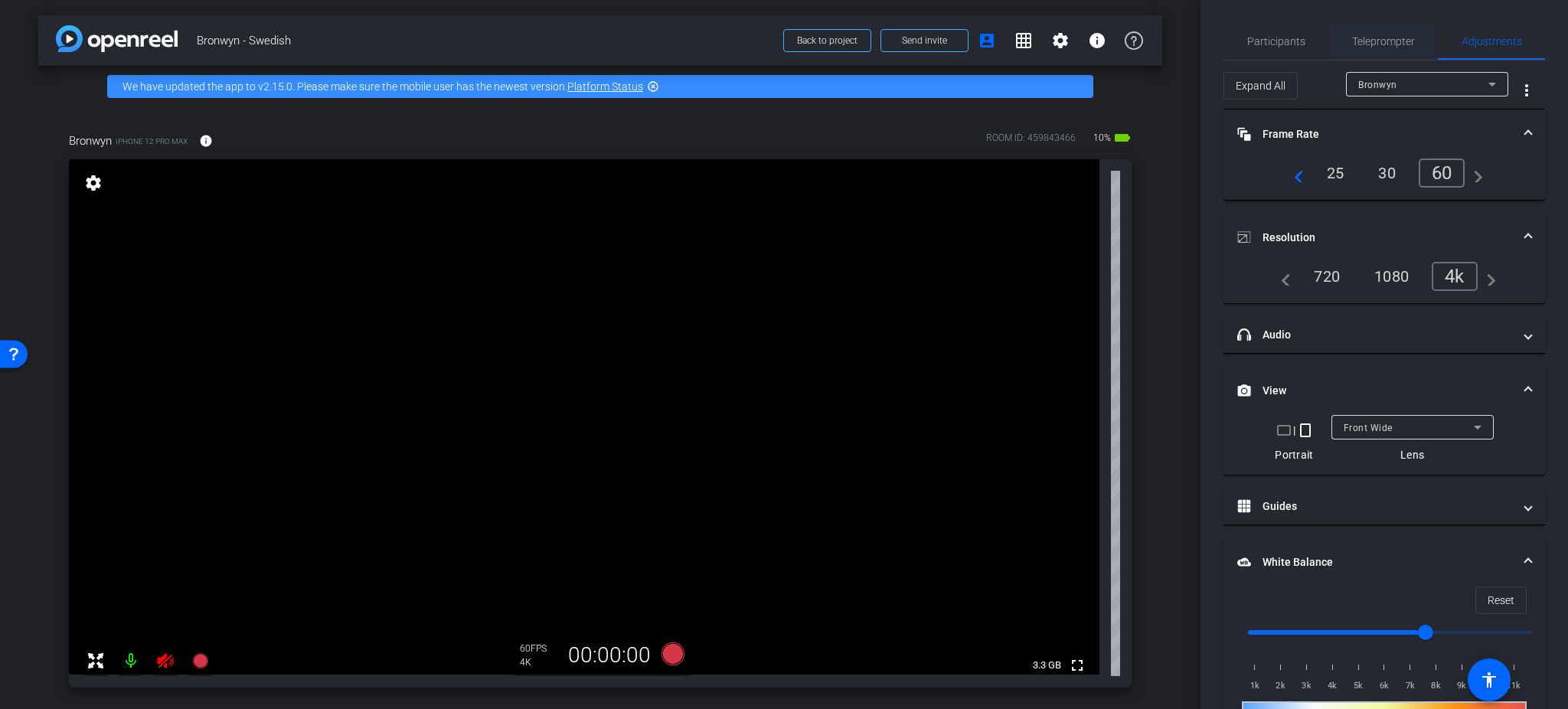
click at [1307, 54] on span "Teleprompter" at bounding box center [1384, 41] width 63 height 37
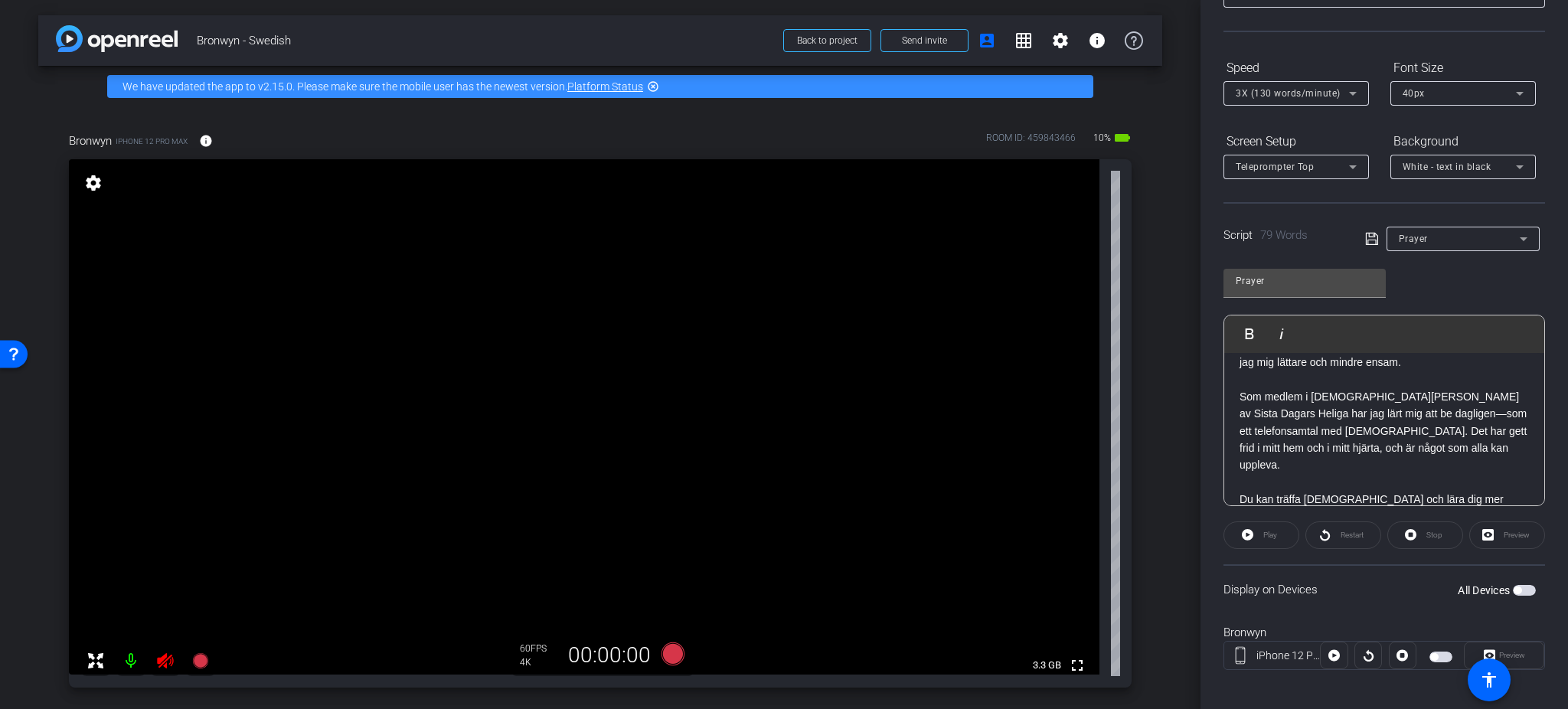
scroll to position [125, 0]
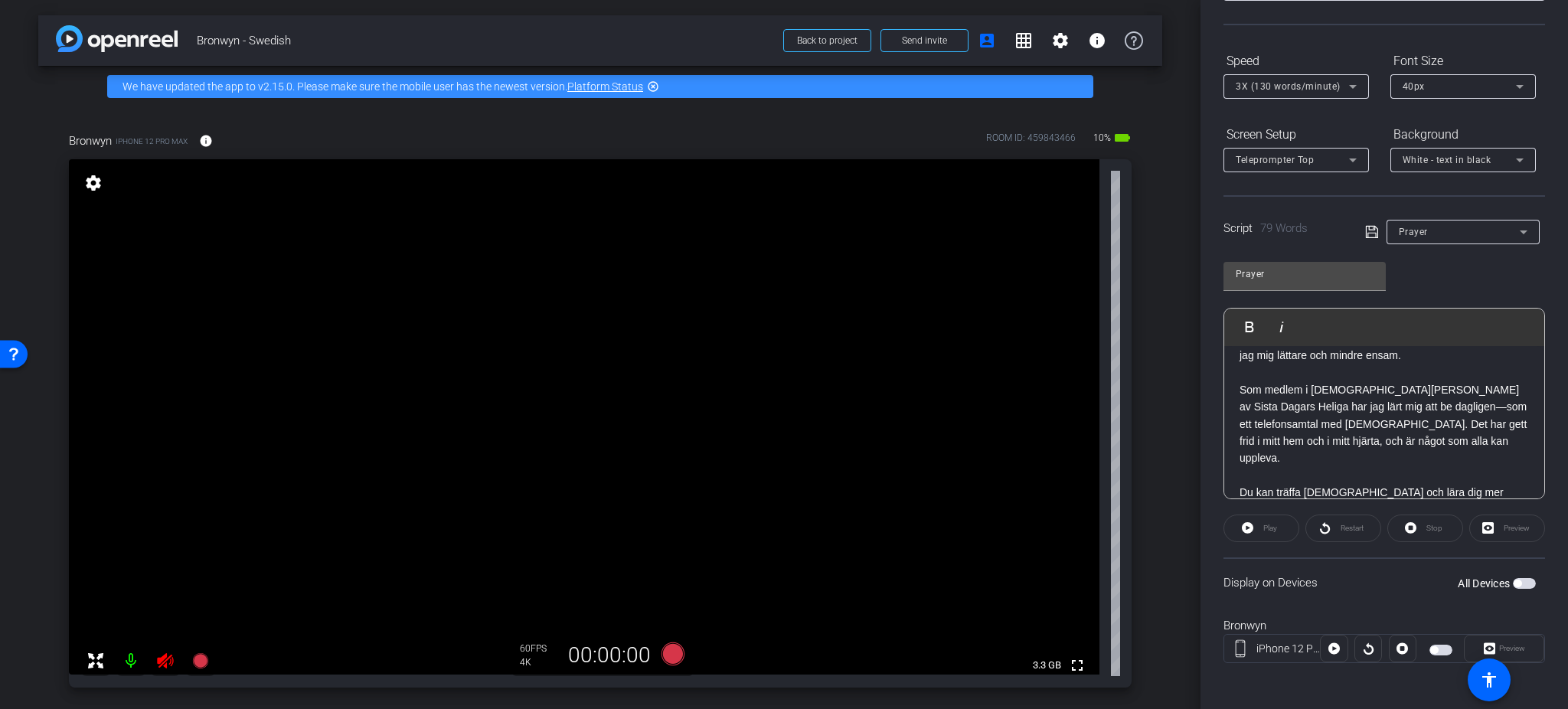
click at [1307, 581] on span "button" at bounding box center [1518, 584] width 8 height 8
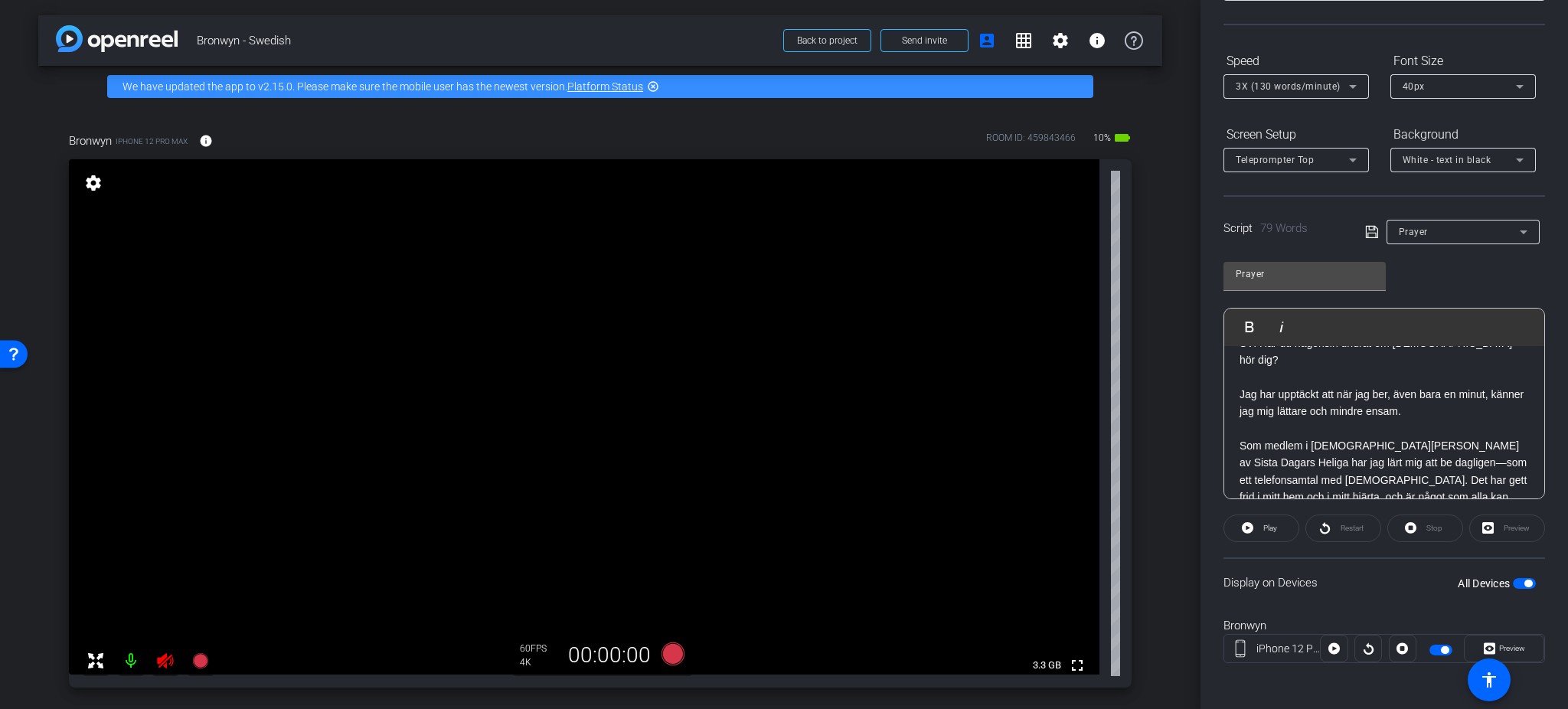
scroll to position [0, 0]
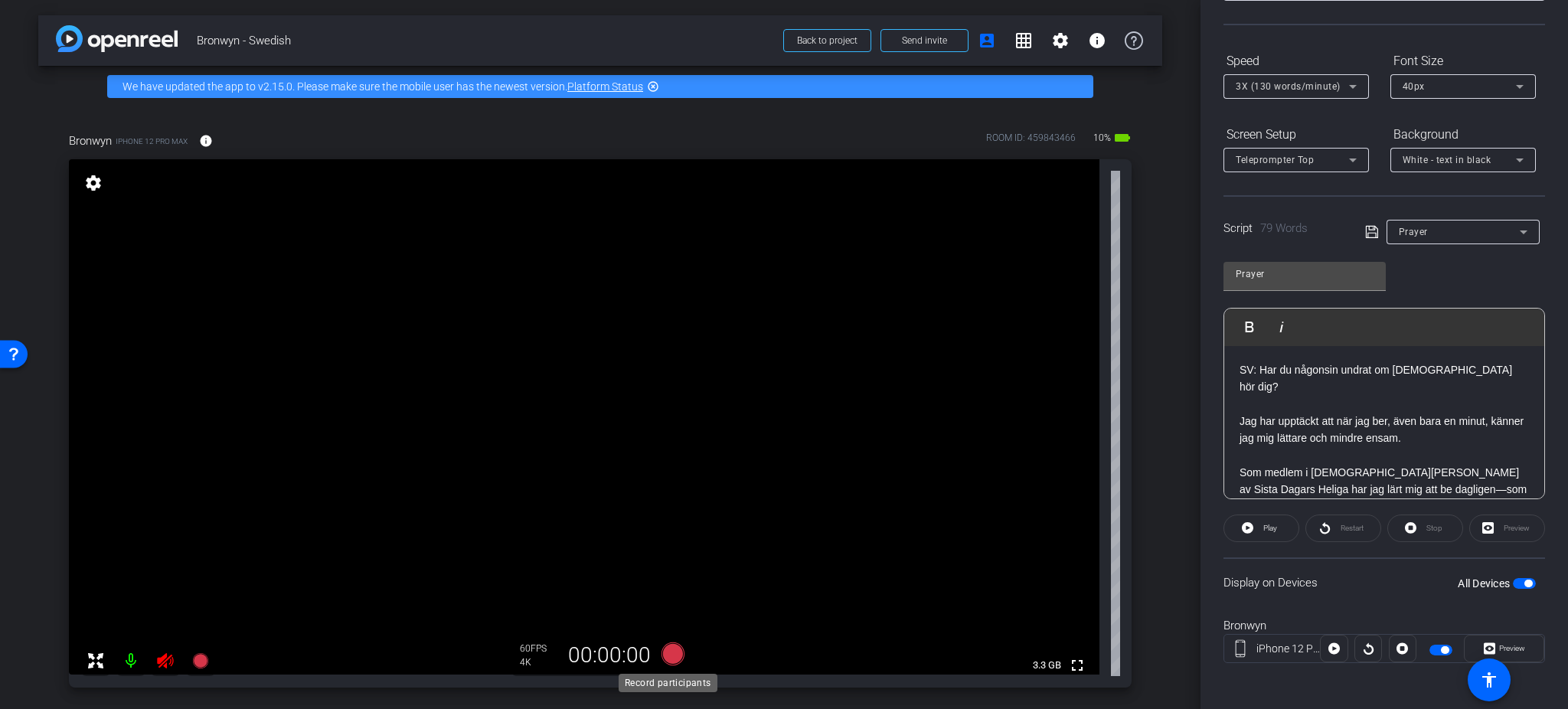
click at [662, 590] on icon at bounding box center [673, 654] width 23 height 23
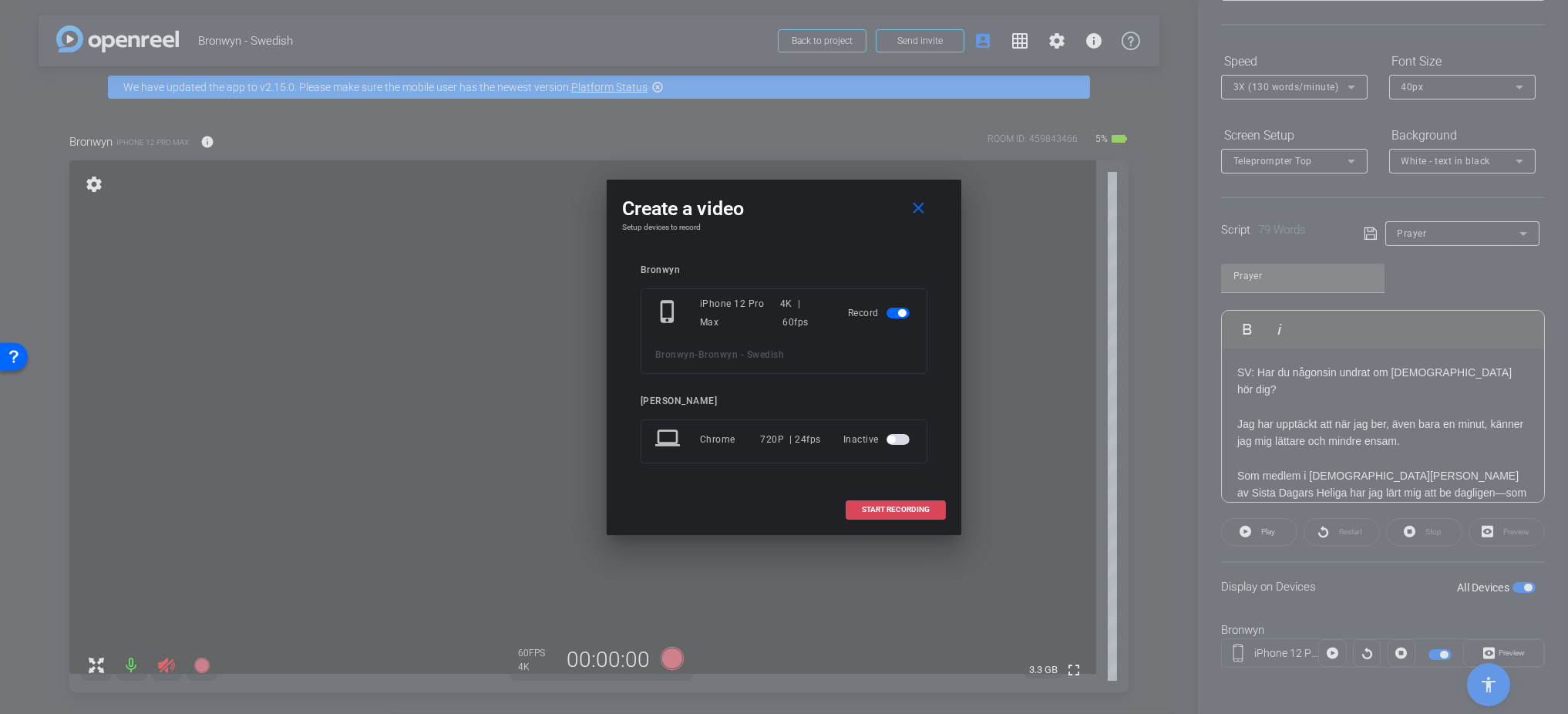
click at [876, 516] on span at bounding box center [895, 509] width 99 height 37
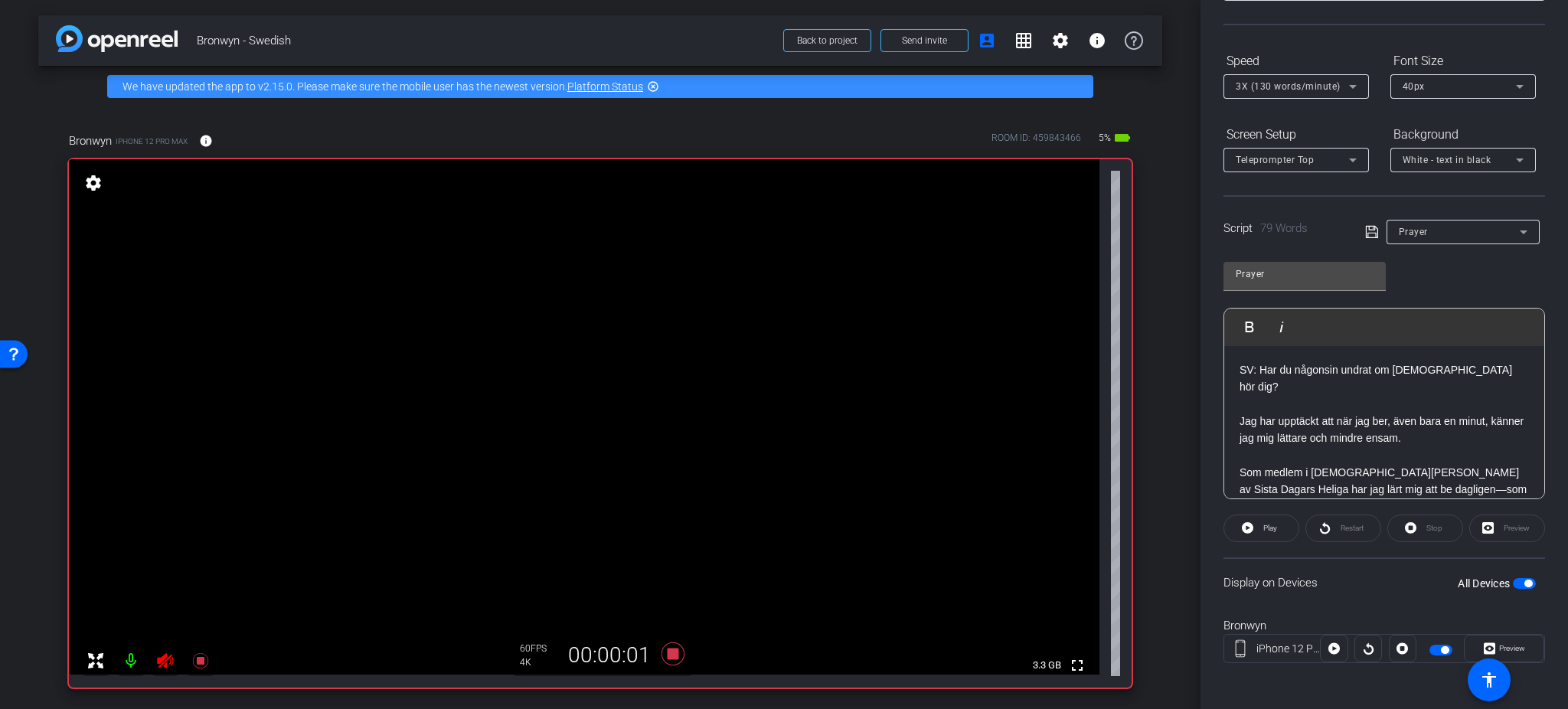
click at [1307, 521] on div "Restart" at bounding box center [1344, 527] width 76 height 28
click at [1268, 525] on span "Play" at bounding box center [1270, 527] width 13 height 9
click at [662, 590] on icon at bounding box center [672, 653] width 37 height 28
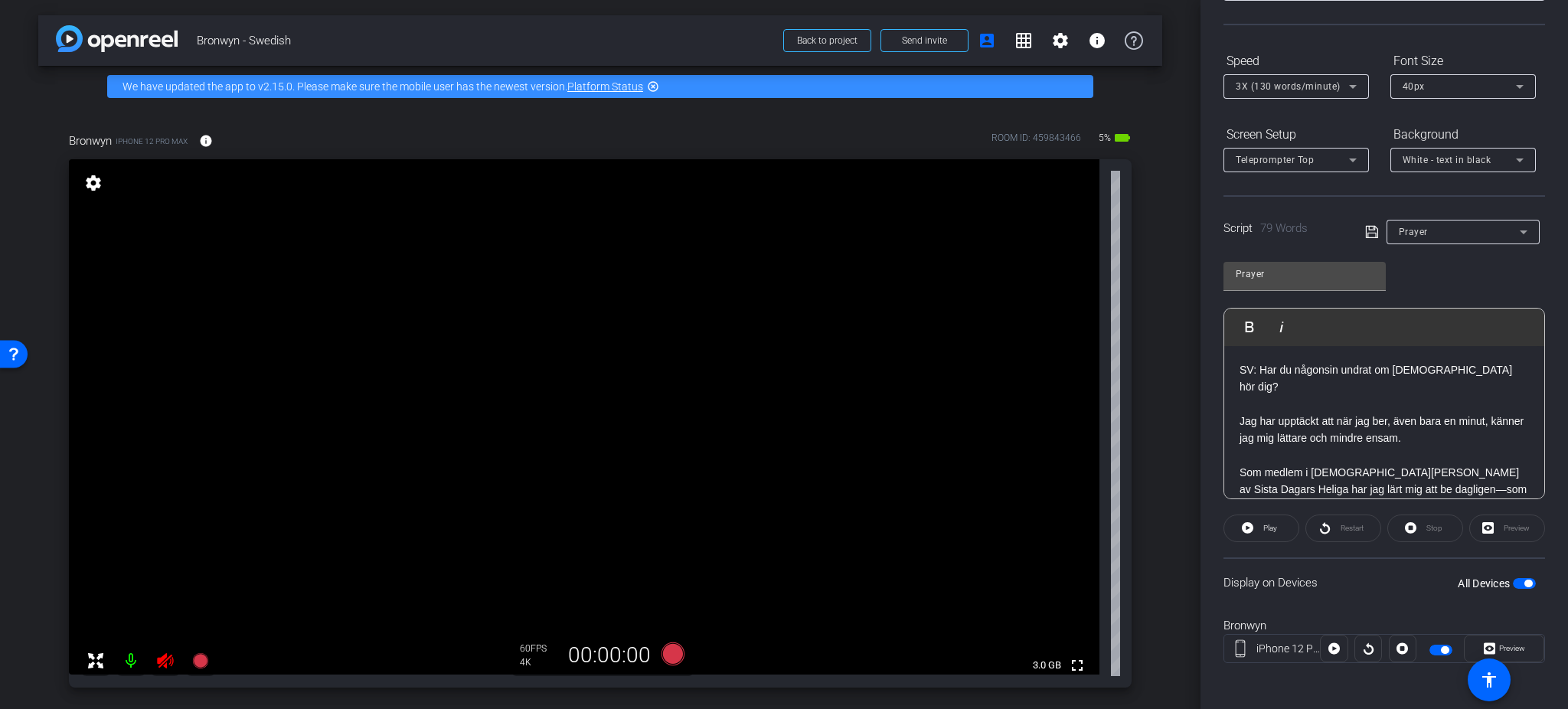
click at [1307, 86] on icon at bounding box center [1352, 86] width 18 height 18
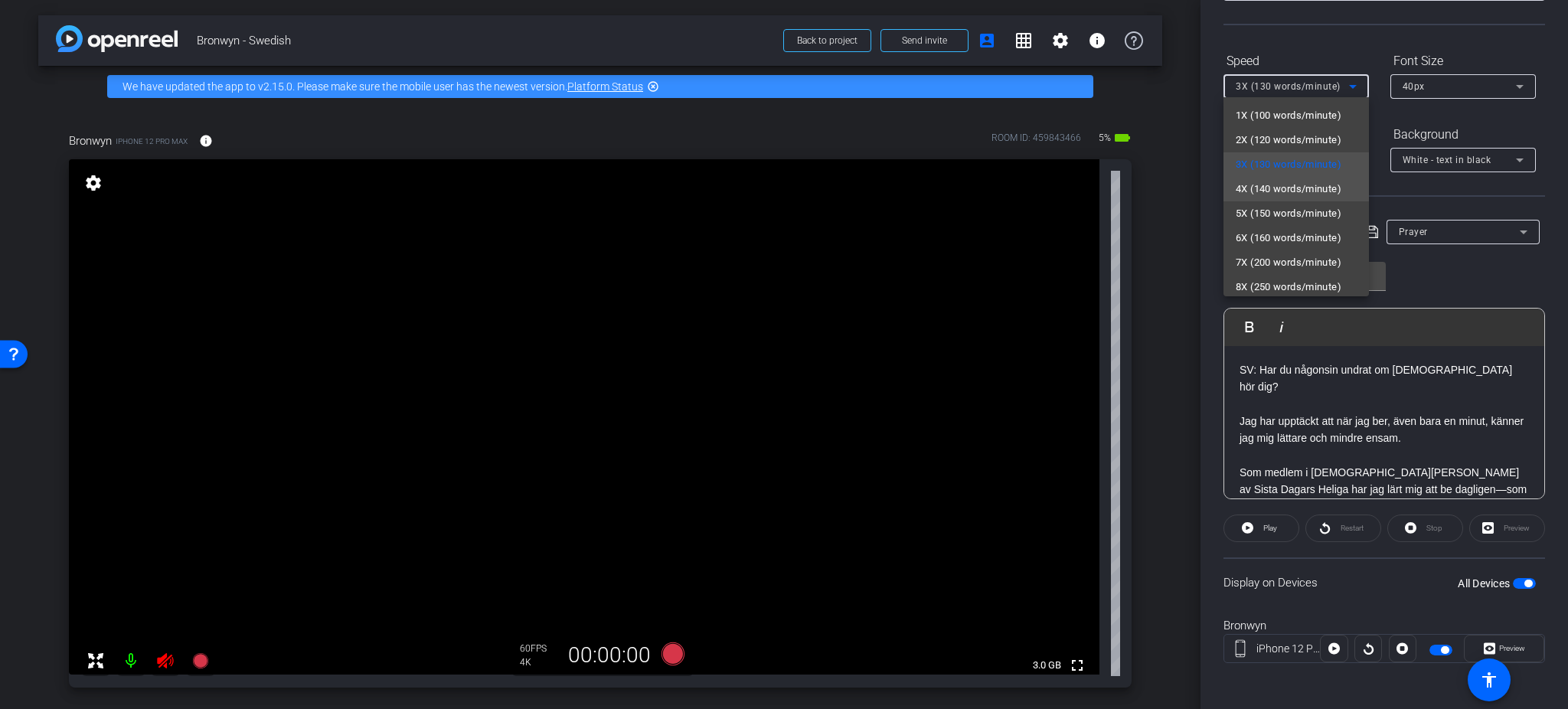
click at [1283, 191] on span "4X (140 words/minute)" at bounding box center [1288, 188] width 106 height 18
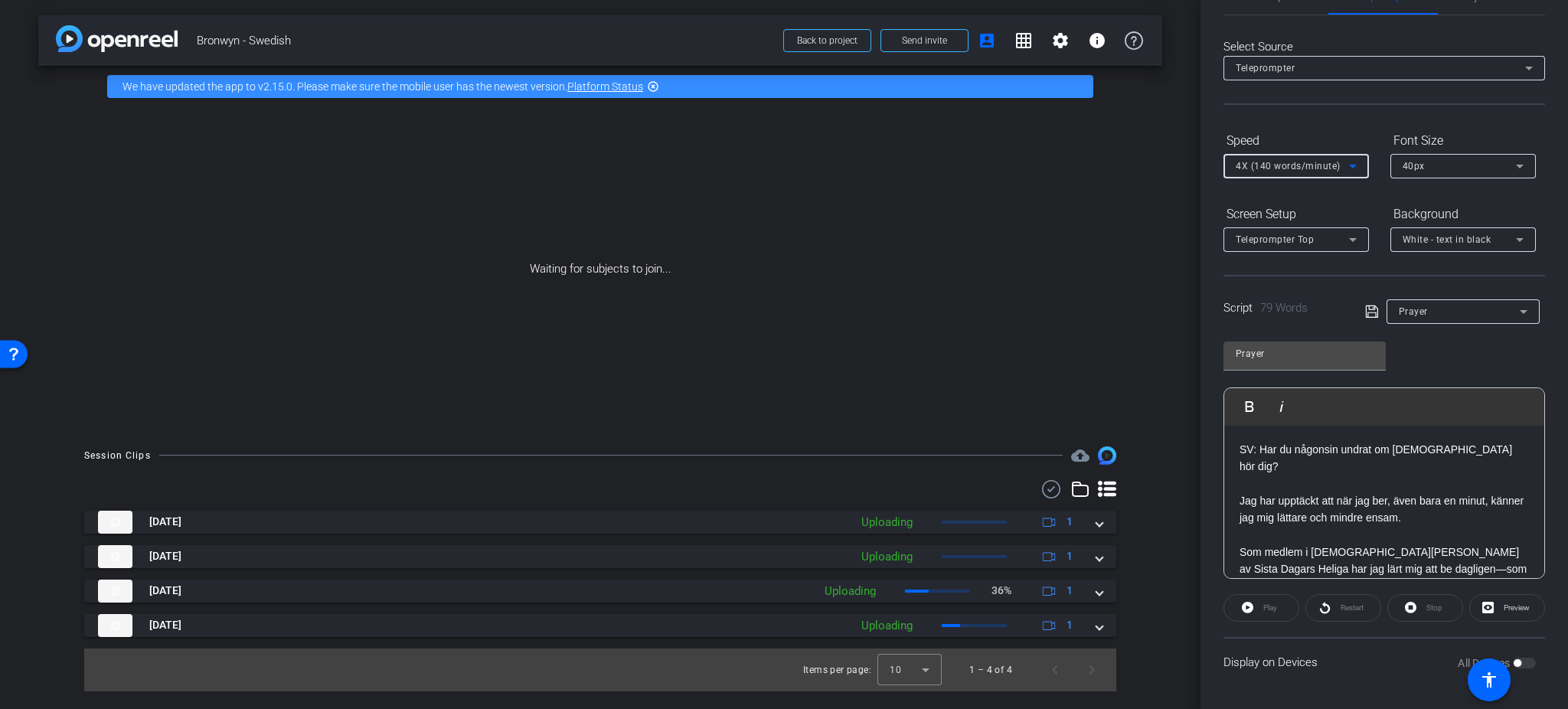
scroll to position [42, 0]
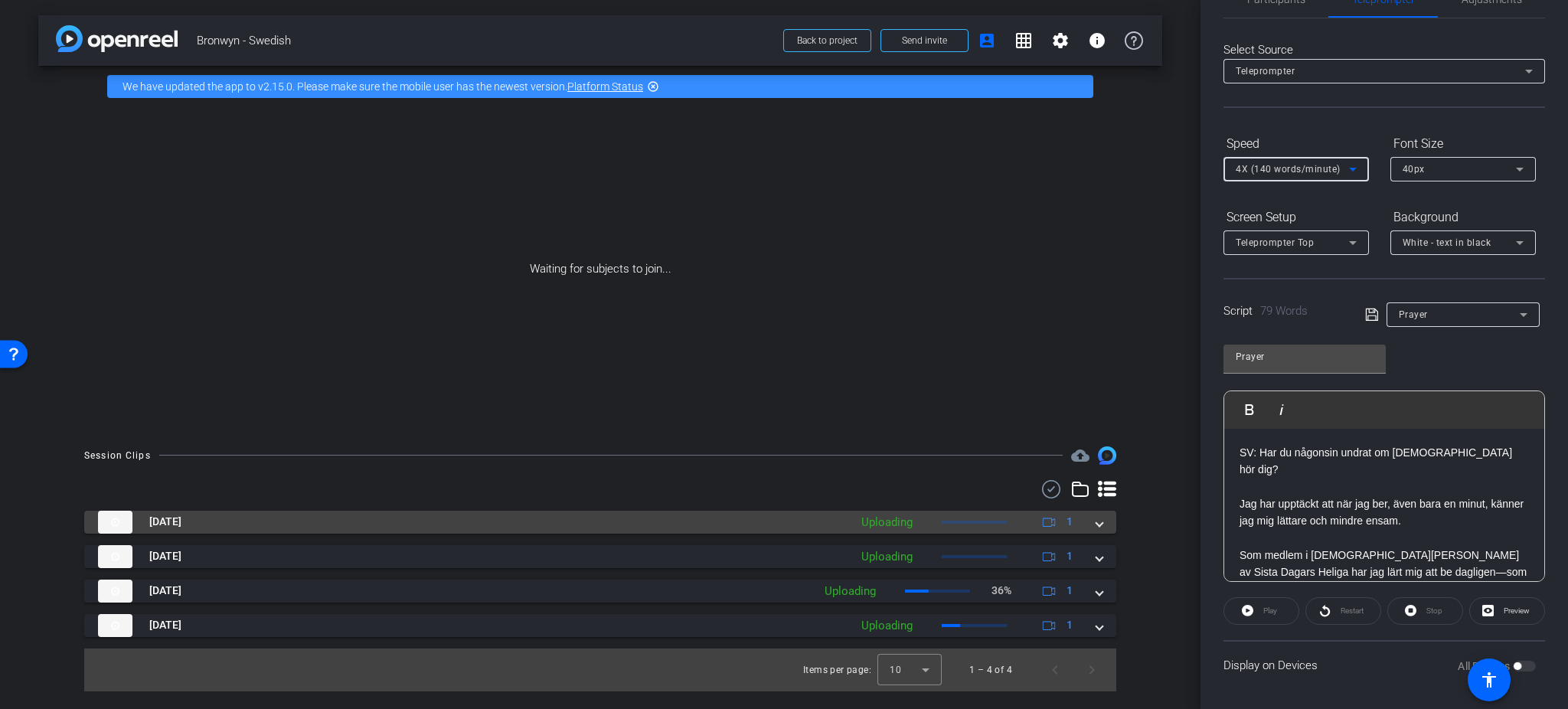
click at [634, 526] on mat-panel-title "[DATE]" at bounding box center [470, 522] width 744 height 23
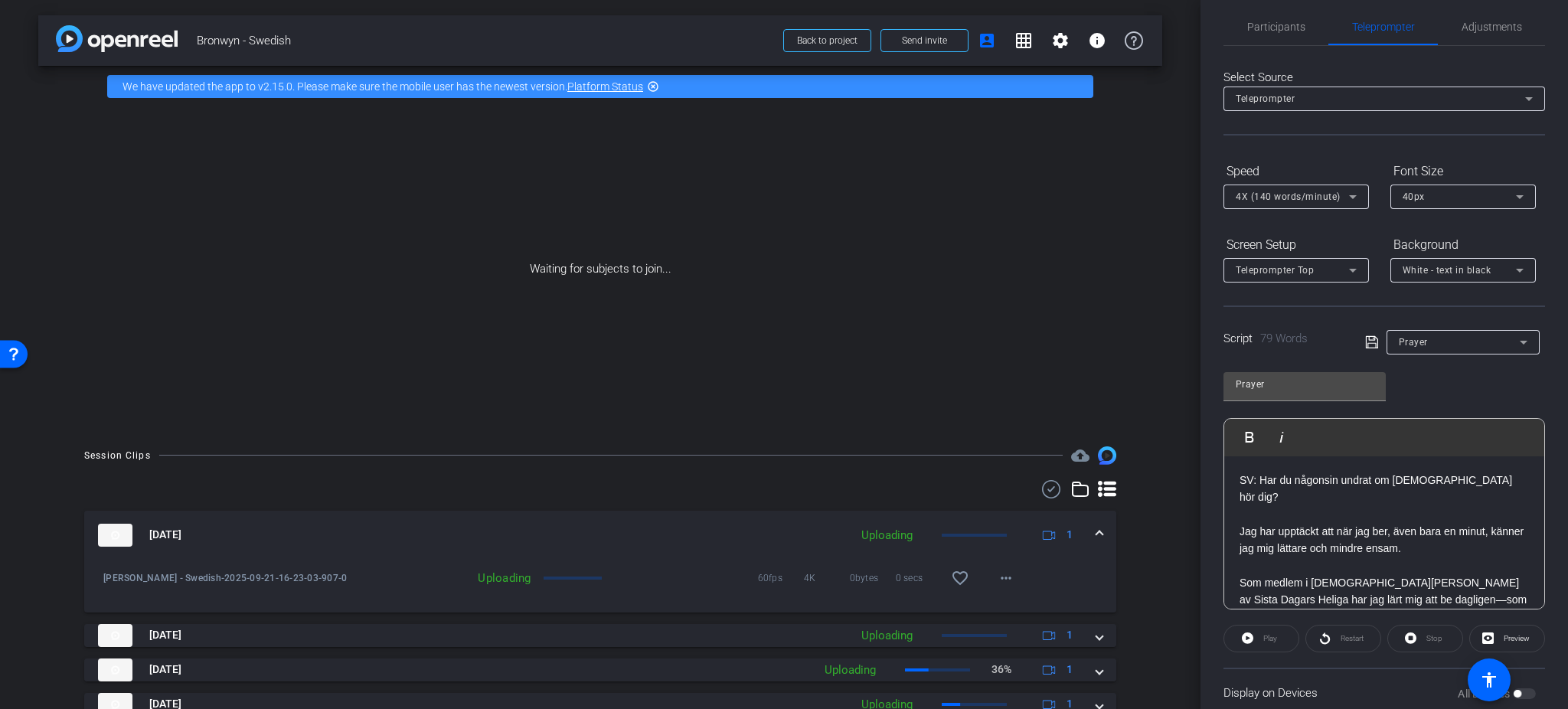
scroll to position [0, 0]
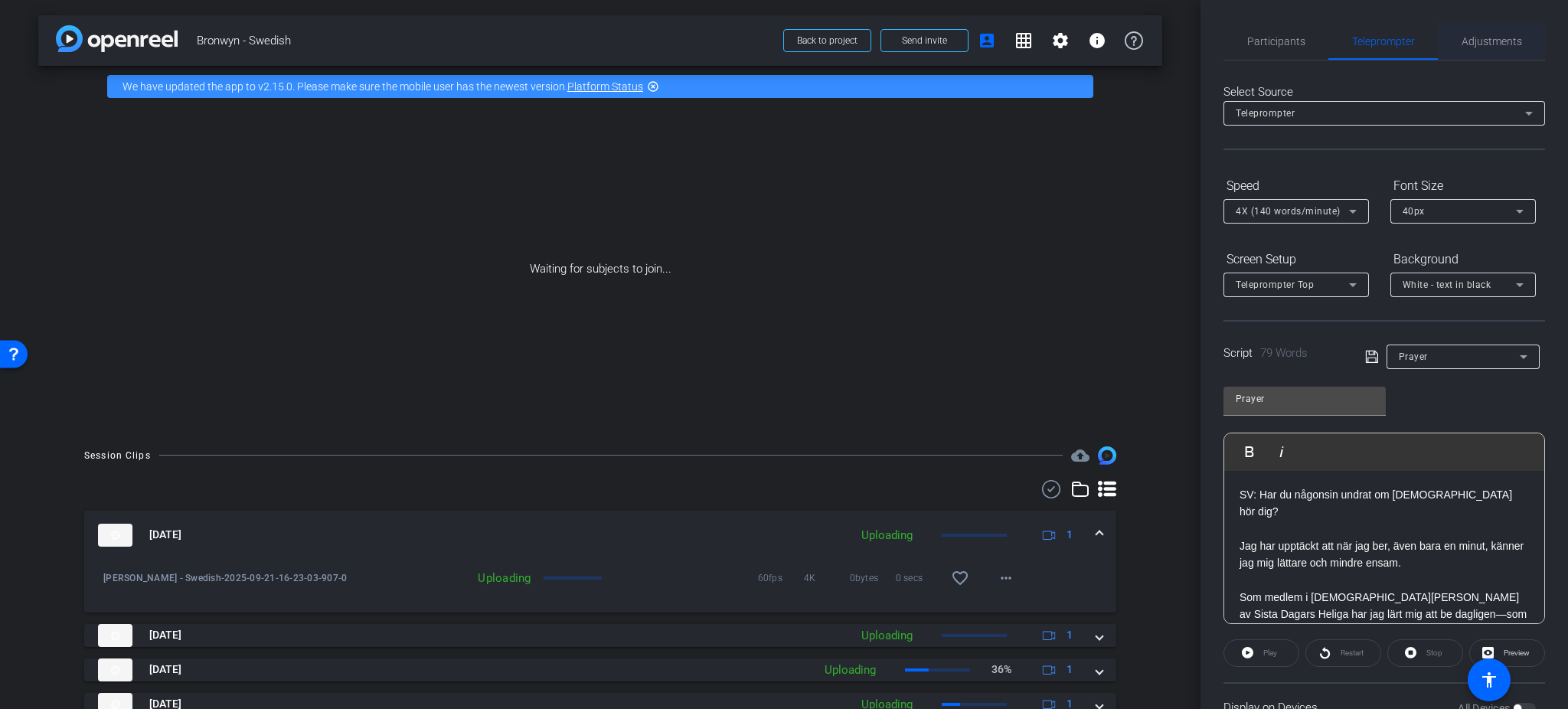
click at [1307, 29] on span "Adjustments" at bounding box center [1492, 41] width 61 height 37
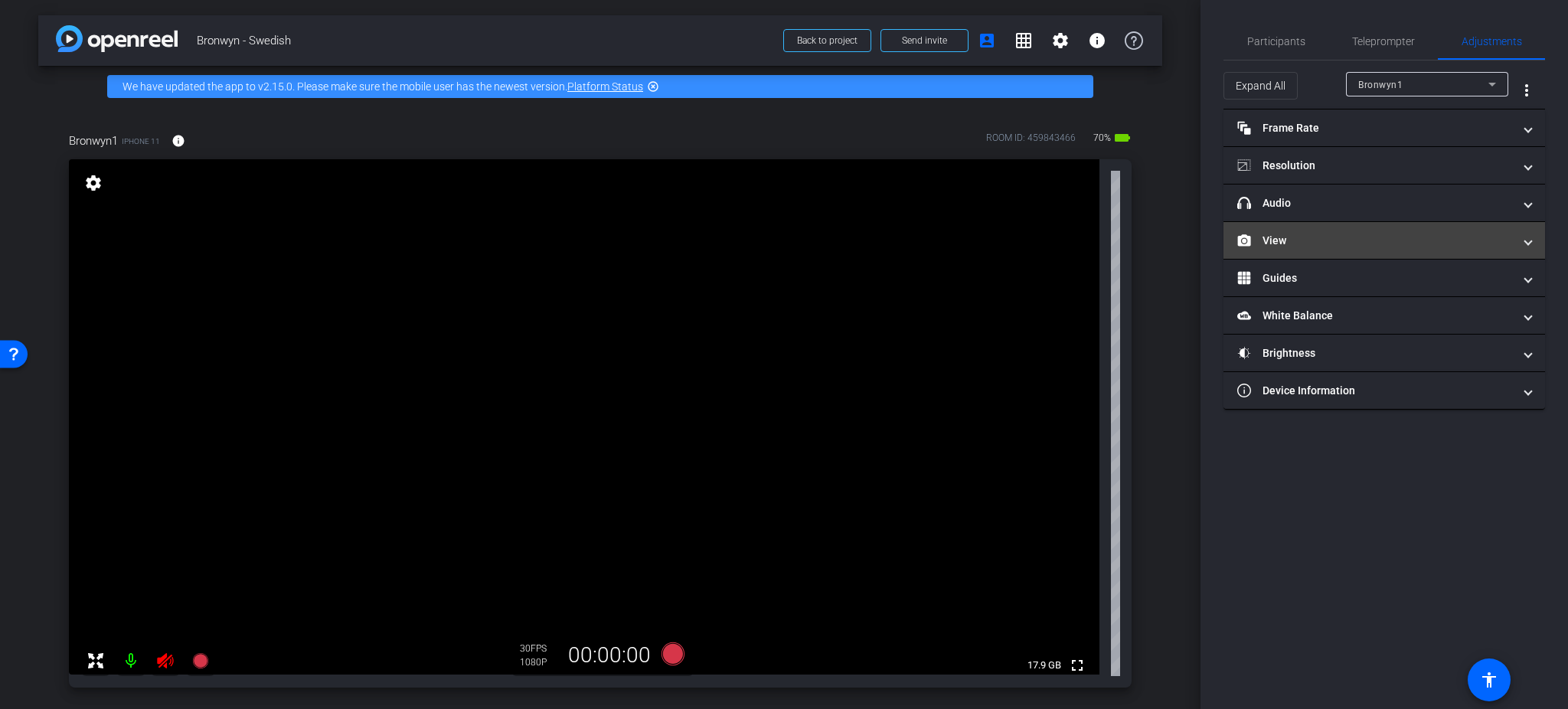
click at [1307, 243] on mat-panel-title "View" at bounding box center [1375, 240] width 276 height 16
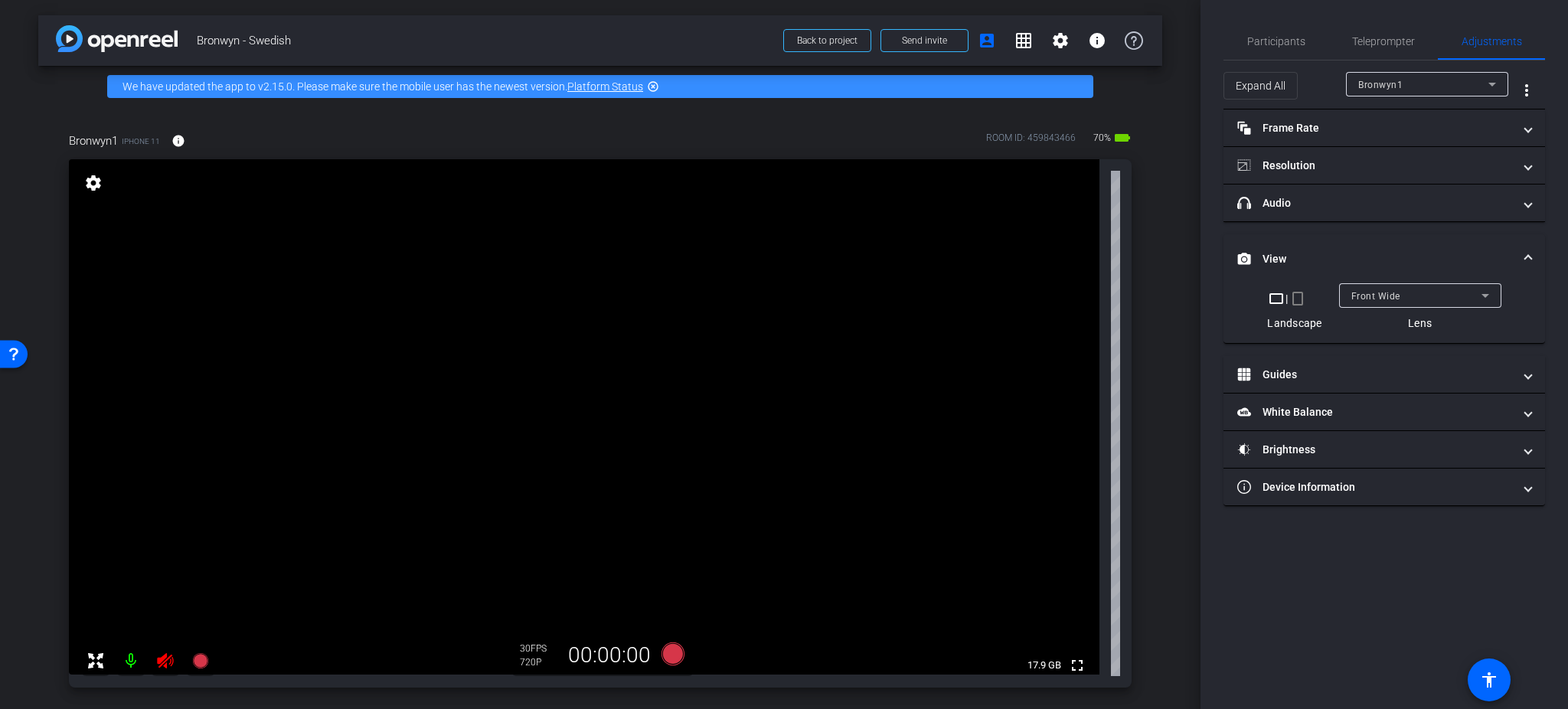
click at [1299, 299] on mat-icon "crop_portrait" at bounding box center [1297, 297] width 18 height 18
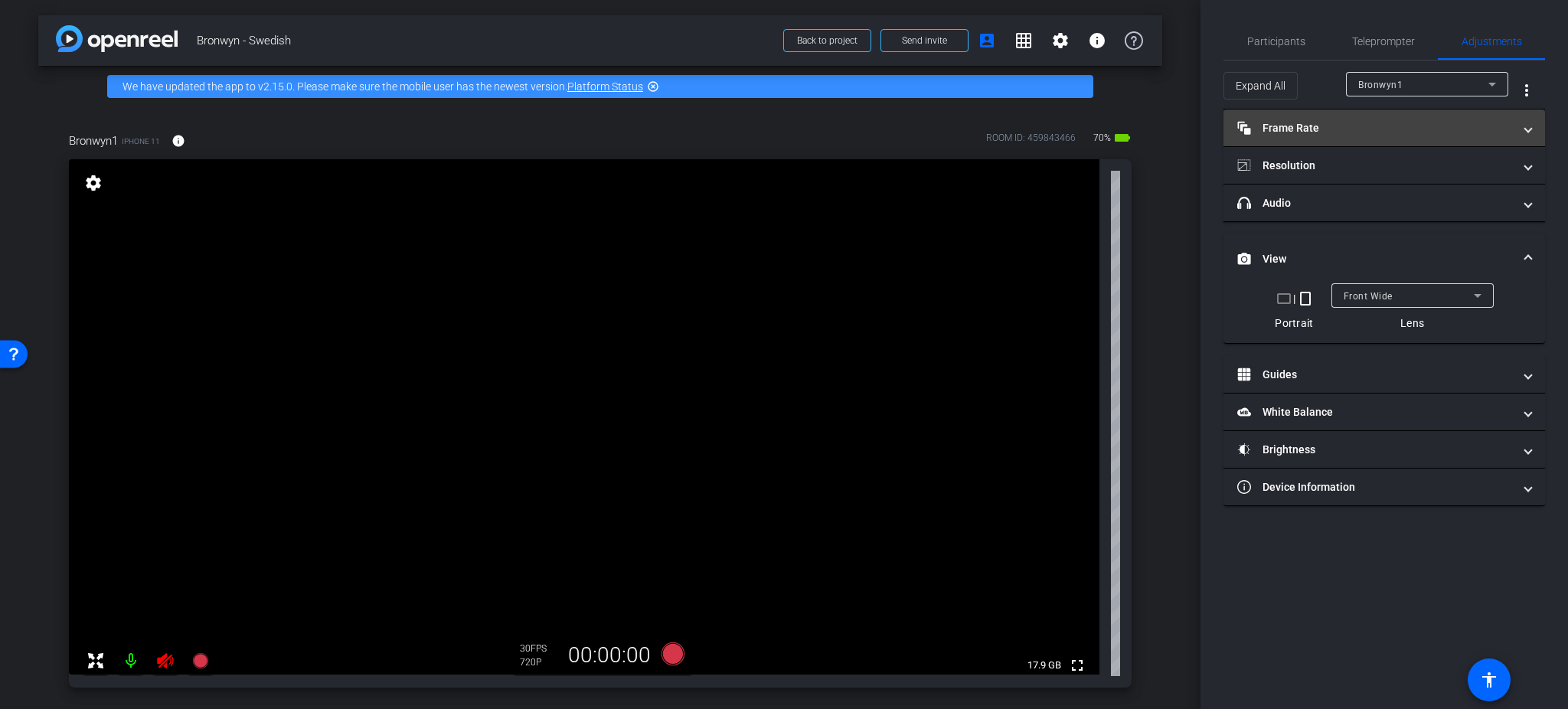
click at [1305, 133] on mat-panel-title "Frame Rate Frame Rate" at bounding box center [1375, 127] width 276 height 16
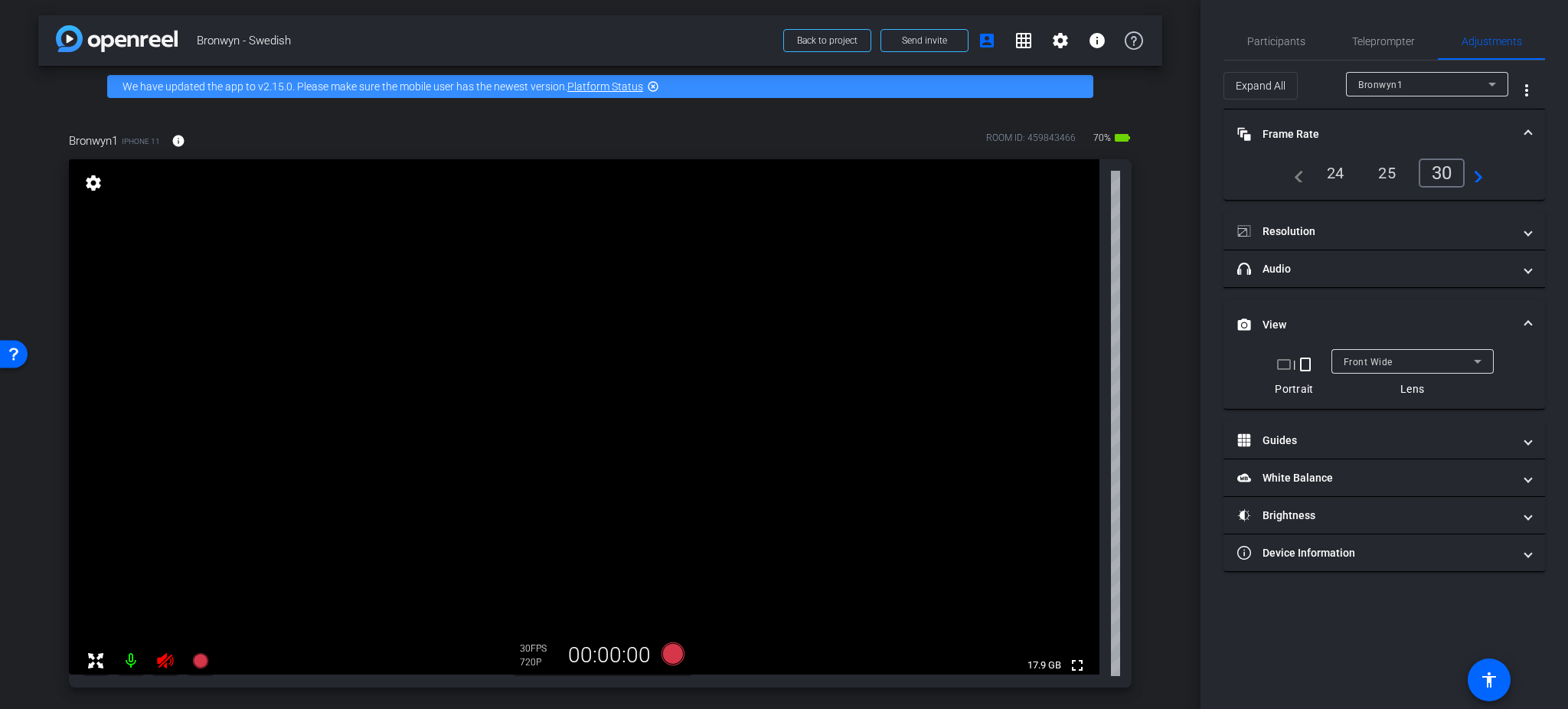
click at [1307, 170] on mat-icon "navigate_next" at bounding box center [1473, 172] width 18 height 18
click at [1307, 172] on div "60" at bounding box center [1444, 172] width 41 height 26
click at [1307, 216] on mat-expansion-panel-header "Resolution" at bounding box center [1384, 231] width 321 height 37
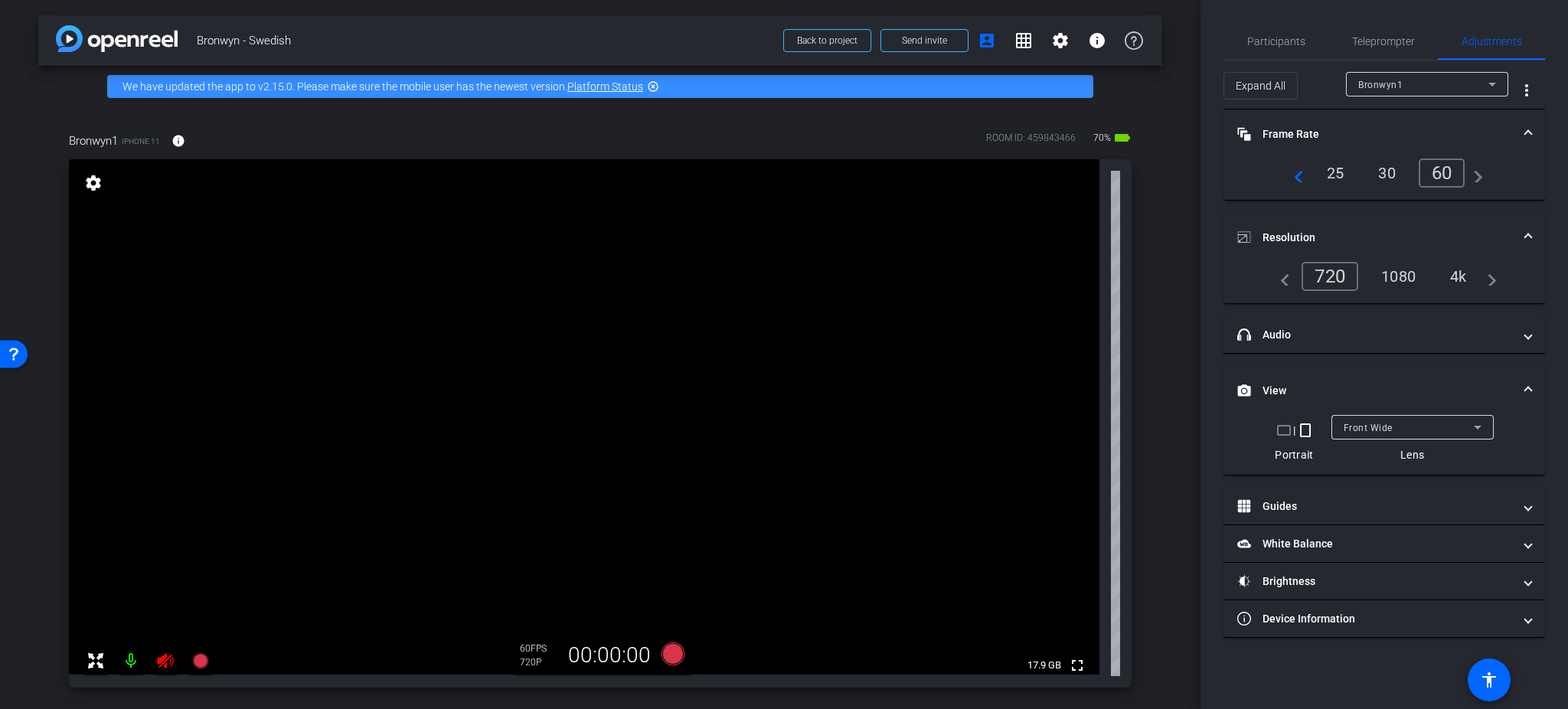
click at [1307, 276] on div "4k" at bounding box center [1459, 276] width 40 height 26
click at [1307, 552] on mat-expansion-panel-header "White Balance White Balance" at bounding box center [1384, 543] width 321 height 37
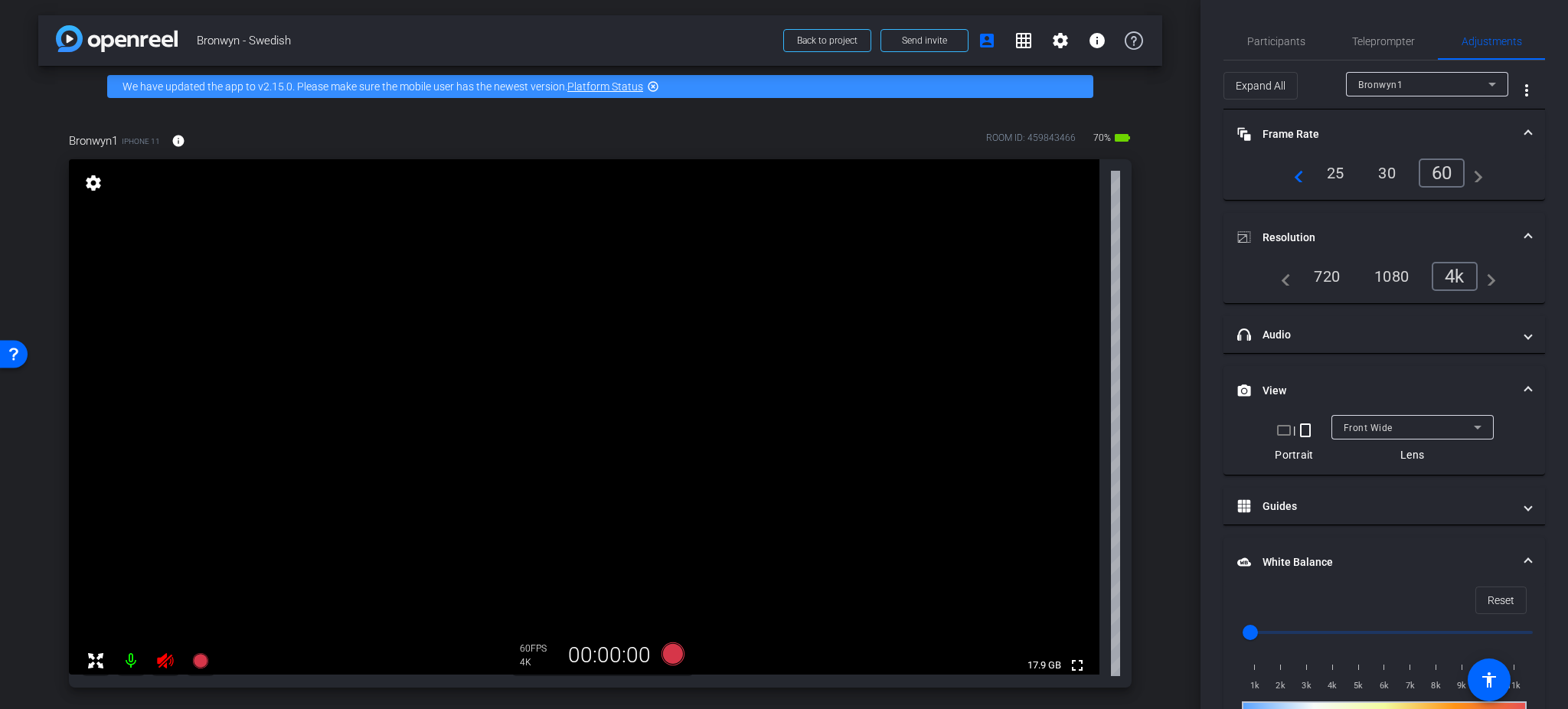
click at [1307, 590] on input "range" at bounding box center [1389, 631] width 317 height 33
type input "7500"
click at [1307, 590] on input "range" at bounding box center [1389, 631] width 317 height 33
click at [1307, 44] on span "Teleprompter" at bounding box center [1384, 41] width 63 height 10
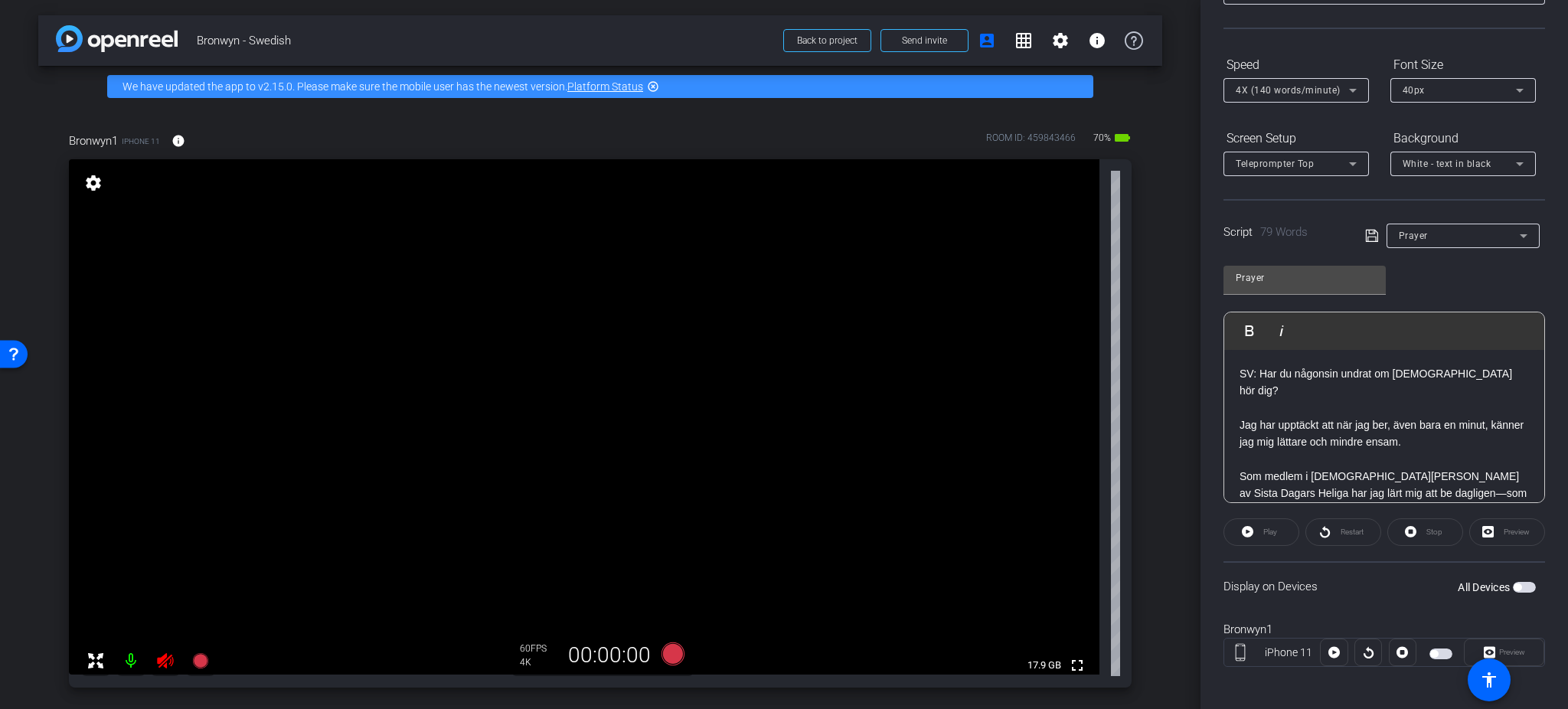
scroll to position [125, 0]
click at [1252, 525] on div "Play" at bounding box center [1262, 527] width 76 height 28
click at [1307, 578] on span "button" at bounding box center [1524, 583] width 23 height 10
click at [1237, 523] on span at bounding box center [1261, 527] width 74 height 37
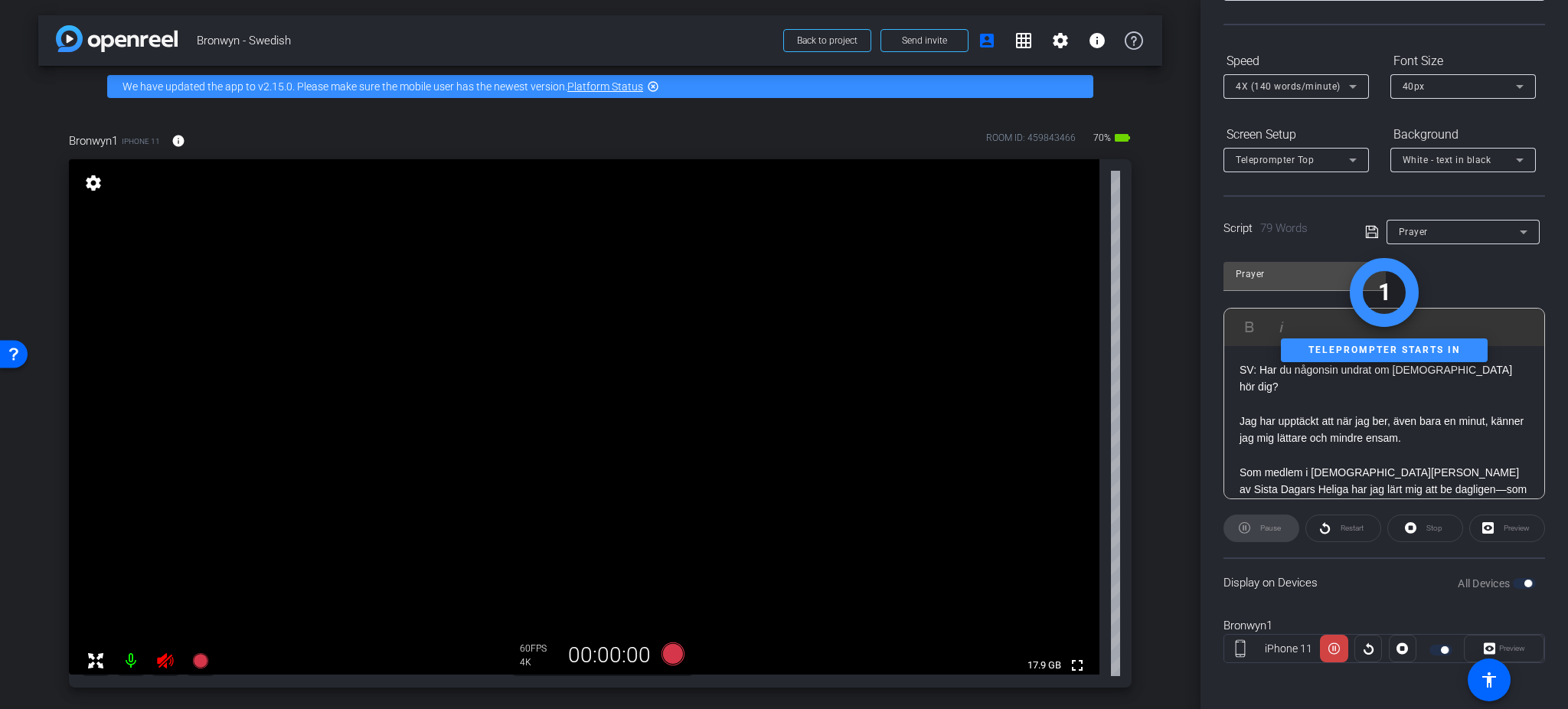
click at [1237, 523] on div "Pause" at bounding box center [1262, 527] width 76 height 28
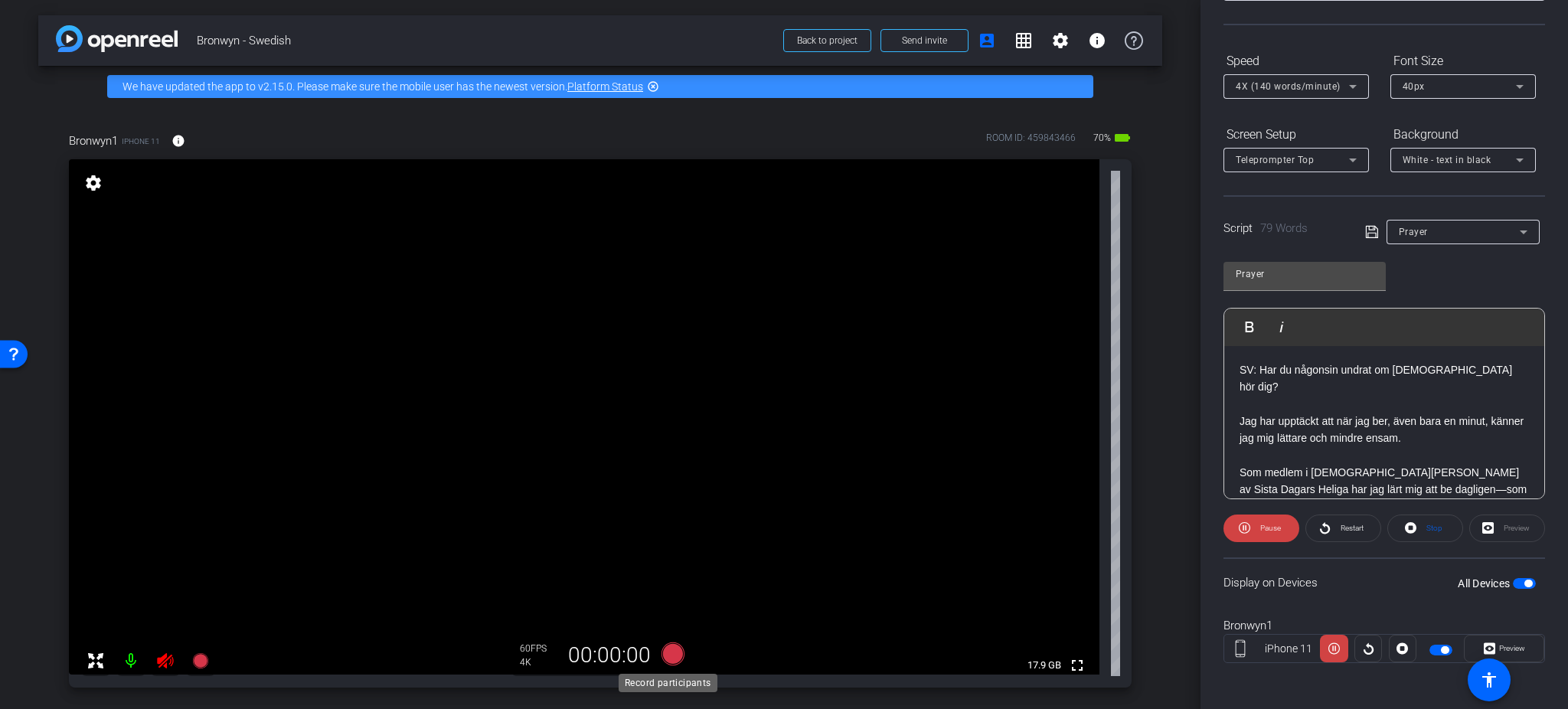
click at [664, 590] on icon at bounding box center [673, 654] width 23 height 23
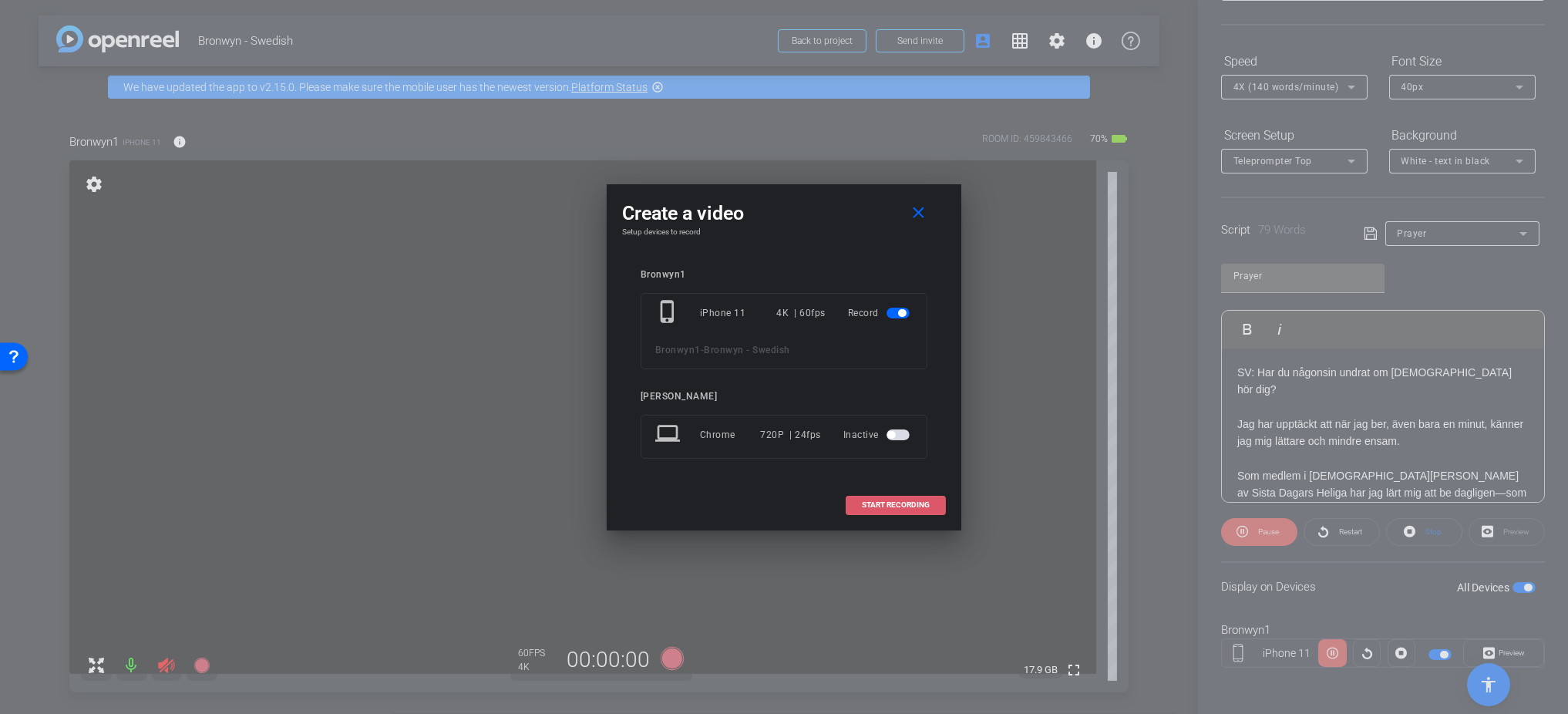
click at [898, 506] on span "START RECORDING" at bounding box center [895, 504] width 68 height 8
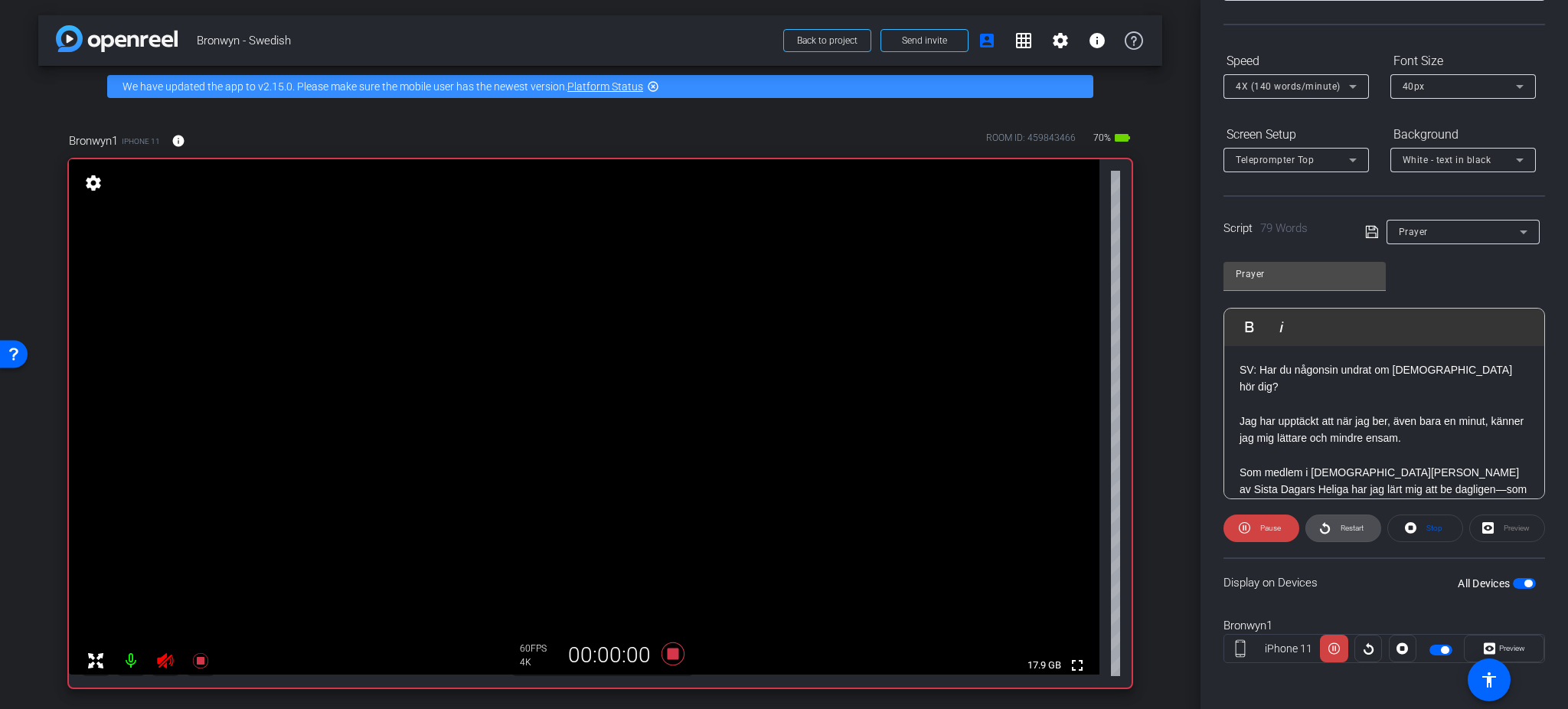
click at [1307, 531] on icon at bounding box center [1325, 527] width 10 height 11
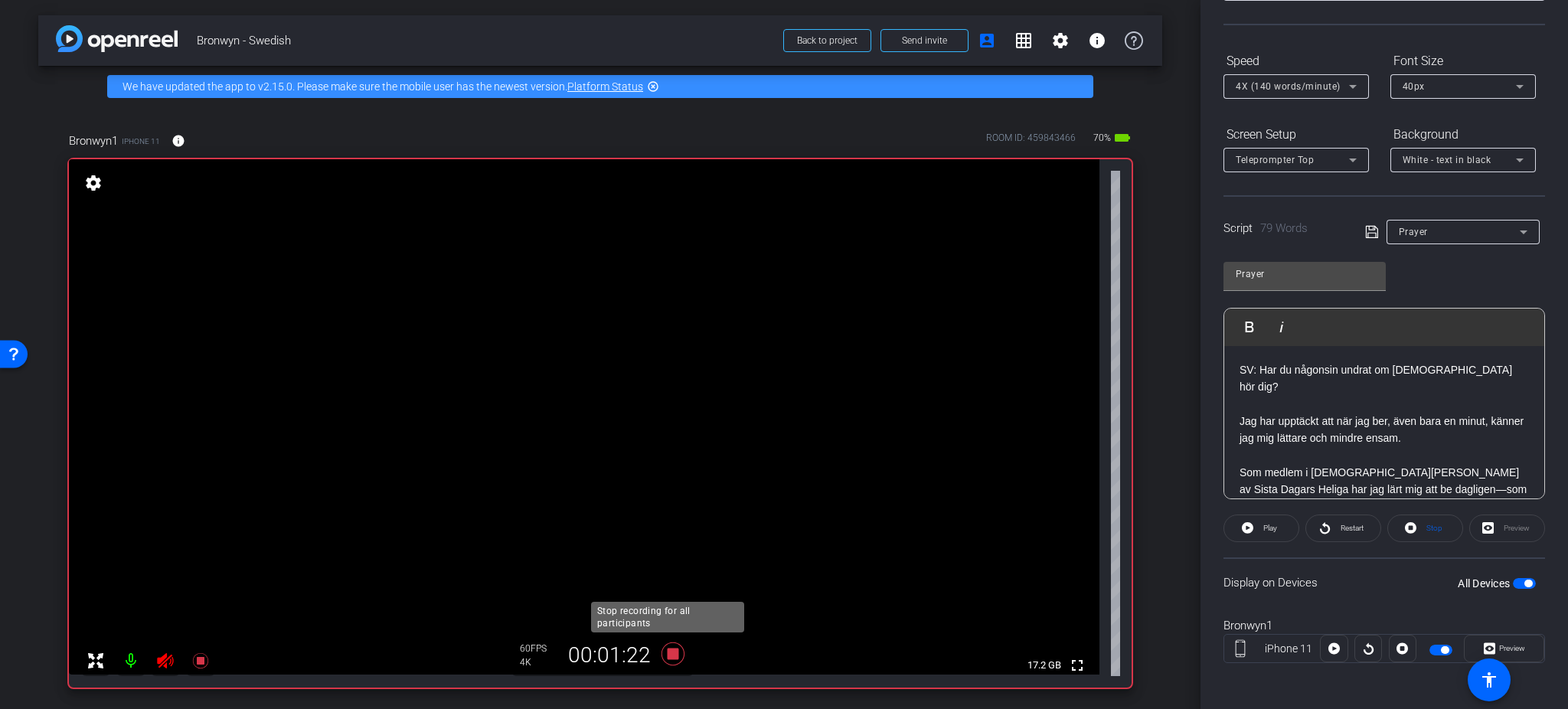
click at [666, 590] on icon at bounding box center [673, 654] width 23 height 23
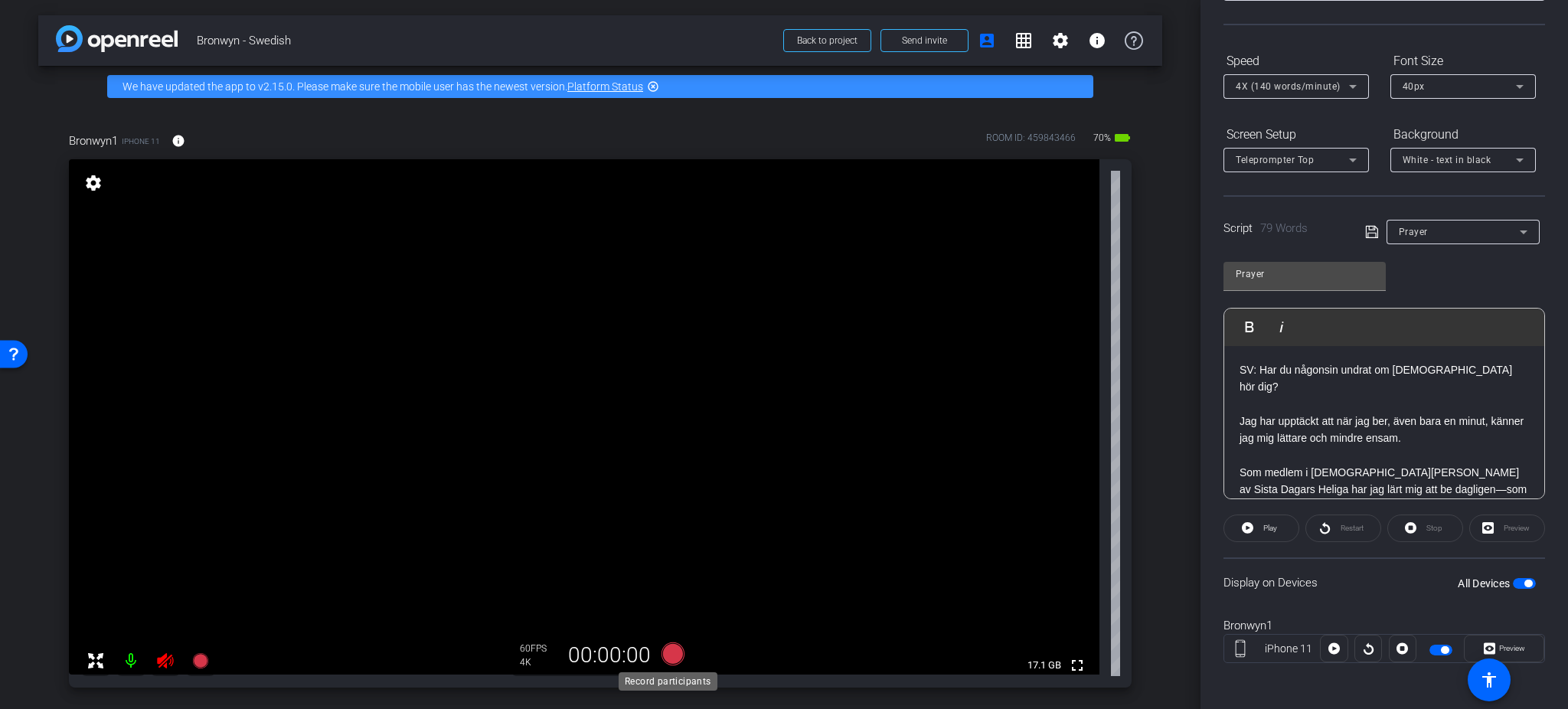
click at [666, 590] on icon at bounding box center [673, 654] width 23 height 23
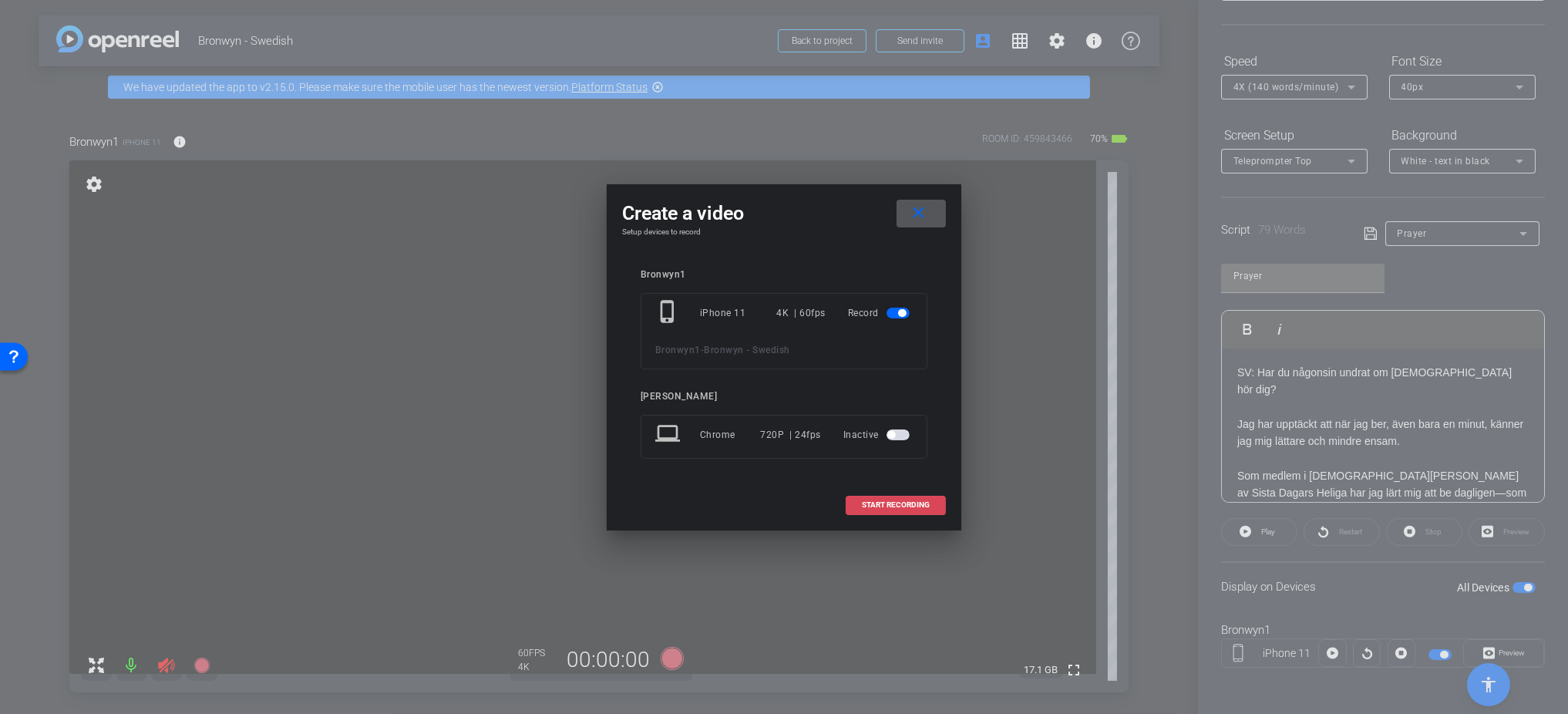
click at [891, 486] on span at bounding box center [895, 504] width 99 height 37
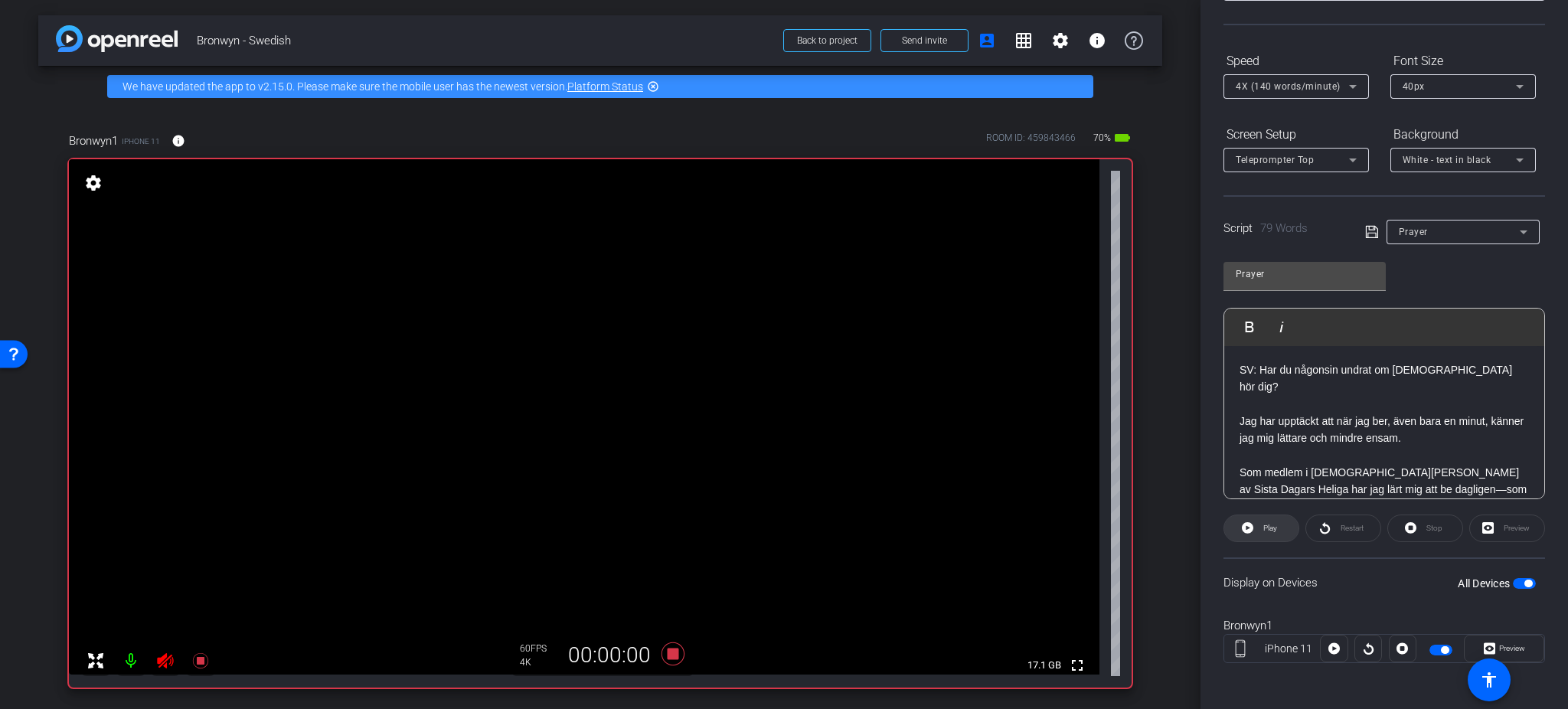
click at [1256, 529] on span at bounding box center [1261, 527] width 74 height 37
click at [1256, 529] on span "Pause" at bounding box center [1268, 527] width 25 height 22
click at [1307, 527] on icon at bounding box center [1325, 527] width 11 height 19
click at [203, 590] on icon at bounding box center [200, 660] width 18 height 18
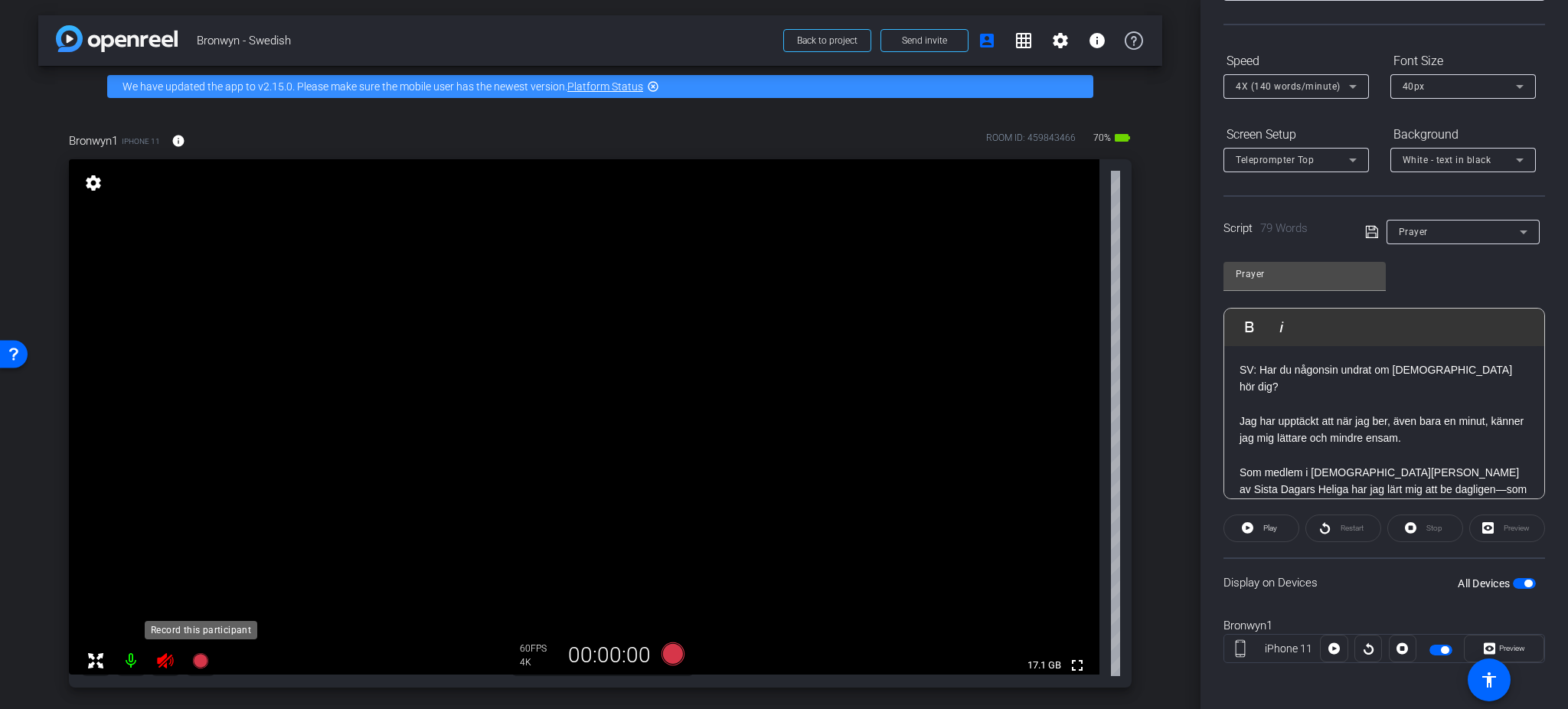
click at [199, 590] on icon at bounding box center [200, 661] width 15 height 15
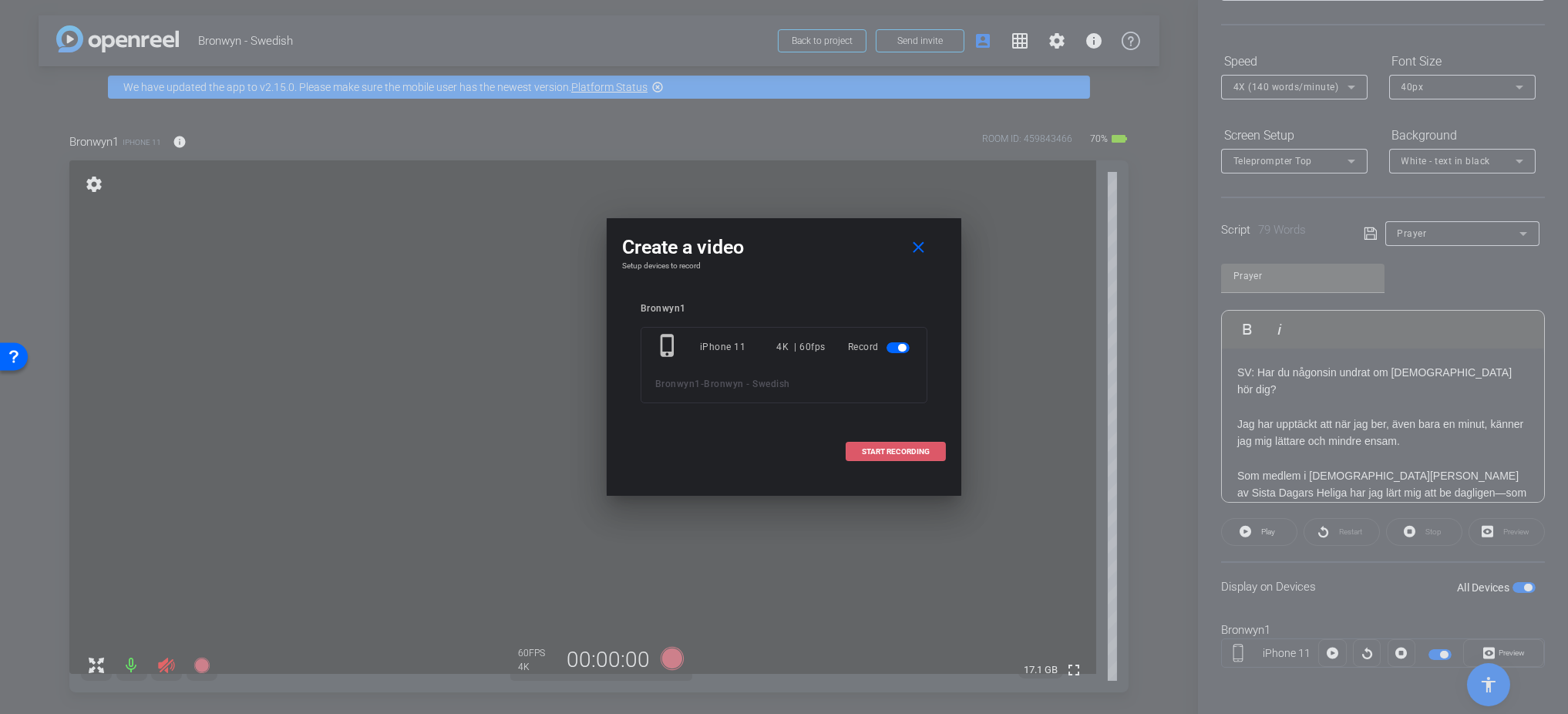
click at [923, 444] on span at bounding box center [895, 451] width 99 height 37
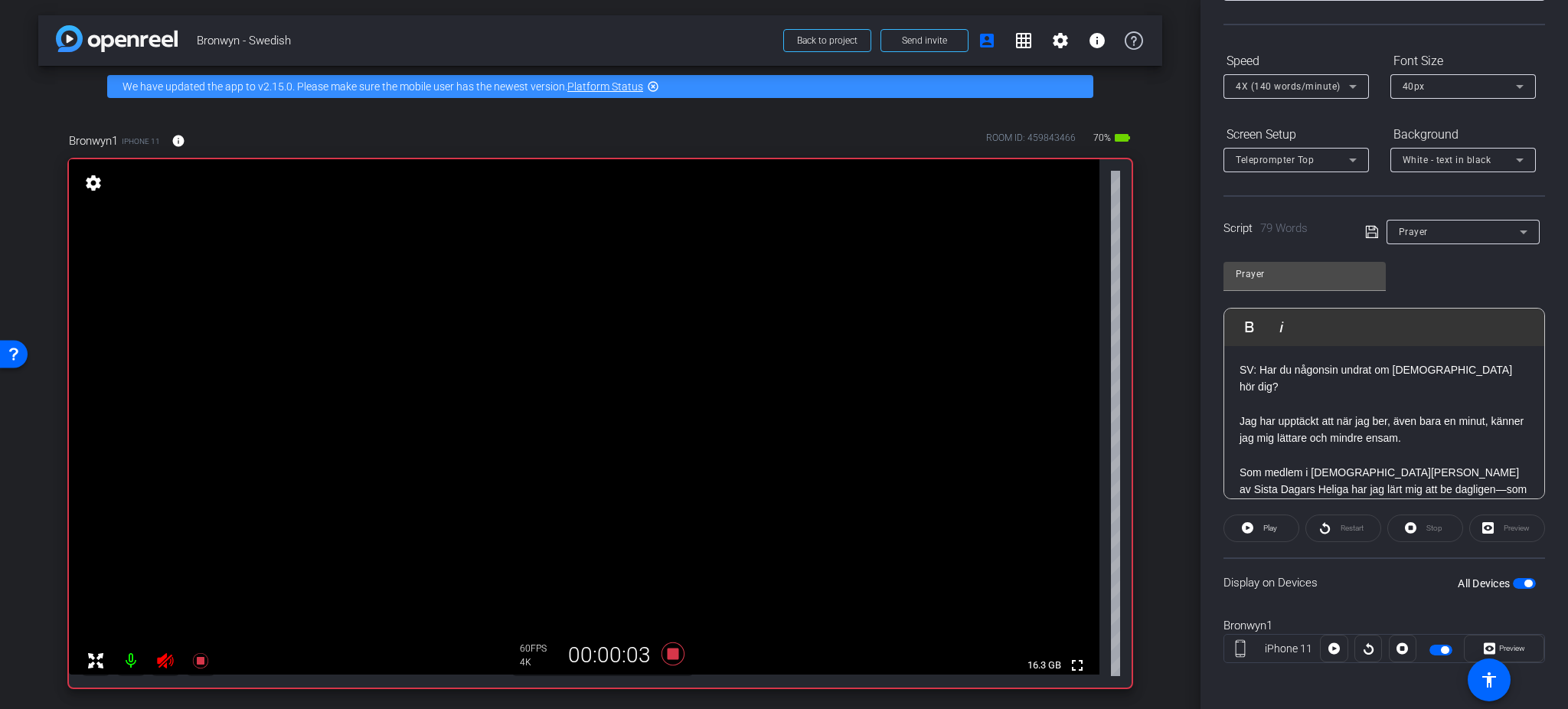
click at [1307, 529] on div "Restart" at bounding box center [1344, 527] width 76 height 28
click at [1244, 525] on icon at bounding box center [1248, 527] width 11 height 11
click at [1221, 523] on div "Participants Teleprompter Adjustments Natasha Colborne Director Everyone 0 Mark…" at bounding box center [1384, 354] width 367 height 709
click at [1225, 524] on span at bounding box center [1262, 527] width 76 height 37
drag, startPoint x: 1310, startPoint y: 521, endPoint x: 1318, endPoint y: 530, distance: 12.0
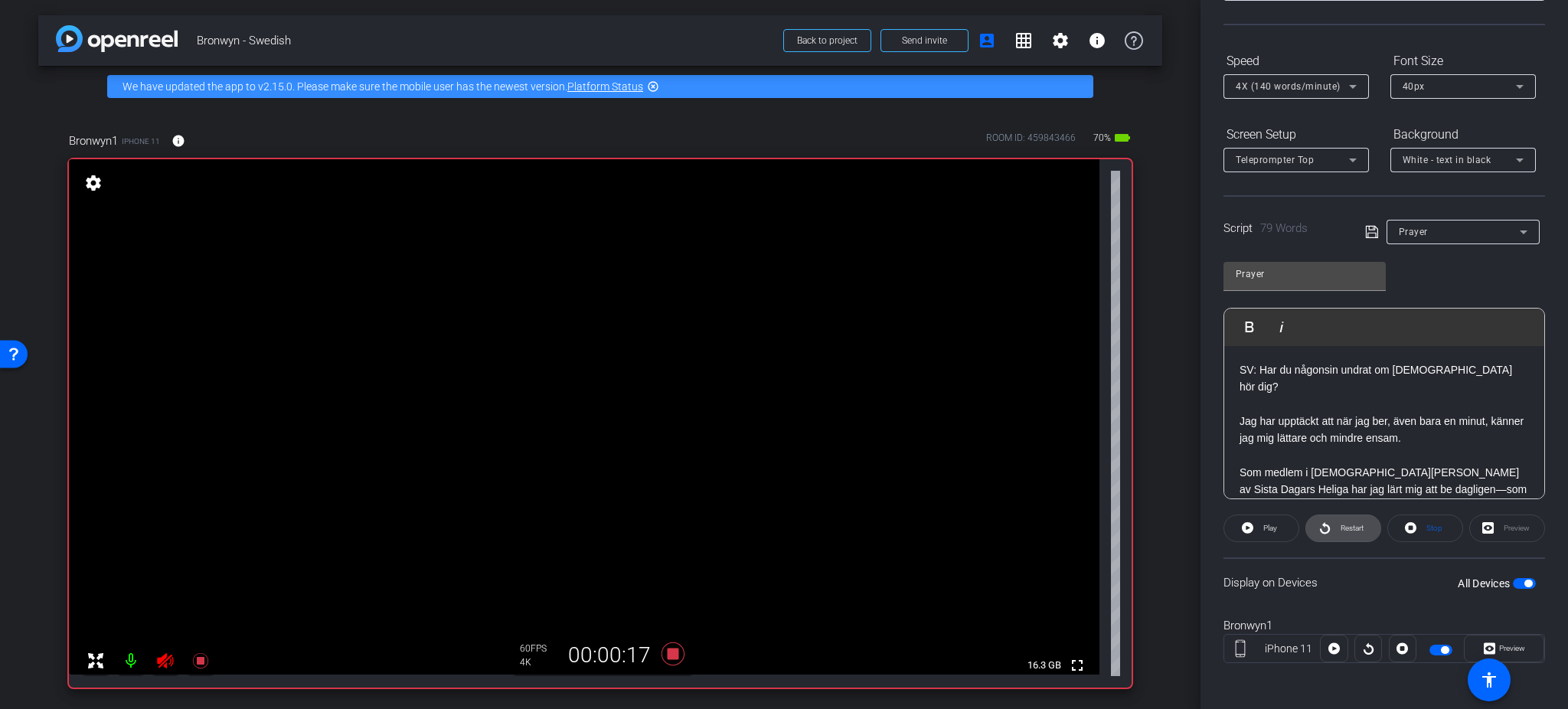
click at [1307, 530] on icon at bounding box center [1325, 527] width 11 height 19
click at [1260, 525] on span "Pause" at bounding box center [1270, 527] width 21 height 9
click at [669, 590] on icon at bounding box center [673, 654] width 23 height 23
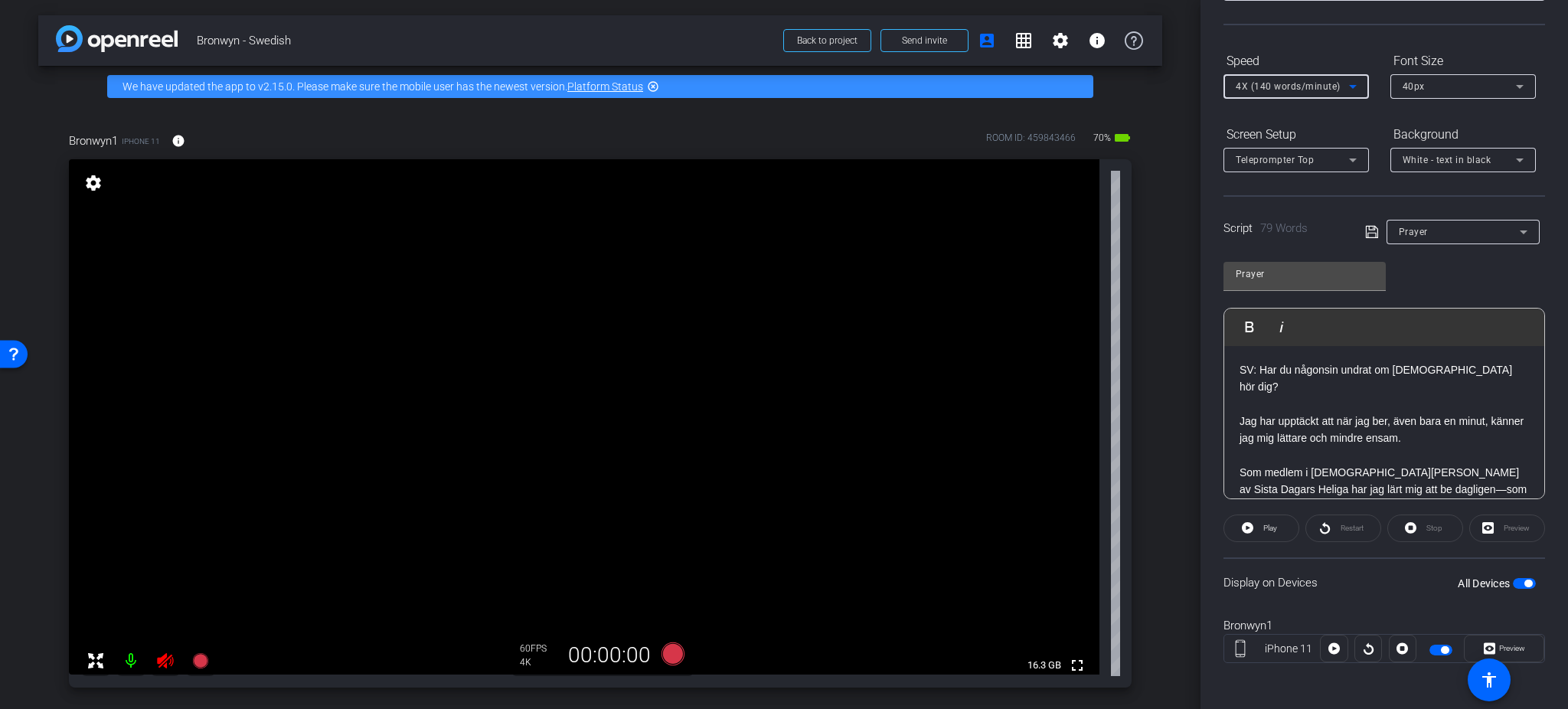
drag, startPoint x: 204, startPoint y: 661, endPoint x: 1349, endPoint y: 78, distance: 1284.9
click at [1307, 78] on icon at bounding box center [1352, 86] width 18 height 18
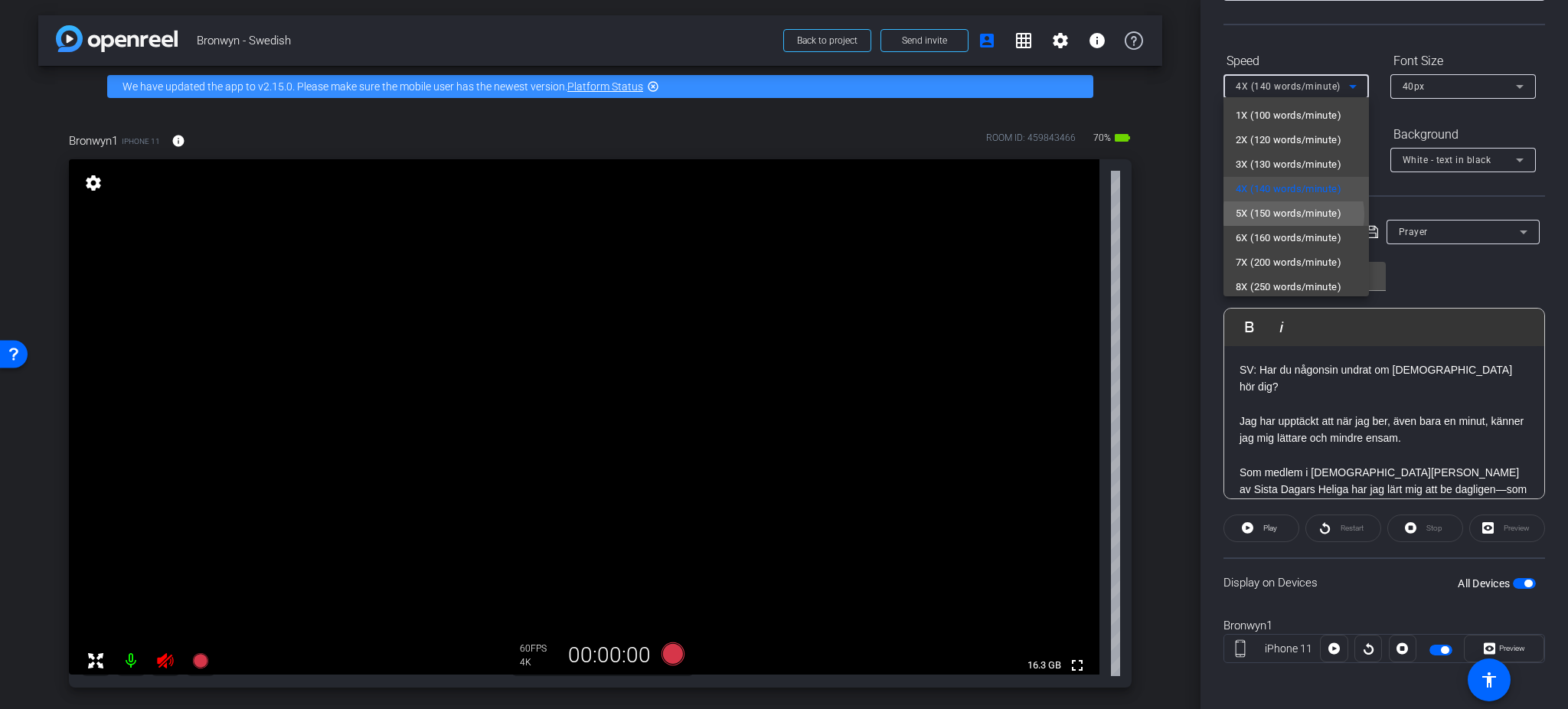
click at [1293, 214] on span "5X (150 words/minute)" at bounding box center [1288, 213] width 106 height 18
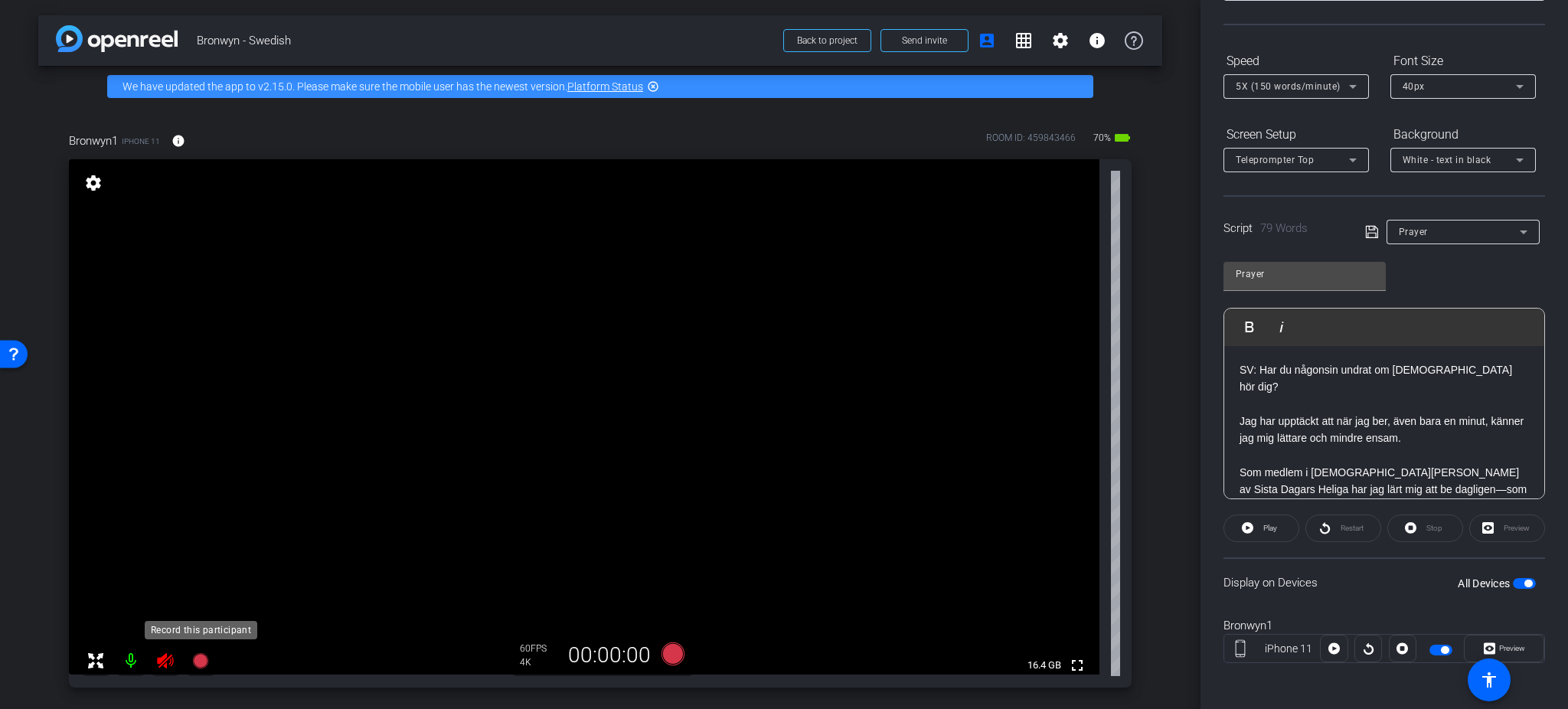
click at [196, 590] on icon at bounding box center [200, 661] width 15 height 15
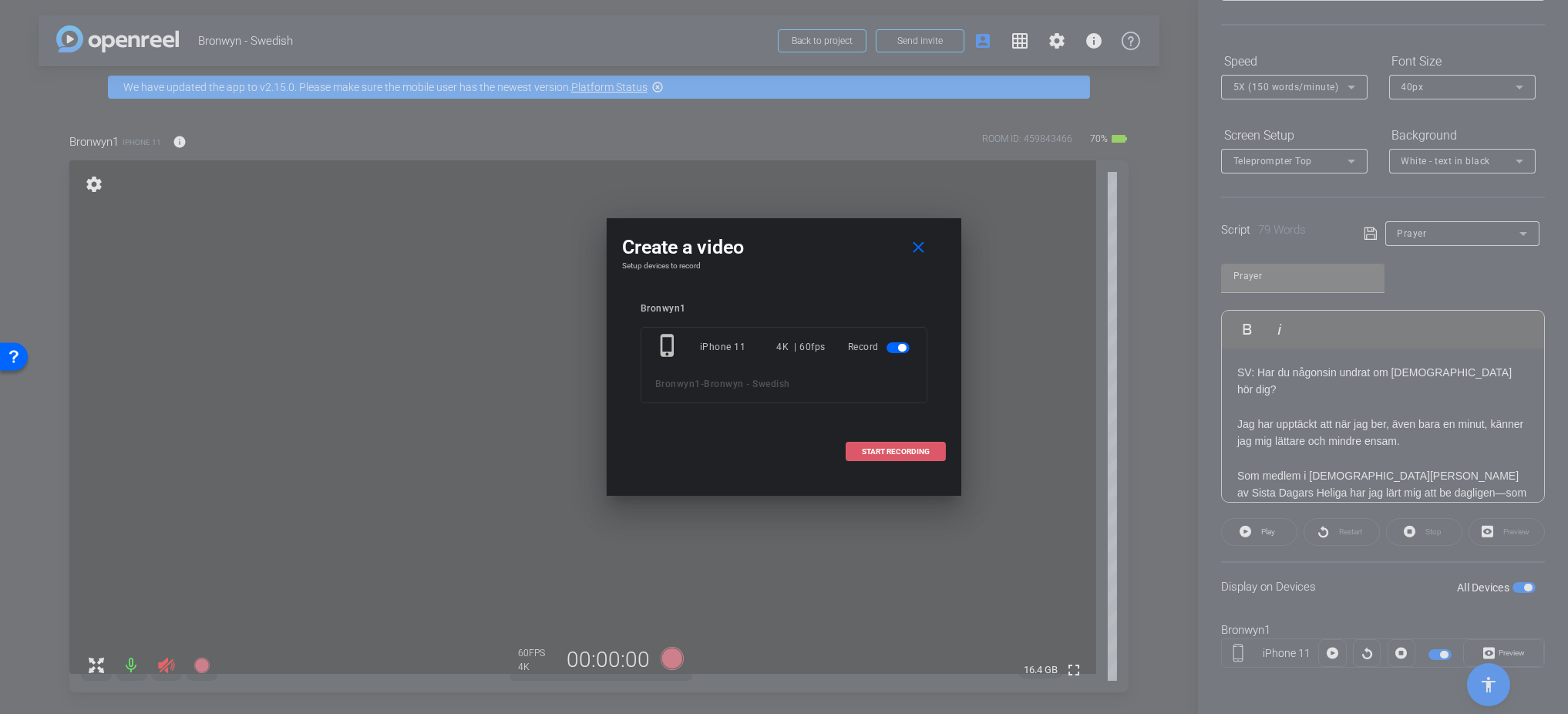
click at [904, 452] on span "START RECORDING" at bounding box center [895, 452] width 68 height 8
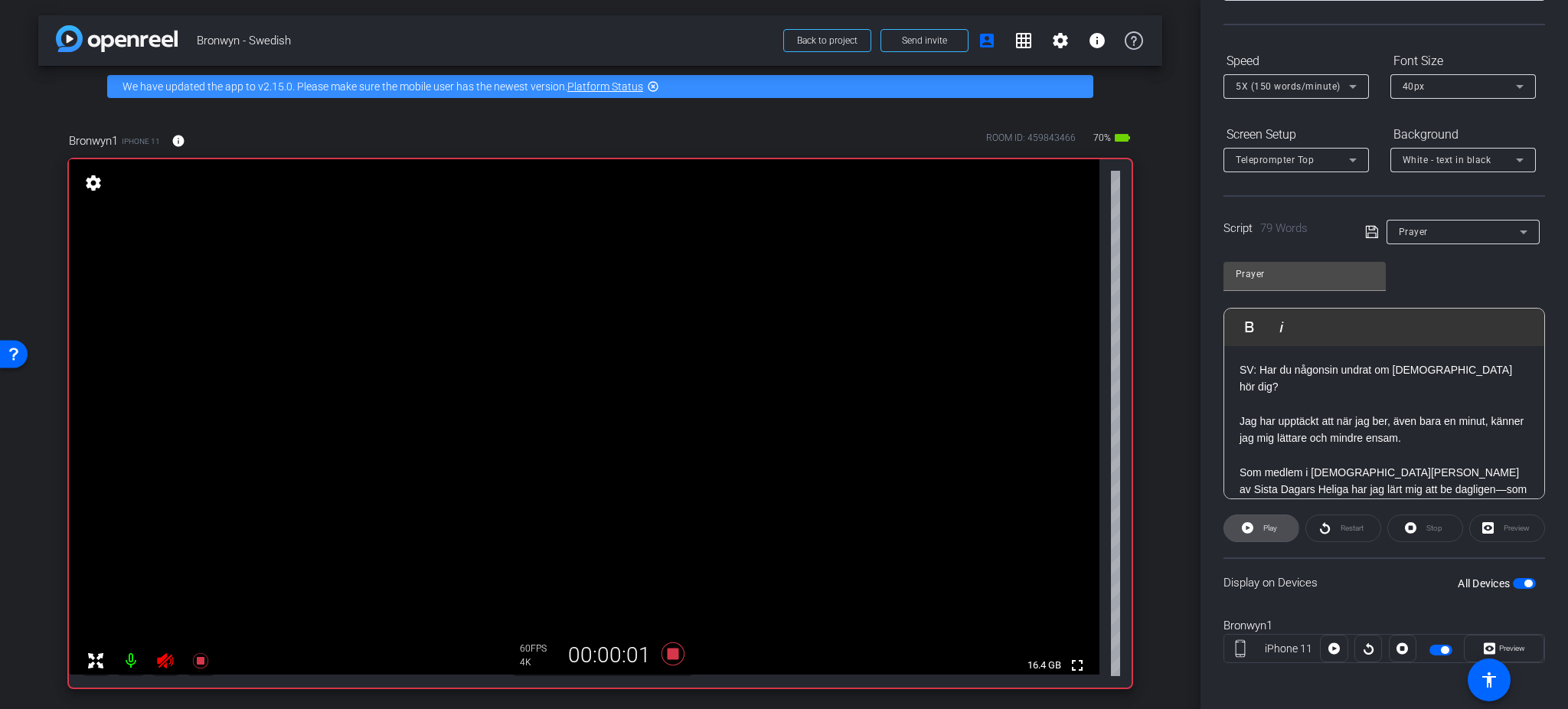
click at [1251, 526] on icon at bounding box center [1248, 527] width 11 height 11
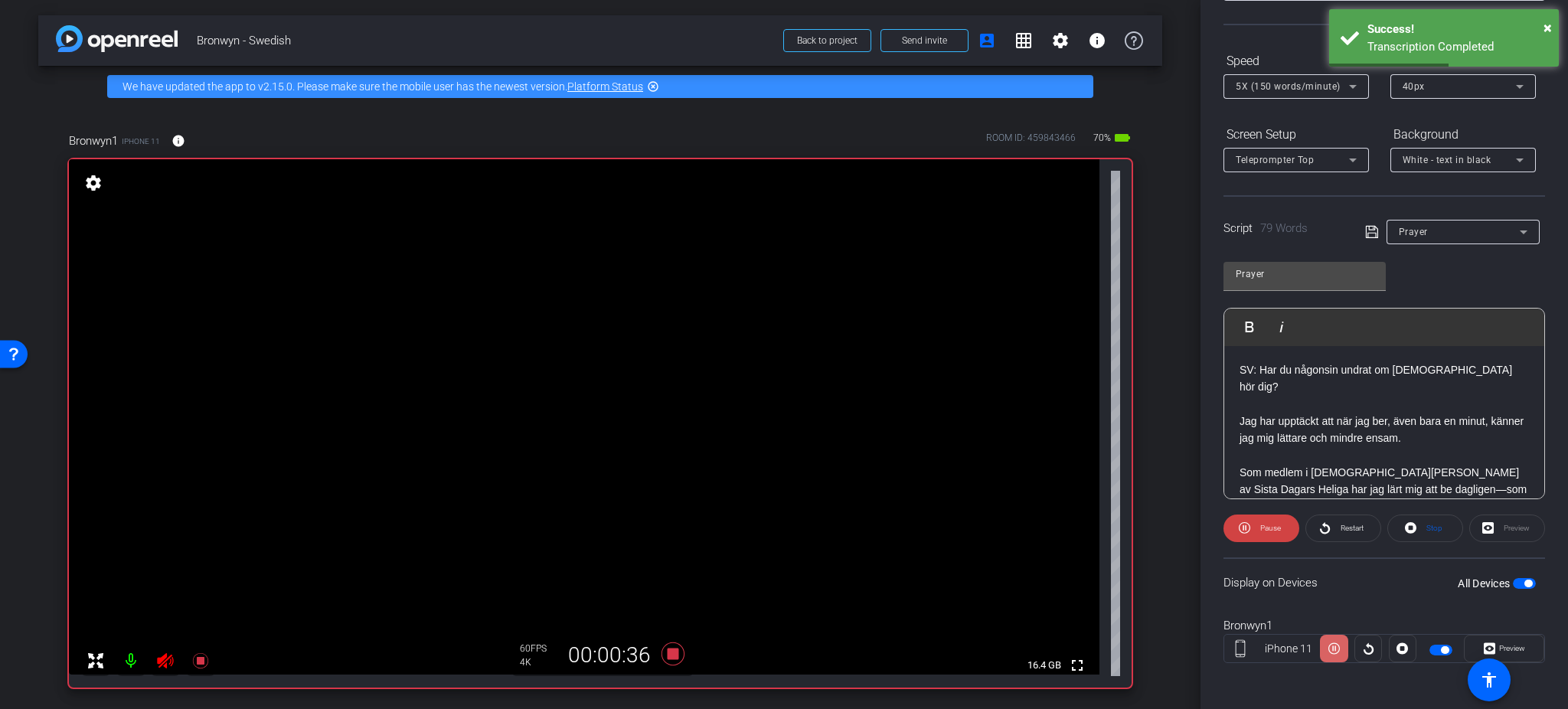
click at [1307, 590] on icon at bounding box center [1334, 648] width 11 height 23
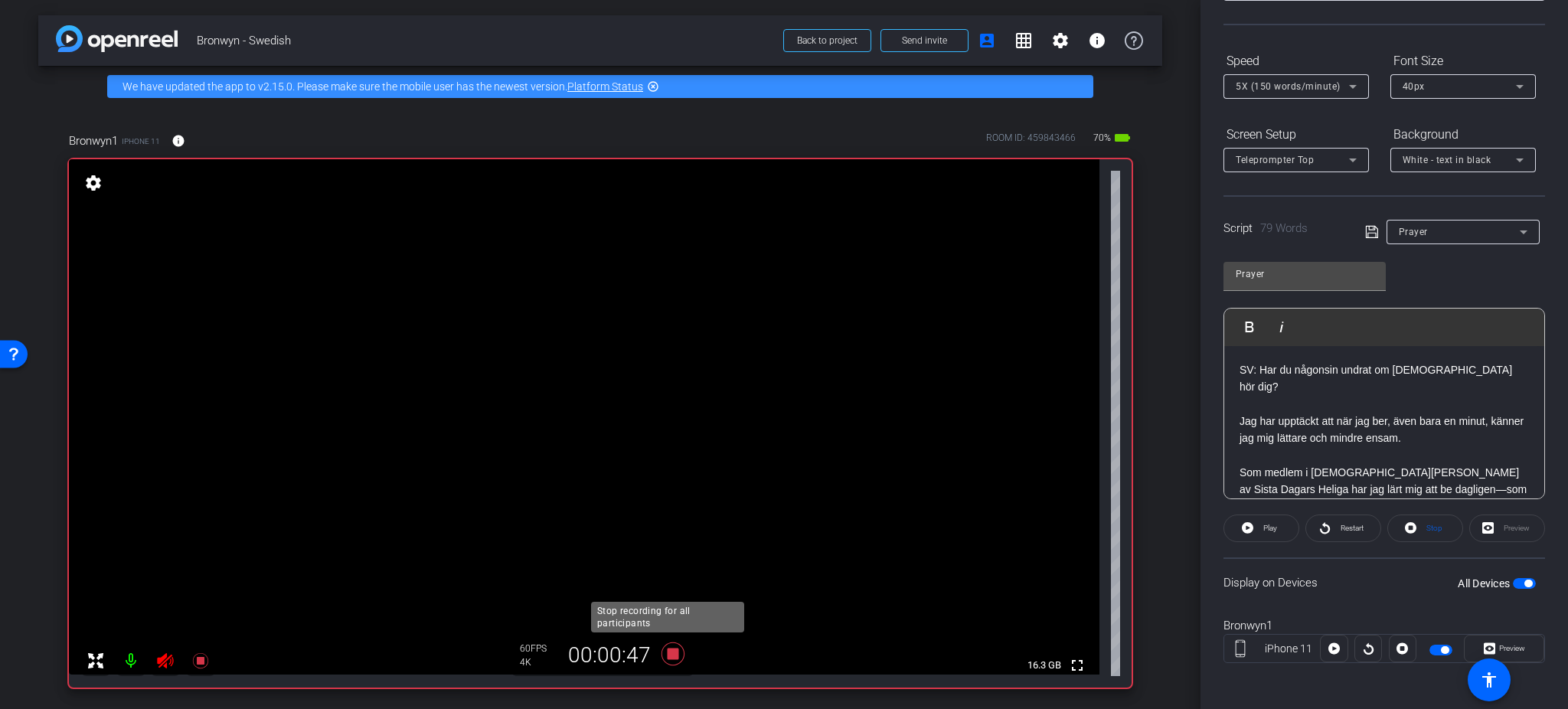
click at [668, 590] on icon at bounding box center [672, 653] width 37 height 28
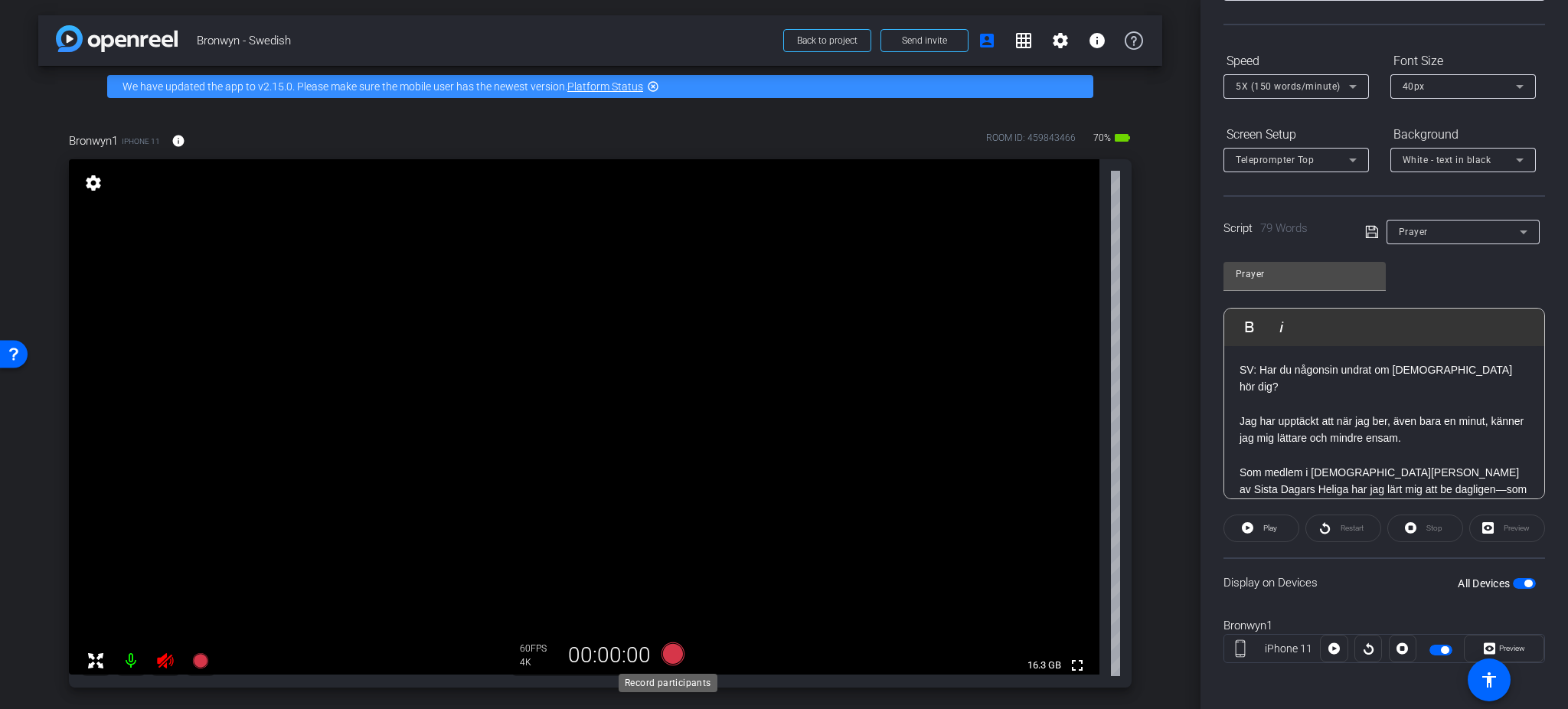
click at [671, 590] on icon at bounding box center [673, 654] width 23 height 23
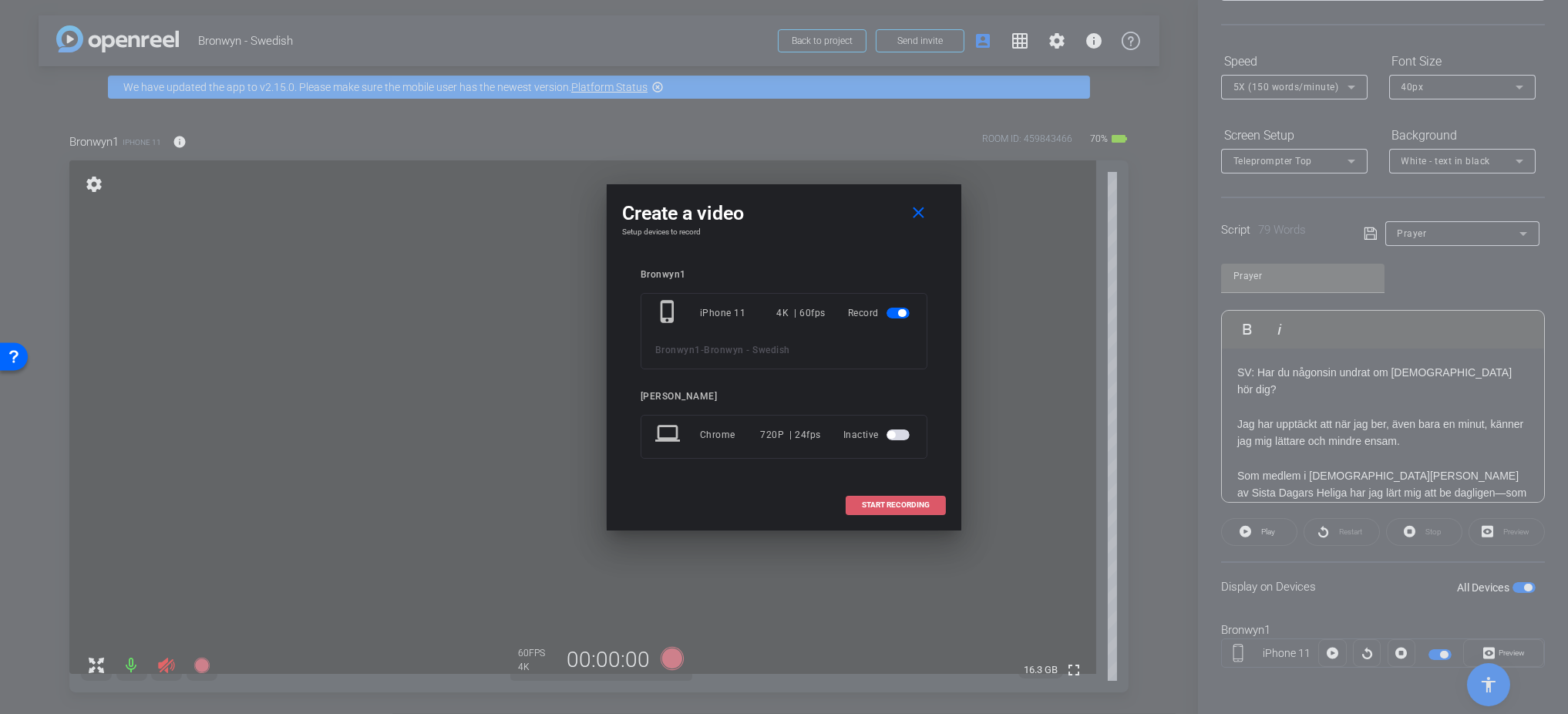
click at [866, 500] on span at bounding box center [895, 504] width 99 height 37
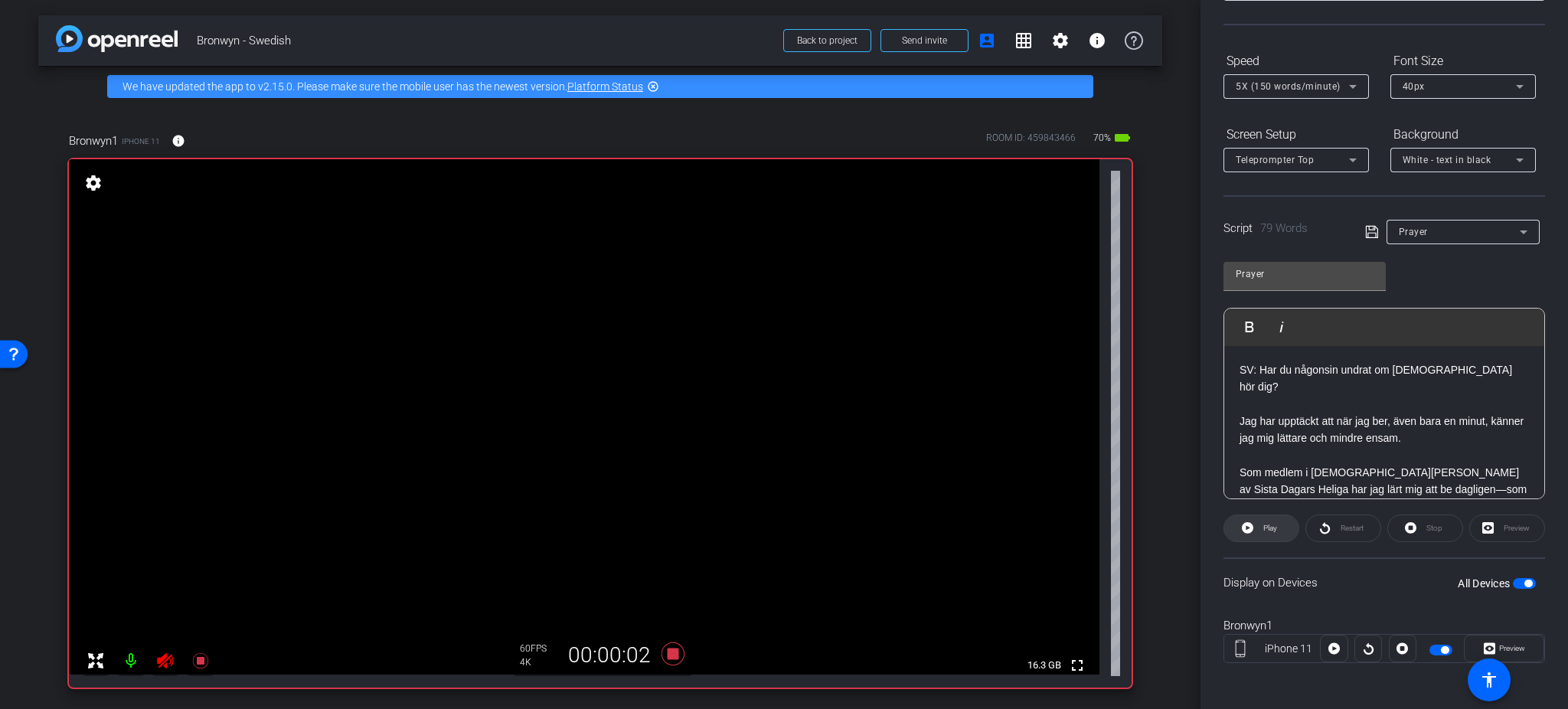
click at [1242, 524] on icon at bounding box center [1248, 527] width 11 height 11
click at [1242, 524] on icon at bounding box center [1245, 527] width 11 height 11
drag, startPoint x: 1305, startPoint y: 522, endPoint x: 1325, endPoint y: 525, distance: 20.2
click at [1307, 525] on icon at bounding box center [1325, 527] width 10 height 11
click at [669, 590] on icon at bounding box center [673, 654] width 23 height 23
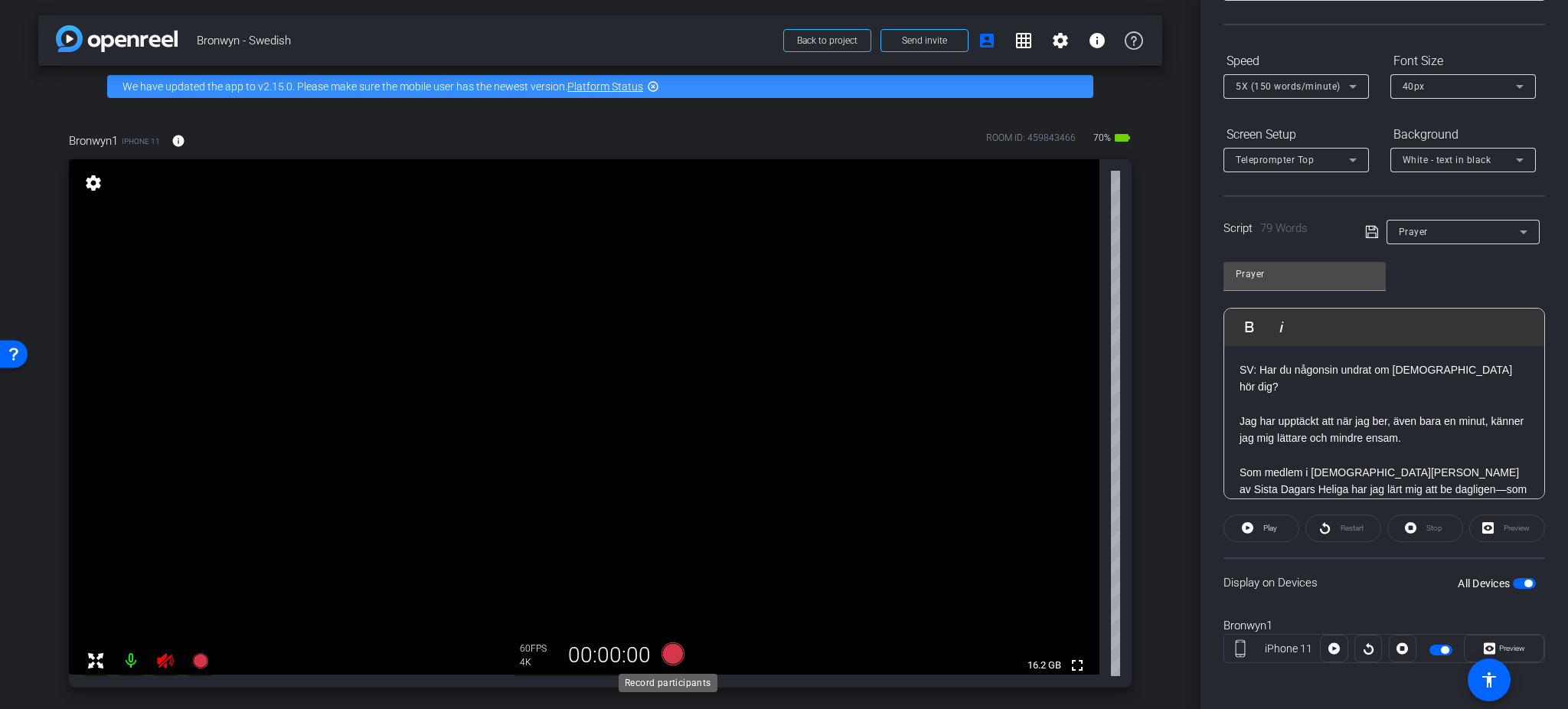
click at [670, 590] on icon at bounding box center [673, 654] width 23 height 23
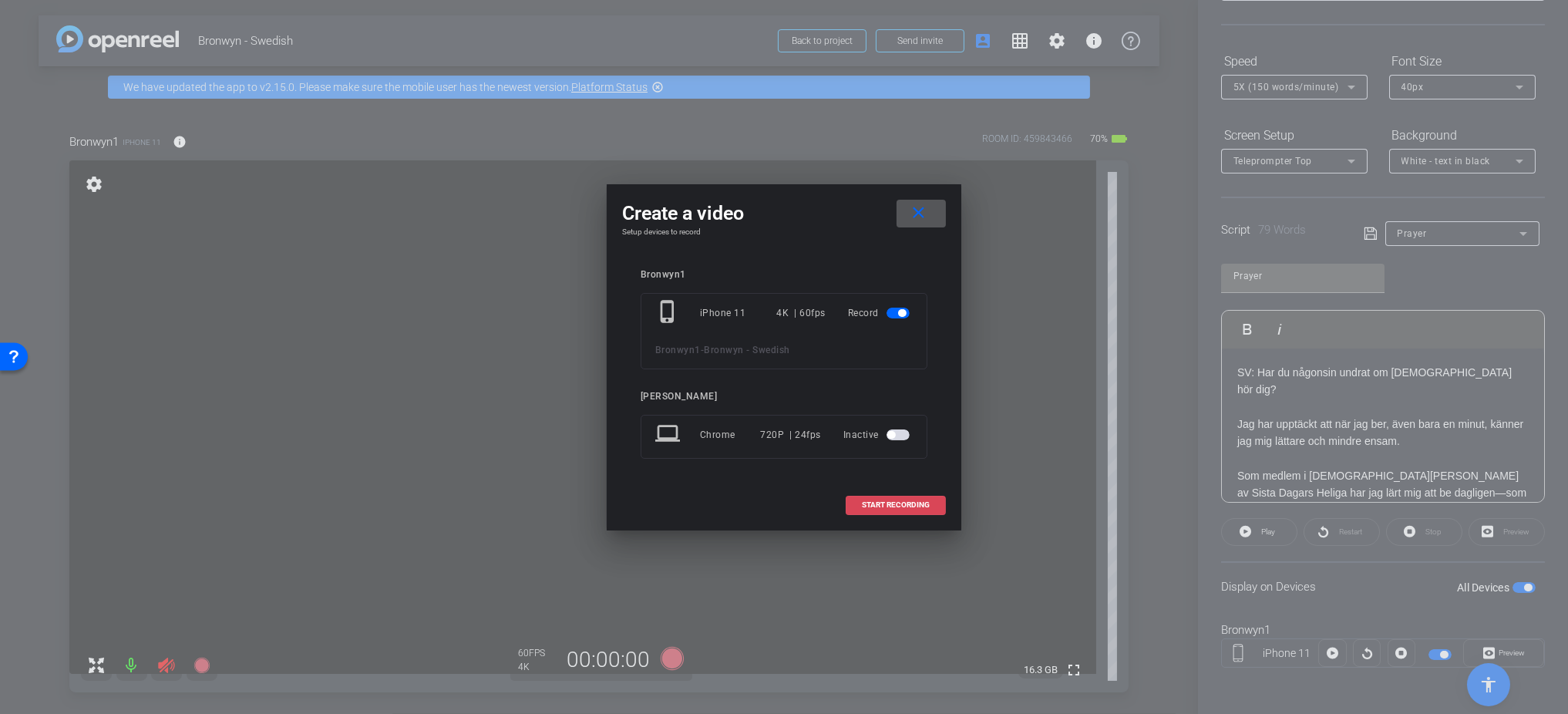
click at [876, 505] on span "START RECORDING" at bounding box center [895, 504] width 68 height 8
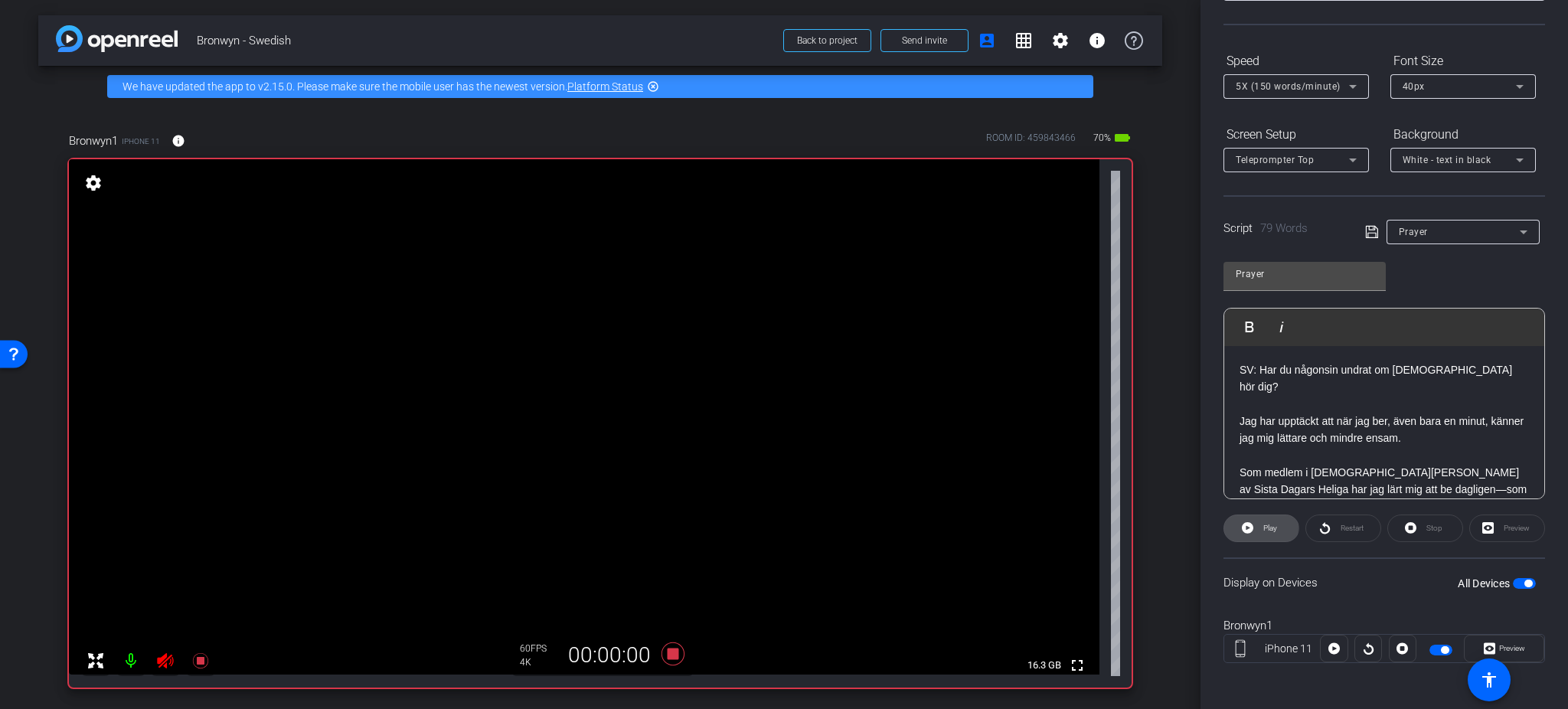
click at [1251, 525] on icon at bounding box center [1248, 527] width 11 height 11
click at [1251, 525] on span at bounding box center [1262, 527] width 76 height 37
click at [1307, 518] on icon at bounding box center [1325, 527] width 11 height 19
click at [1307, 523] on span at bounding box center [1344, 527] width 74 height 37
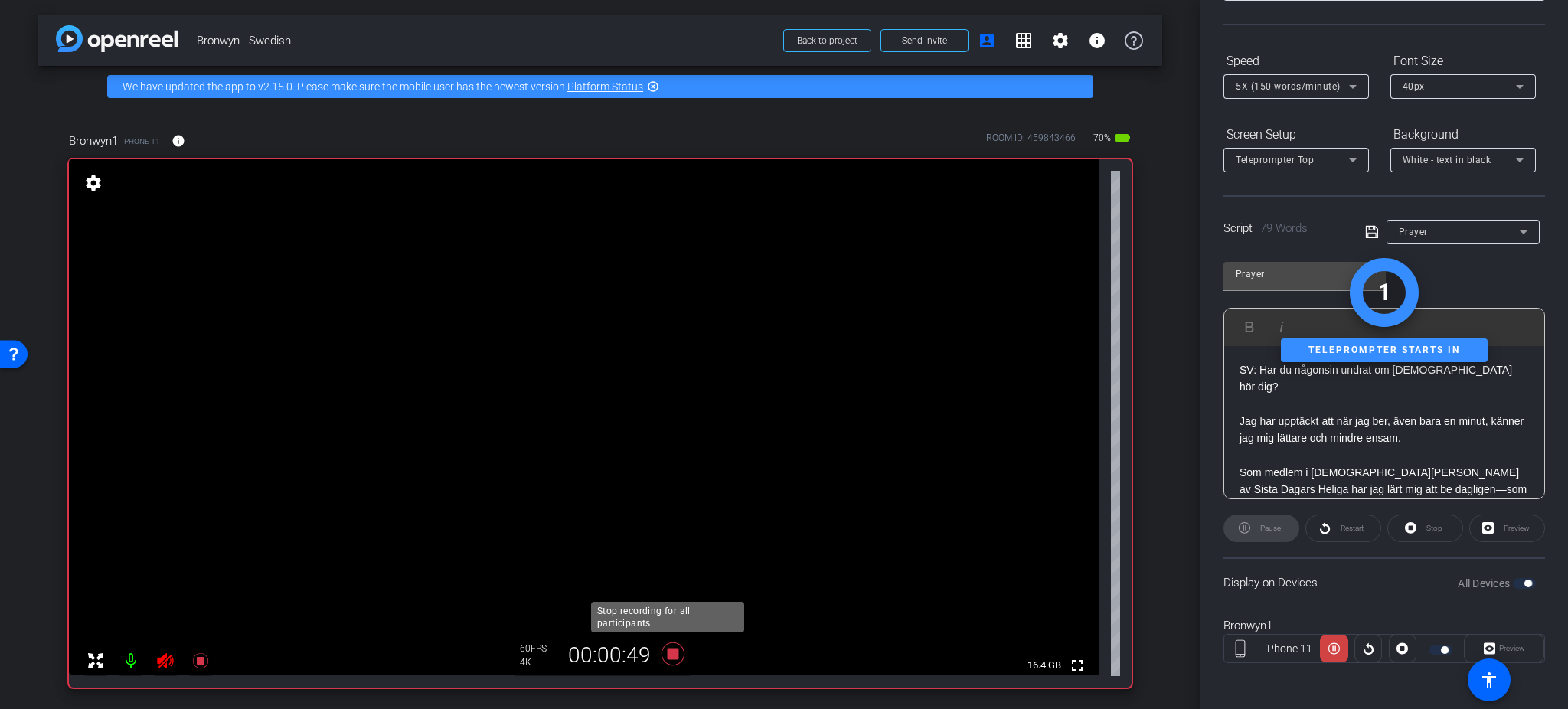
click at [666, 590] on icon at bounding box center [673, 654] width 23 height 23
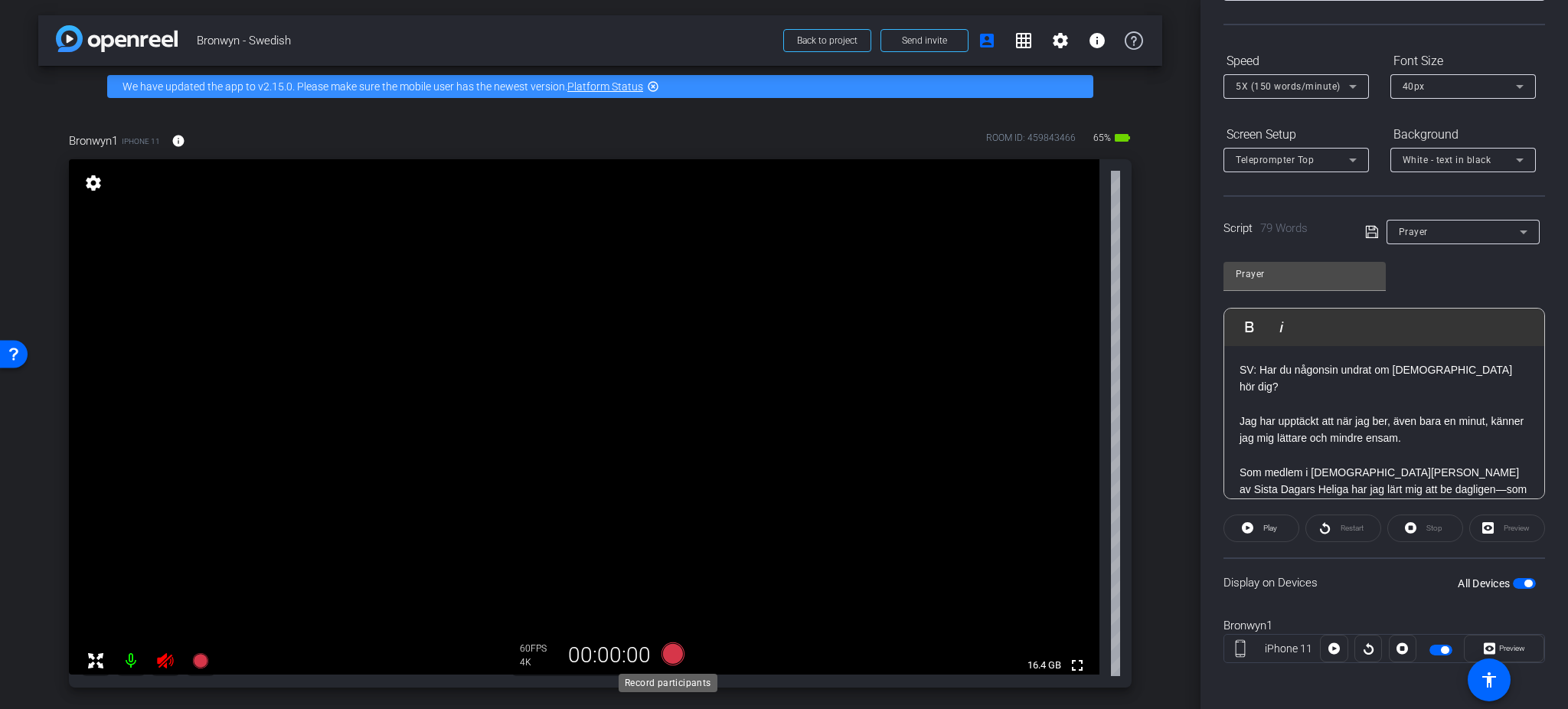
click at [670, 590] on icon at bounding box center [673, 654] width 23 height 23
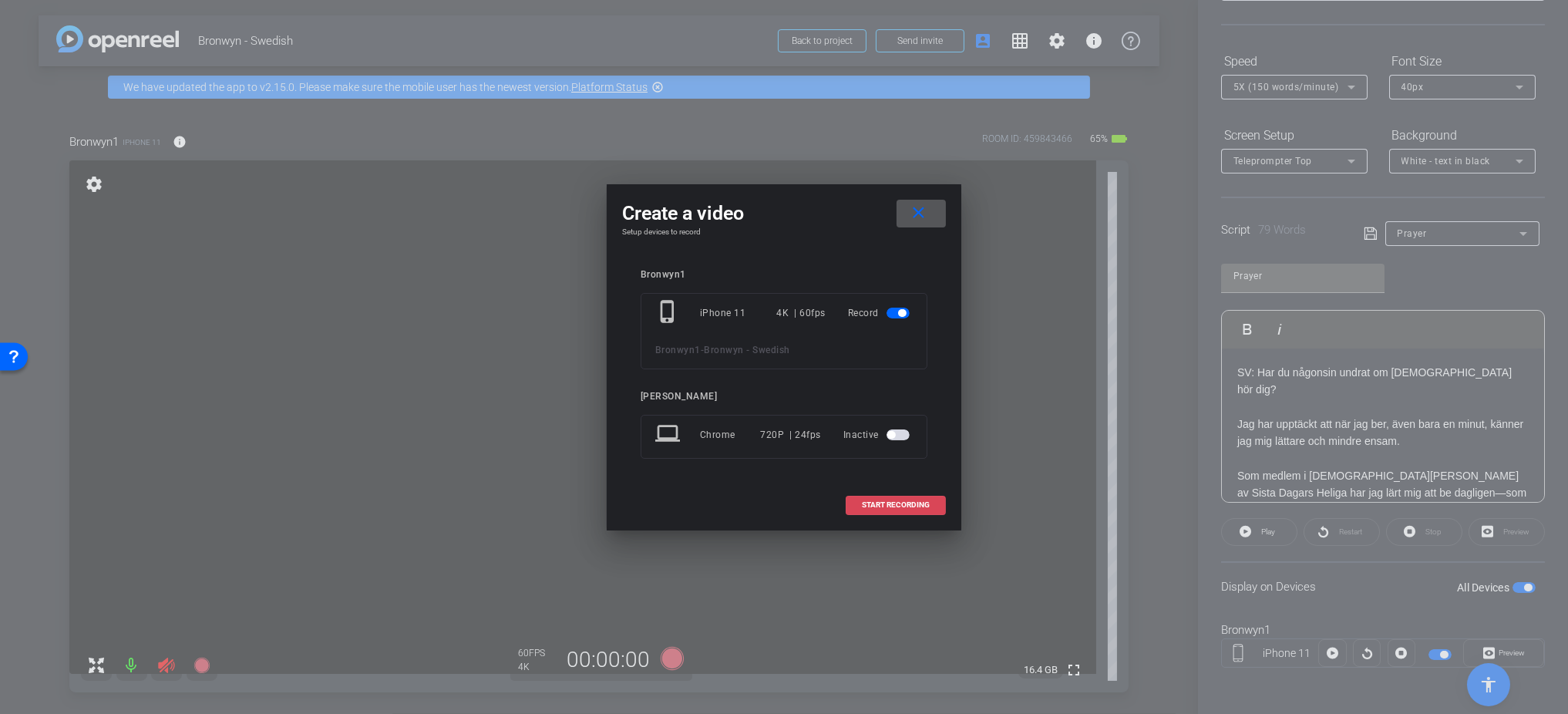
click at [854, 501] on span at bounding box center [895, 504] width 99 height 37
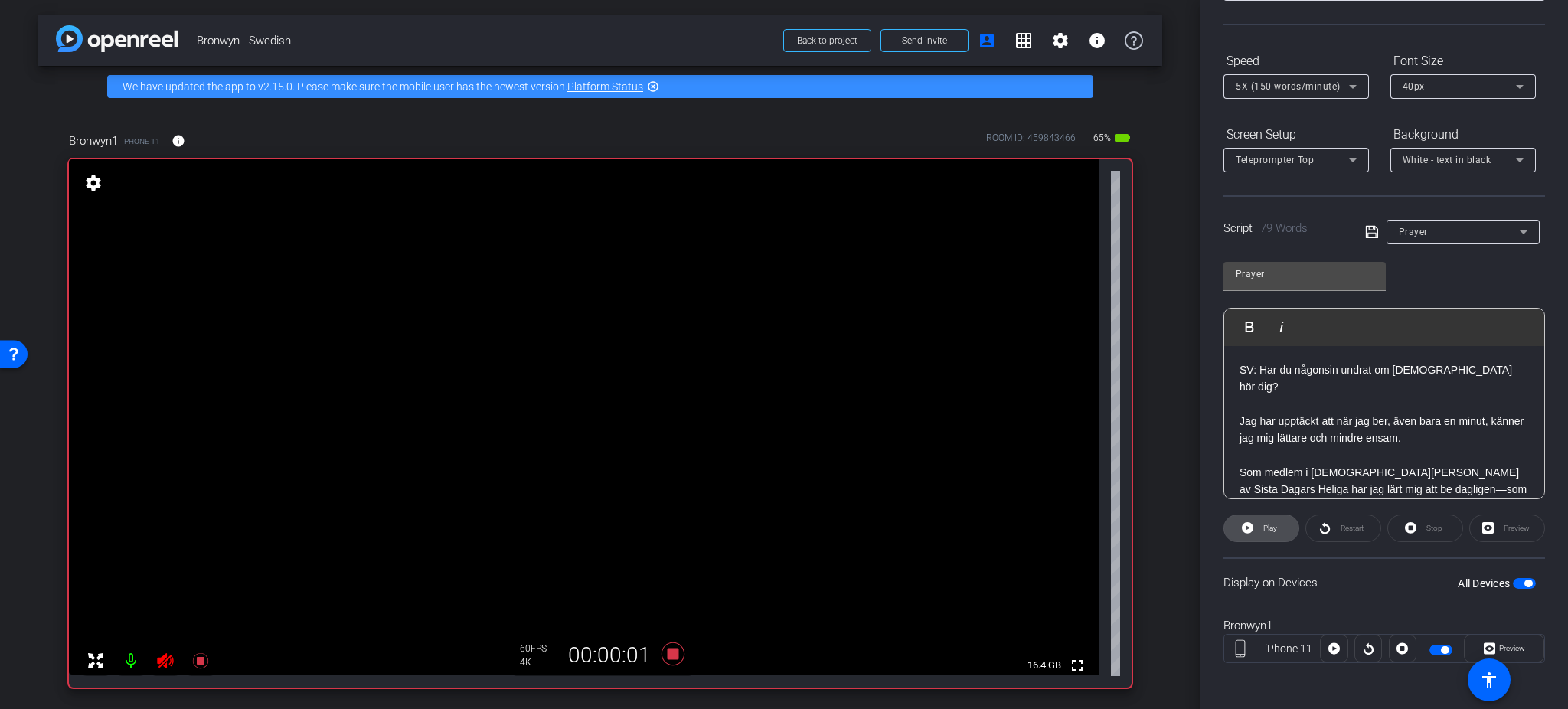
click at [1276, 524] on span at bounding box center [1261, 527] width 74 height 37
click at [1276, 524] on span "Pause" at bounding box center [1270, 527] width 21 height 9
click at [204, 590] on icon at bounding box center [200, 660] width 18 height 18
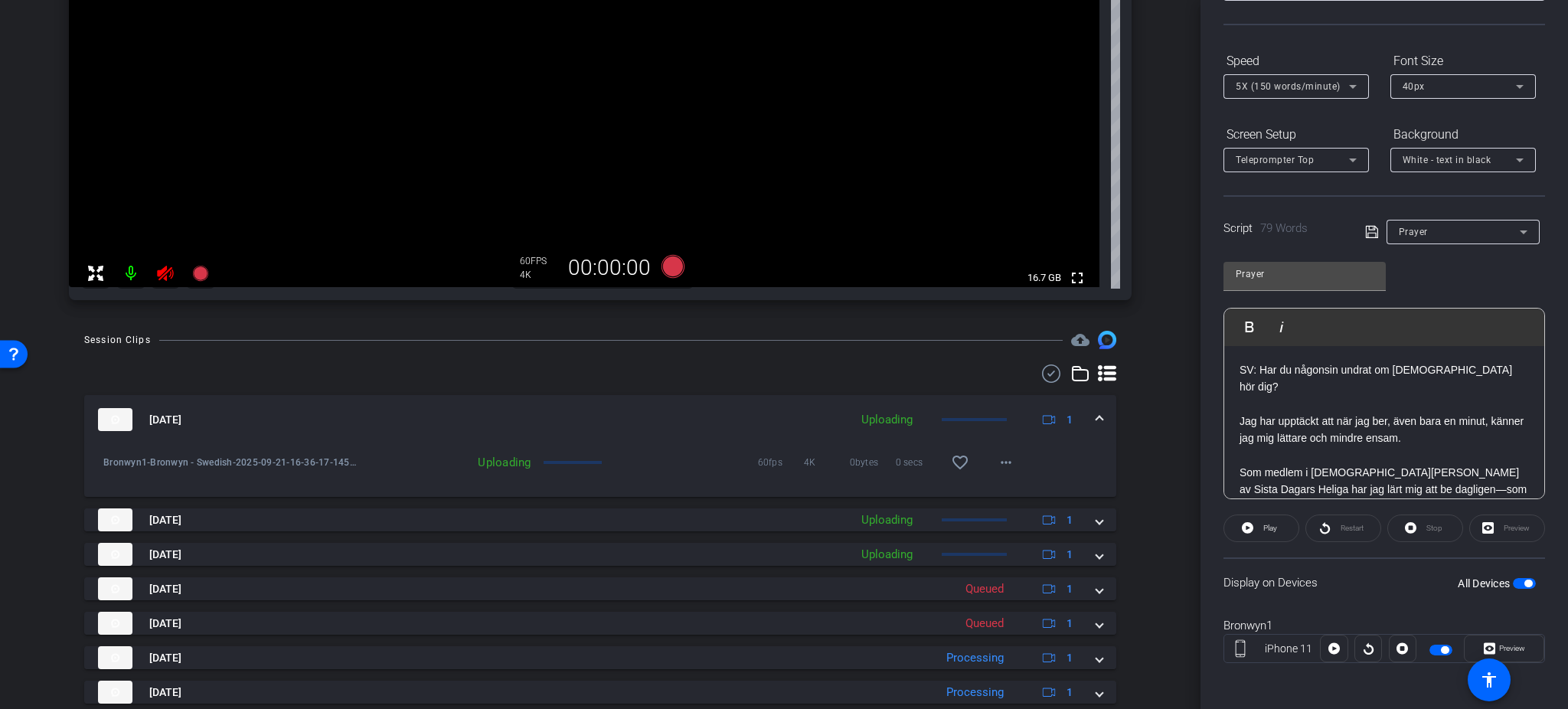
scroll to position [539, 0]
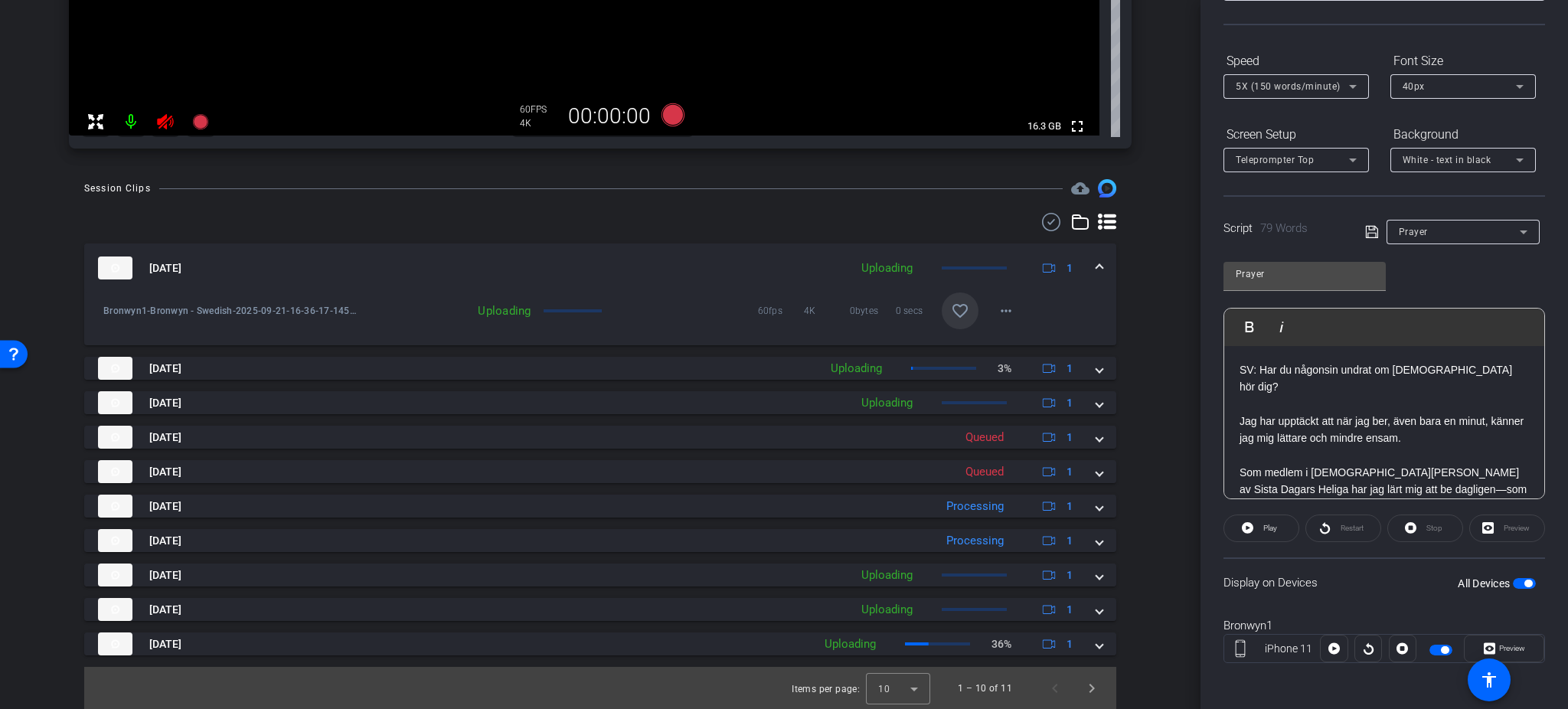
click at [956, 318] on mat-icon "favorite_border" at bounding box center [959, 310] width 18 height 18
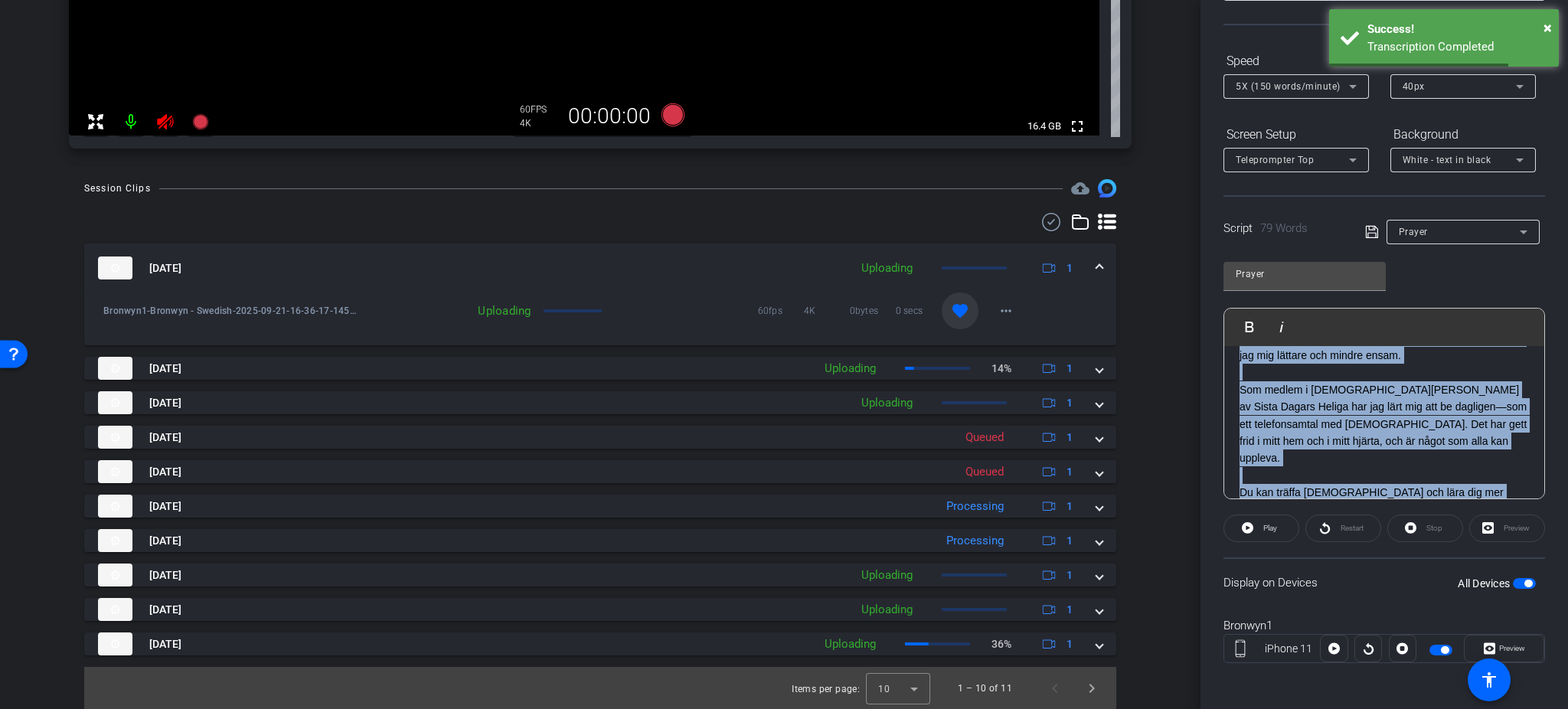
scroll to position [0, 0]
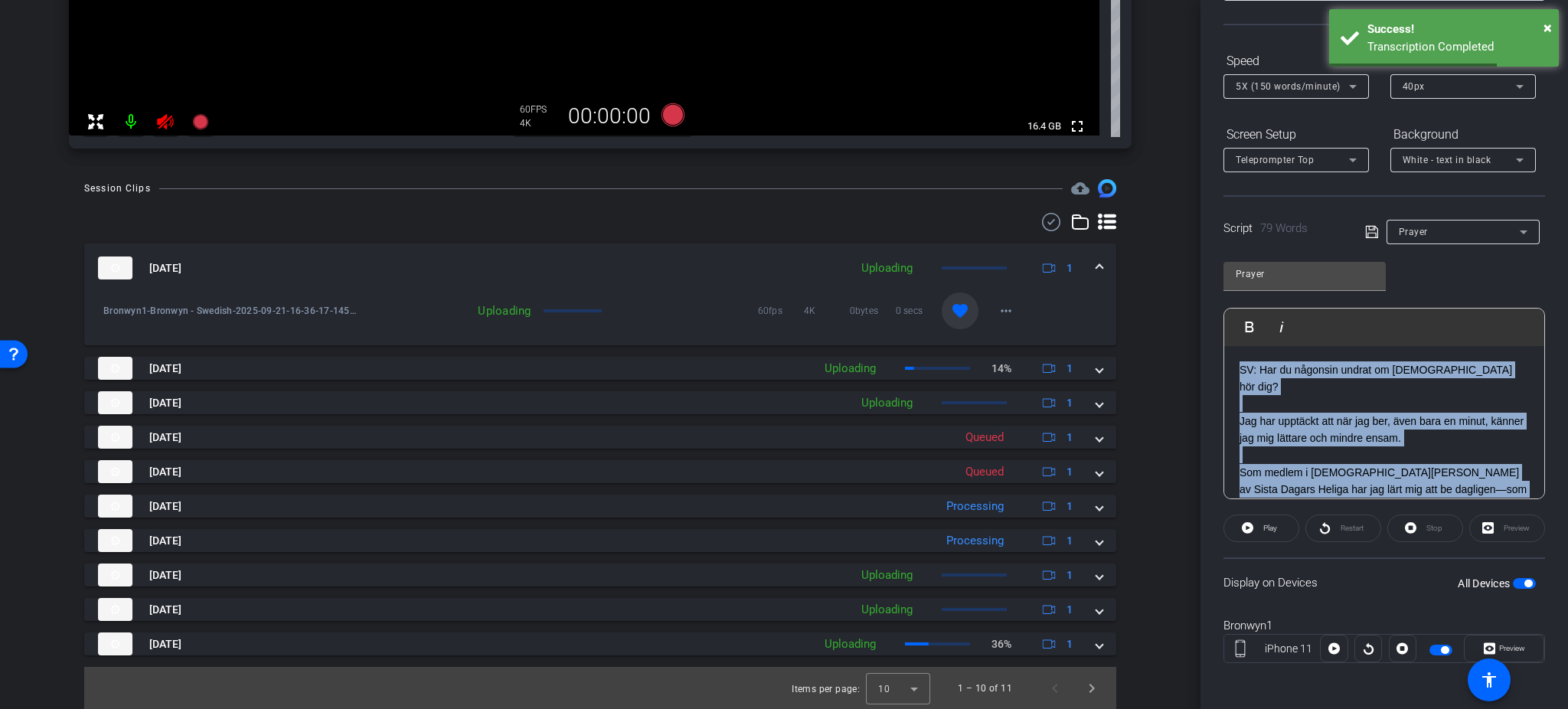
drag, startPoint x: 1341, startPoint y: 470, endPoint x: 1222, endPoint y: 223, distance: 274.2
click at [1222, 223] on div "Participants Teleprompter Adjustments Natasha Colborne Director Everyone 0 Mark…" at bounding box center [1384, 354] width 367 height 709
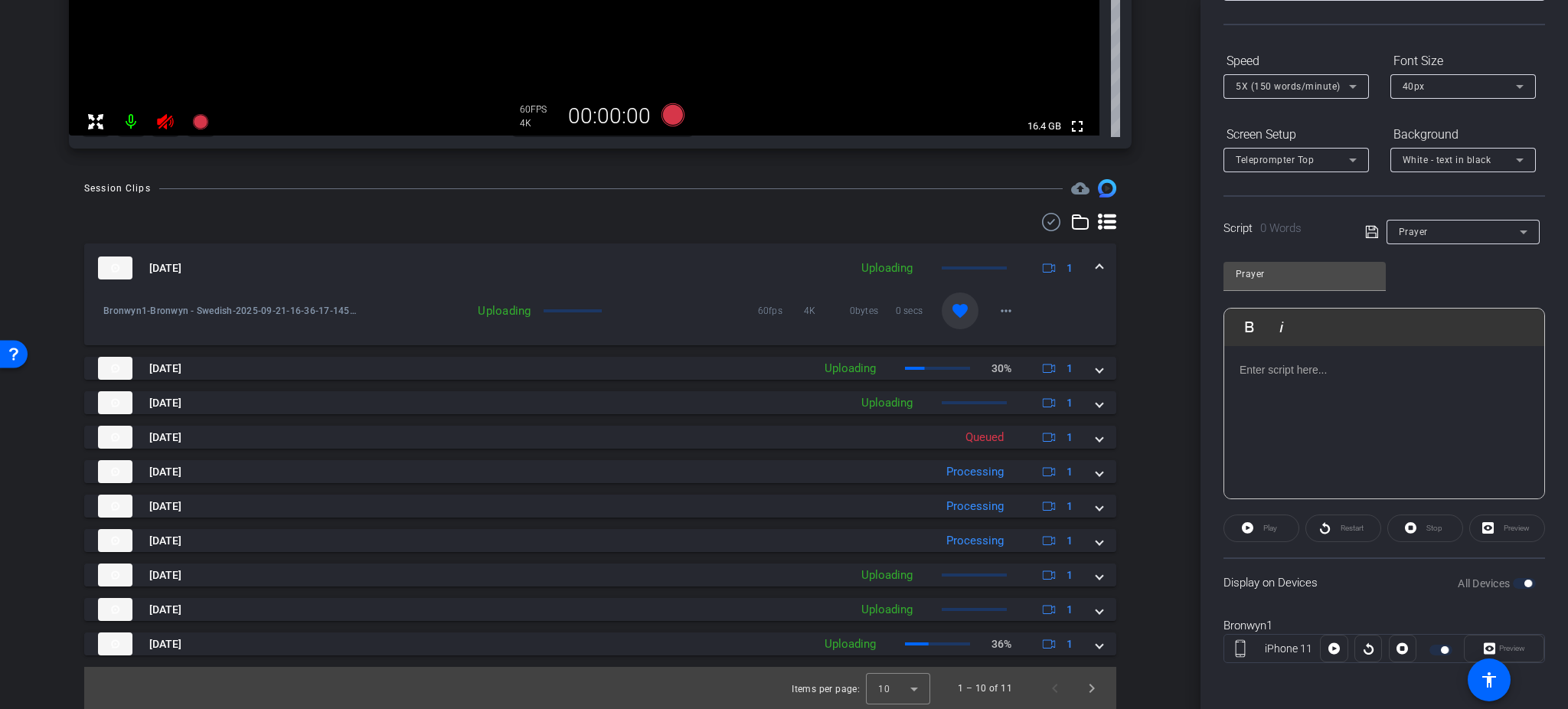
click at [1307, 355] on div at bounding box center [1384, 422] width 320 height 153
click at [1307, 226] on icon at bounding box center [1371, 232] width 12 height 12
click at [1307, 575] on div "All Devices" at bounding box center [1497, 583] width 78 height 15
click at [1307, 580] on span "button" at bounding box center [1524, 583] width 23 height 10
click at [1307, 580] on span "button" at bounding box center [1518, 584] width 8 height 8
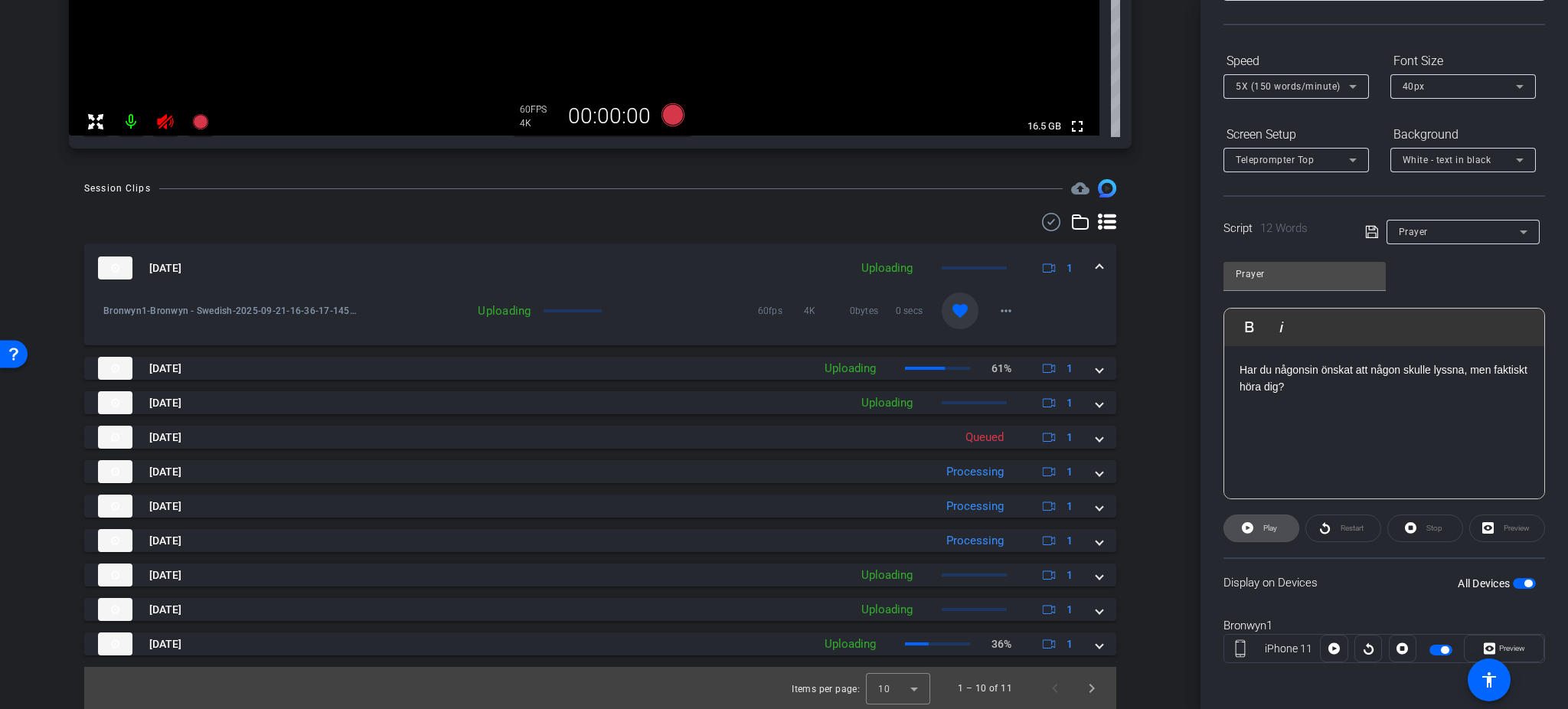
click at [1260, 533] on span "Play" at bounding box center [1268, 527] width 18 height 22
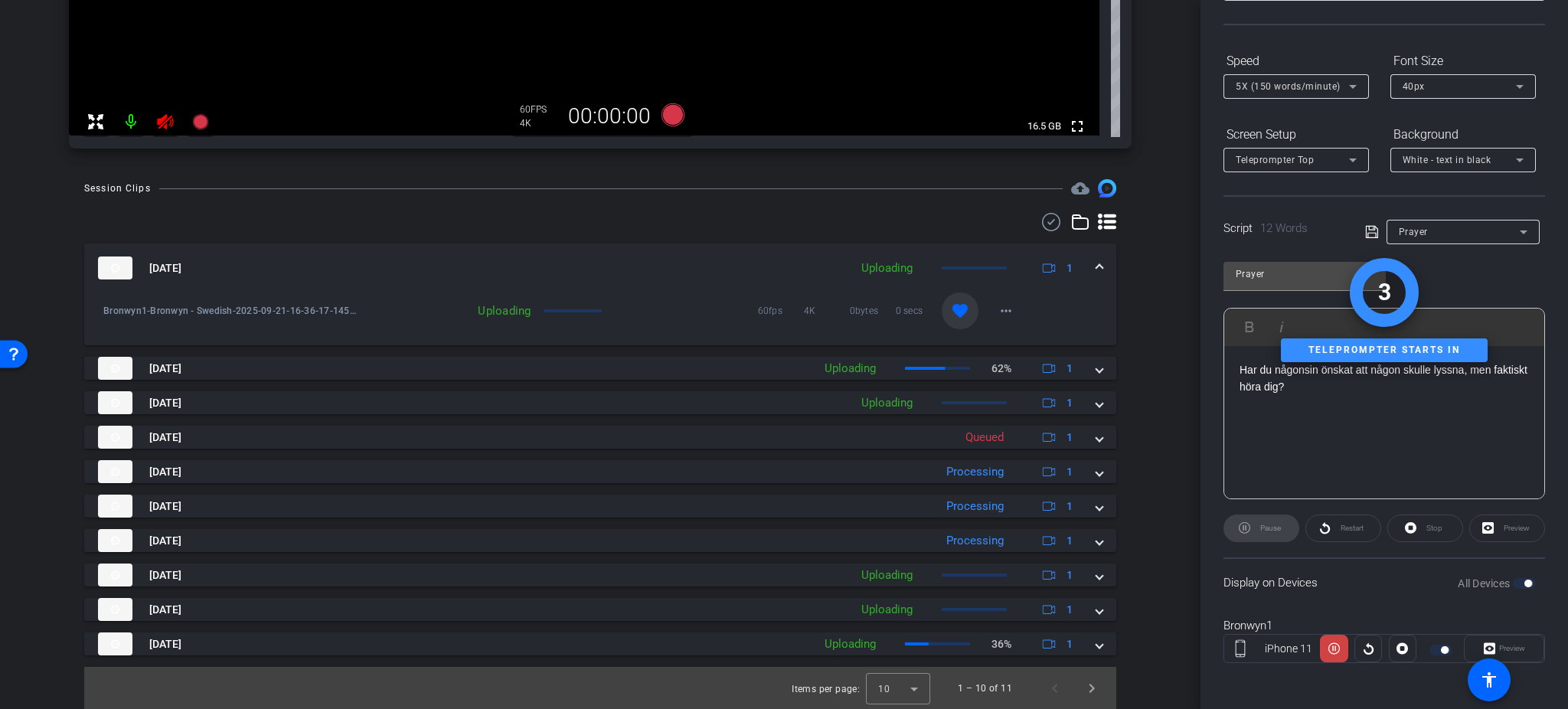
click at [1260, 533] on div "Pause" at bounding box center [1262, 527] width 76 height 28
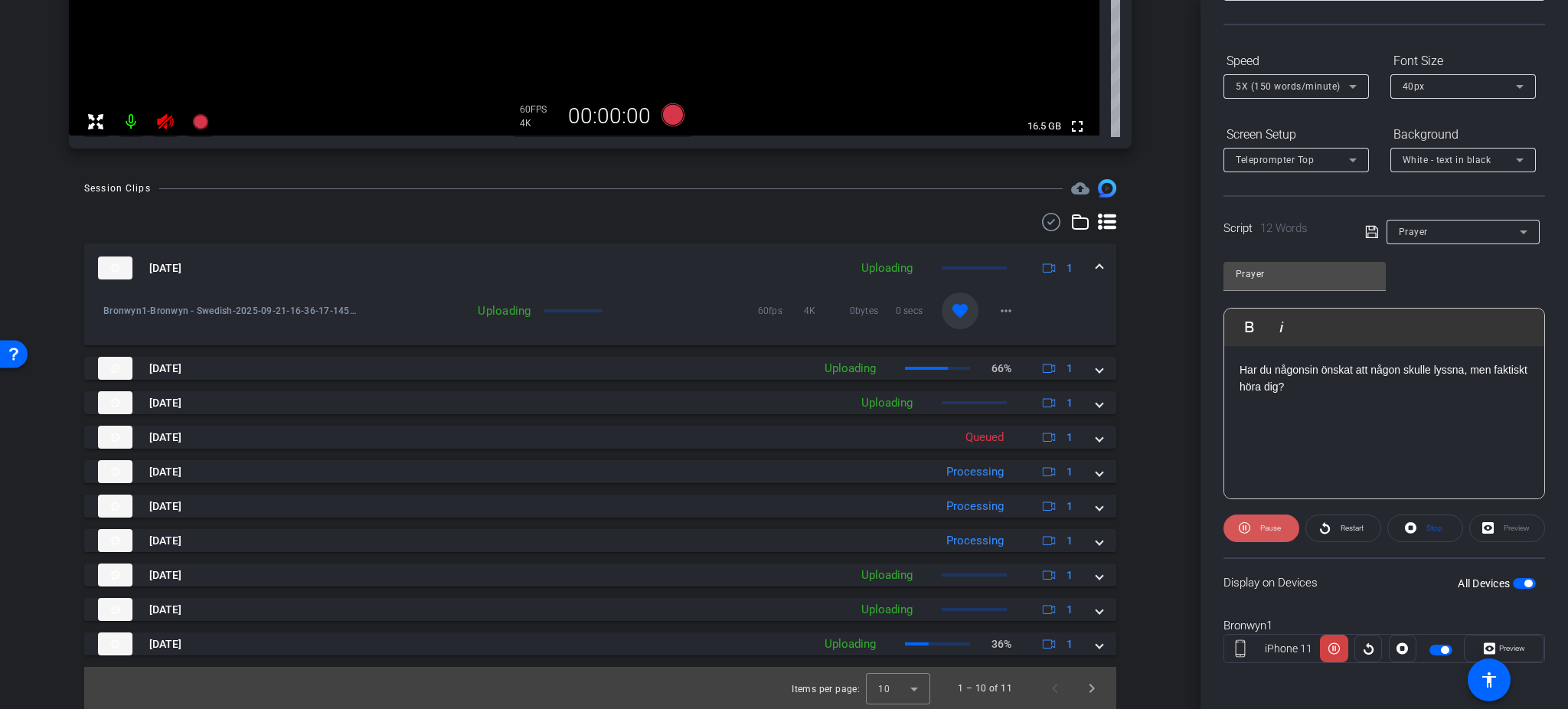
click at [1260, 533] on span "Pause" at bounding box center [1268, 527] width 25 height 22
click at [1260, 533] on span "Play" at bounding box center [1268, 527] width 18 height 22
click at [1260, 533] on span "Pause" at bounding box center [1268, 527] width 25 height 22
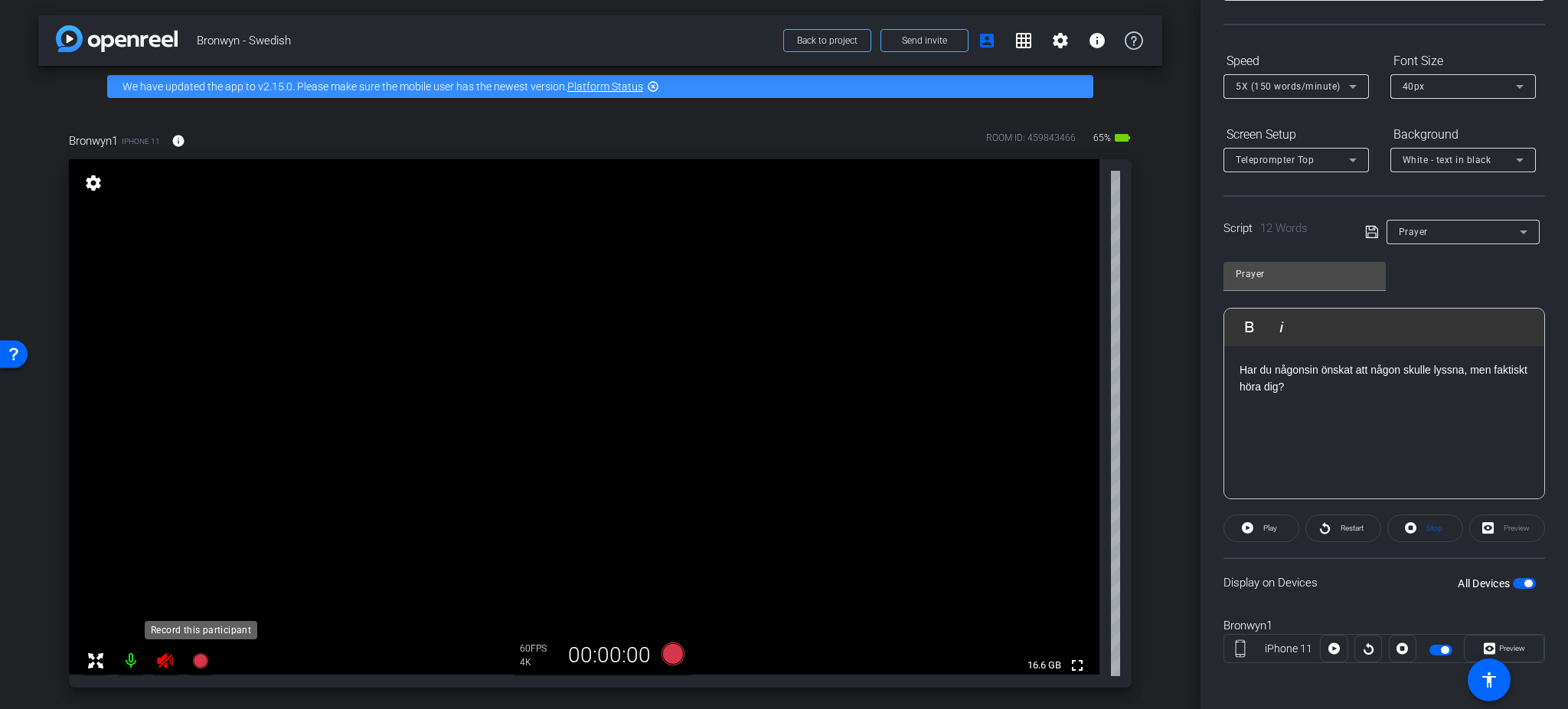
click at [195, 590] on icon at bounding box center [200, 661] width 15 height 15
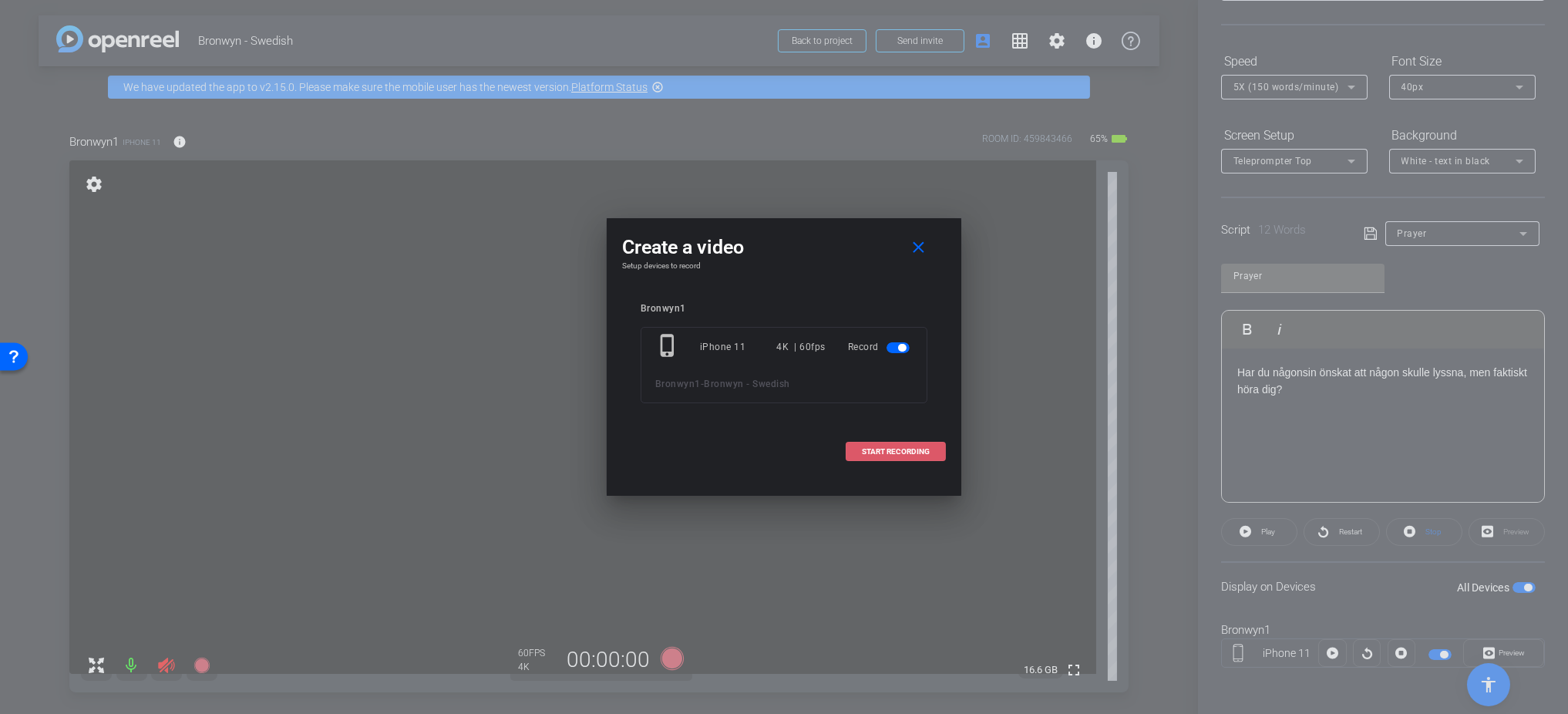
click at [894, 448] on span "START RECORDING" at bounding box center [895, 452] width 68 height 8
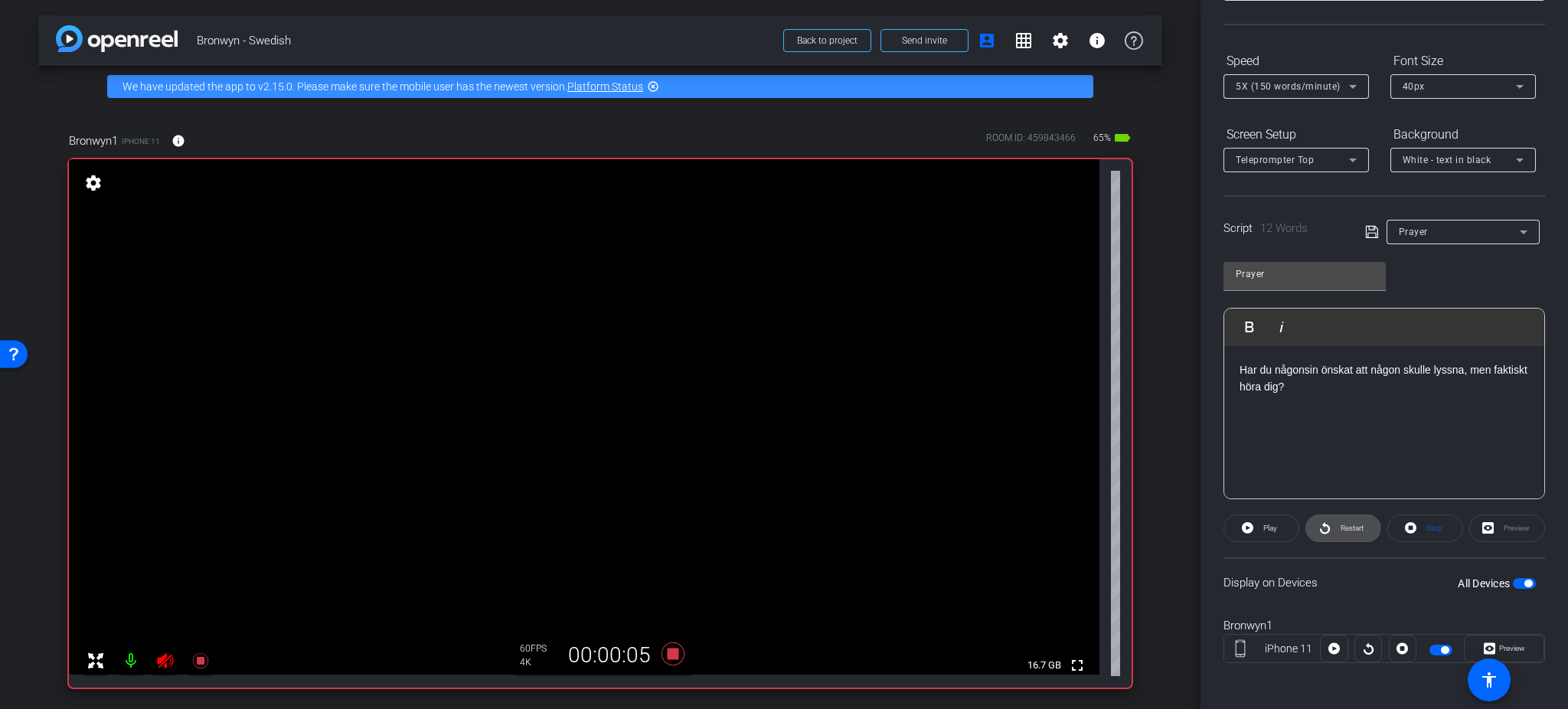
click at [1307, 525] on icon at bounding box center [1325, 527] width 11 height 19
click at [1262, 525] on span "Pause" at bounding box center [1270, 527] width 21 height 9
click at [1307, 400] on div "Har du någonsin önskat att någon skulle lyssna, men faktiskt höra dig?" at bounding box center [1384, 422] width 320 height 153
click at [1307, 398] on div "Har du någonsin önskat att någon skulle lyssna, men faktiskt höra dig?" at bounding box center [1384, 422] width 320 height 153
click at [1307, 383] on p "Har du någonsin önskat att någon skulle lyssna, men faktiskt höra dig?" at bounding box center [1384, 378] width 289 height 34
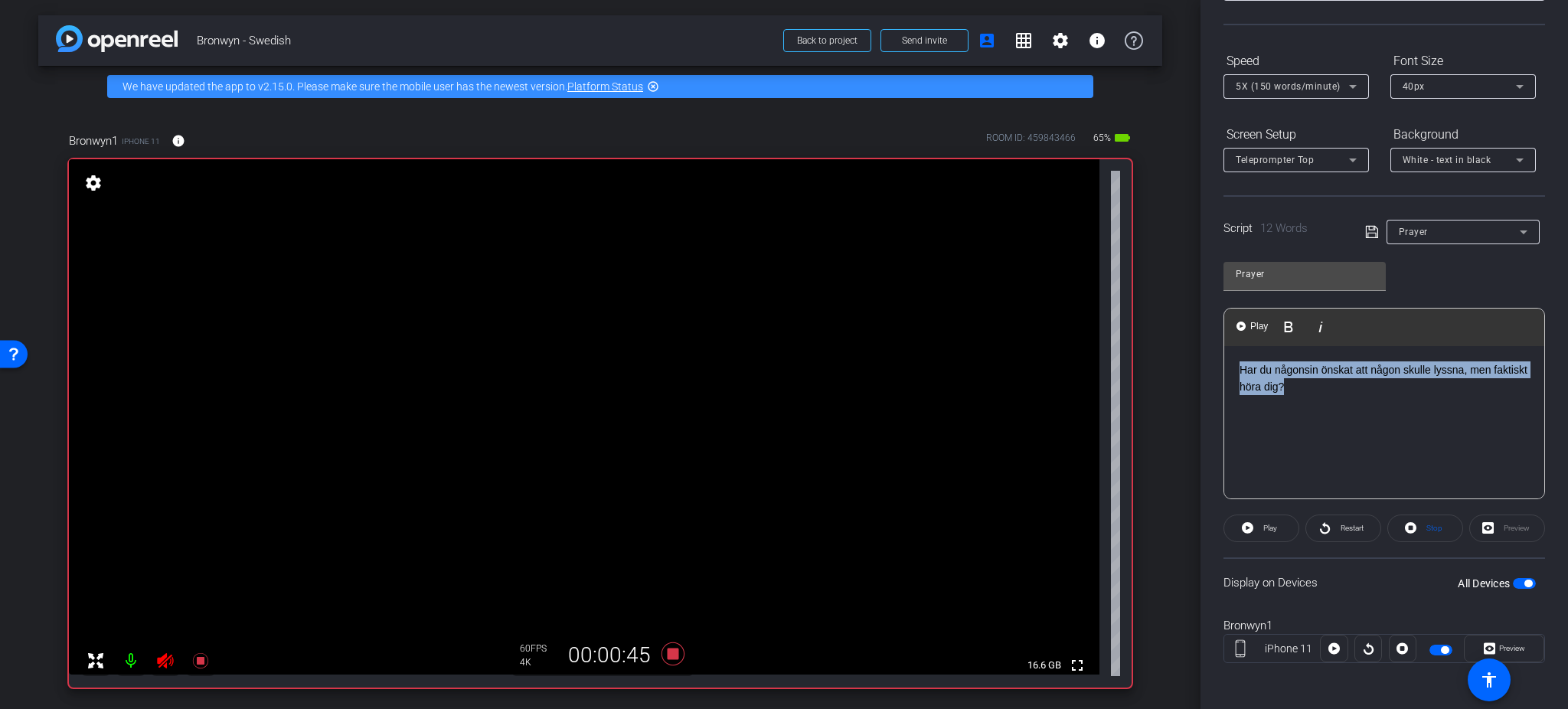
drag, startPoint x: 1321, startPoint y: 379, endPoint x: 1228, endPoint y: 359, distance: 95.1
click at [1228, 359] on div "Har du någonsin önskat att någon skulle lyssna, men faktiskt höra dig?" at bounding box center [1384, 422] width 320 height 153
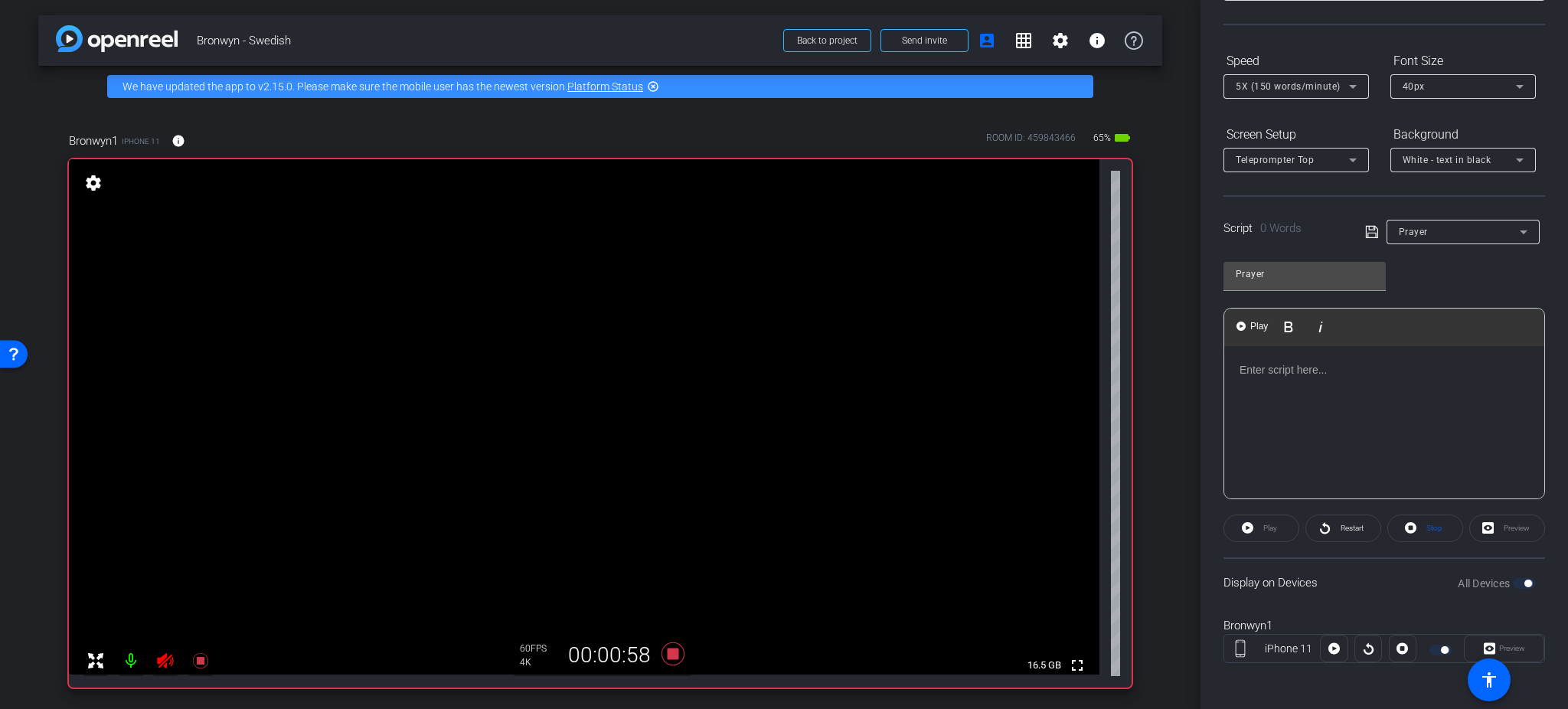
click at [1307, 391] on div at bounding box center [1384, 422] width 320 height 153
click at [1247, 529] on icon at bounding box center [1248, 527] width 11 height 11
click at [1248, 521] on icon at bounding box center [1248, 527] width 11 height 19
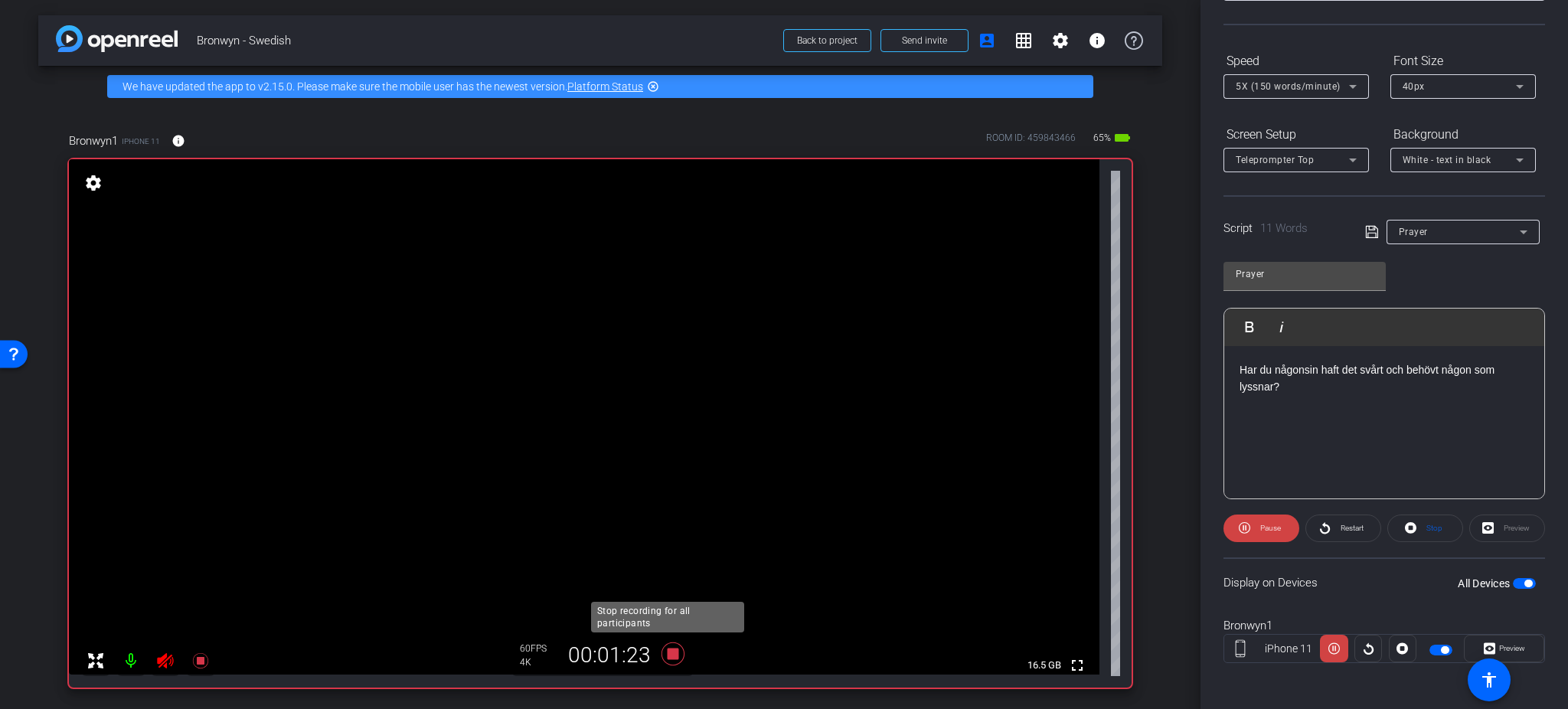
click at [670, 590] on icon at bounding box center [673, 654] width 23 height 23
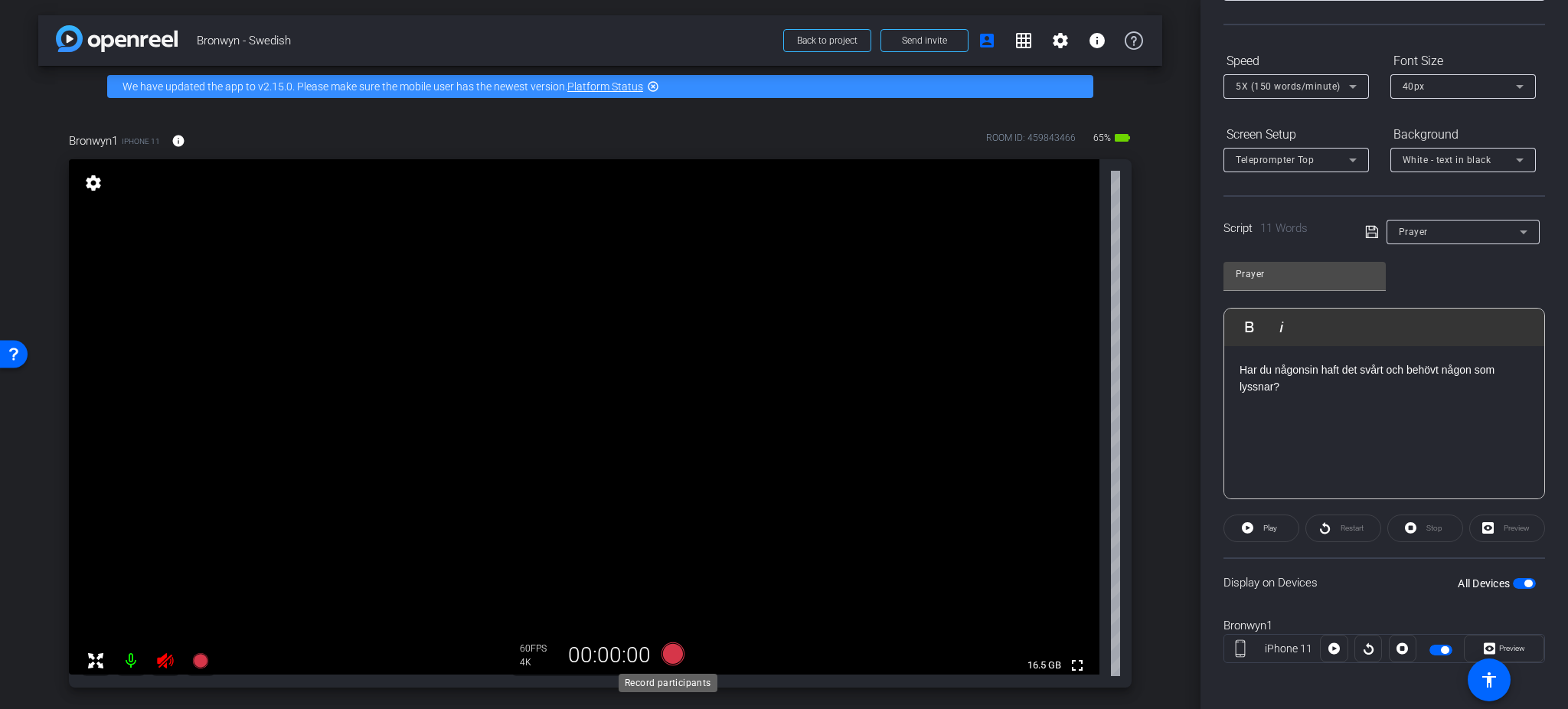
click at [672, 590] on icon at bounding box center [672, 653] width 37 height 28
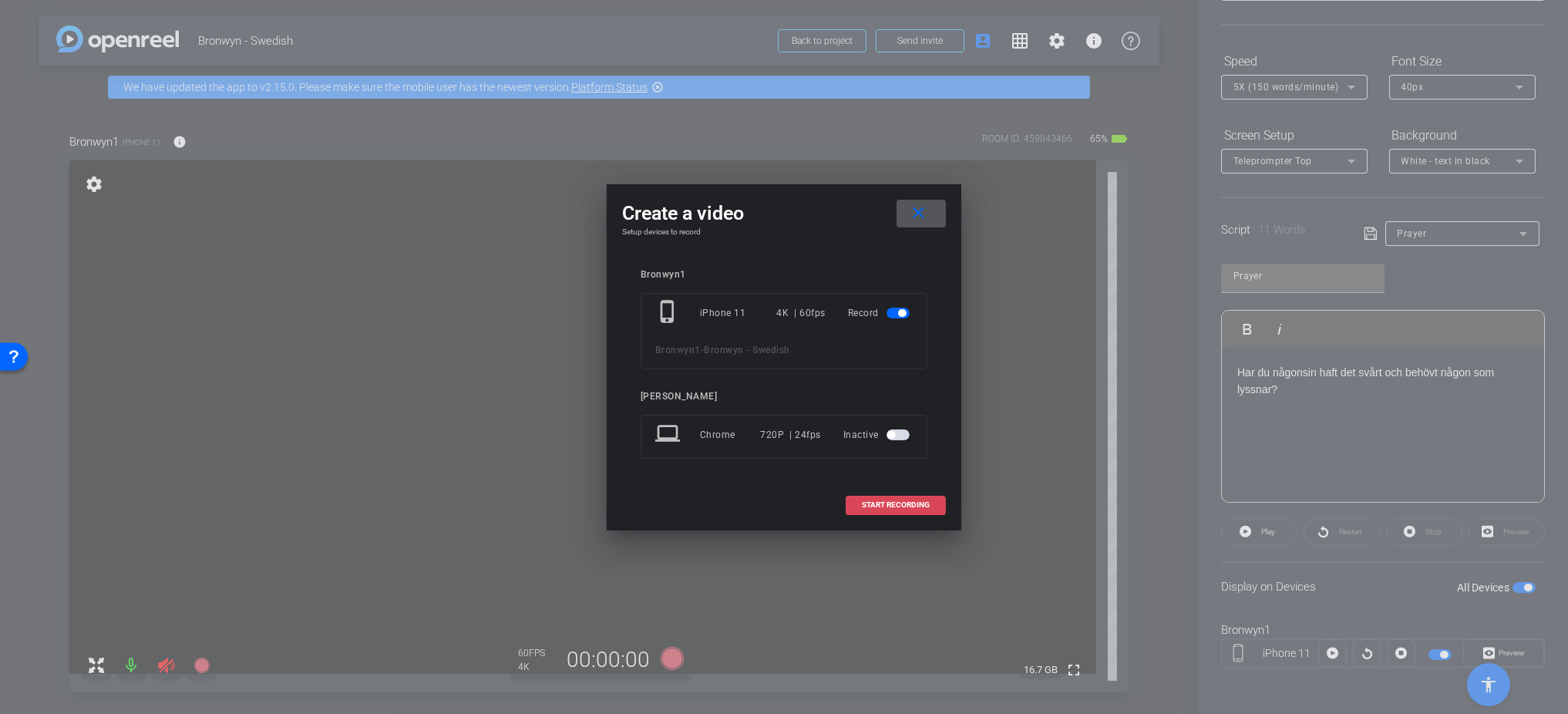
click at [880, 499] on span at bounding box center [895, 504] width 99 height 37
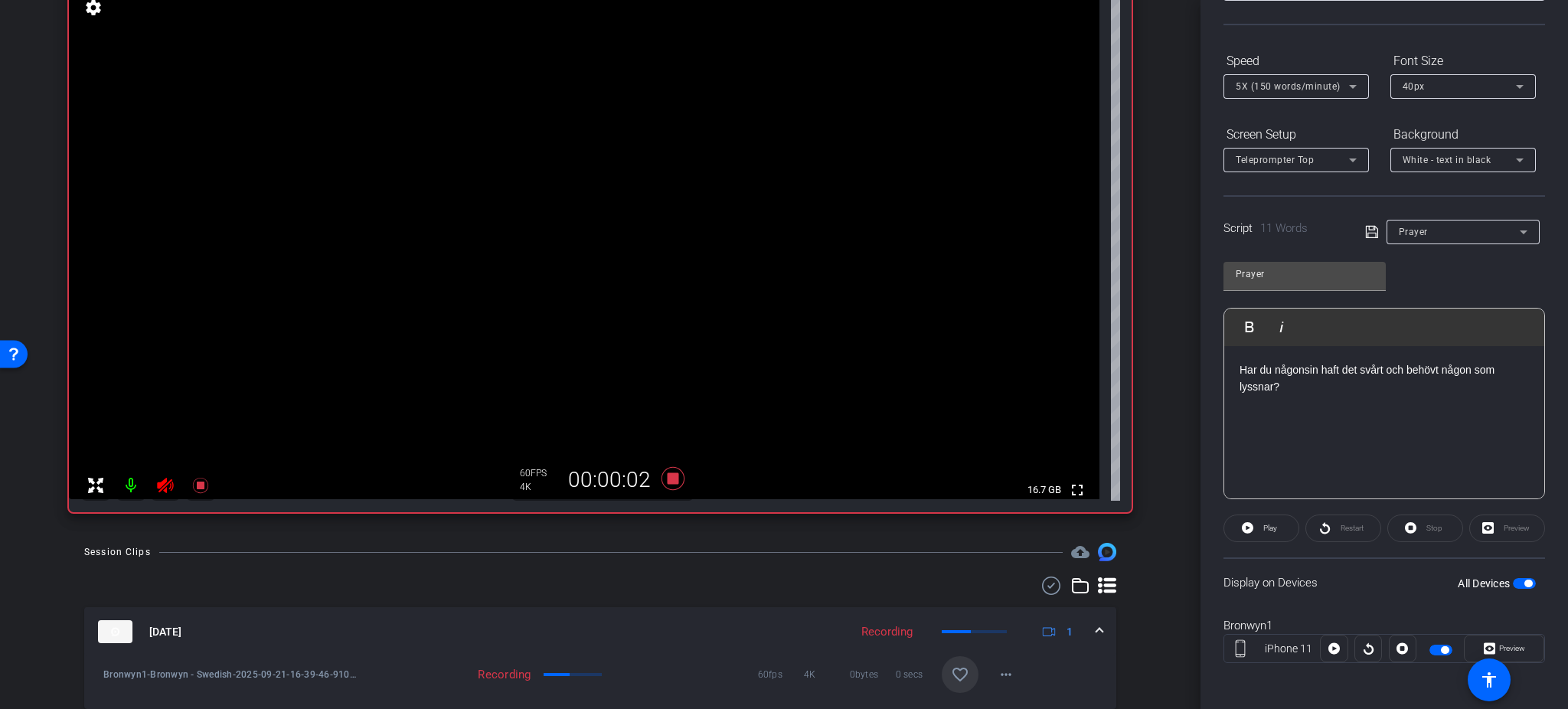
scroll to position [177, 0]
click at [662, 469] on icon at bounding box center [672, 476] width 37 height 28
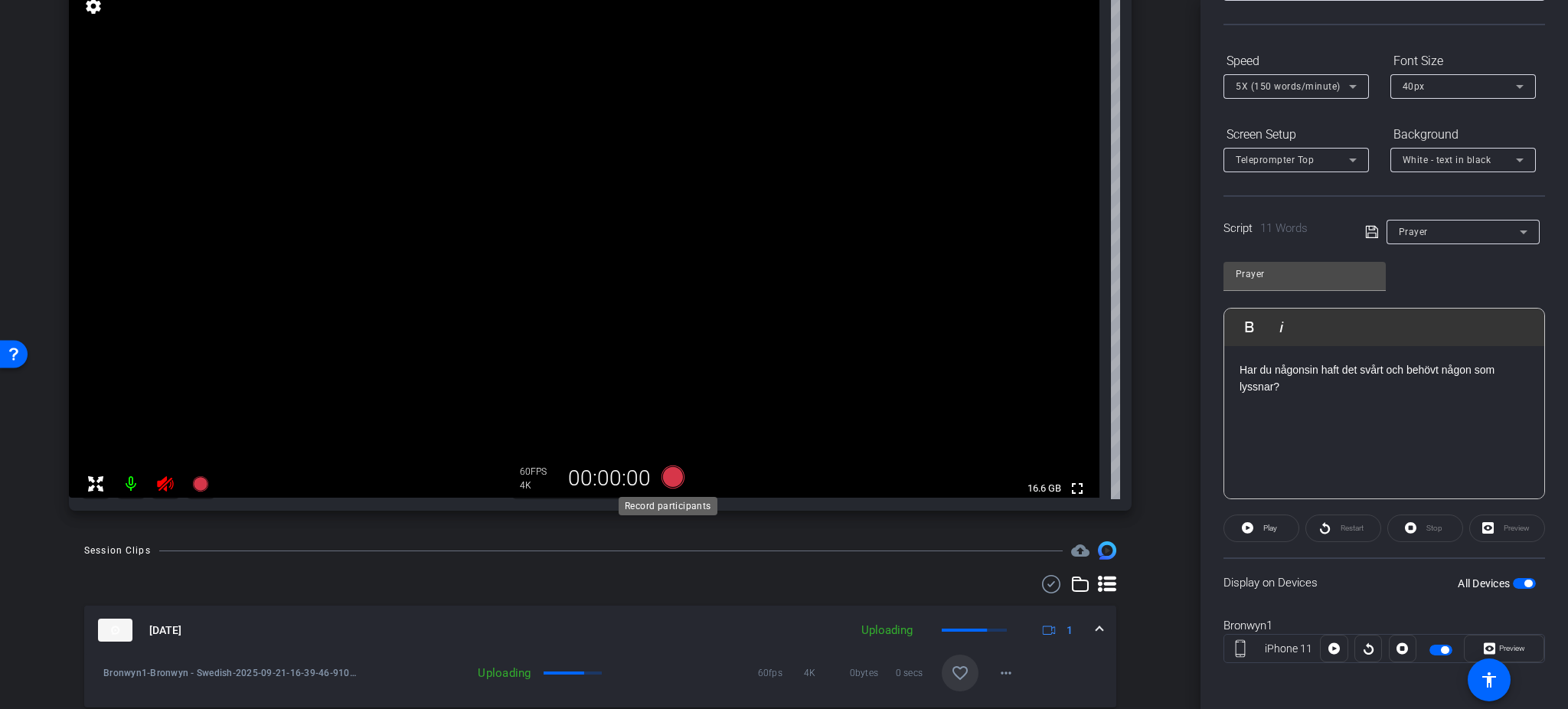
click at [666, 477] on icon at bounding box center [673, 477] width 23 height 23
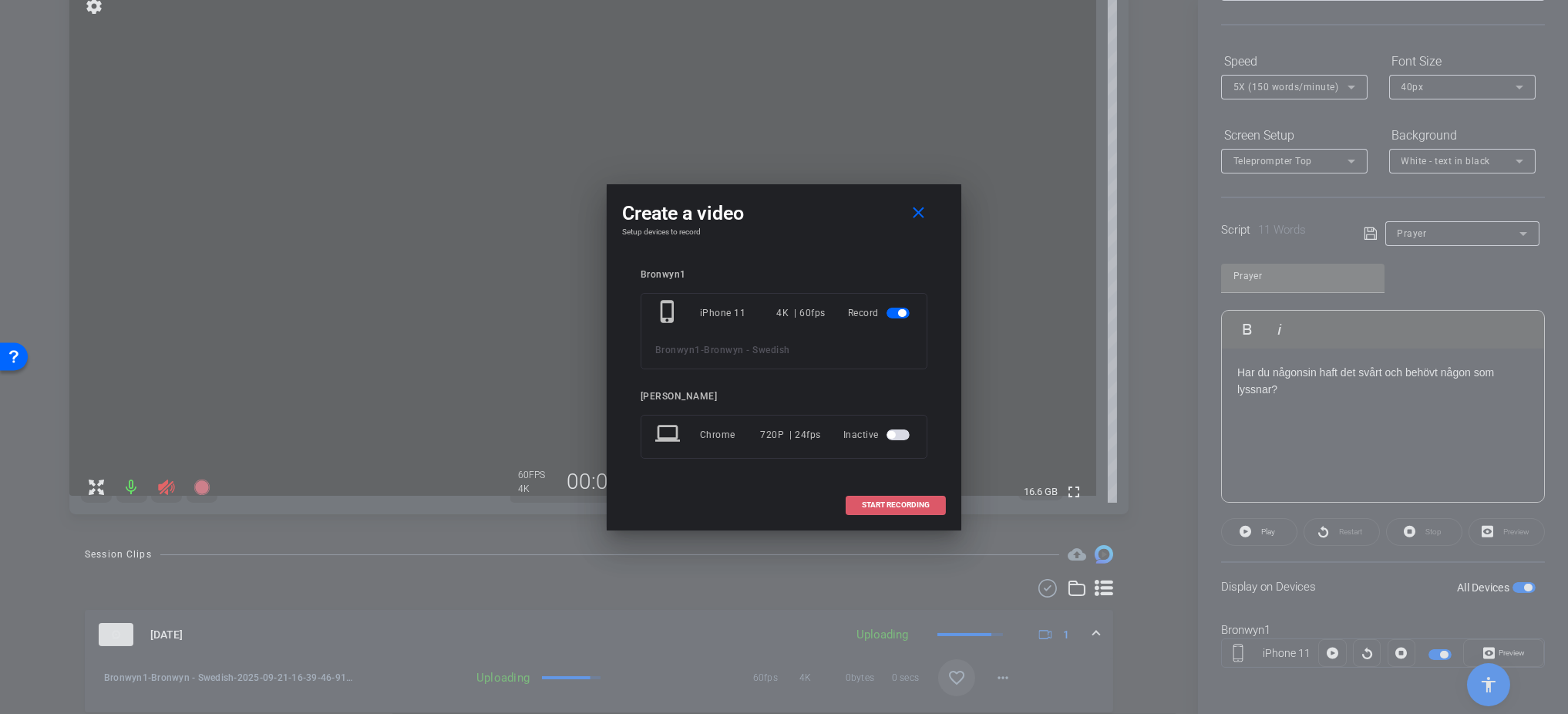
click at [883, 512] on span at bounding box center [895, 504] width 99 height 37
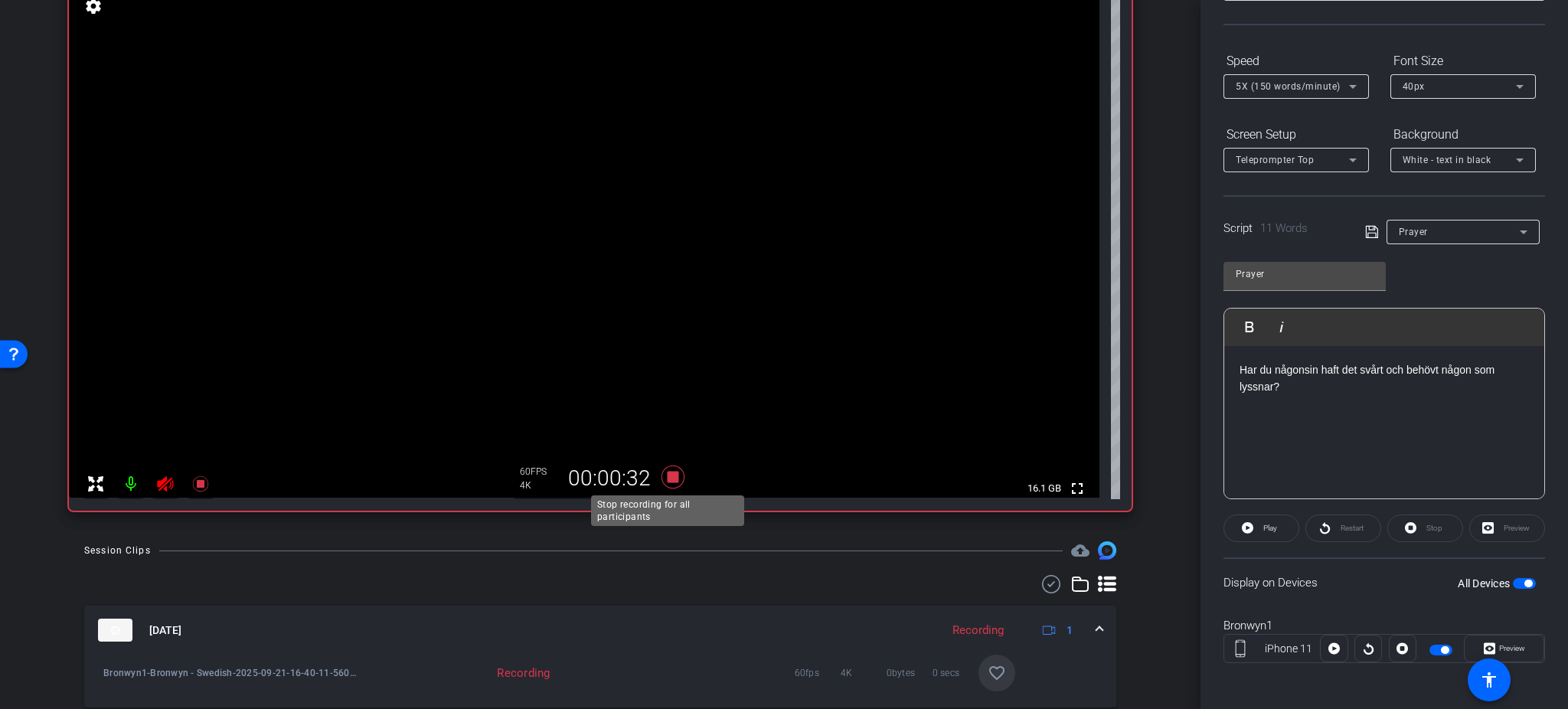
click at [666, 484] on icon at bounding box center [672, 476] width 37 height 28
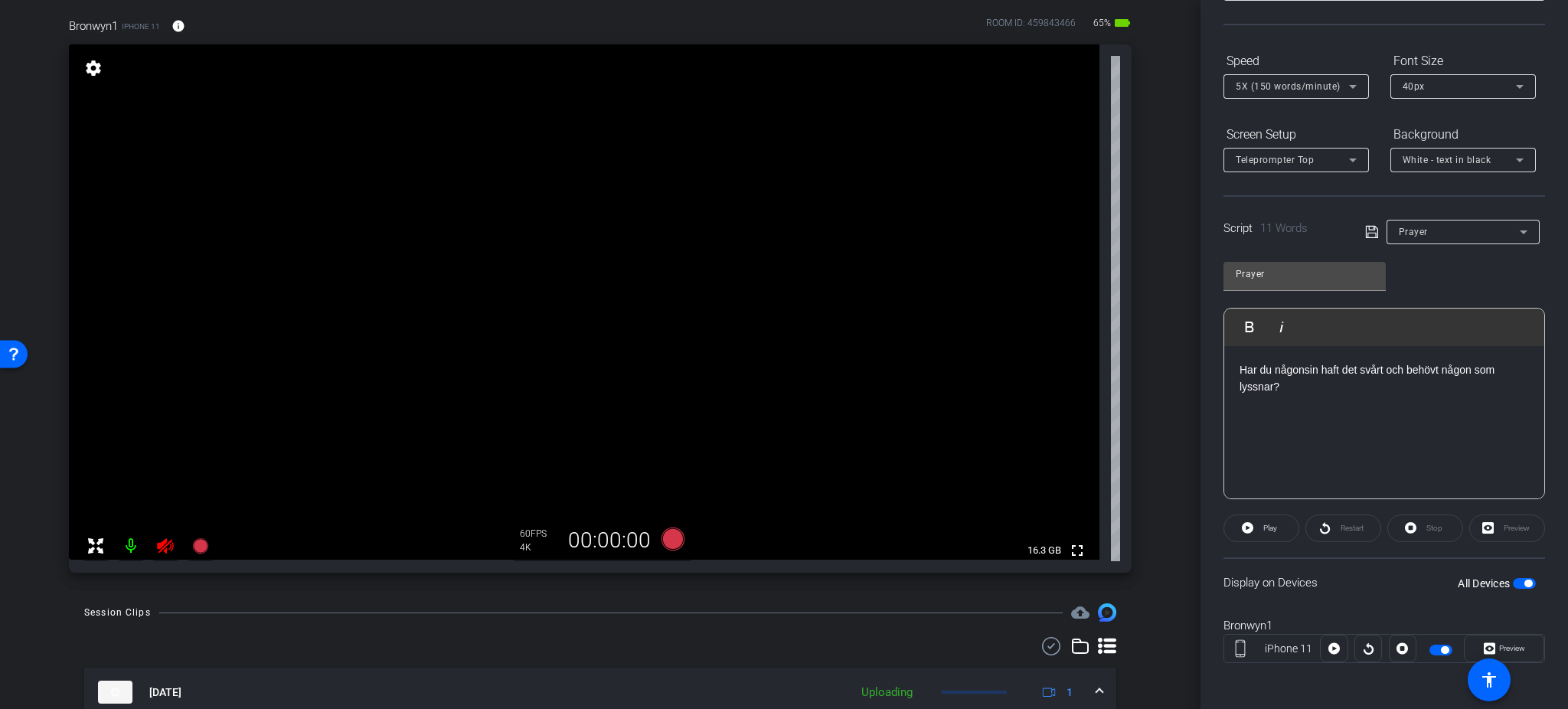
scroll to position [136, 0]
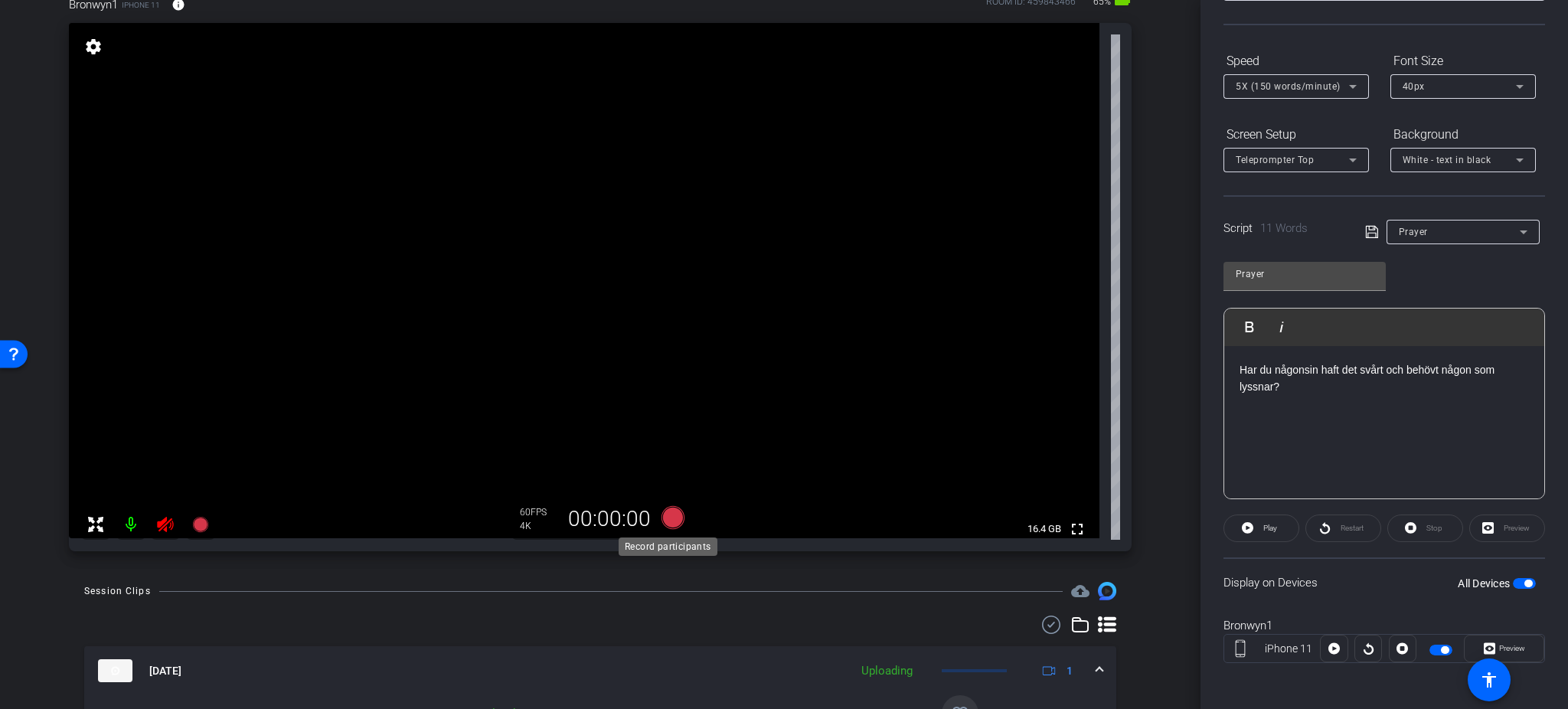
click at [669, 512] on icon at bounding box center [673, 517] width 23 height 23
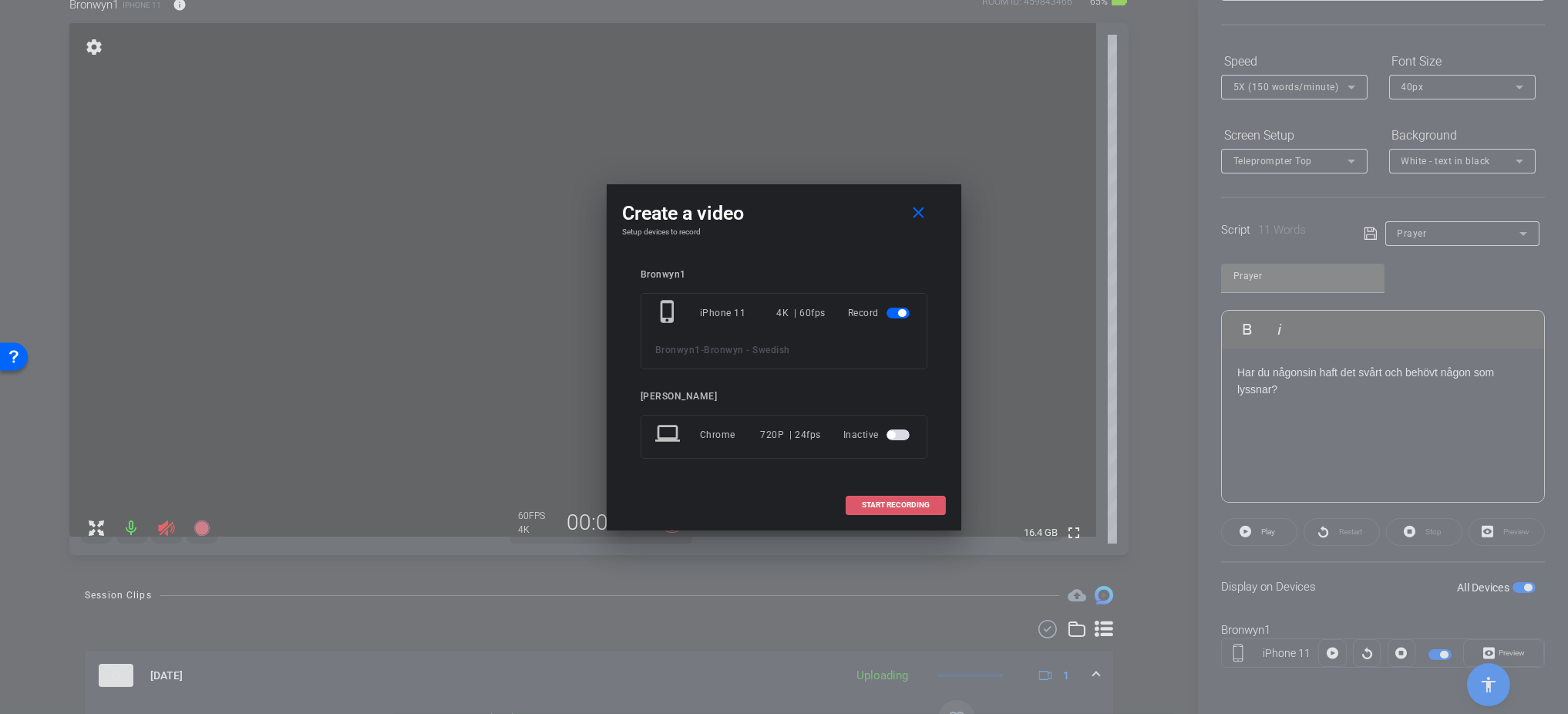
click at [901, 512] on span at bounding box center [895, 504] width 99 height 37
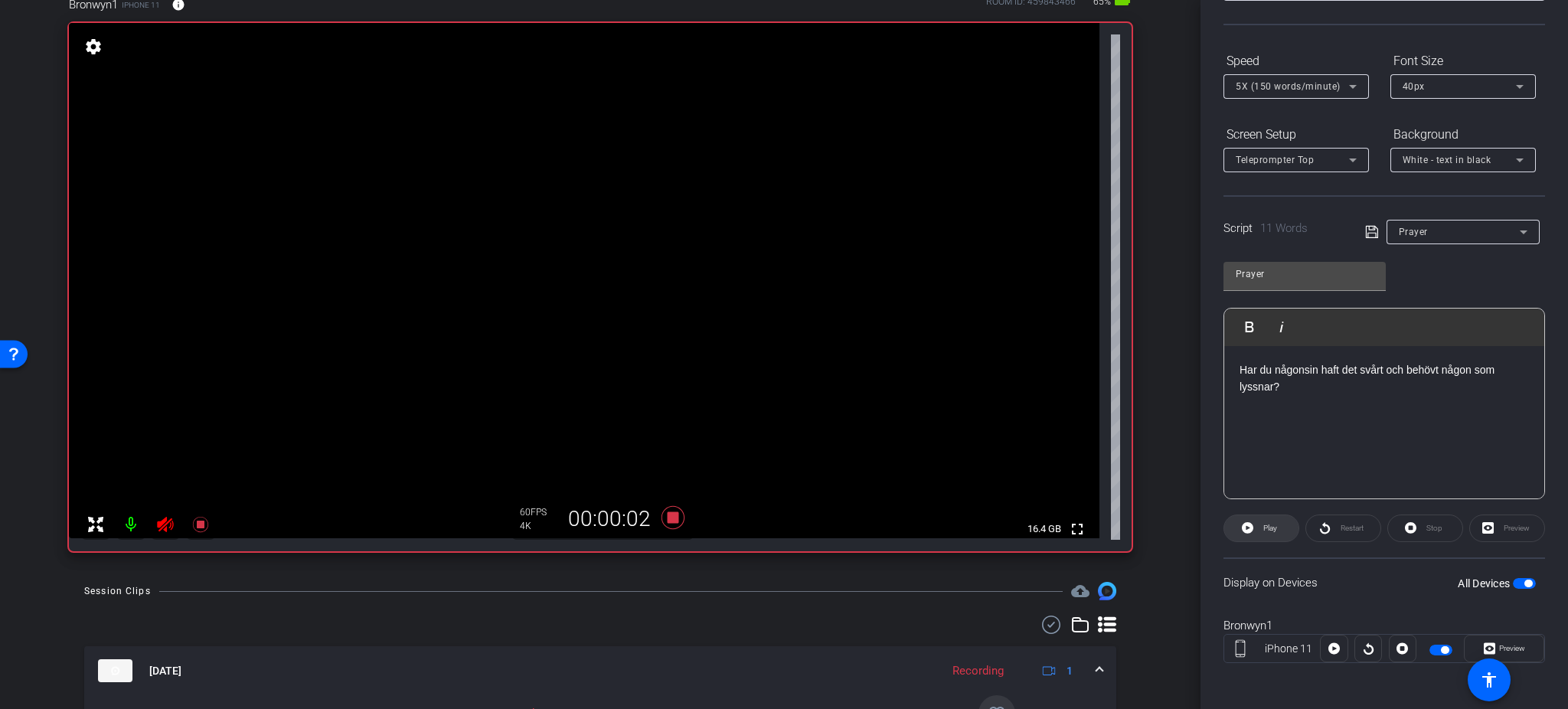
click at [1247, 524] on icon at bounding box center [1248, 527] width 11 height 11
drag, startPoint x: 1311, startPoint y: 411, endPoint x: 1183, endPoint y: 350, distance: 141.8
click at [1183, 350] on div "arrow_back Bronwyn - Swedish Back to project Send invite account_box grid_on se…" at bounding box center [784, 354] width 1568 height 709
click at [1307, 89] on div "40px" at bounding box center [1459, 86] width 113 height 19
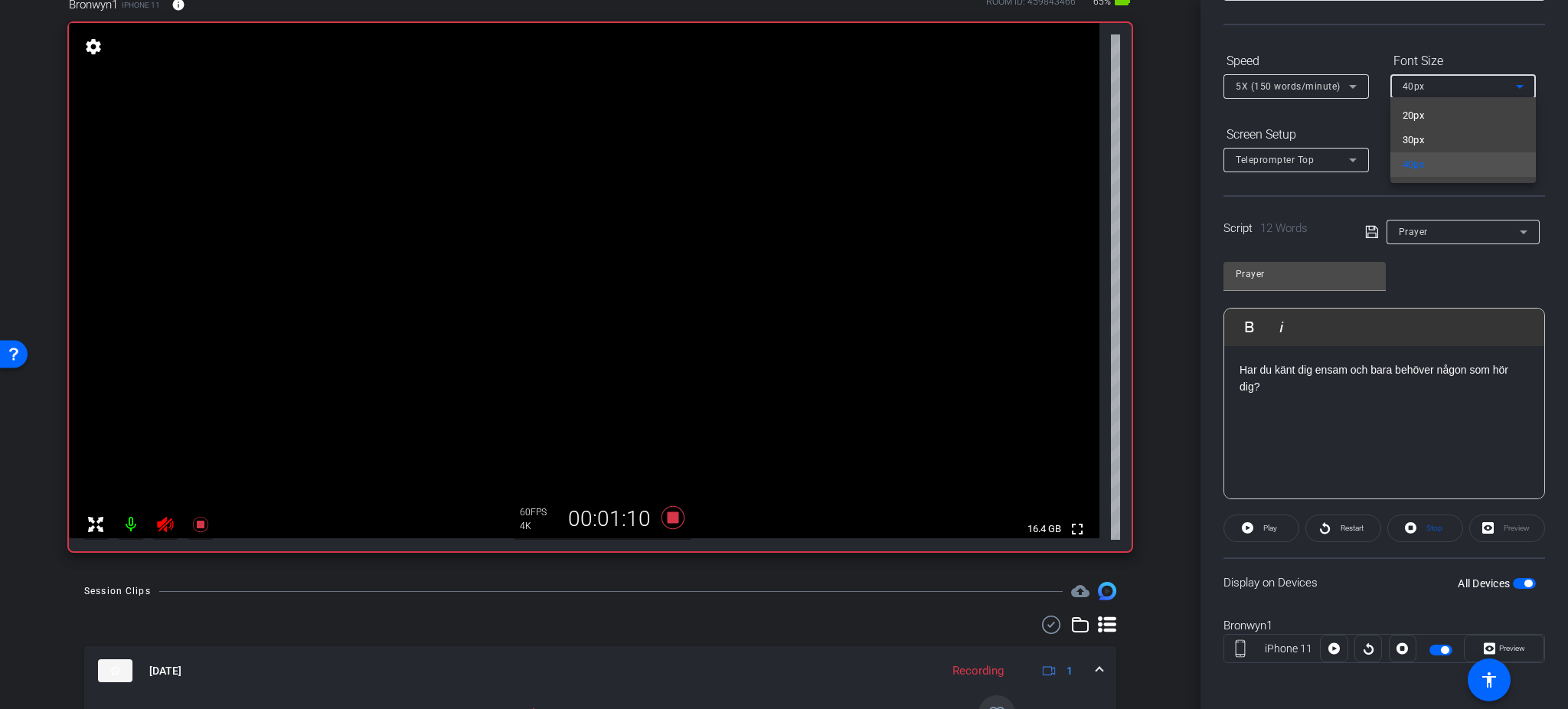
click at [1307, 82] on div at bounding box center [784, 354] width 1568 height 709
click at [670, 518] on icon at bounding box center [673, 517] width 23 height 23
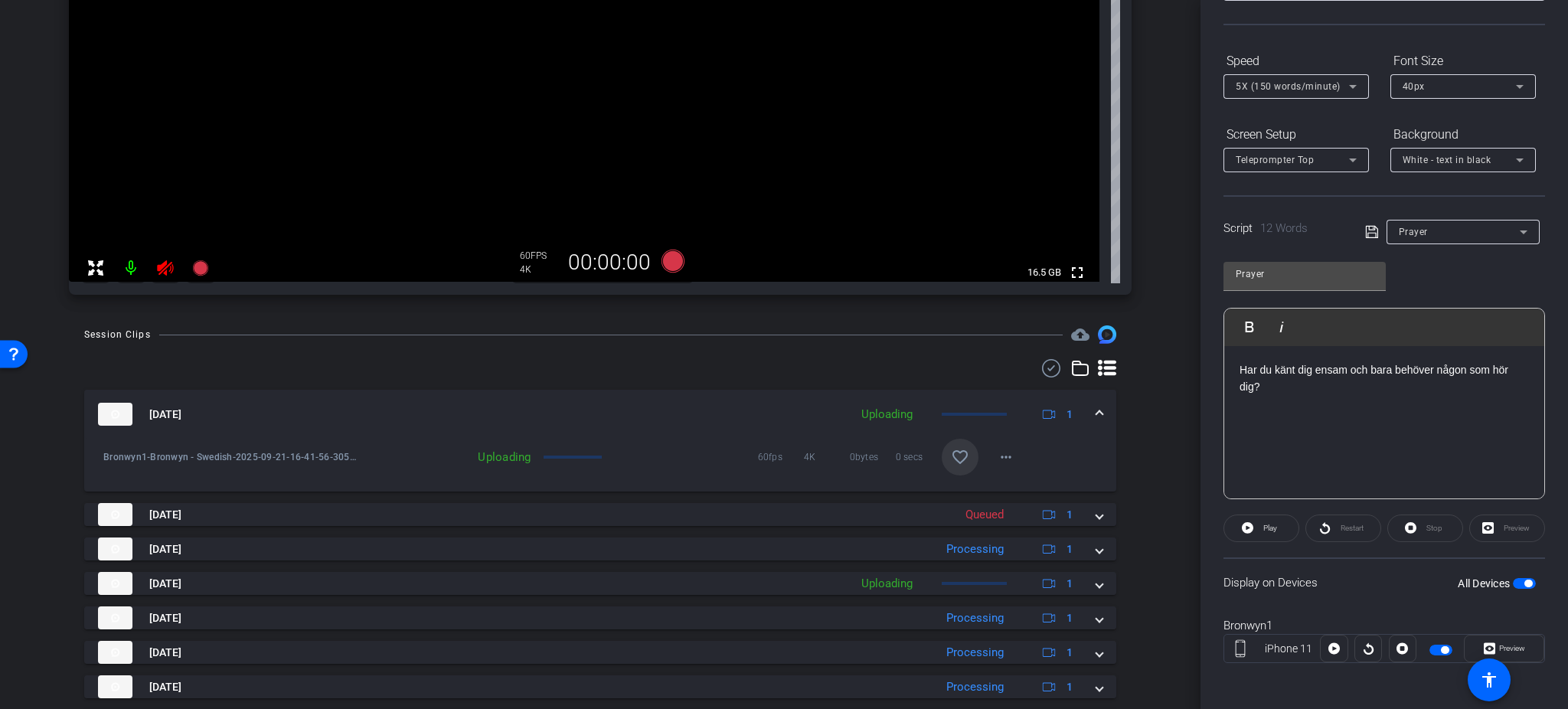
scroll to position [539, 0]
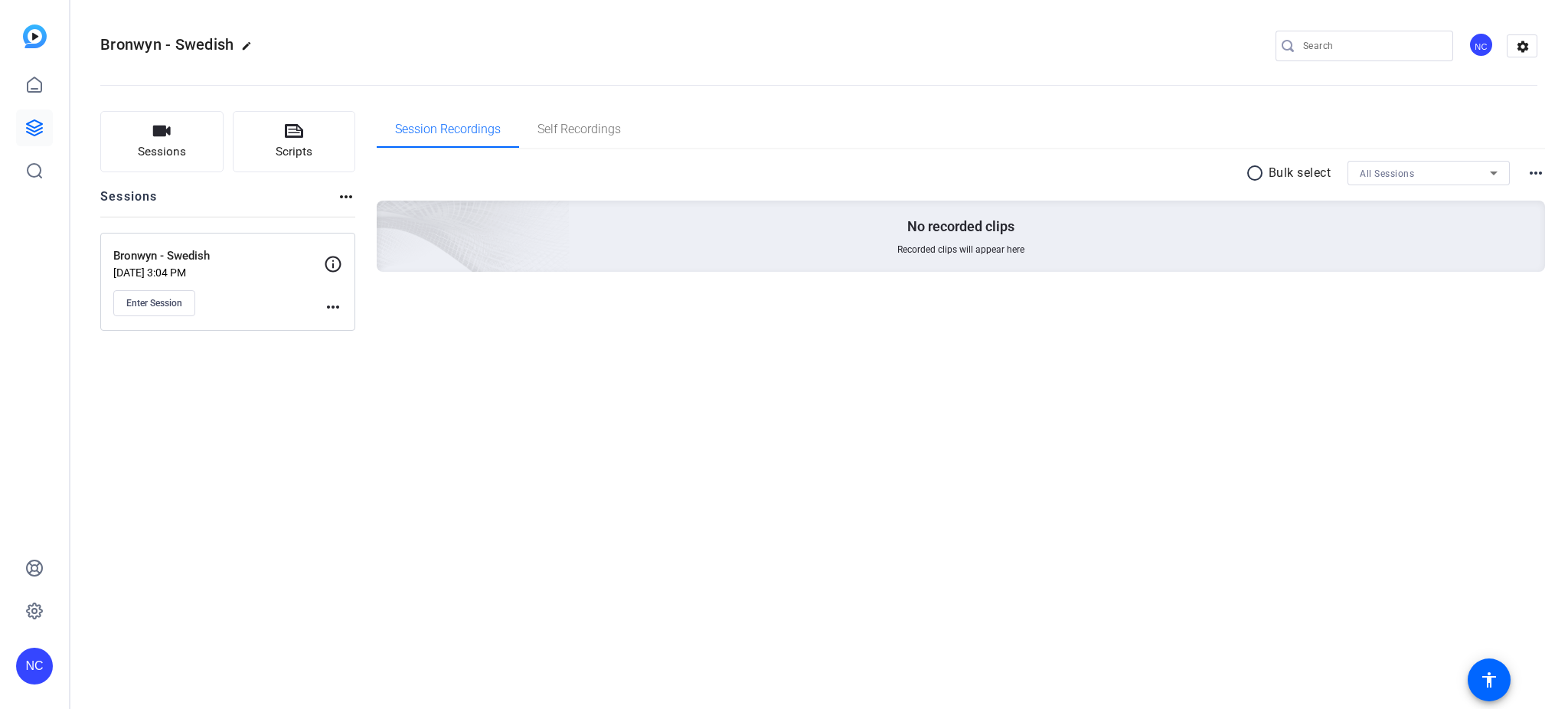
click at [339, 301] on mat-icon "more_horiz" at bounding box center [333, 306] width 18 height 18
click at [362, 326] on span "Edit Session" at bounding box center [370, 329] width 69 height 18
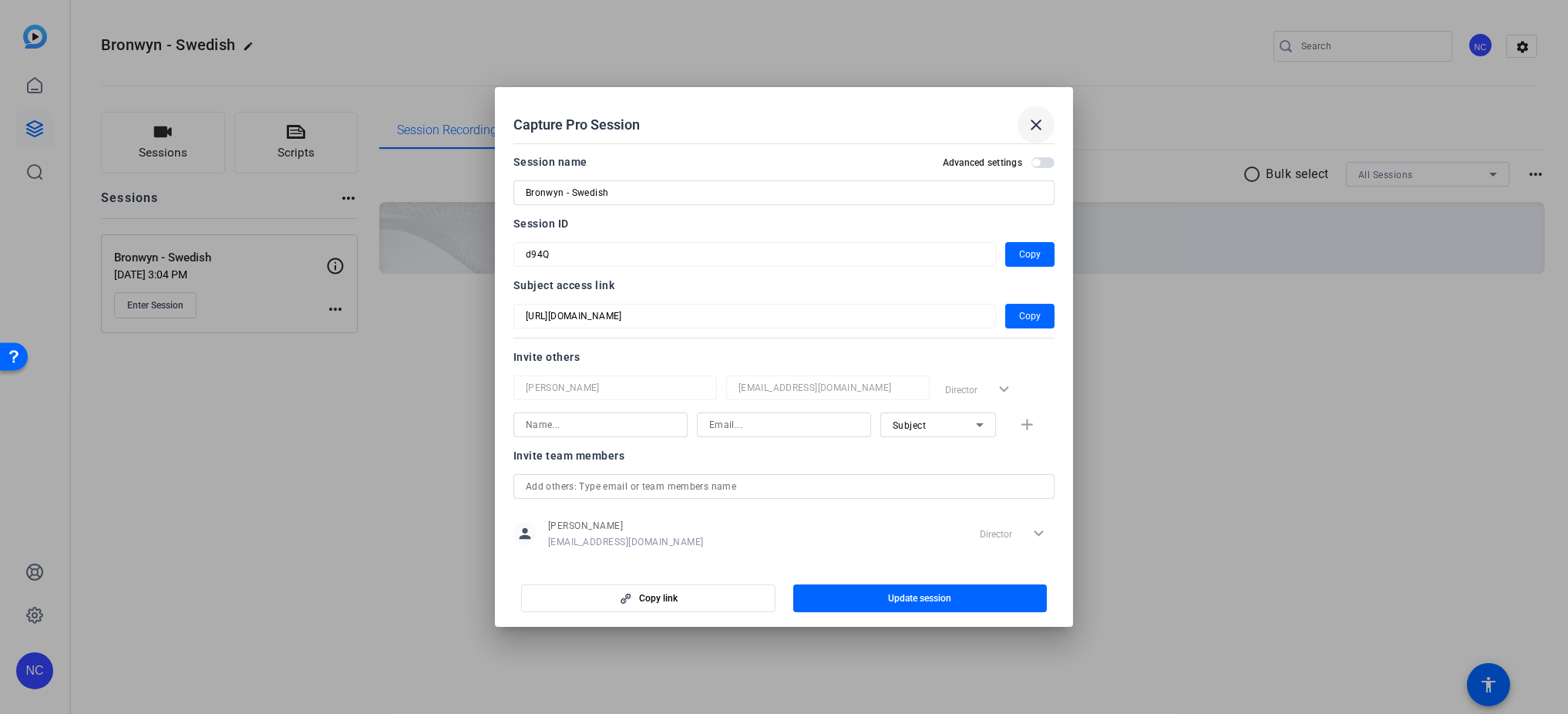
click at [1030, 124] on mat-icon "close" at bounding box center [1035, 124] width 18 height 18
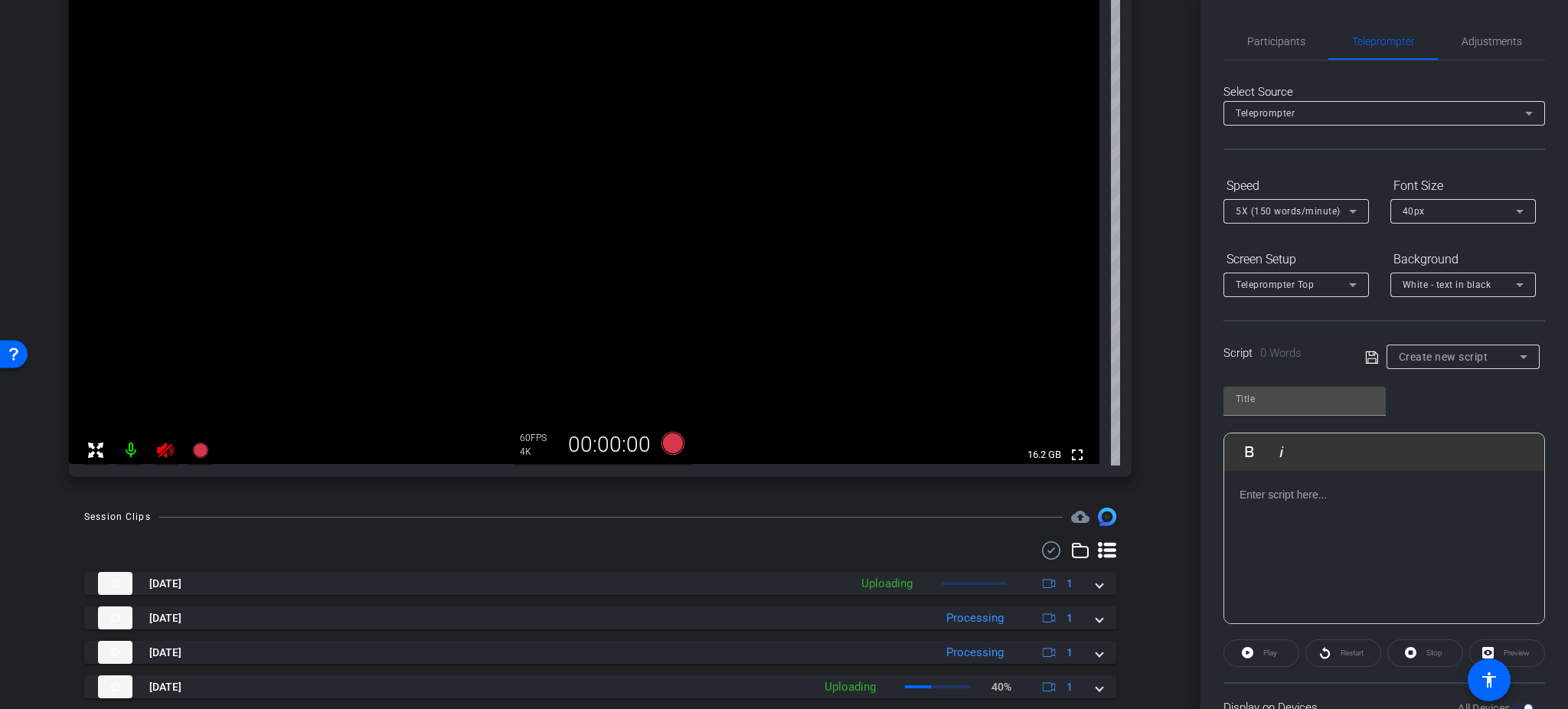
scroll to position [180, 0]
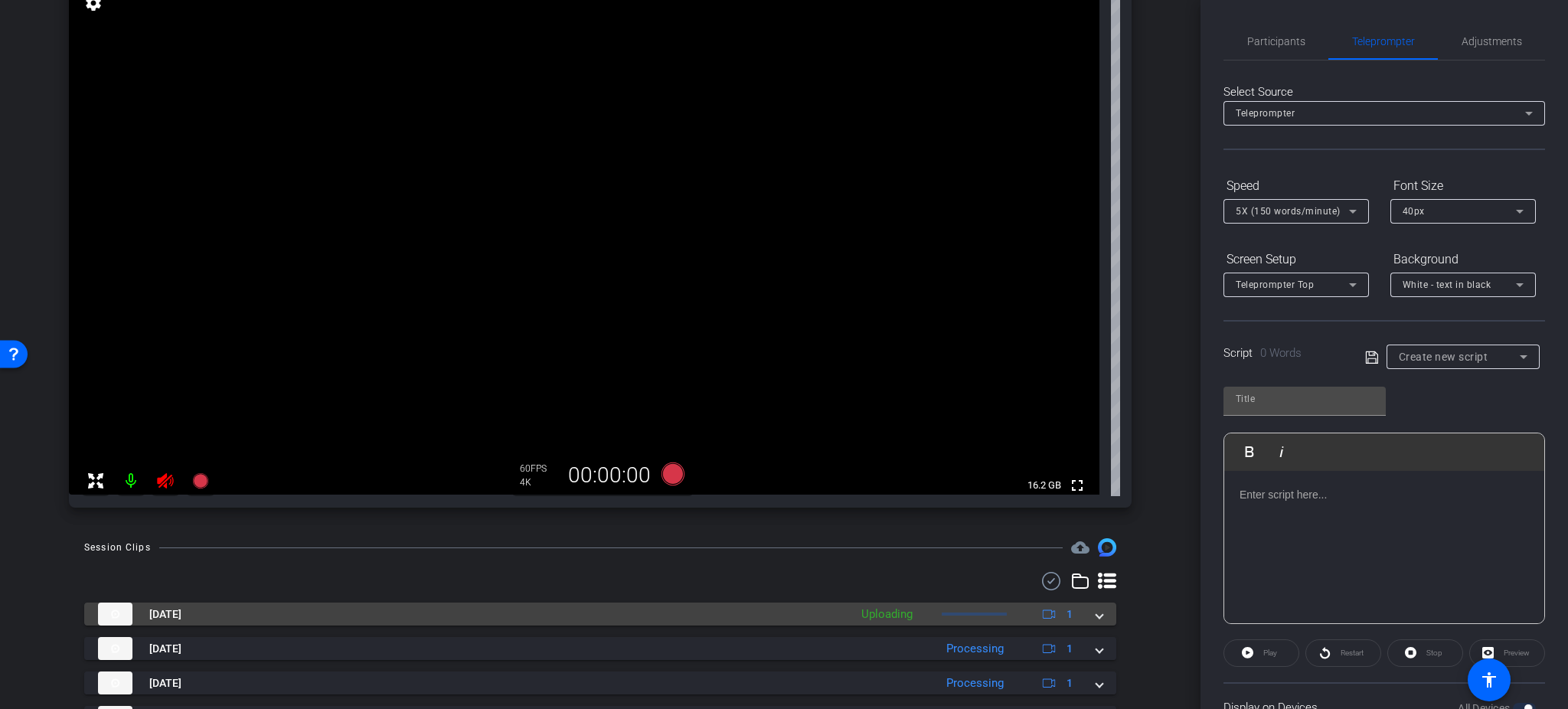
click at [752, 614] on mat-panel-title "[DATE]" at bounding box center [470, 614] width 744 height 23
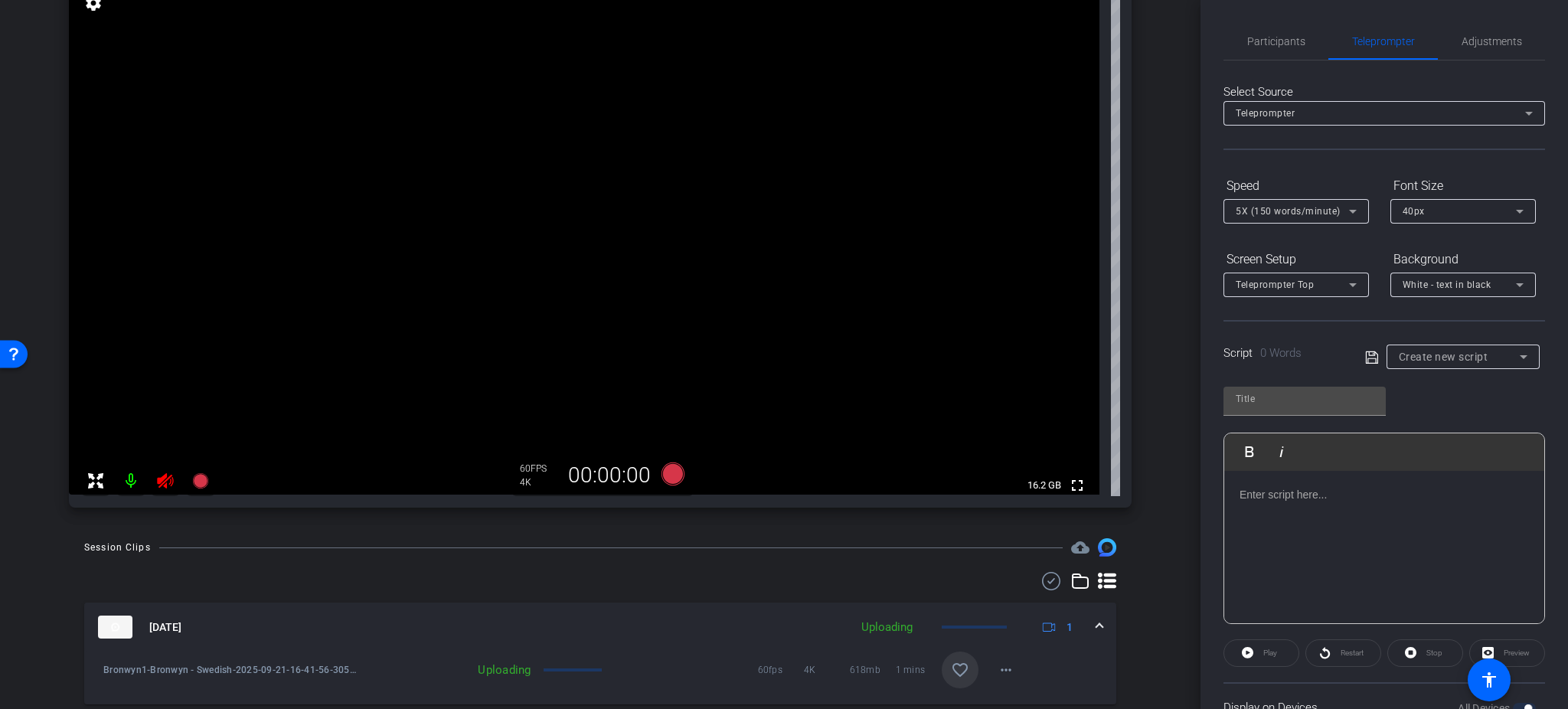
click at [951, 671] on mat-icon "favorite_border" at bounding box center [959, 669] width 18 height 18
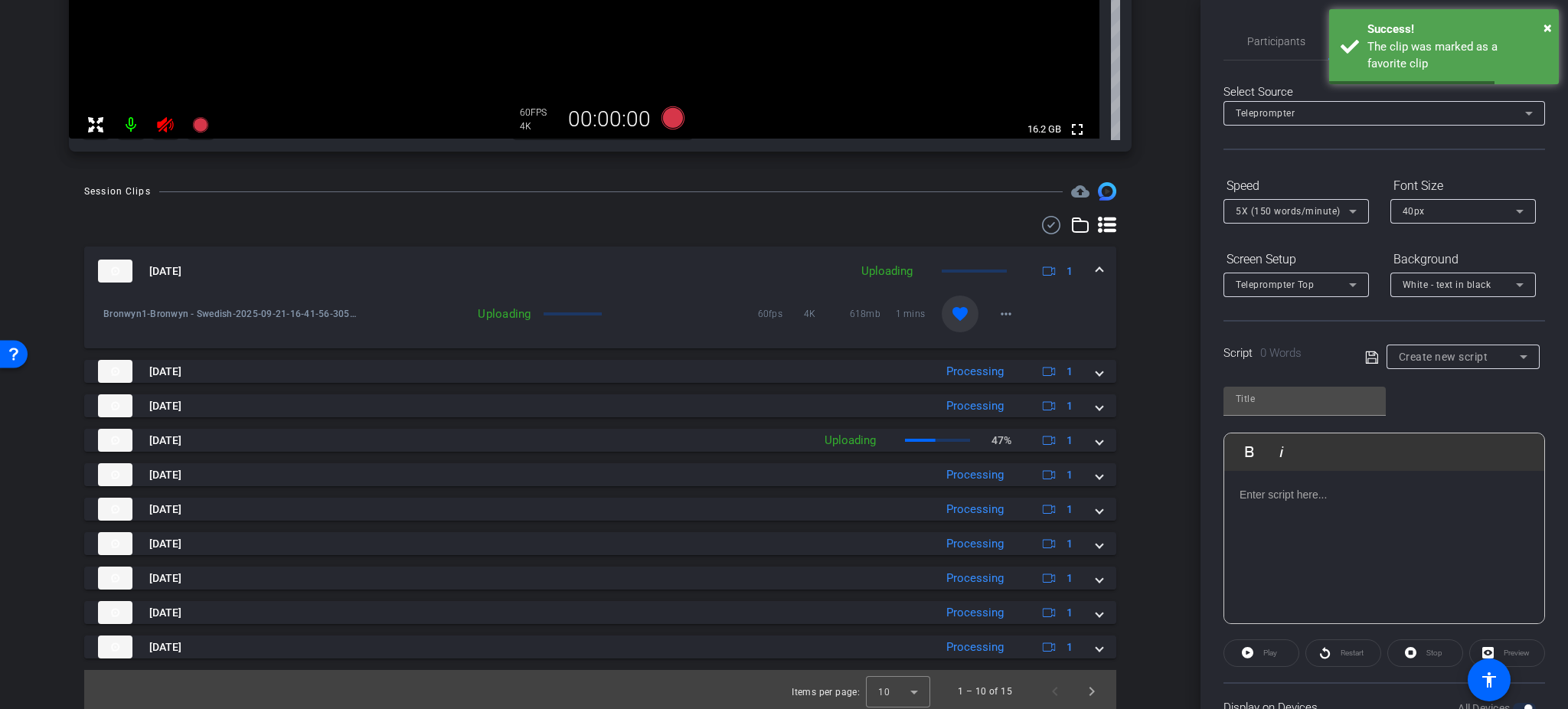
scroll to position [539, 0]
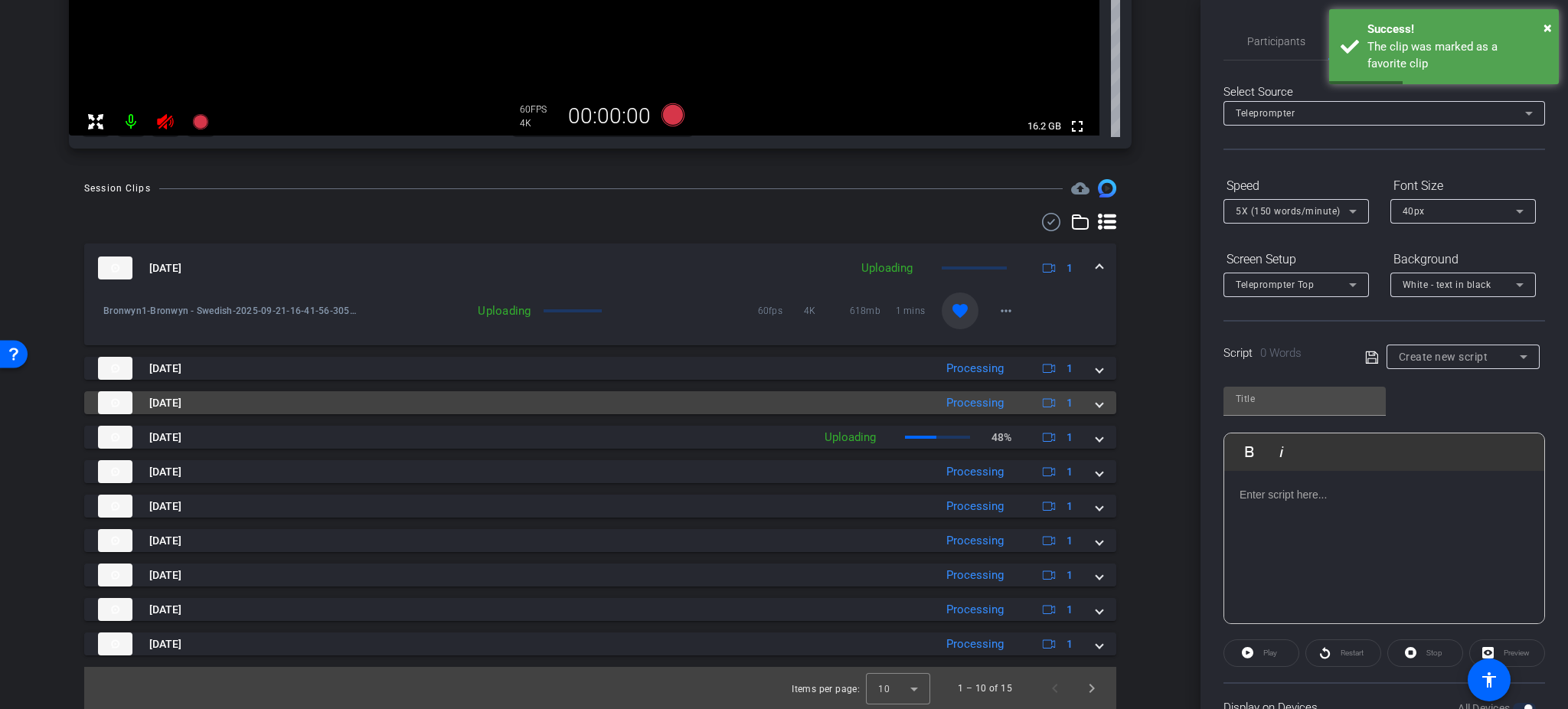
click at [706, 403] on mat-panel-title "[DATE]" at bounding box center [512, 402] width 828 height 23
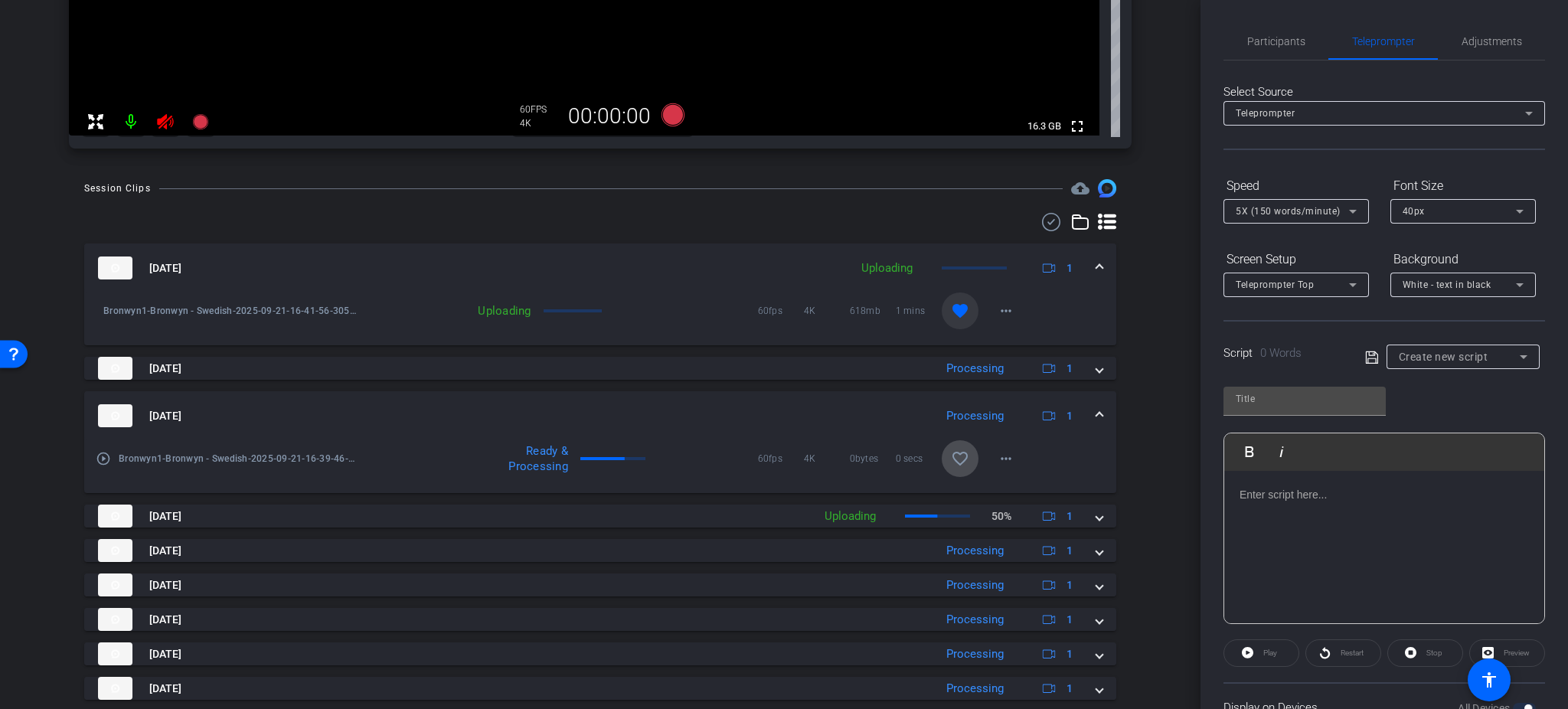
click at [953, 453] on mat-icon "favorite_border" at bounding box center [959, 458] width 18 height 18
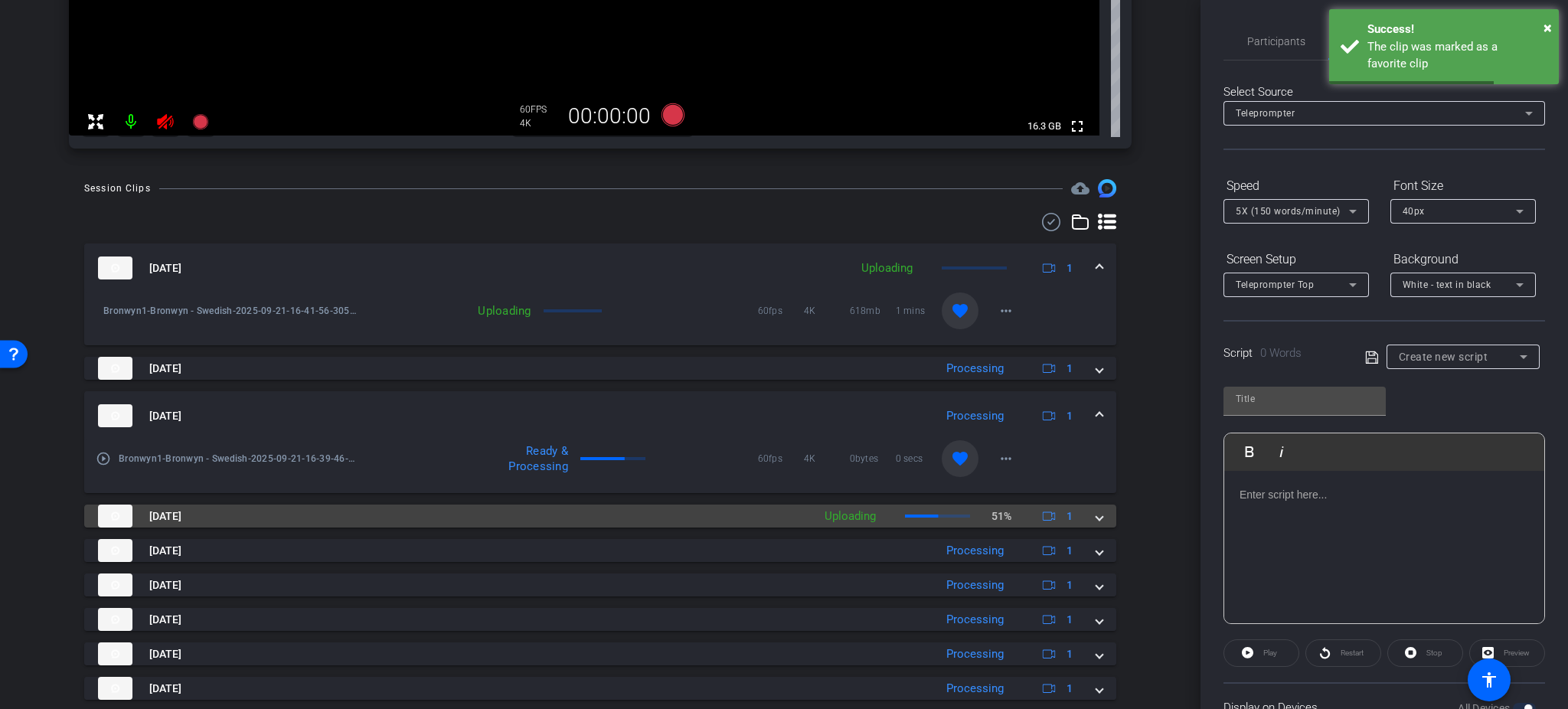
click at [773, 516] on mat-panel-title "[DATE]" at bounding box center [451, 516] width 707 height 23
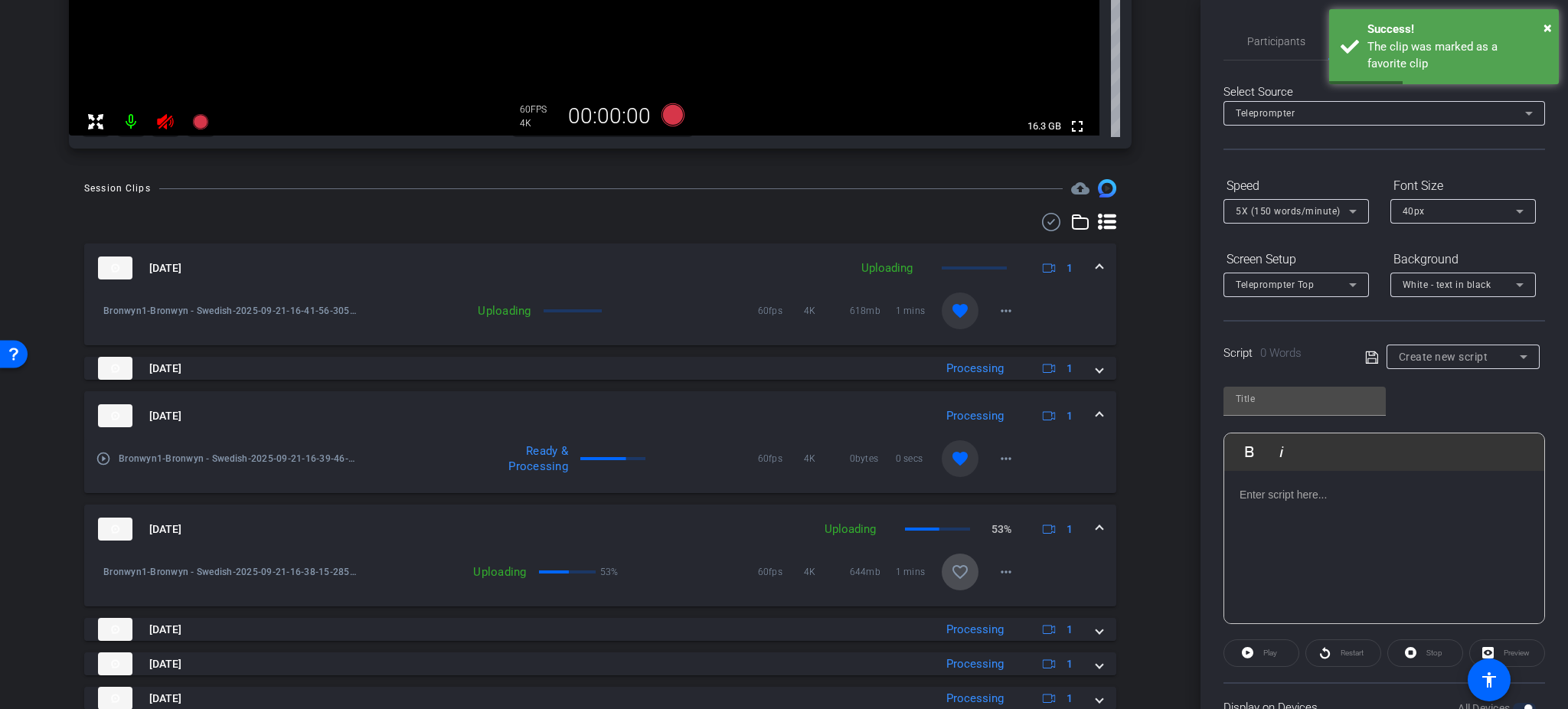
click at [951, 570] on mat-icon "favorite_border" at bounding box center [959, 571] width 18 height 18
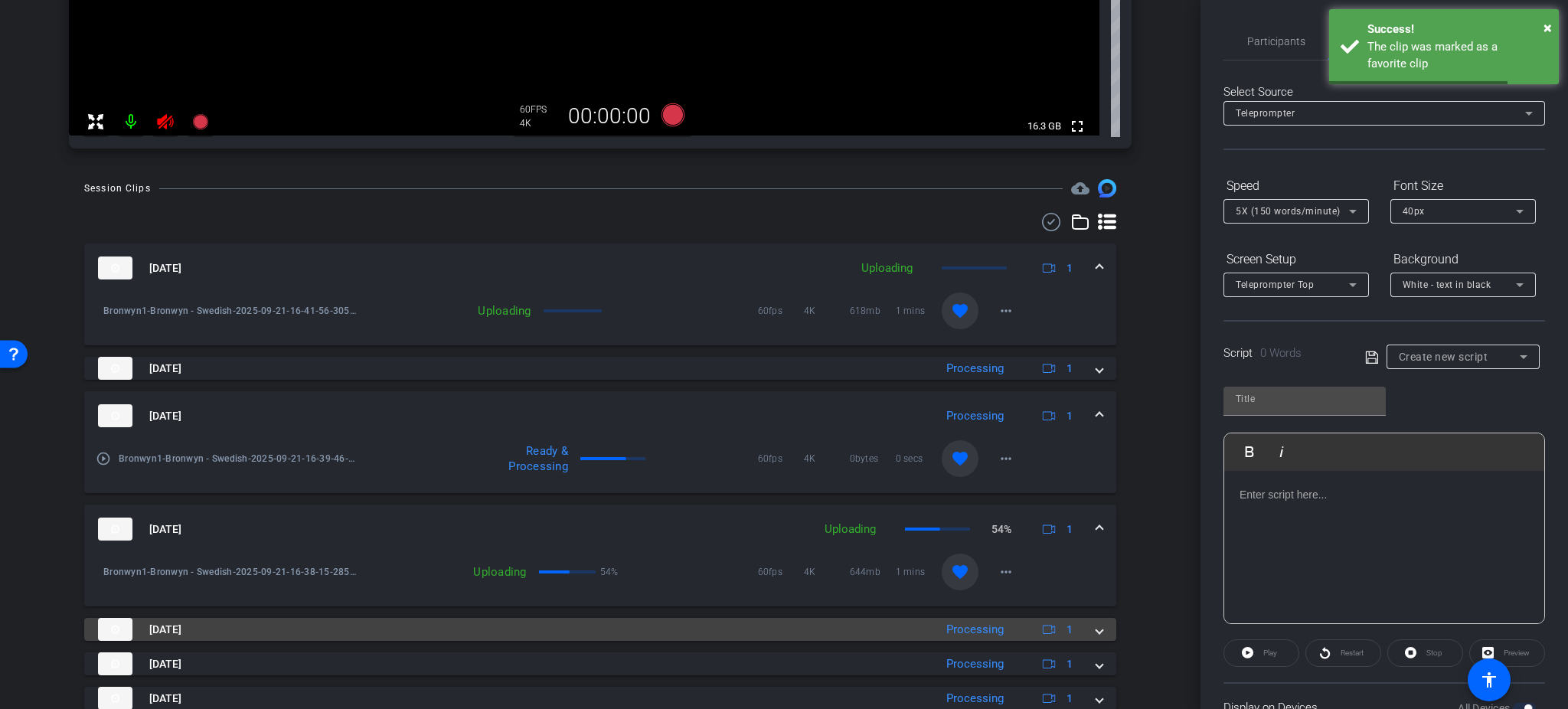
click at [762, 633] on mat-panel-title "[DATE]" at bounding box center [512, 629] width 828 height 23
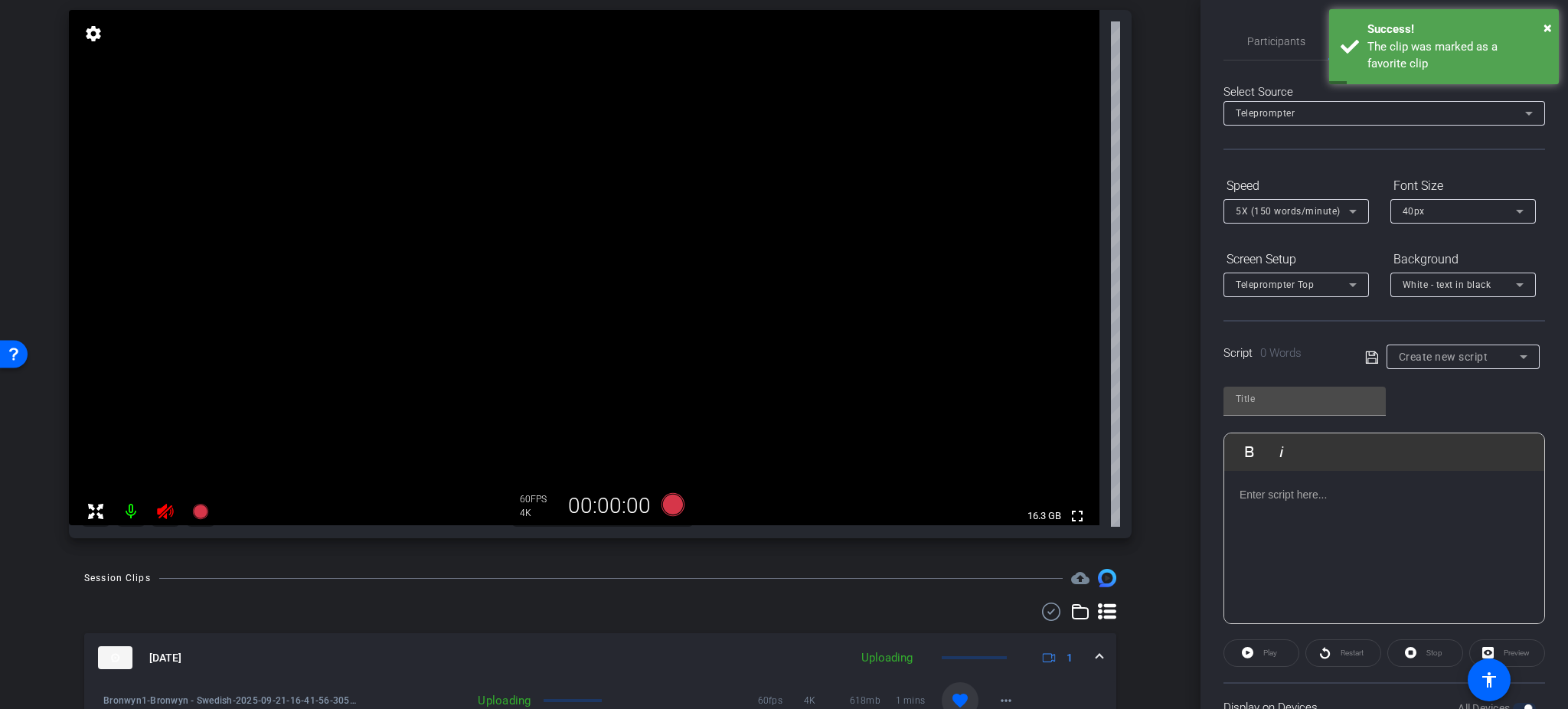
scroll to position [145, 0]
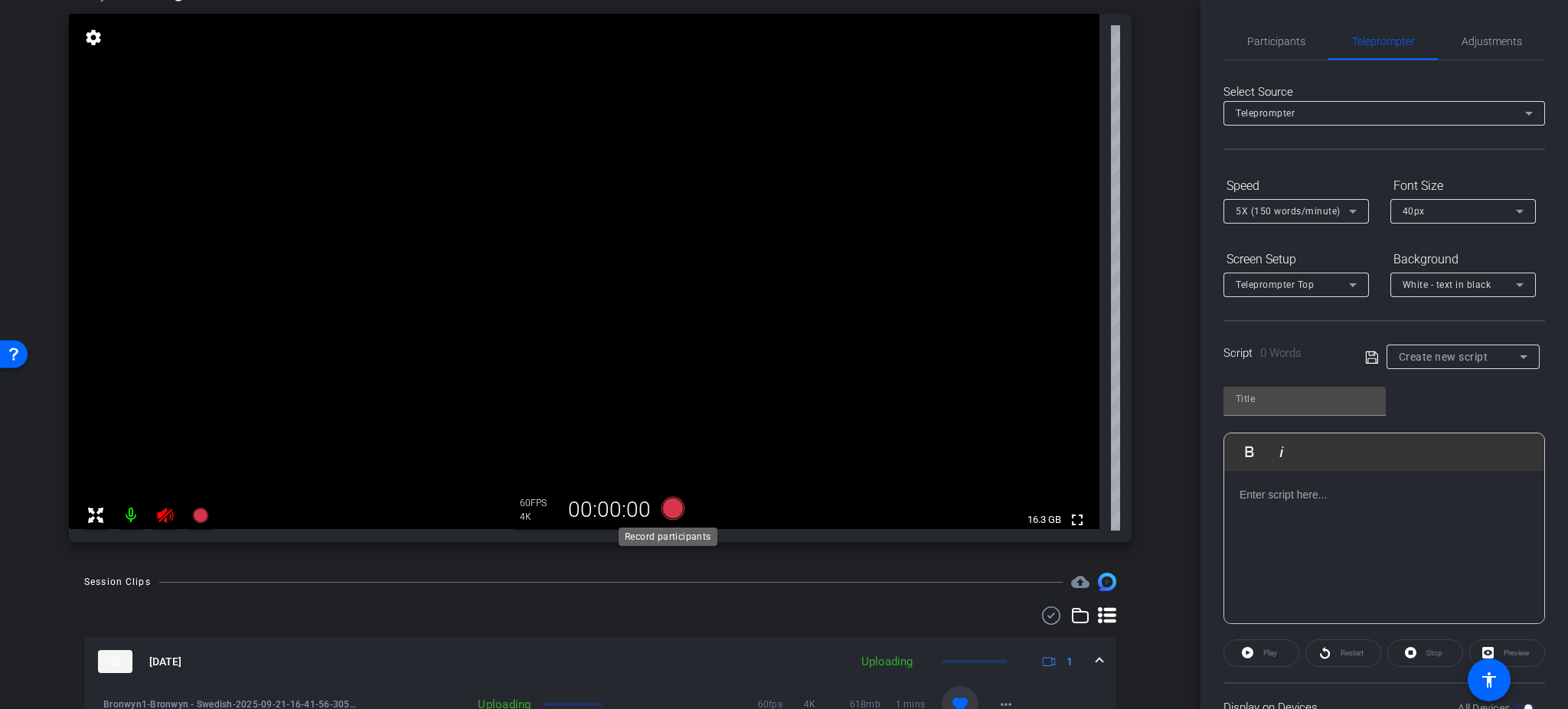
click at [663, 508] on icon at bounding box center [673, 508] width 23 height 23
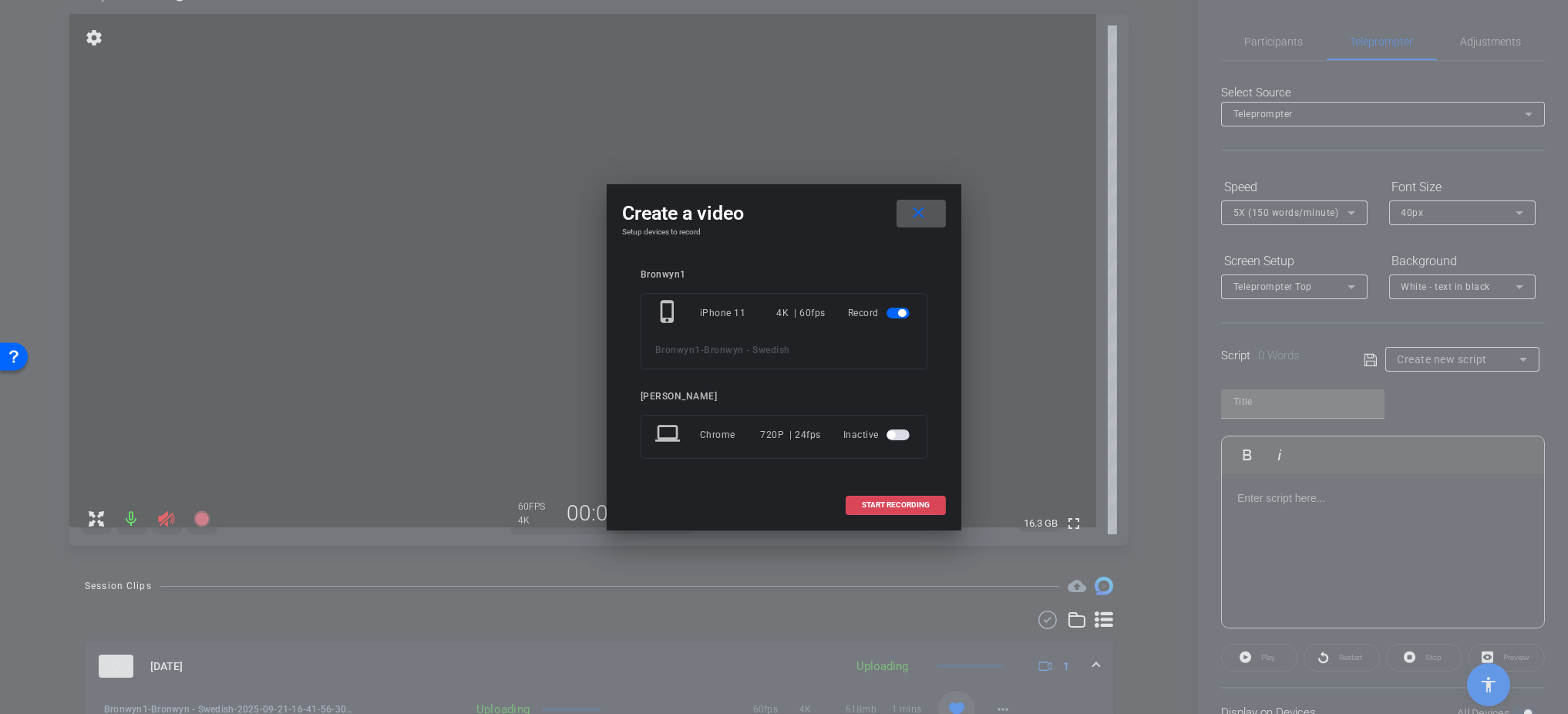
click at [906, 502] on span "START RECORDING" at bounding box center [895, 504] width 68 height 8
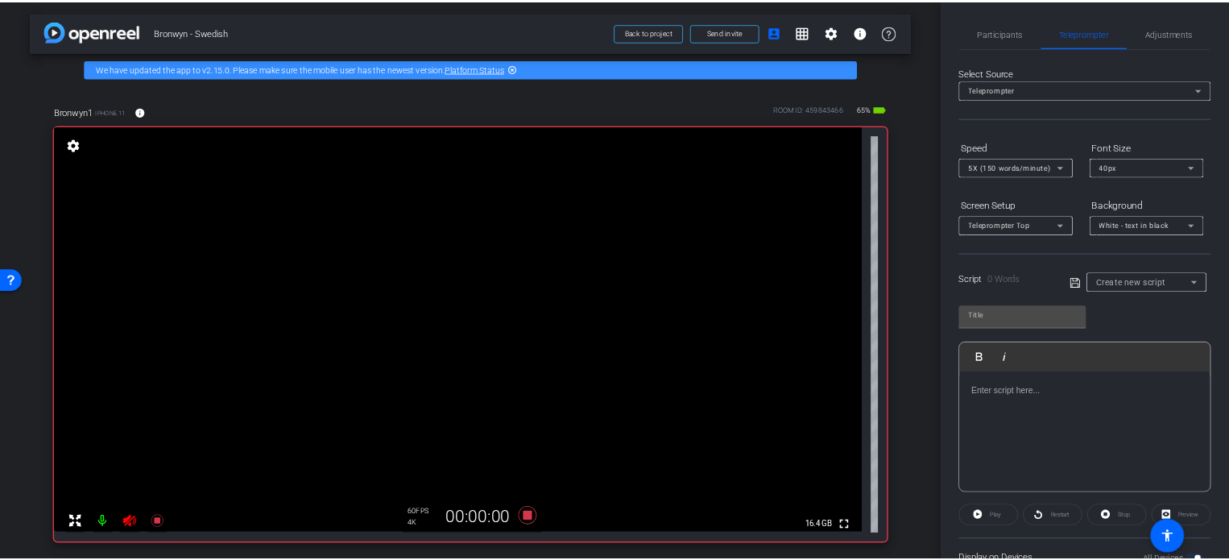
scroll to position [131, 0]
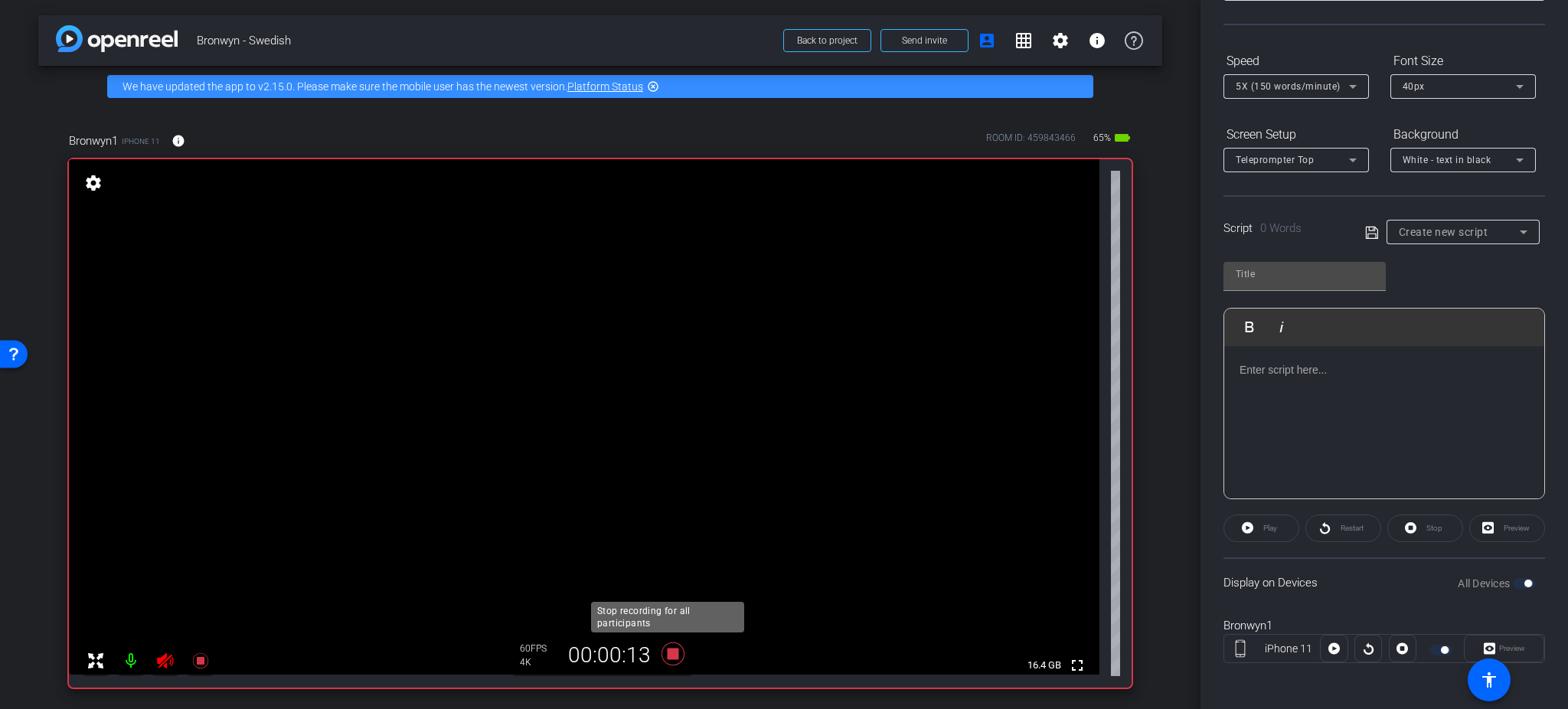
click at [669, 649] on icon at bounding box center [673, 654] width 23 height 23
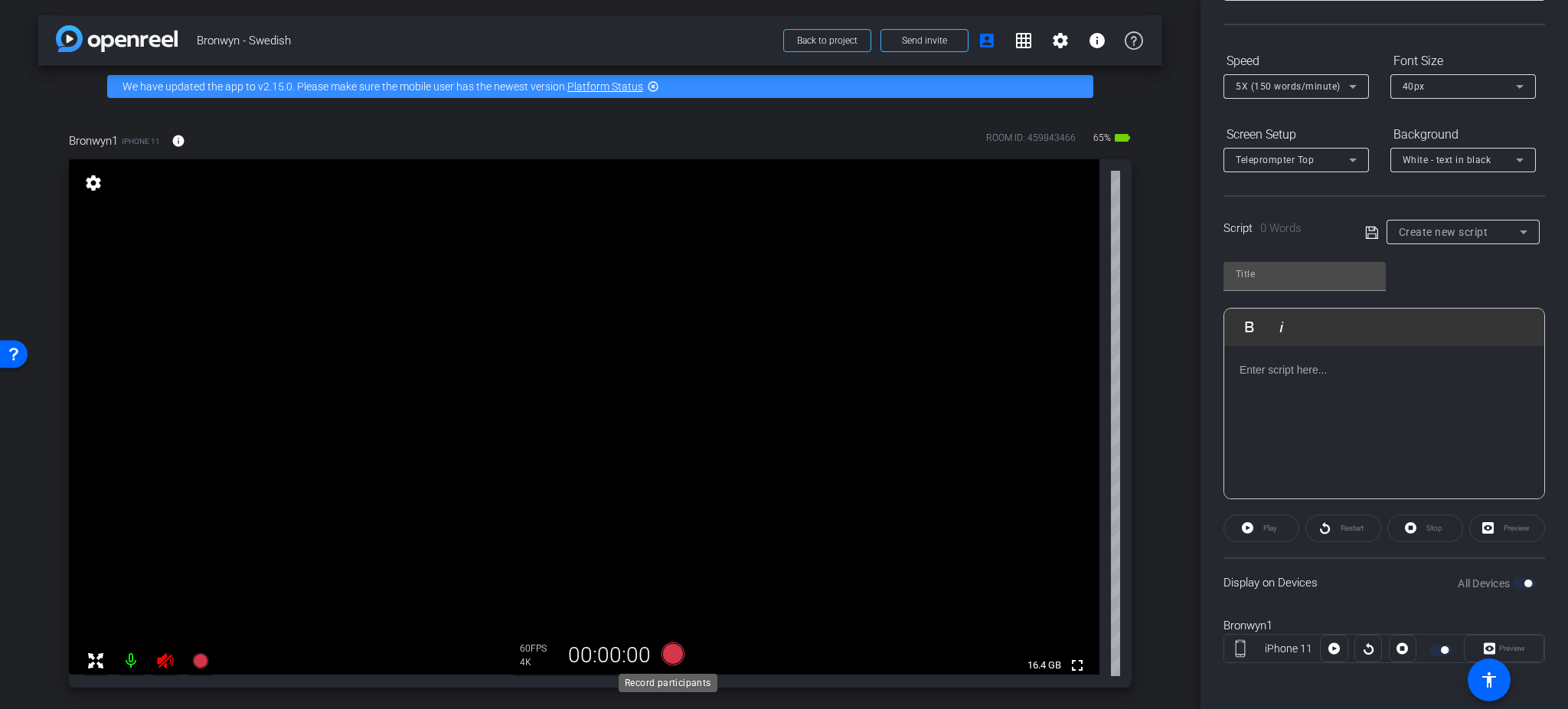
click at [671, 653] on icon at bounding box center [673, 654] width 23 height 23
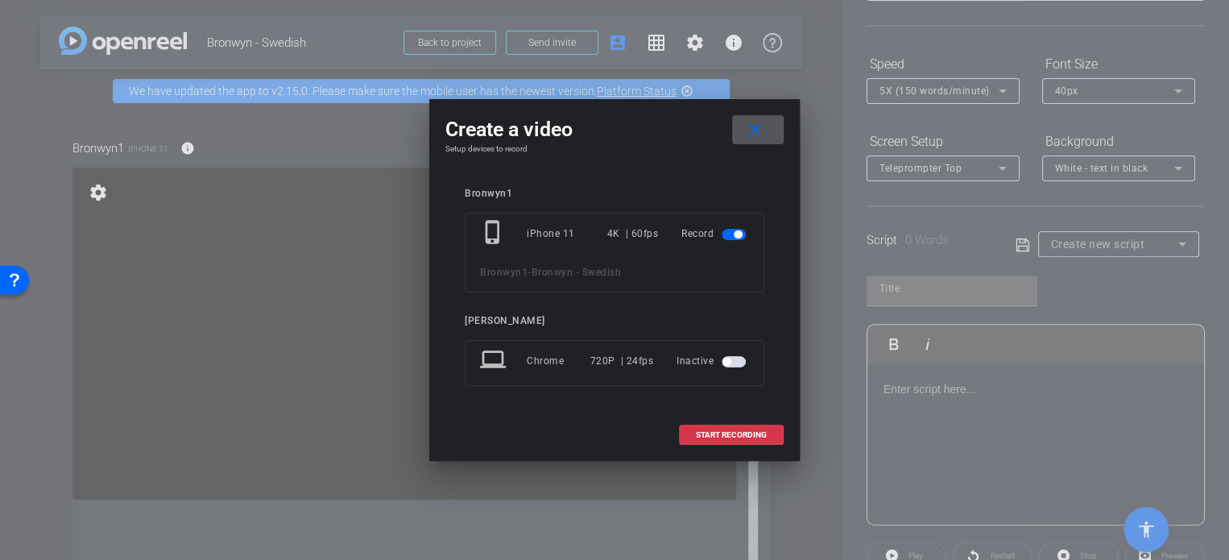
click at [881, 560] on div at bounding box center [614, 280] width 1229 height 560
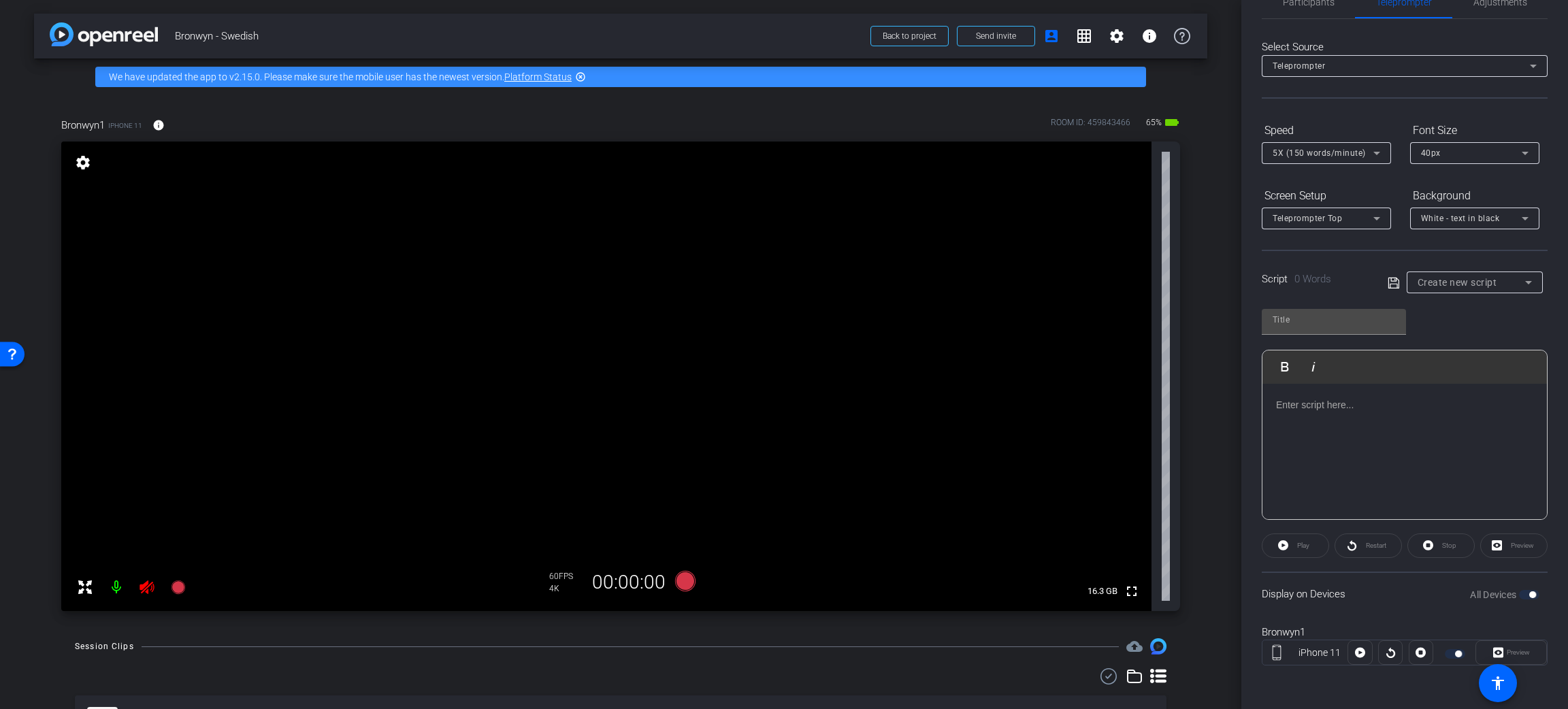
scroll to position [32, 0]
click at [686, 591] on icon at bounding box center [685, 581] width 33 height 25
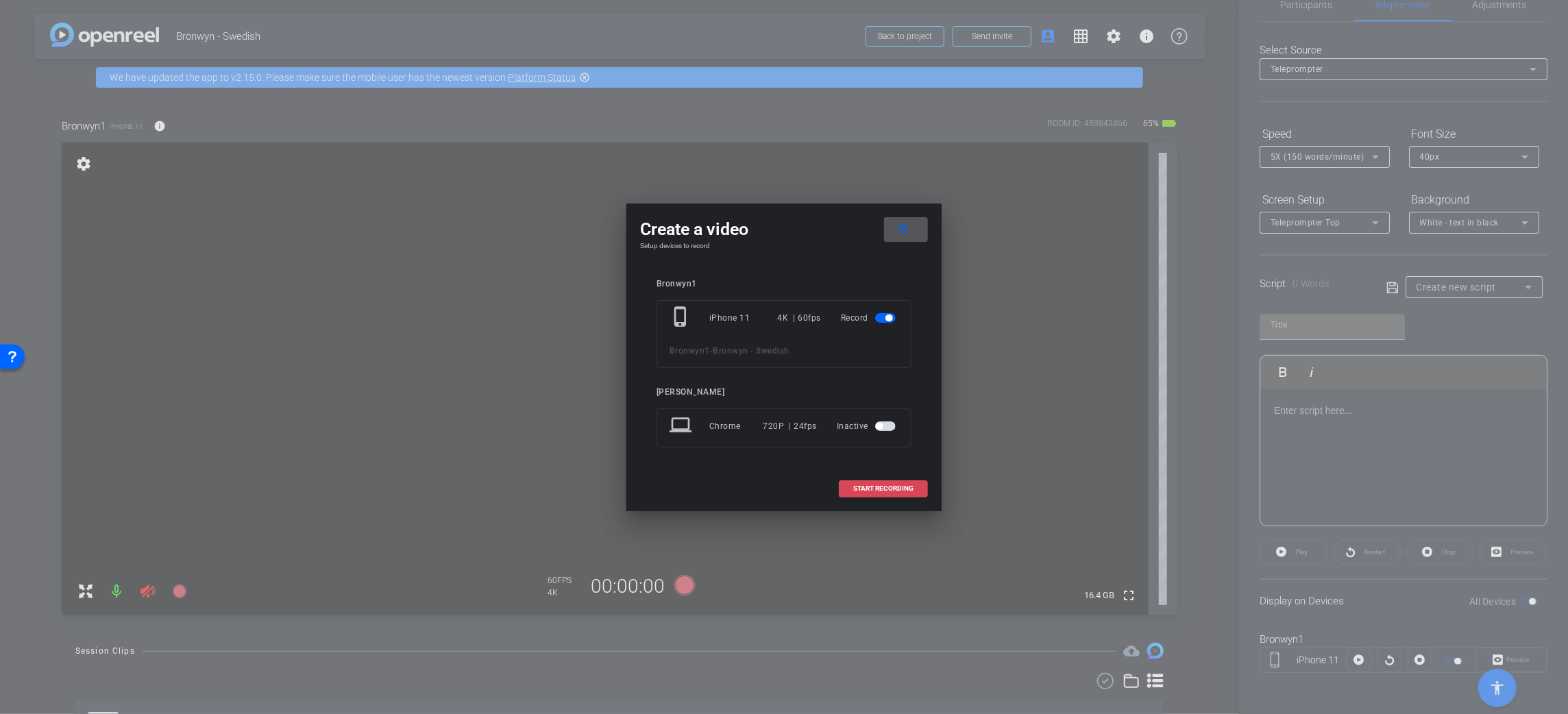
click at [891, 477] on span at bounding box center [883, 488] width 88 height 33
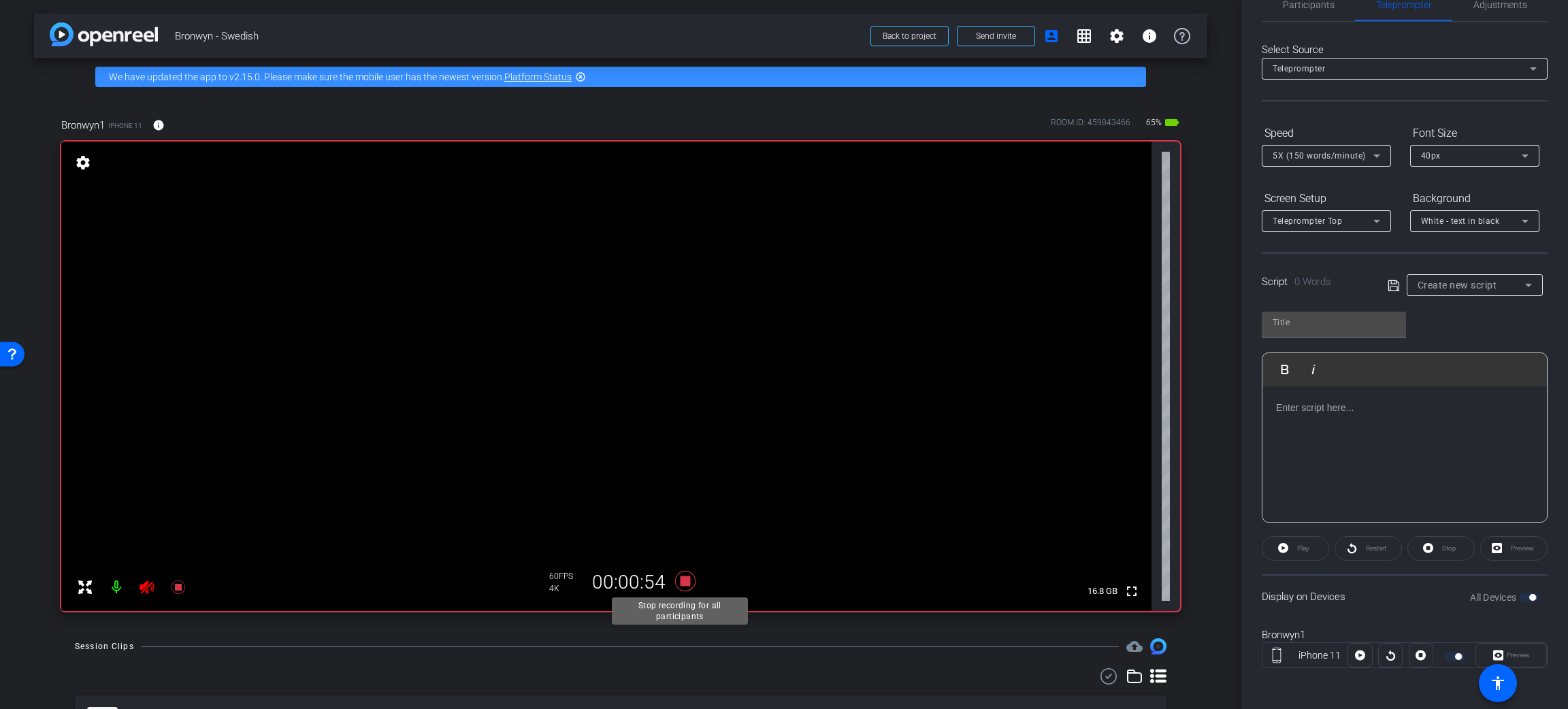
click at [680, 582] on icon at bounding box center [686, 581] width 20 height 20
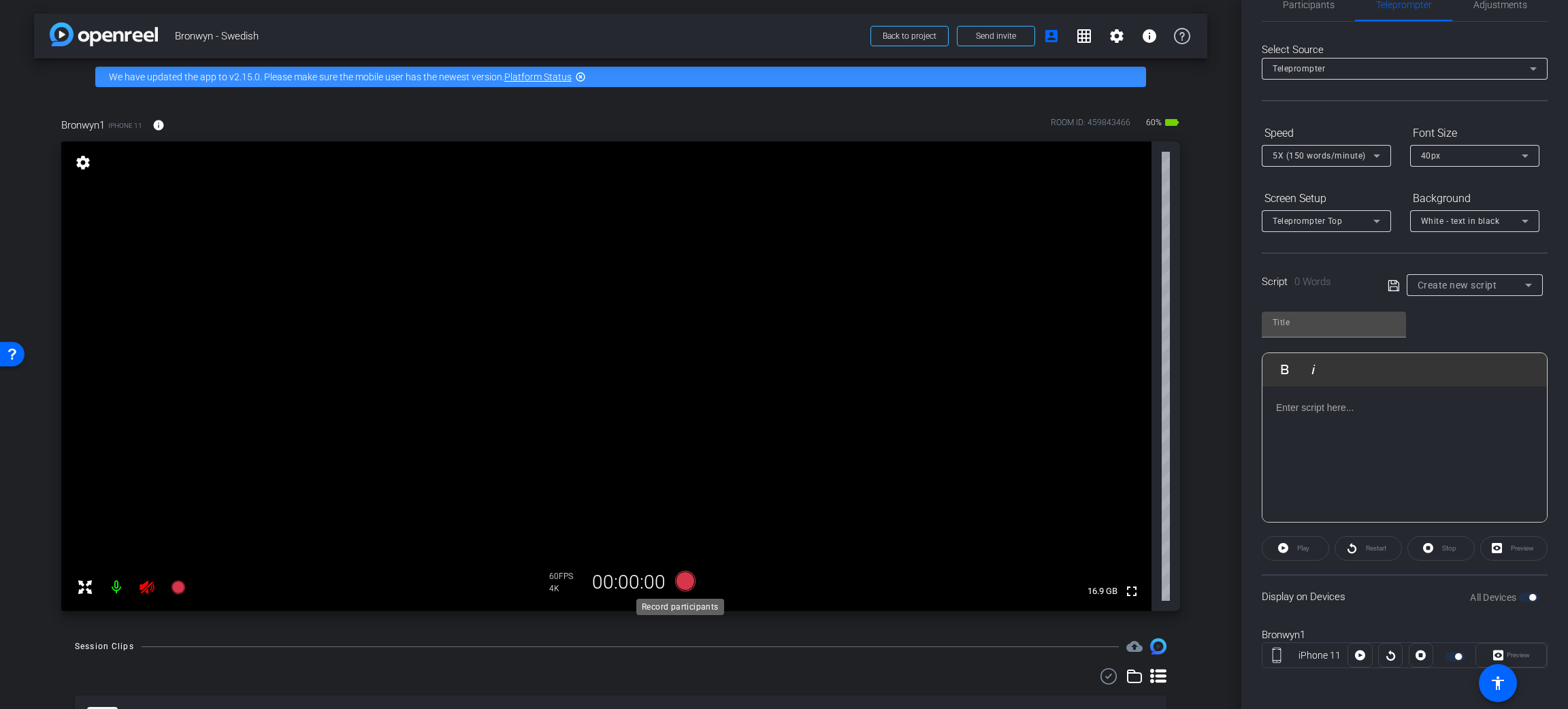
click at [680, 585] on icon at bounding box center [686, 581] width 20 height 20
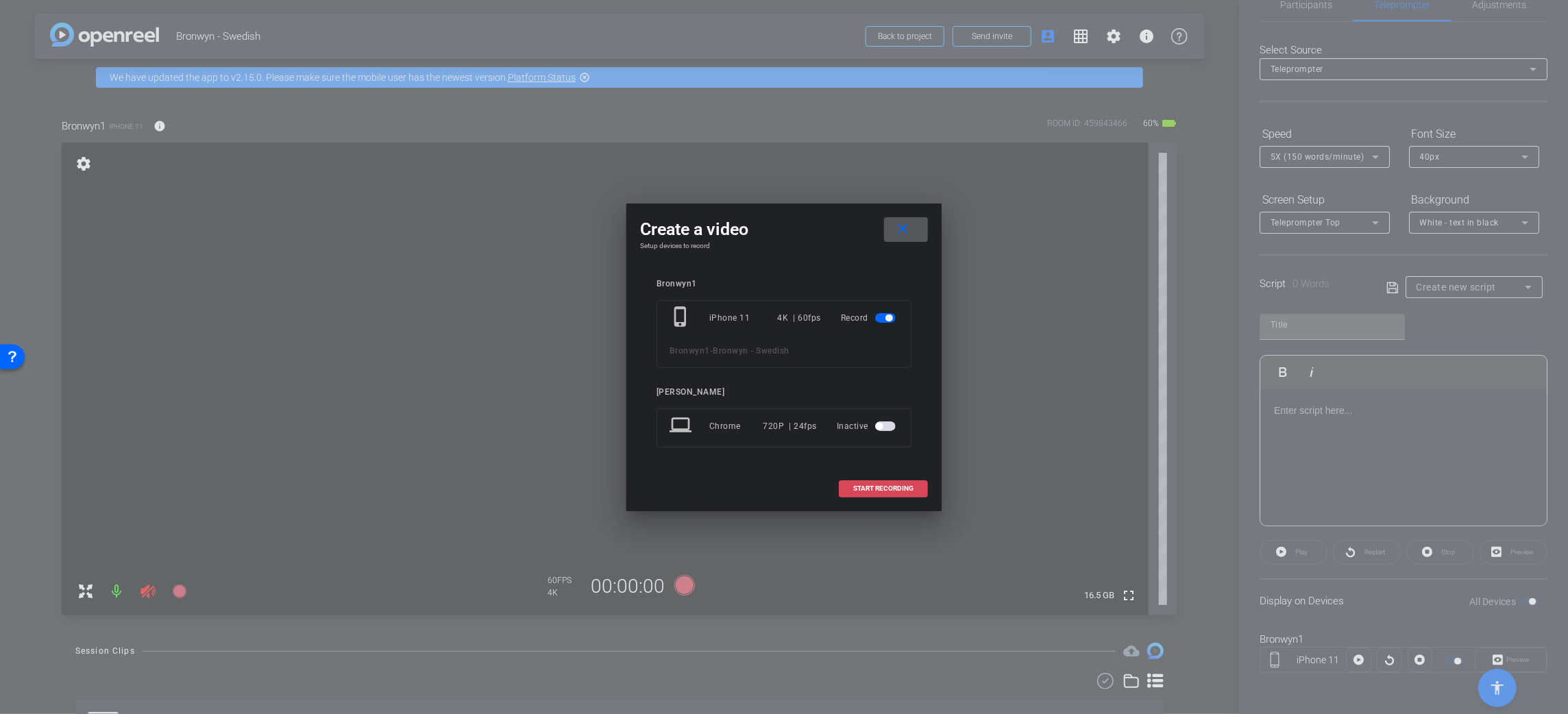
click at [850, 484] on span at bounding box center [883, 488] width 88 height 33
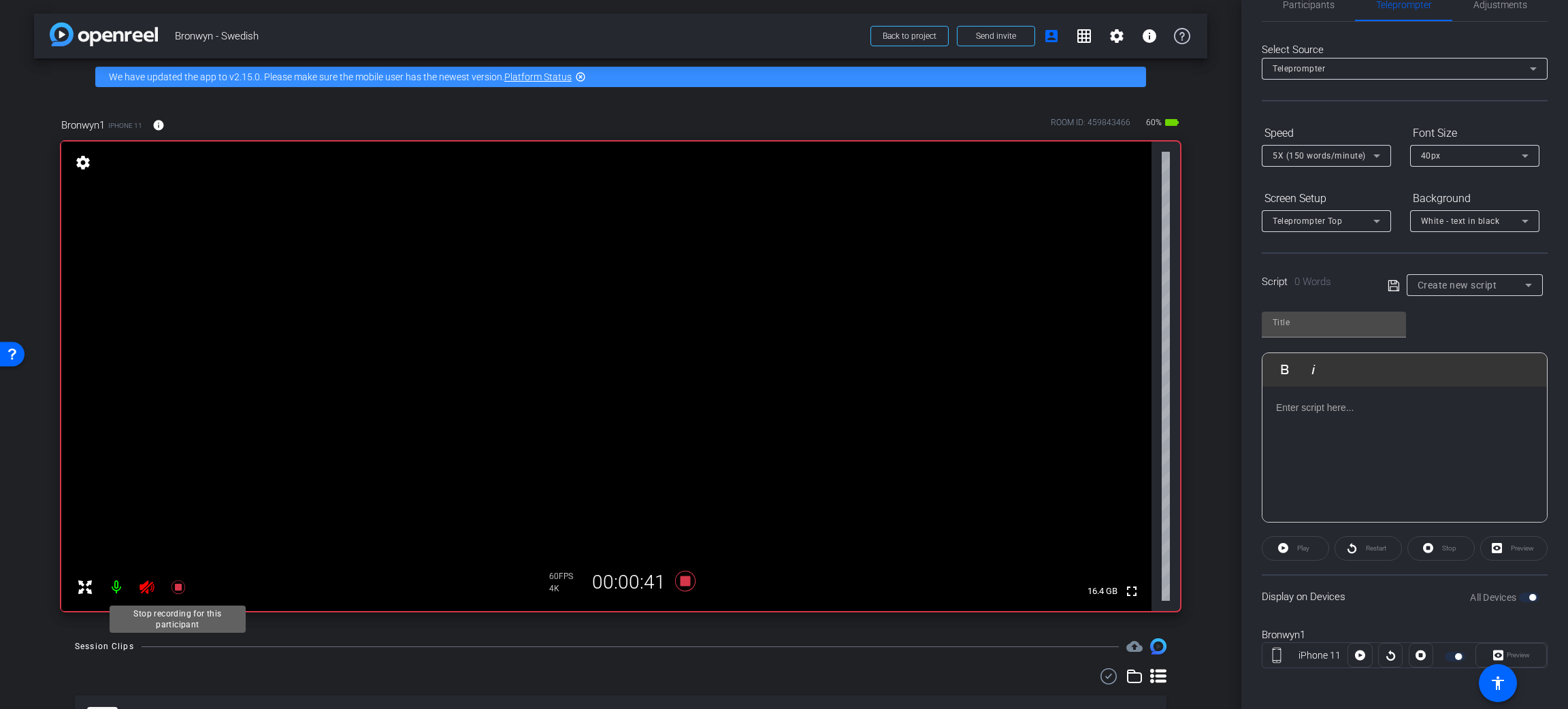
click at [171, 582] on icon at bounding box center [178, 586] width 16 height 16
